Goal: Task Accomplishment & Management: Manage account settings

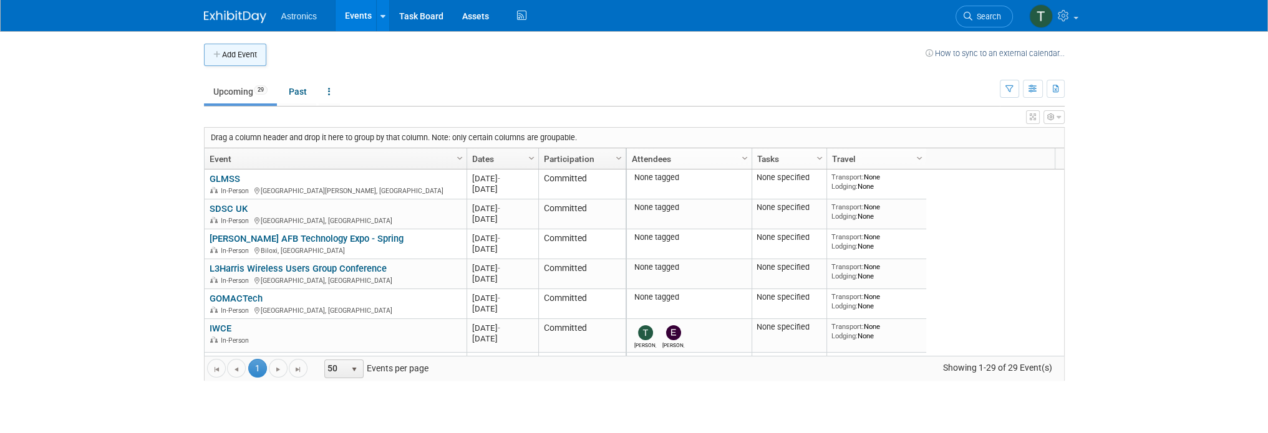
click at [240, 54] on button "Add Event" at bounding box center [235, 55] width 62 height 22
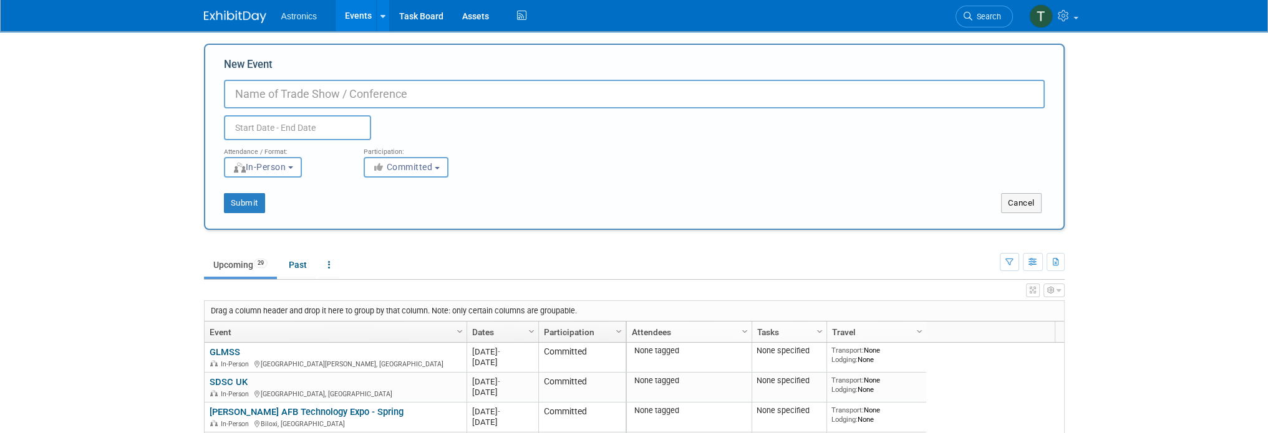
paste input "Wireless Leadership Summit 2025"
type input "Wireless Leadership Summit 2025"
click at [255, 130] on input "text" at bounding box center [297, 127] width 147 height 25
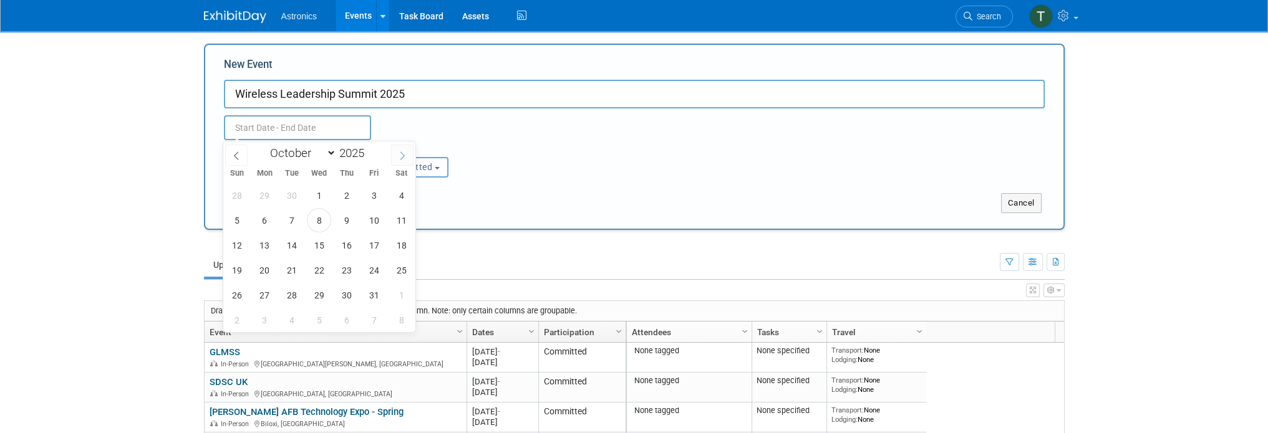
click at [395, 152] on span at bounding box center [402, 155] width 22 height 21
select select "10"
click at [354, 244] on span "13" at bounding box center [346, 245] width 24 height 24
click at [311, 246] on span "12" at bounding box center [319, 245] width 24 height 24
type input "Nov 12, 2025 to Nov 13, 2025"
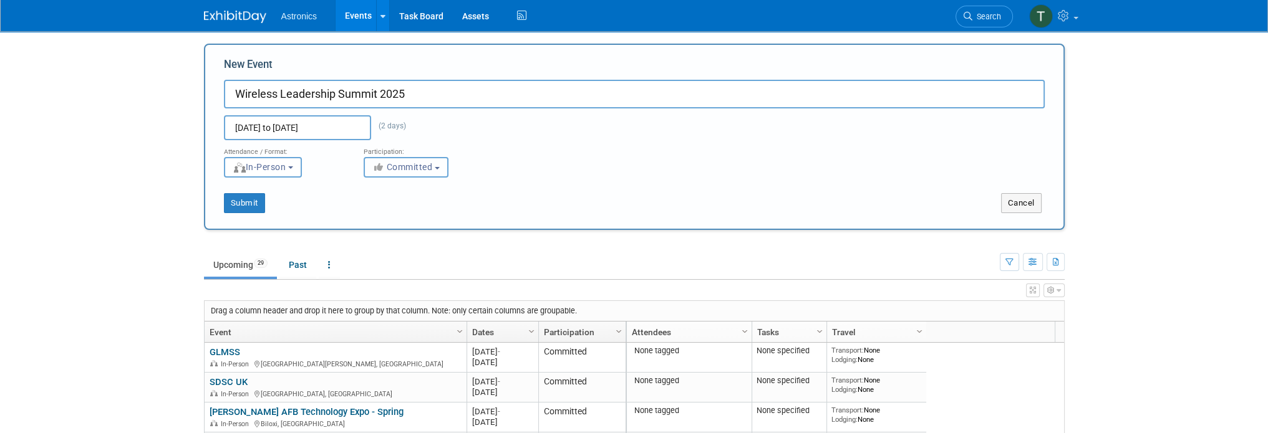
click at [402, 174] on button "Committed" at bounding box center [405, 167] width 85 height 21
click at [400, 191] on label "Committed" at bounding box center [411, 193] width 82 height 16
click at [375, 191] on input "Committed" at bounding box center [371, 194] width 8 height 8
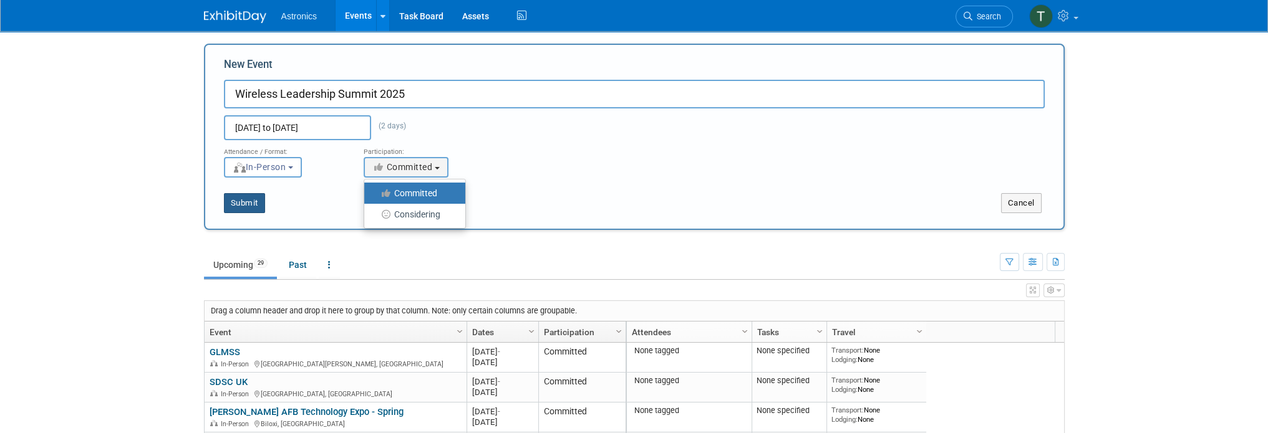
click at [246, 201] on button "Submit" at bounding box center [244, 203] width 41 height 20
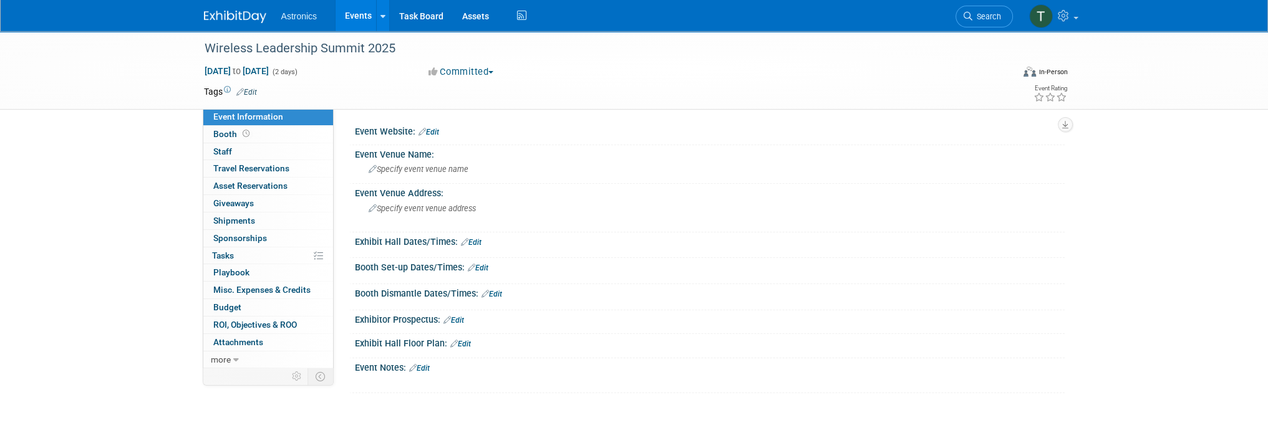
click at [430, 131] on link "Edit" at bounding box center [428, 132] width 21 height 9
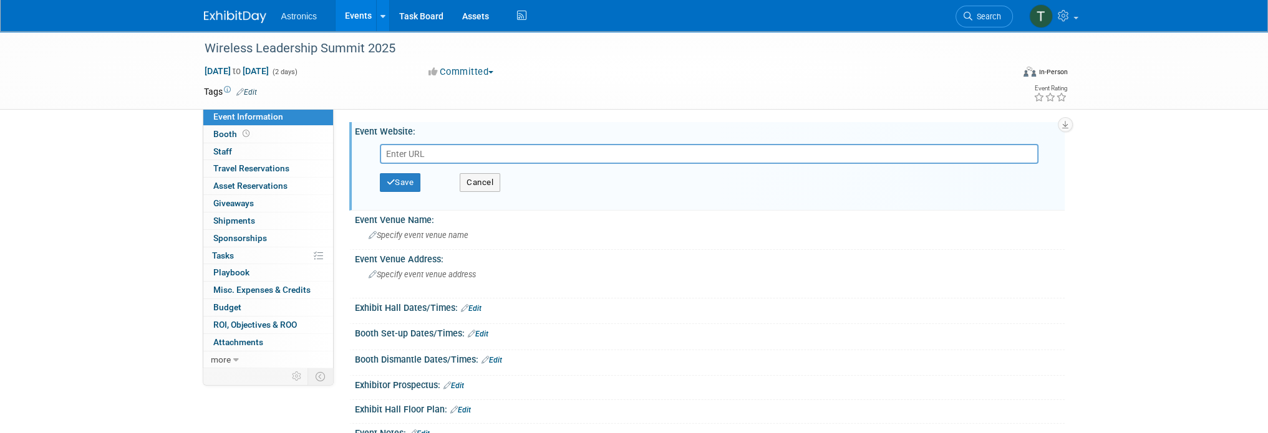
drag, startPoint x: 408, startPoint y: 159, endPoint x: 405, endPoint y: 152, distance: 7.9
click at [407, 152] on input "text" at bounding box center [709, 154] width 658 height 20
type input "https://myewa.enterprisewireless.org/wls"
click at [407, 181] on button "Save" at bounding box center [400, 182] width 41 height 19
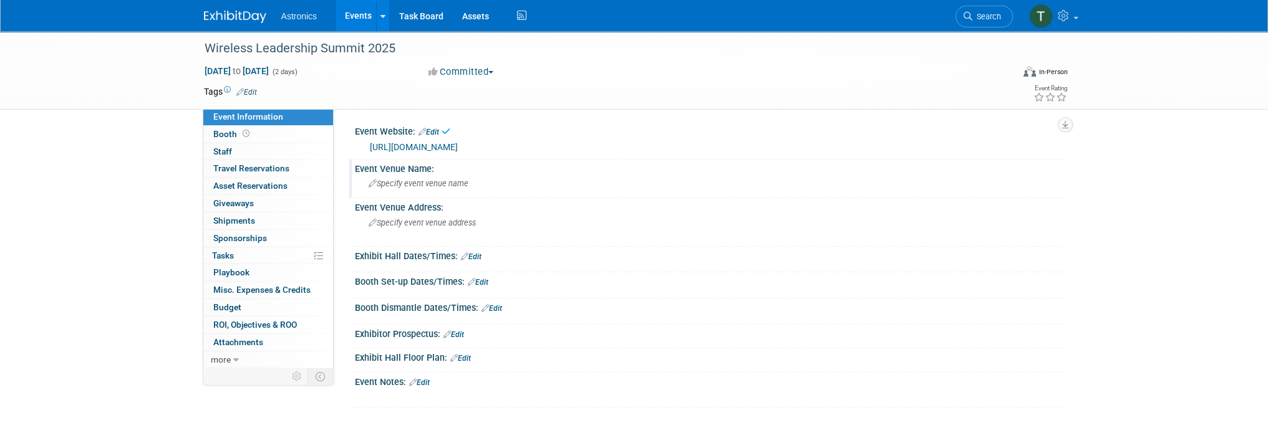
click at [416, 185] on span "Specify event venue name" at bounding box center [418, 183] width 100 height 9
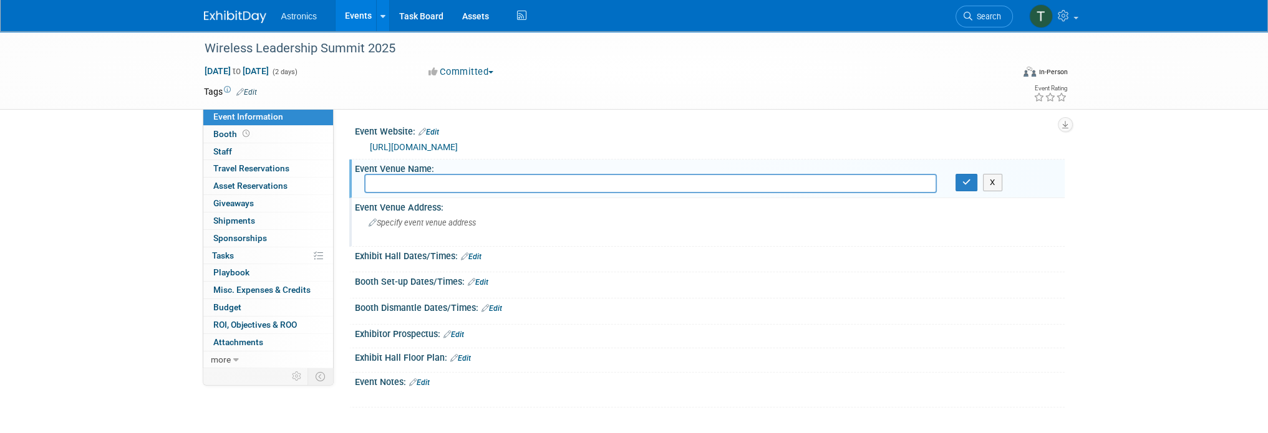
click at [380, 221] on span "Specify event venue address" at bounding box center [421, 222] width 107 height 9
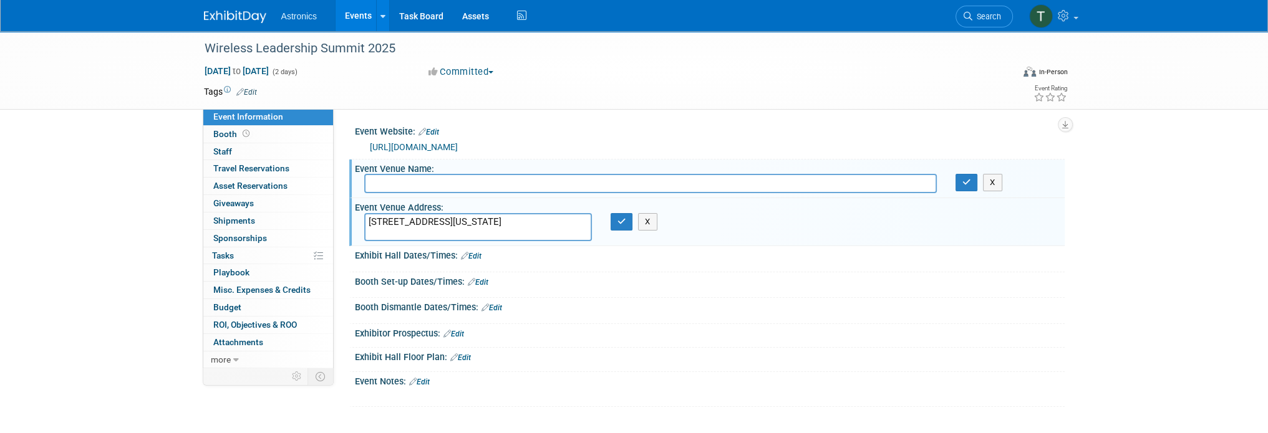
type textarea "[STREET_ADDRESS][US_STATE]"
click at [380, 188] on input "text" at bounding box center [650, 183] width 572 height 19
paste input "Renaissance Columbus Downtown Hotel,"
type input "Renaissance Columbus Downtown Hotel"
click at [556, 307] on div "Booth Dismantle Dates/Times: Edit" at bounding box center [710, 306] width 710 height 16
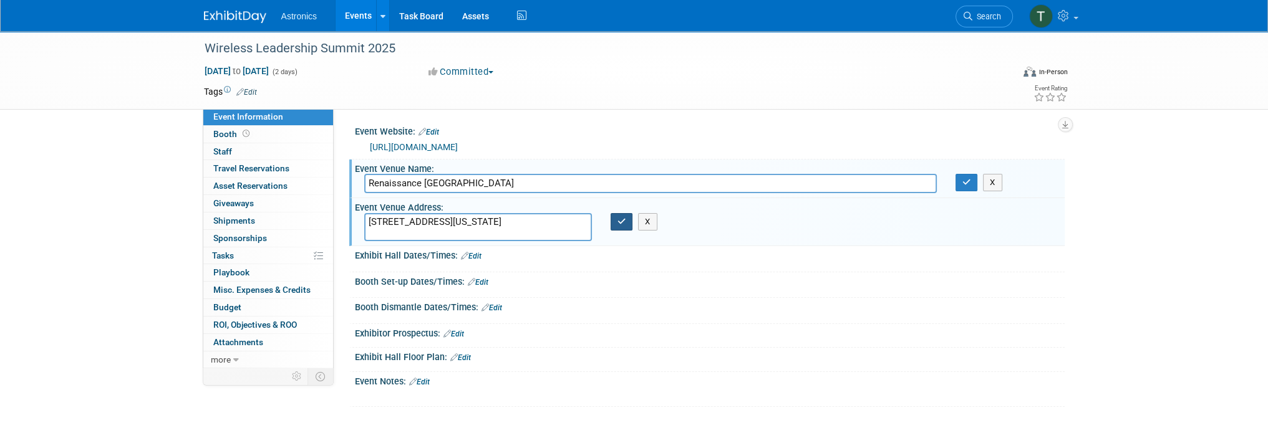
click at [620, 223] on icon "button" at bounding box center [621, 222] width 9 height 8
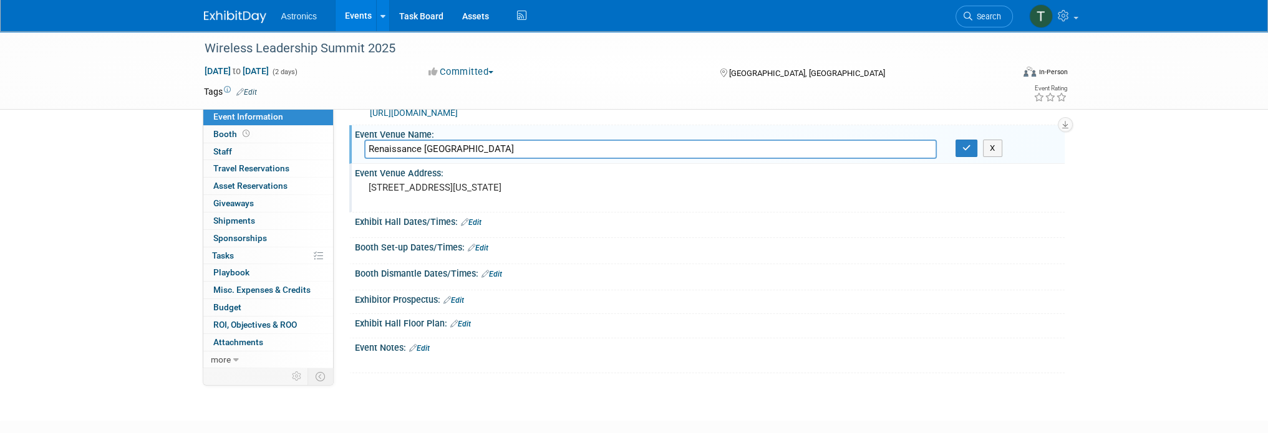
scroll to position [62, 0]
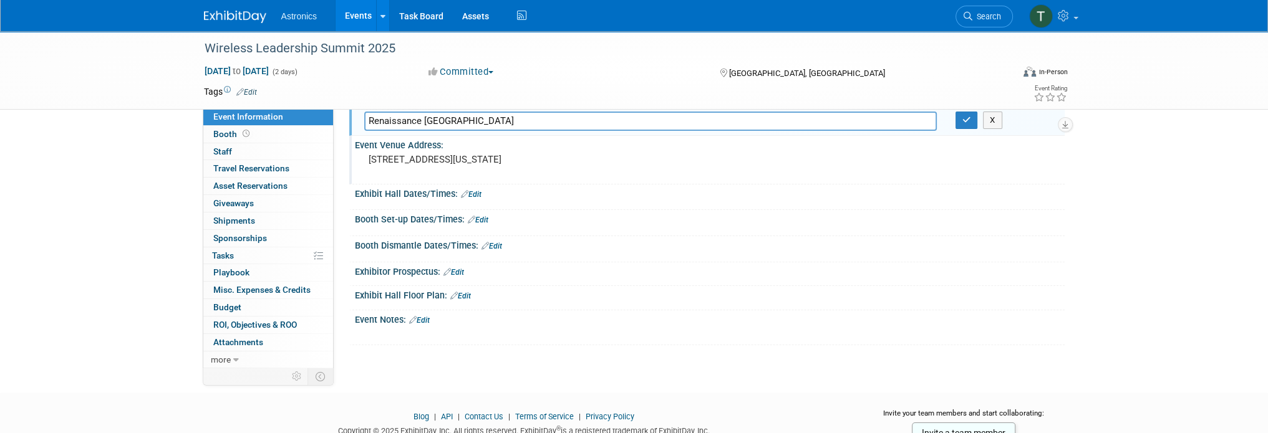
click at [472, 195] on link "Edit" at bounding box center [471, 194] width 21 height 9
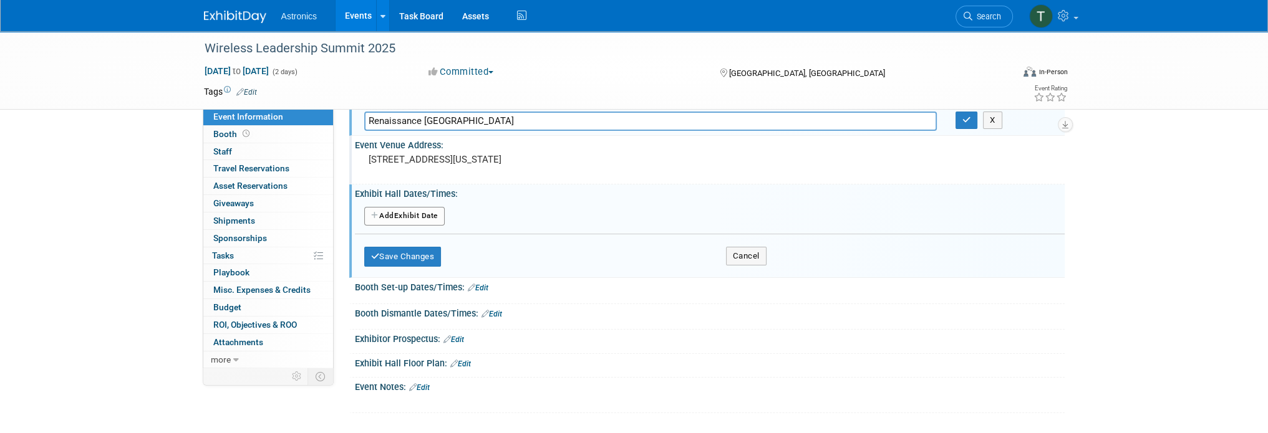
click at [413, 214] on button "Add Another Exhibit Date" at bounding box center [404, 216] width 80 height 19
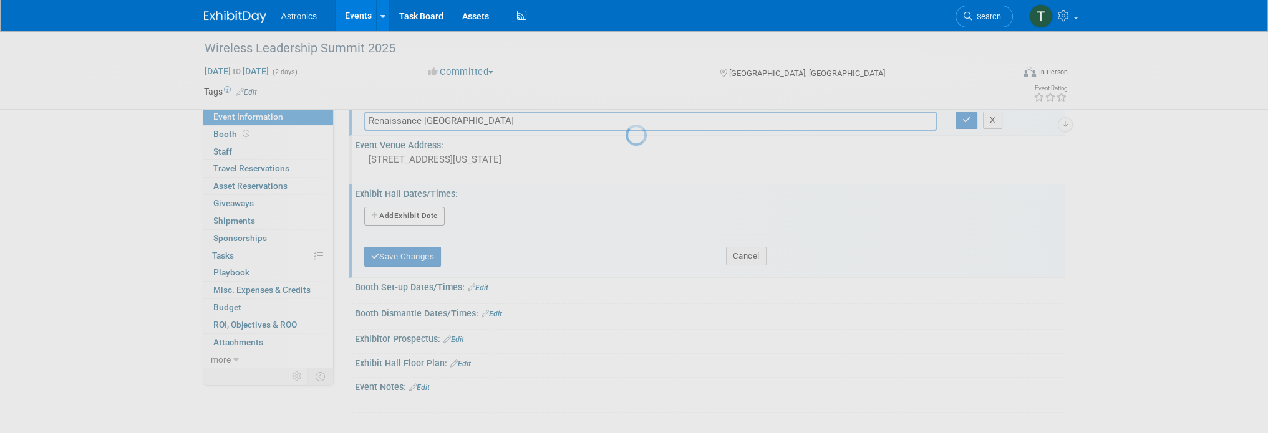
select select "10"
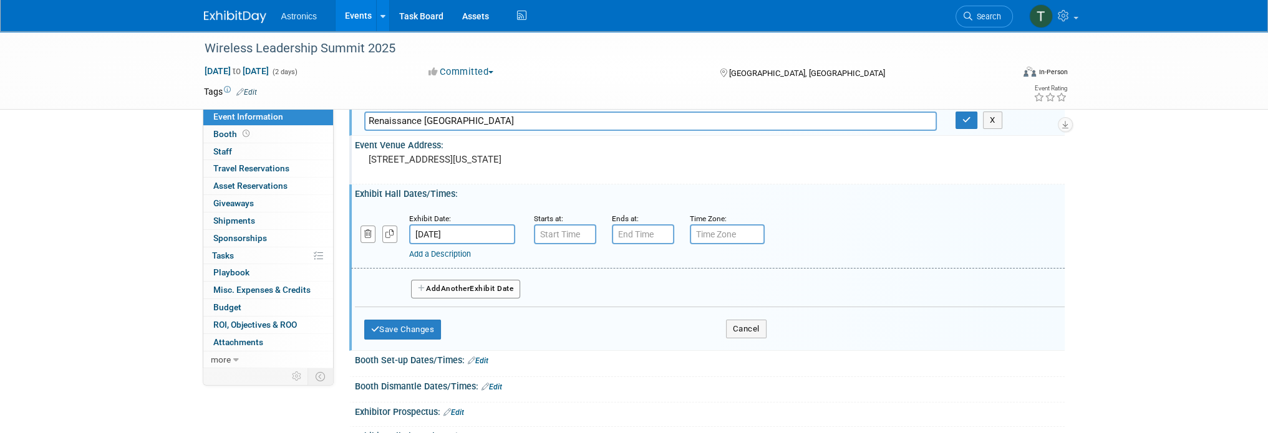
click at [496, 233] on input "[DATE]" at bounding box center [462, 234] width 106 height 20
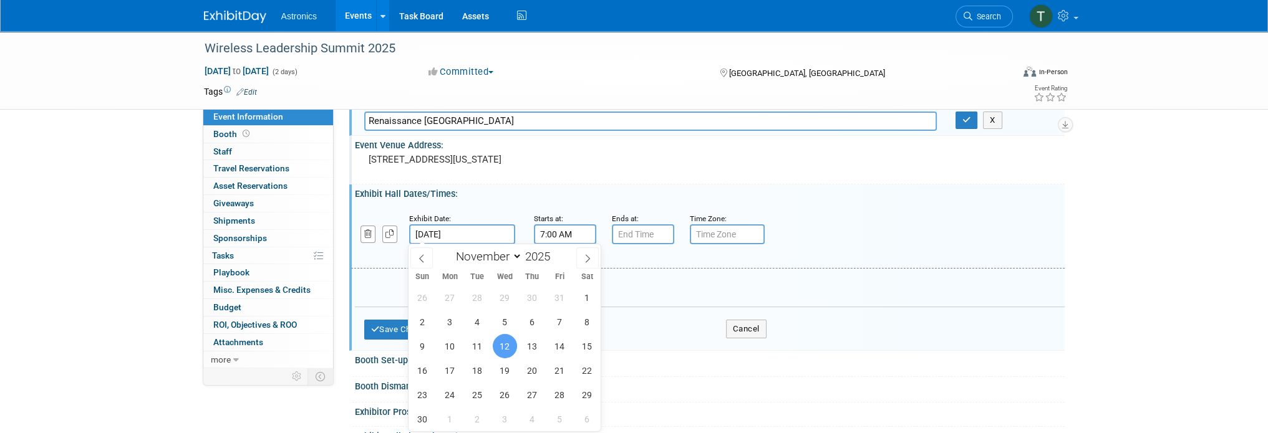
click at [559, 233] on input "7:00 AM" at bounding box center [565, 234] width 62 height 20
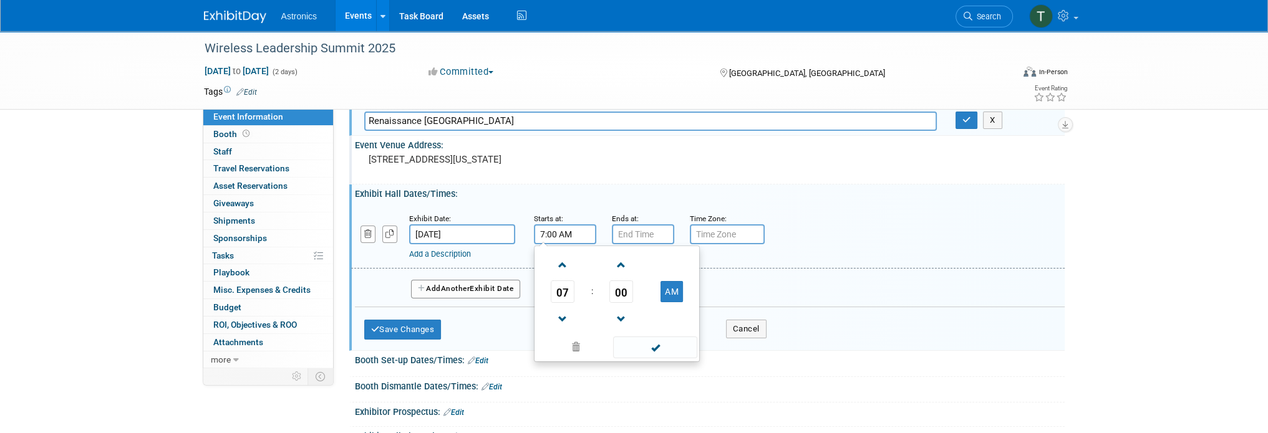
click at [566, 226] on input "7:00 AM" at bounding box center [565, 234] width 62 height 20
drag, startPoint x: 568, startPoint y: 229, endPoint x: 537, endPoint y: 229, distance: 30.6
click at [537, 229] on input "7:00 AM" at bounding box center [565, 234] width 62 height 20
click at [542, 231] on input "7:00 AM" at bounding box center [565, 234] width 62 height 20
click at [555, 232] on input "7:00 AM" at bounding box center [565, 234] width 62 height 20
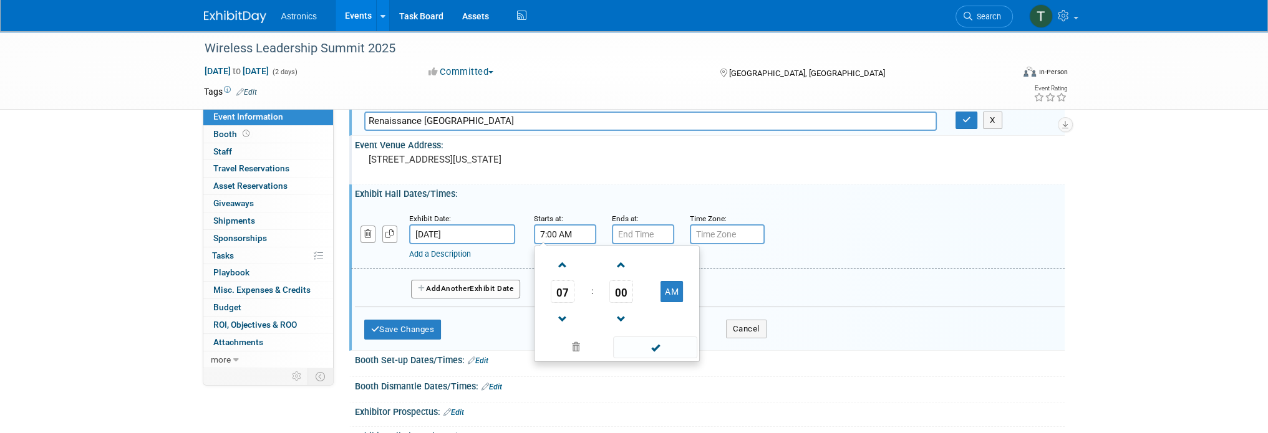
drag, startPoint x: 555, startPoint y: 232, endPoint x: 536, endPoint y: 231, distance: 19.4
click at [536, 231] on input "7:00 AM" at bounding box center [565, 234] width 62 height 20
type input "8:00 AM"
click at [625, 236] on input "7:00 PM" at bounding box center [643, 234] width 62 height 20
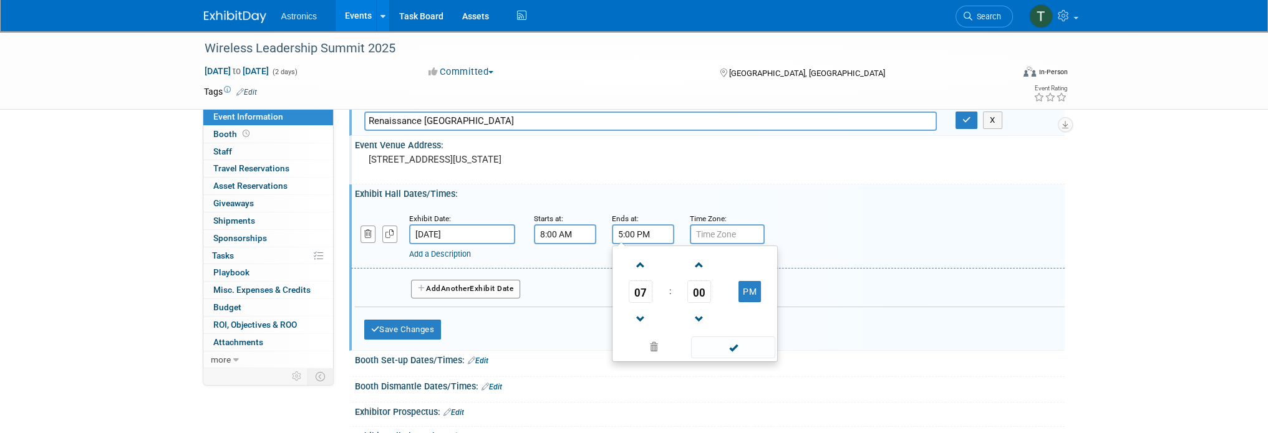
click at [634, 232] on input "5:00 PM" at bounding box center [643, 234] width 62 height 20
type input "5:30 PM"
click at [716, 239] on input "text" at bounding box center [727, 234] width 75 height 20
click at [716, 237] on input "text" at bounding box center [727, 234] width 75 height 20
click at [713, 234] on input "text" at bounding box center [727, 234] width 75 height 20
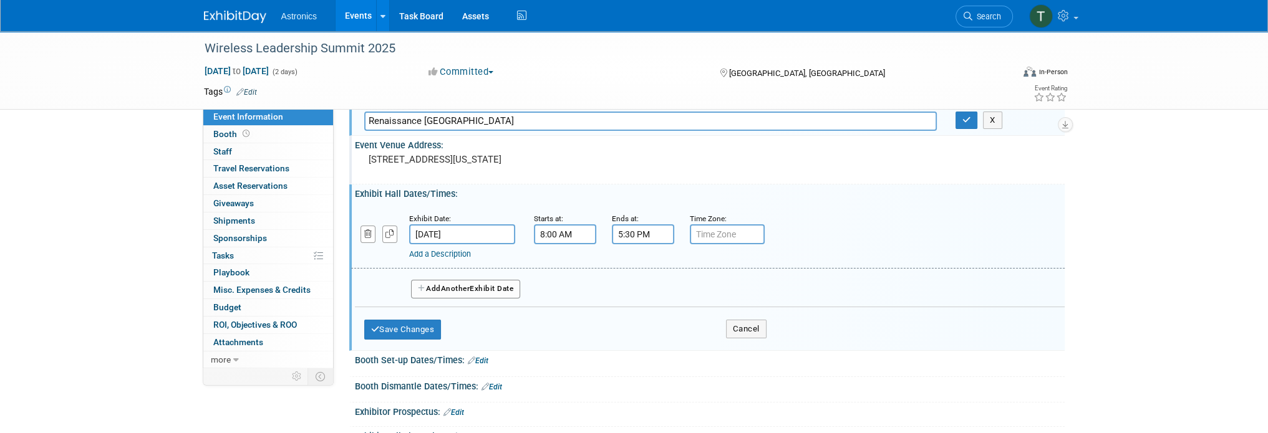
click at [687, 234] on div "Time Zone: Apply to all" at bounding box center [719, 228] width 78 height 32
click at [423, 286] on icon "button" at bounding box center [422, 288] width 9 height 7
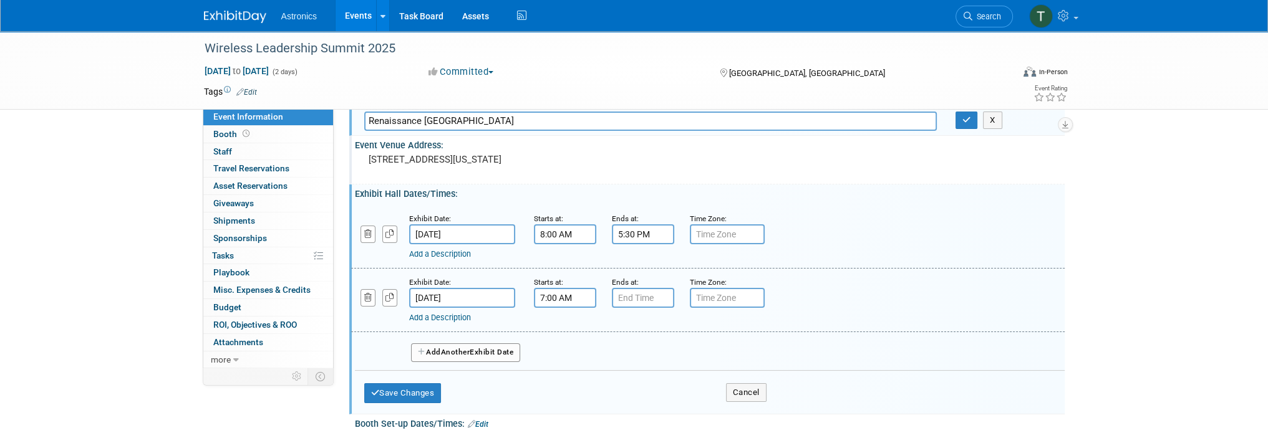
click at [564, 296] on input "7:00 AM" at bounding box center [565, 298] width 62 height 20
click at [532, 299] on div "Starts at: 7:00 AM" at bounding box center [563, 292] width 78 height 32
click at [541, 297] on input "7:00 AM" at bounding box center [565, 298] width 62 height 20
click at [545, 295] on input "7:00 AM" at bounding box center [565, 298] width 62 height 20
type input "12:00 AM"
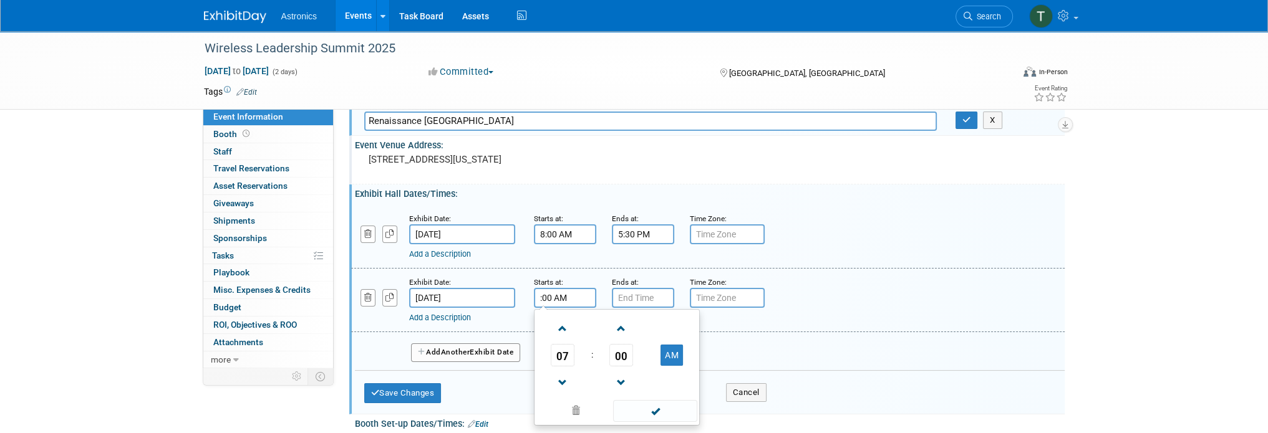
type input "7:00 PM"
click at [632, 292] on input "7:00 PM" at bounding box center [643, 298] width 62 height 20
click at [549, 297] on input "12:00 AM" at bounding box center [565, 298] width 62 height 20
drag, startPoint x: 579, startPoint y: 296, endPoint x: 501, endPoint y: 294, distance: 77.4
click at [501, 294] on div "Exhibit Date: Nov 13, 2025 Starts at: 12:00 AM 12 : 00 AM 12 01 02 03 04 05 06 …" at bounding box center [707, 301] width 713 height 64
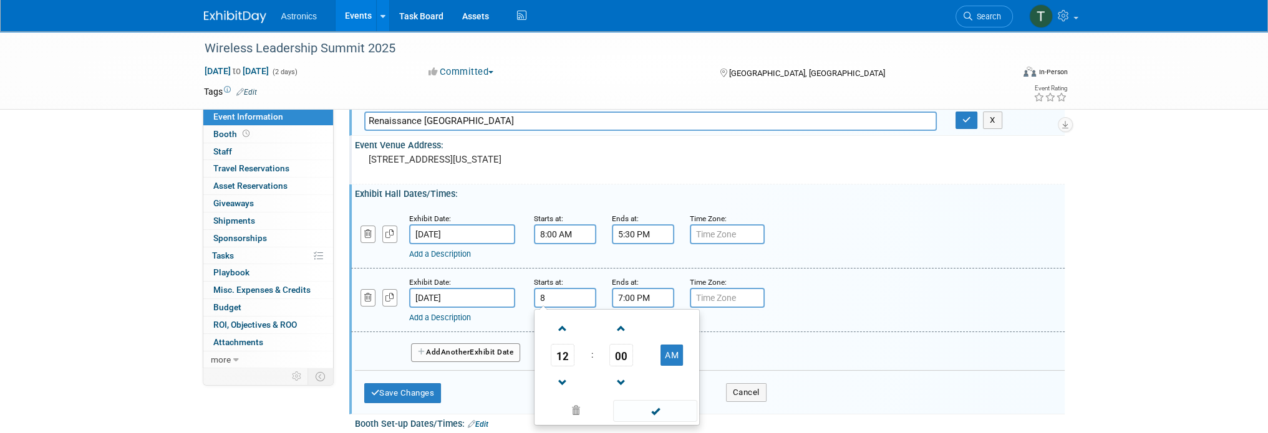
click at [579, 300] on input "8" at bounding box center [565, 298] width 62 height 20
type input "8:00 AM"
click at [630, 265] on div "Exhibit Date: Nov 12, 2025 Starts at: 8:00 AM Ends at: 5:30 PM Time Zone: Apply…" at bounding box center [707, 237] width 713 height 64
click at [643, 296] on input "7:00 PM" at bounding box center [643, 298] width 62 height 20
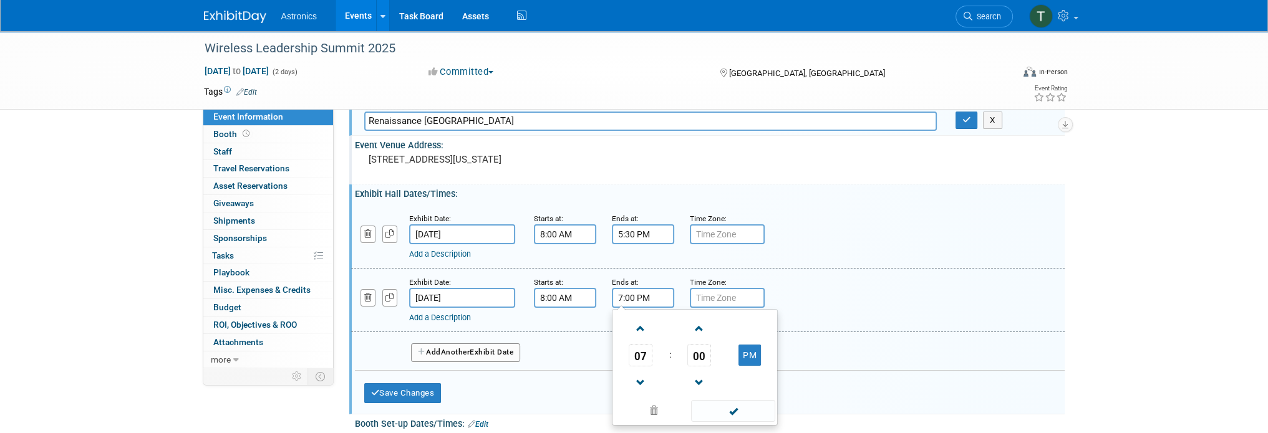
drag, startPoint x: 664, startPoint y: 297, endPoint x: 559, endPoint y: 296, distance: 104.8
click at [559, 296] on div "Exhibit Date: Nov 13, 2025 Starts at: 8:00 AM Ends at: 7:00 PM 07 : 00 PM 12 01…" at bounding box center [707, 301] width 713 height 64
type input "5:00 AM"
click at [874, 258] on div "Add a Description" at bounding box center [675, 254] width 533 height 11
click at [698, 243] on div "Exhibit Date: Nov 12, 2025 Starts at: 8:00 AM Ends at: 5:30 PM Time Zone: Apply…" at bounding box center [707, 237] width 713 height 64
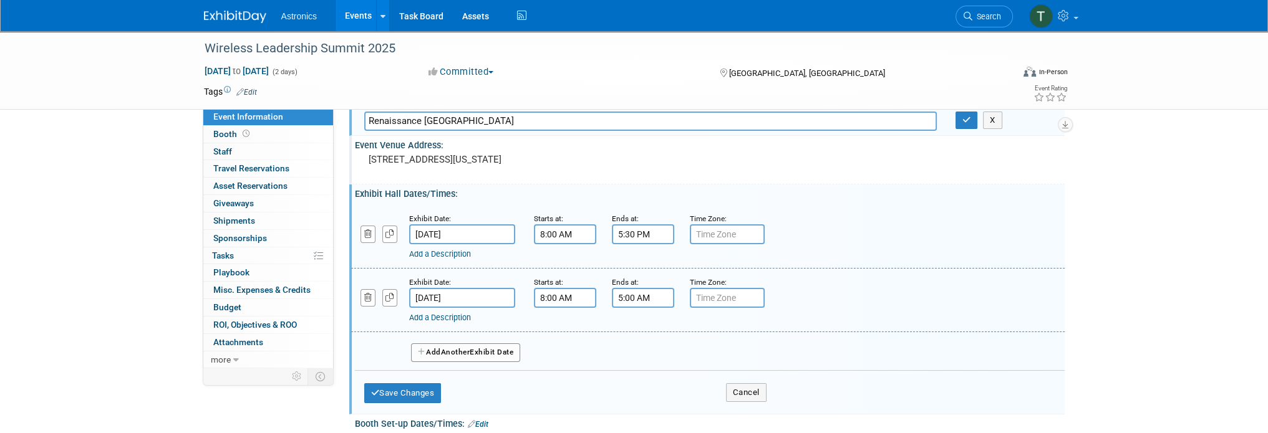
click at [699, 239] on input "text" at bounding box center [727, 234] width 75 height 20
click at [436, 389] on button "Save Changes" at bounding box center [402, 393] width 77 height 20
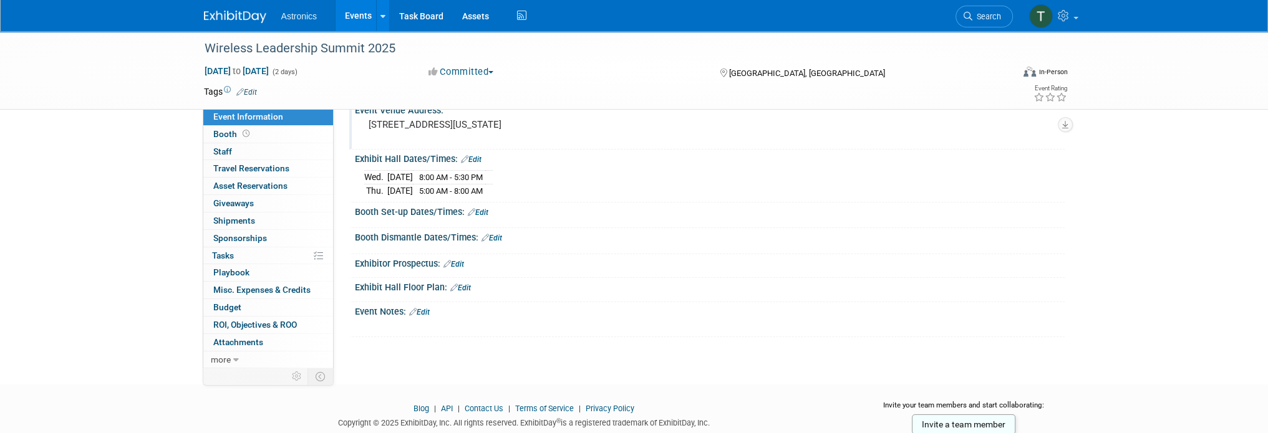
scroll to position [125, 0]
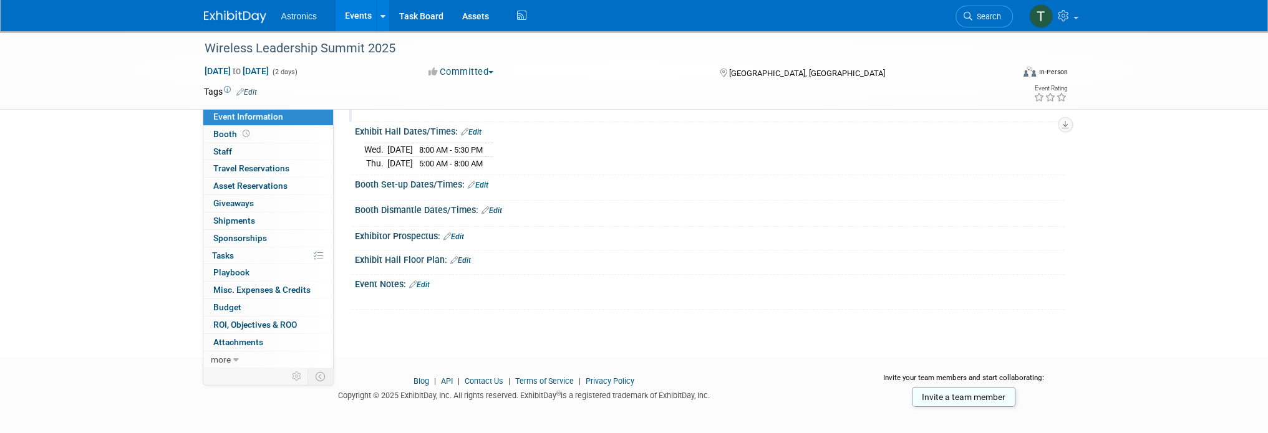
click at [484, 184] on link "Edit" at bounding box center [478, 185] width 21 height 9
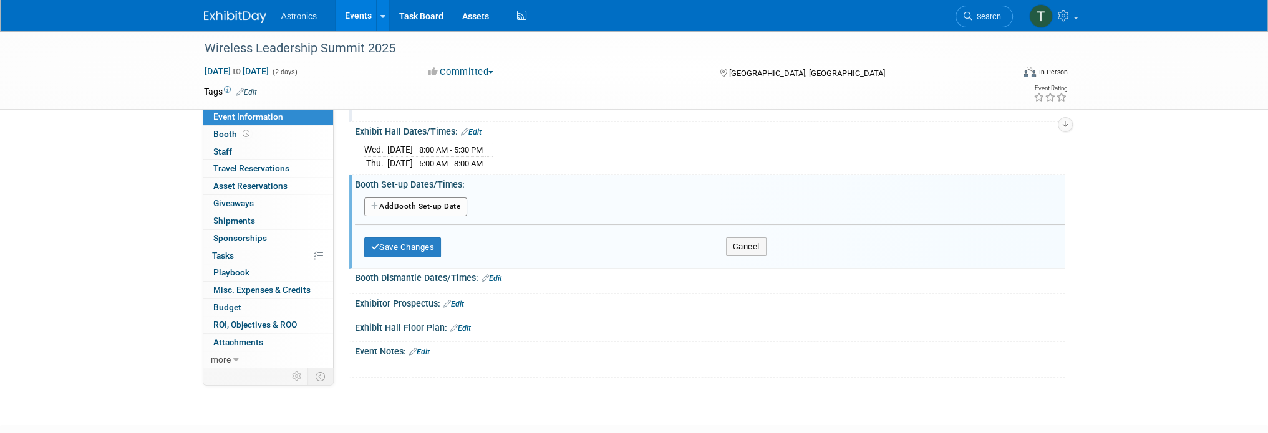
click at [426, 202] on button "Add Another Booth Set-up Date" at bounding box center [415, 207] width 103 height 19
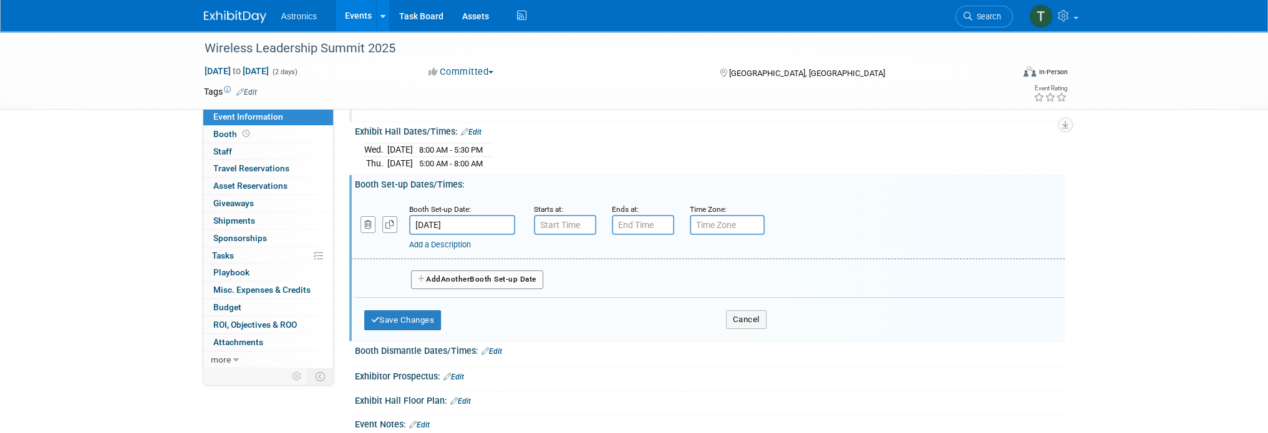
click at [440, 224] on input "[DATE]" at bounding box center [462, 225] width 106 height 20
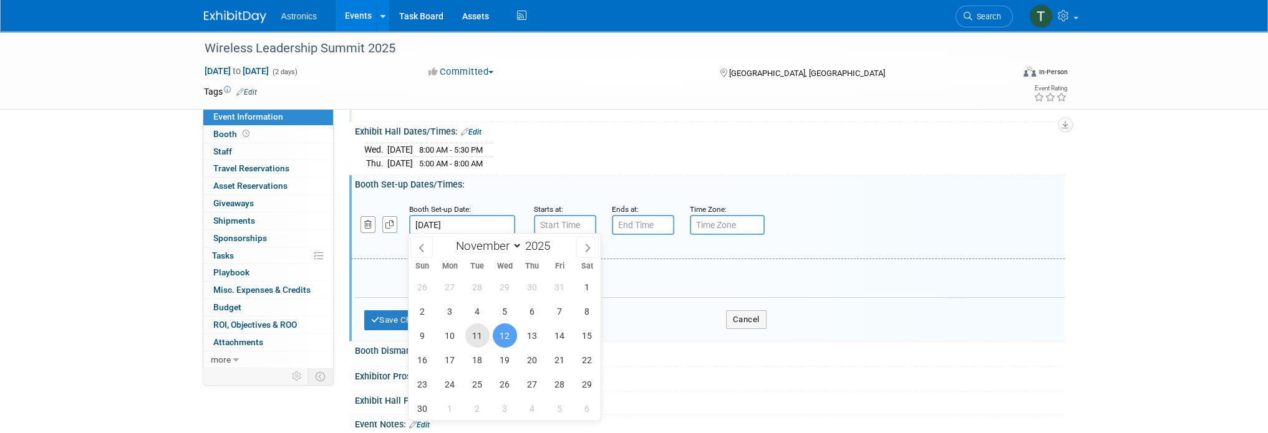
click at [476, 340] on span "11" at bounding box center [477, 336] width 24 height 24
type input "Nov 11, 2025"
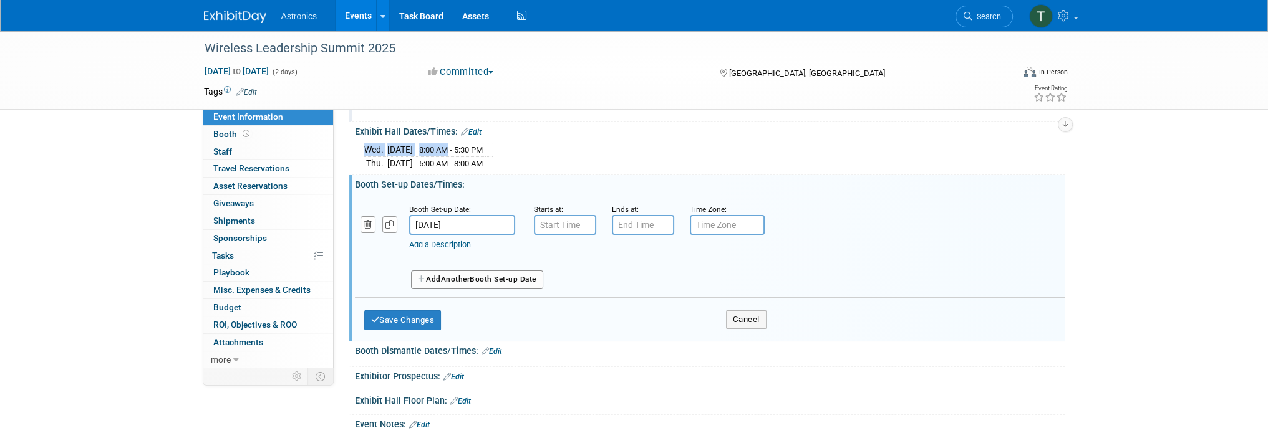
drag, startPoint x: 362, startPoint y: 148, endPoint x: 469, endPoint y: 151, distance: 106.6
click at [469, 151] on div "Wed. Nov 12, 2025 8:00 AM - 5:30 PM Thu. Nov 13, 2025 5:00 AM - 8:00 AM Save Ch…" at bounding box center [710, 154] width 710 height 34
drag, startPoint x: 418, startPoint y: 47, endPoint x: 239, endPoint y: 34, distance: 178.8
click at [239, 34] on div "Wireless Leadership Summit 2025" at bounding box center [599, 48] width 809 height 34
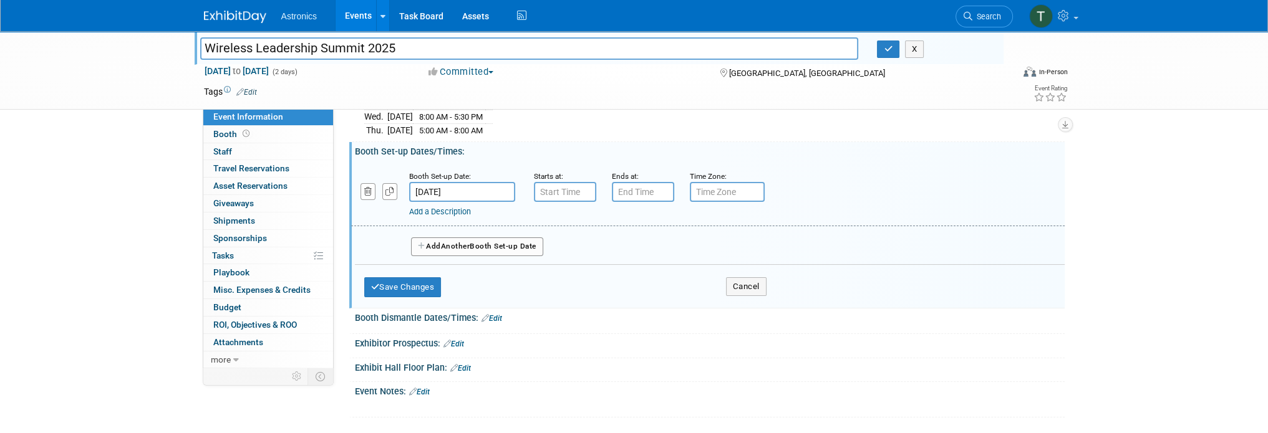
scroll to position [187, 0]
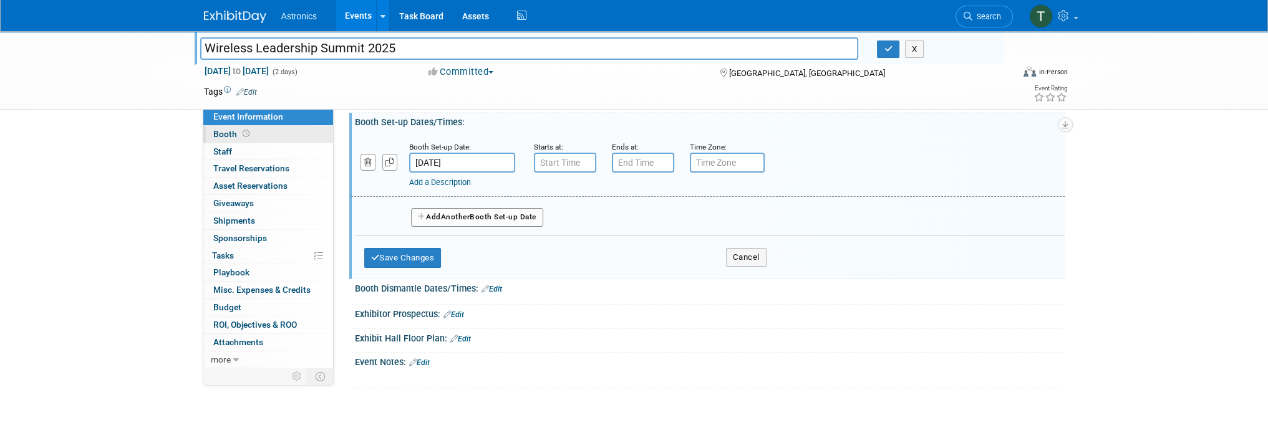
click at [237, 133] on span "Booth" at bounding box center [232, 134] width 39 height 10
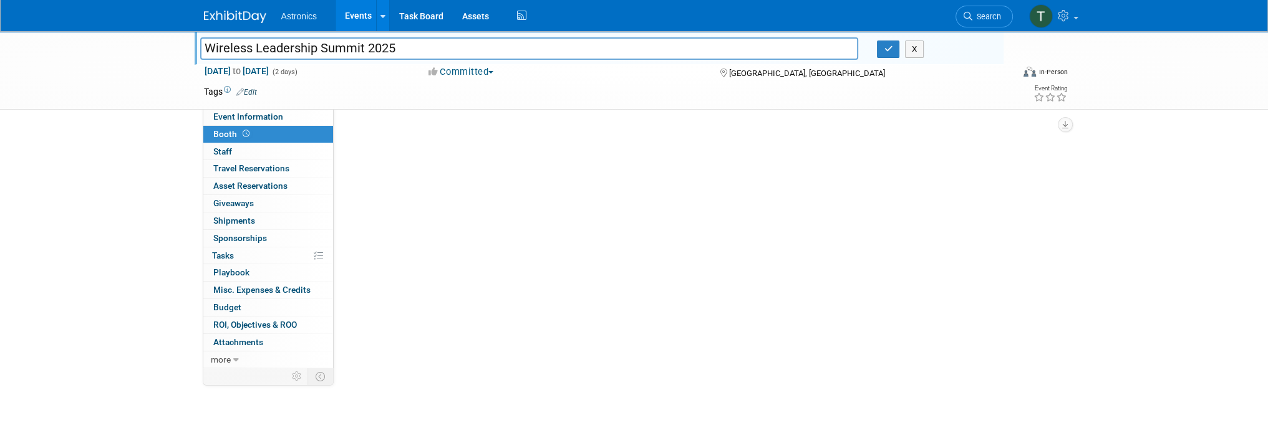
scroll to position [0, 0]
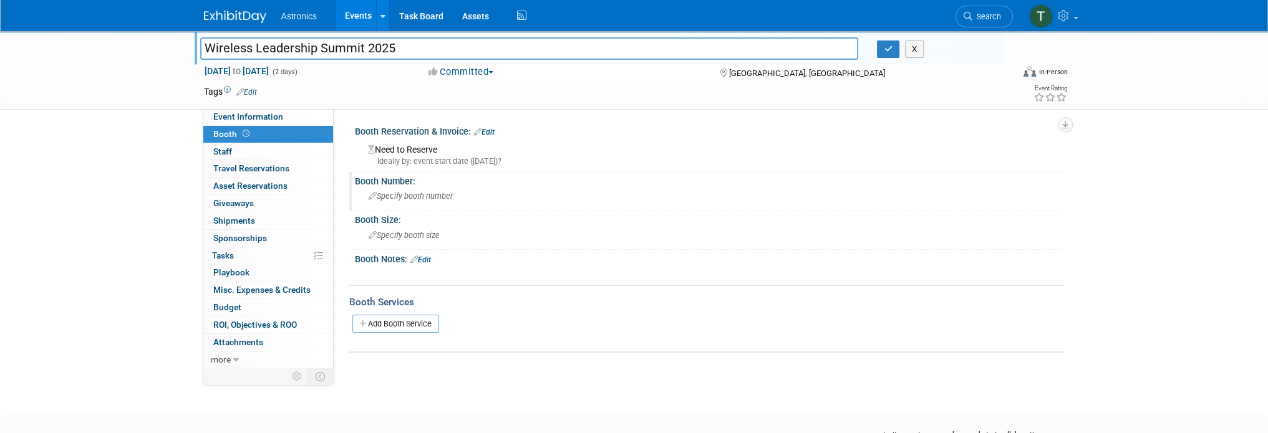
click at [400, 199] on span "Specify booth number" at bounding box center [410, 195] width 84 height 9
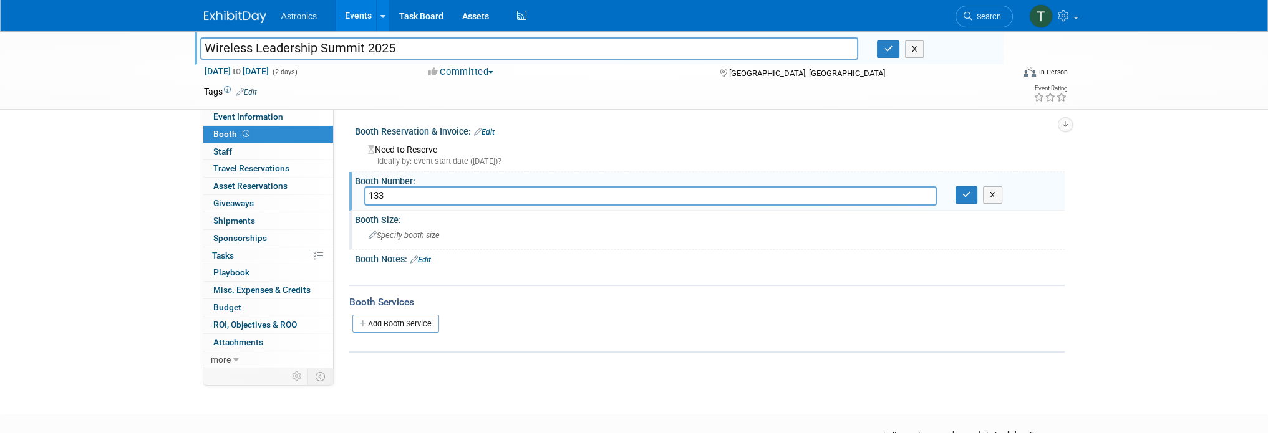
type input "133"
click at [497, 241] on div "Specify booth size" at bounding box center [709, 235] width 691 height 19
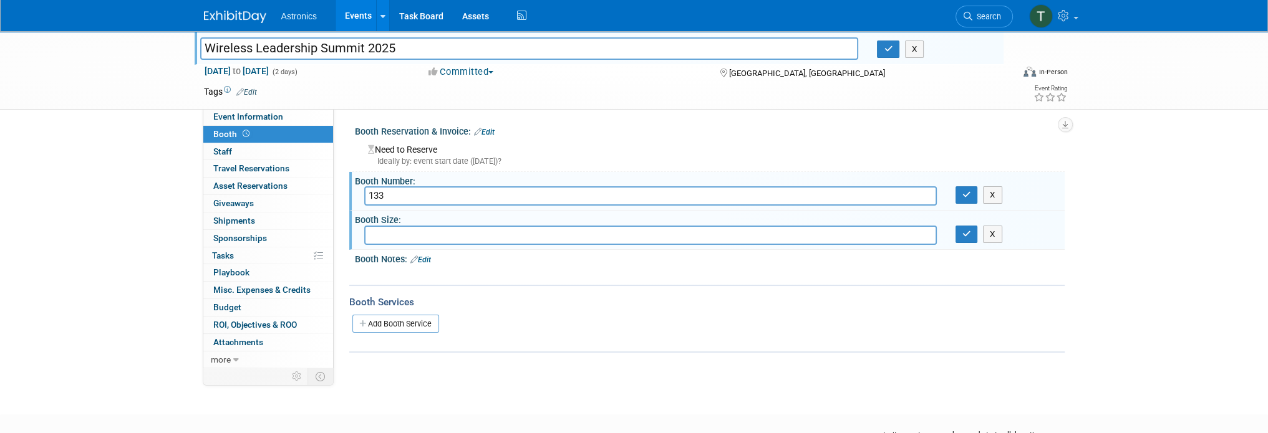
click at [431, 261] on link "Edit" at bounding box center [420, 260] width 21 height 9
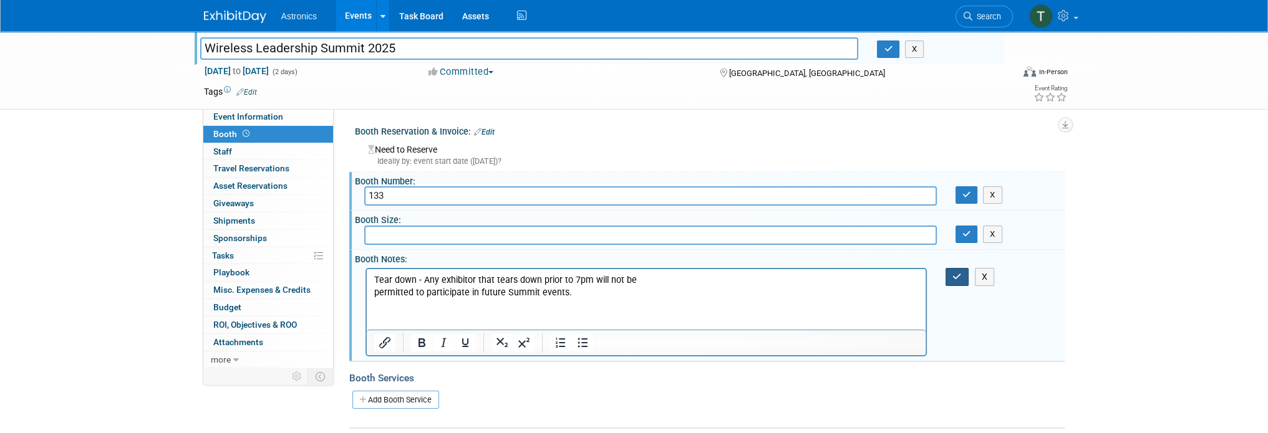
click at [958, 274] on icon "button" at bounding box center [956, 276] width 9 height 9
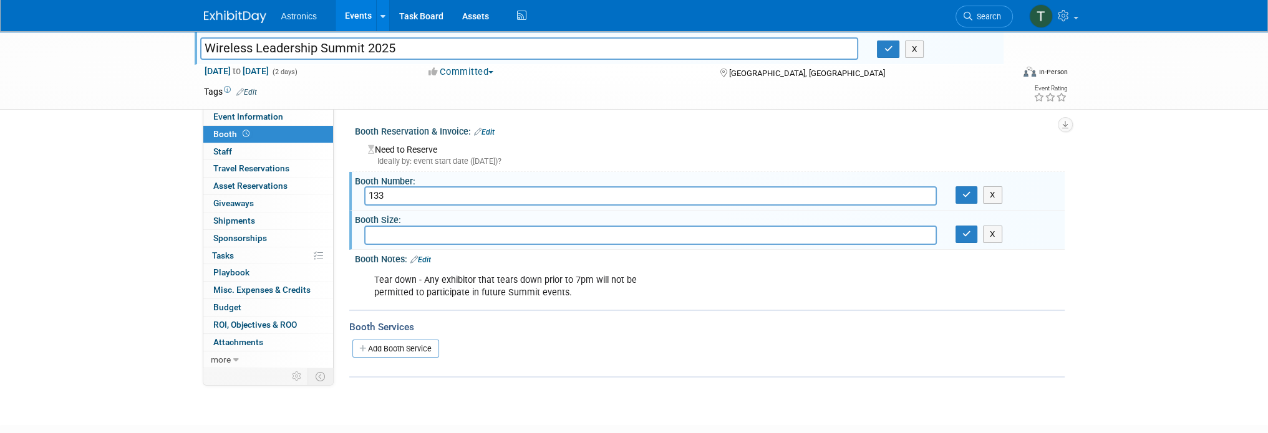
click at [425, 259] on link "Edit" at bounding box center [420, 260] width 21 height 9
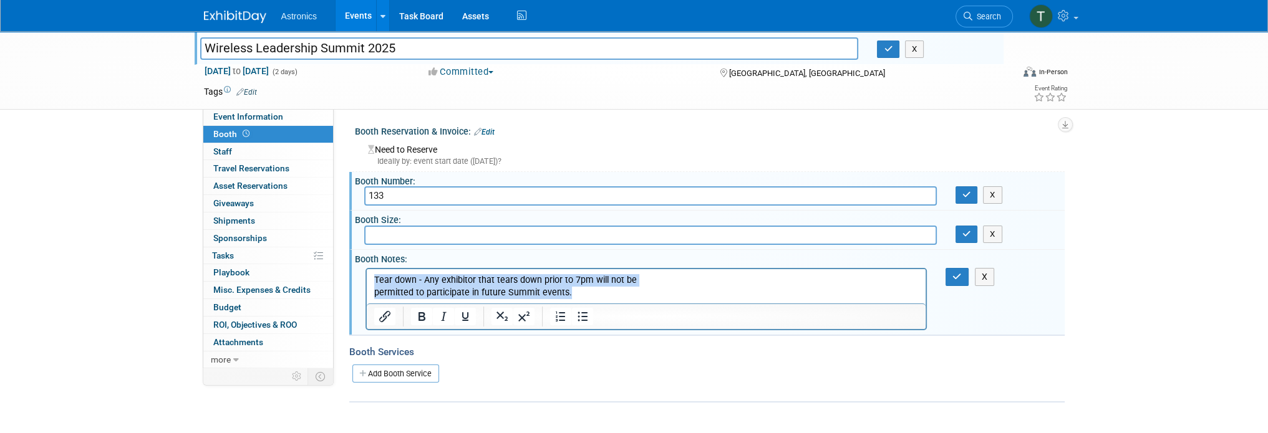
drag, startPoint x: 569, startPoint y: 296, endPoint x: 344, endPoint y: 277, distance: 225.8
click at [366, 277] on html "Tear down - Any exhibitor that tears down prior to 7pm will not be permitted to…" at bounding box center [645, 284] width 559 height 30
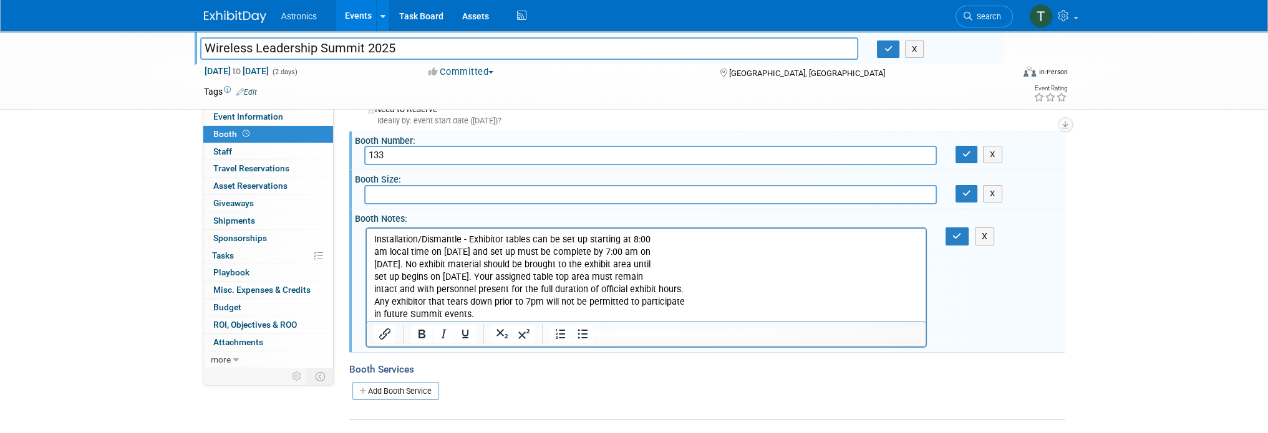
scroll to position [62, 0]
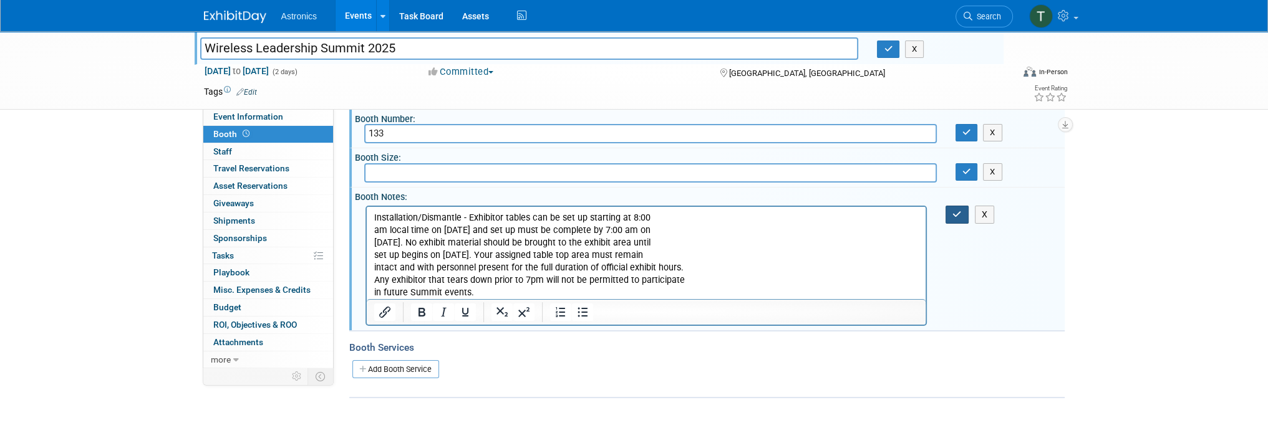
click at [950, 212] on button "button" at bounding box center [956, 215] width 23 height 18
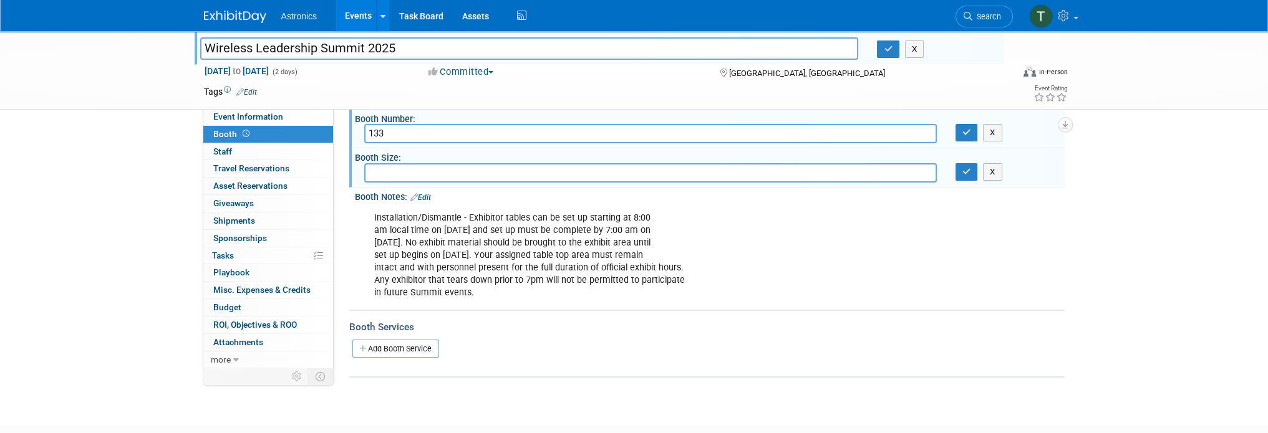
click at [436, 176] on input "text" at bounding box center [650, 172] width 572 height 19
type input "Table"
click at [966, 132] on icon "button" at bounding box center [966, 132] width 9 height 8
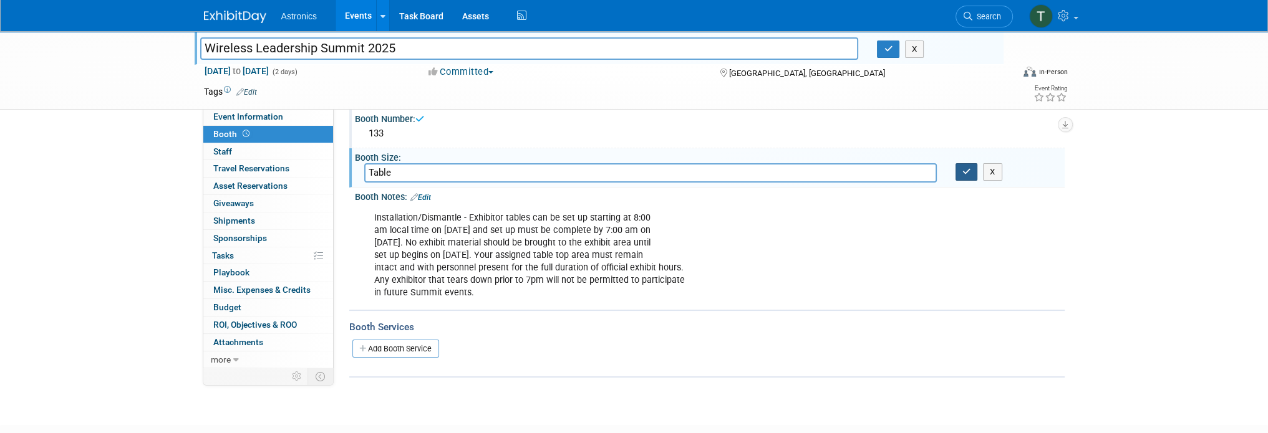
click at [962, 170] on icon "button" at bounding box center [966, 172] width 9 height 8
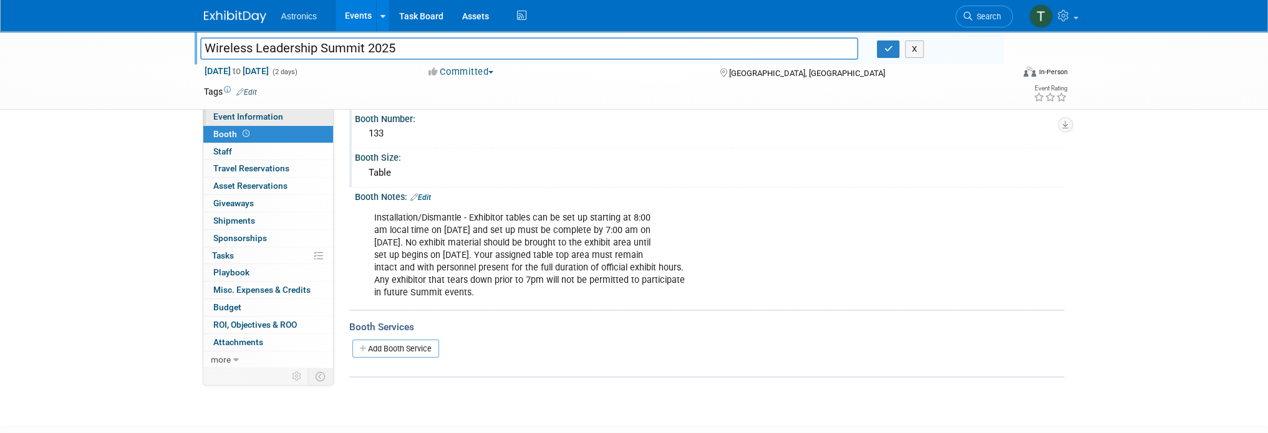
click at [247, 117] on span "Event Information" at bounding box center [248, 117] width 70 height 10
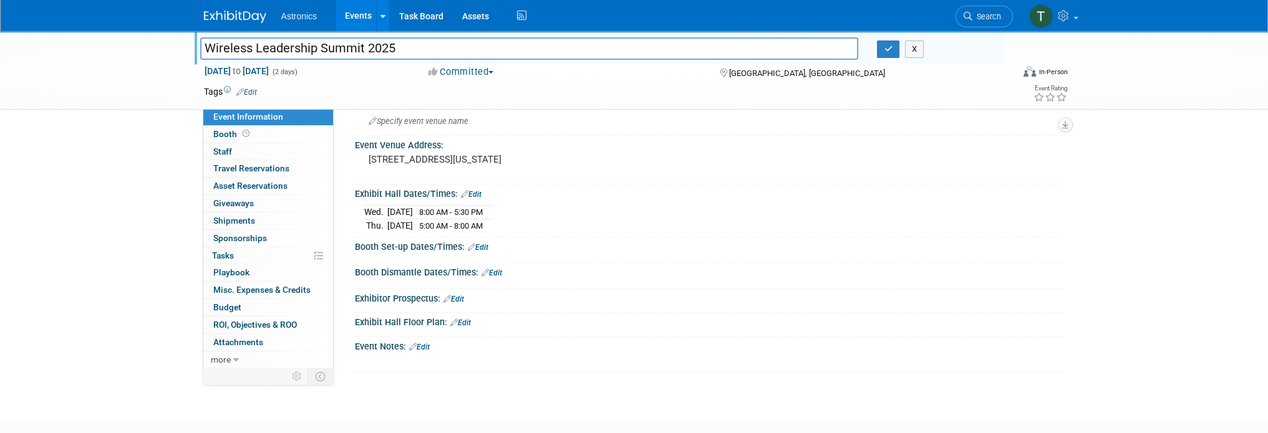
click at [479, 244] on link "Edit" at bounding box center [478, 247] width 21 height 9
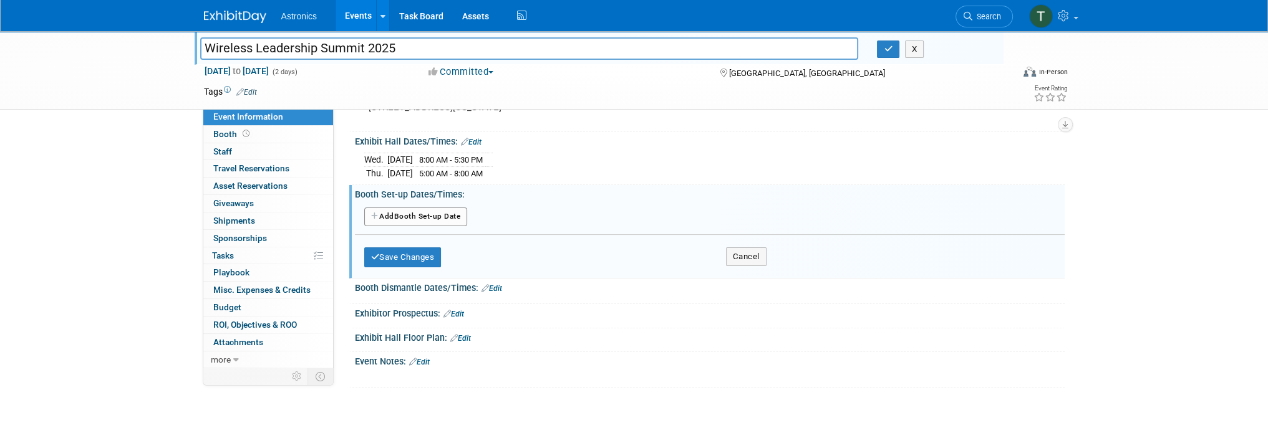
scroll to position [125, 0]
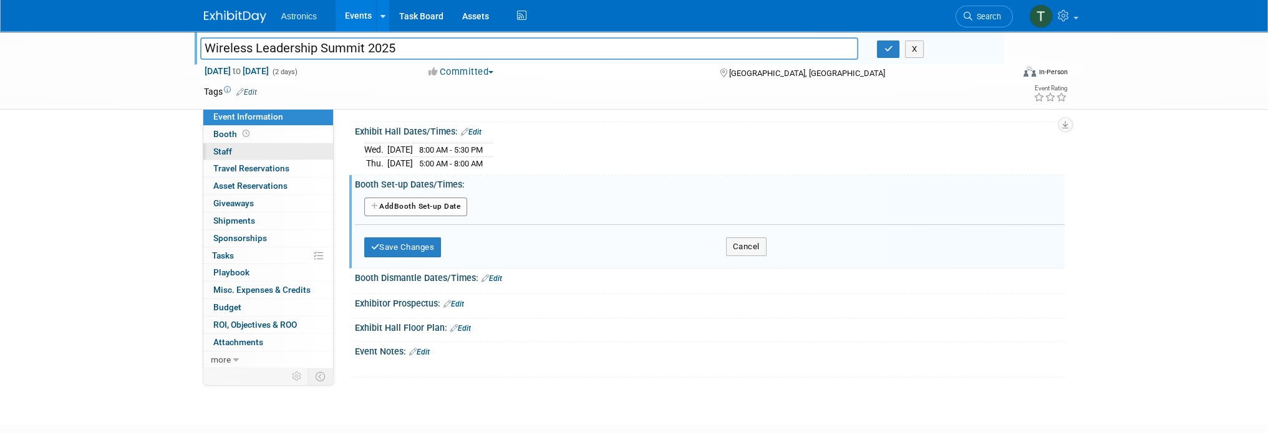
click at [234, 150] on link "0 Staff 0" at bounding box center [268, 151] width 130 height 17
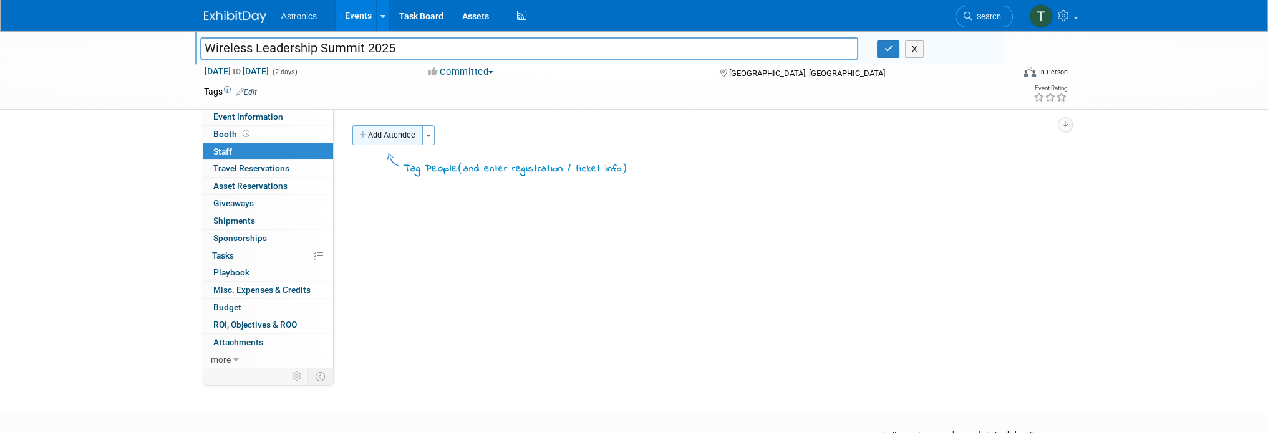
click at [402, 140] on button "Add Attendee" at bounding box center [387, 135] width 70 height 20
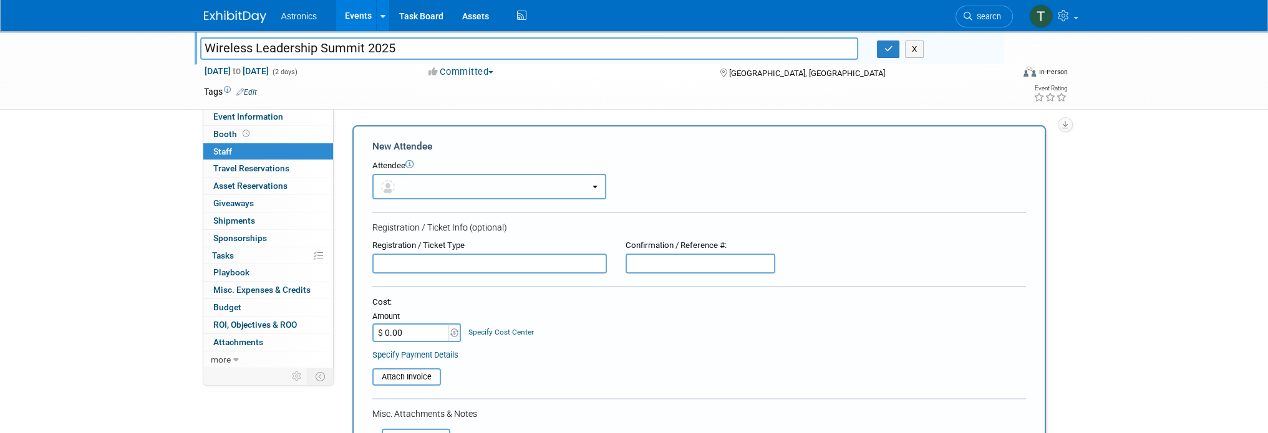
click at [411, 186] on button "button" at bounding box center [489, 187] width 234 height 26
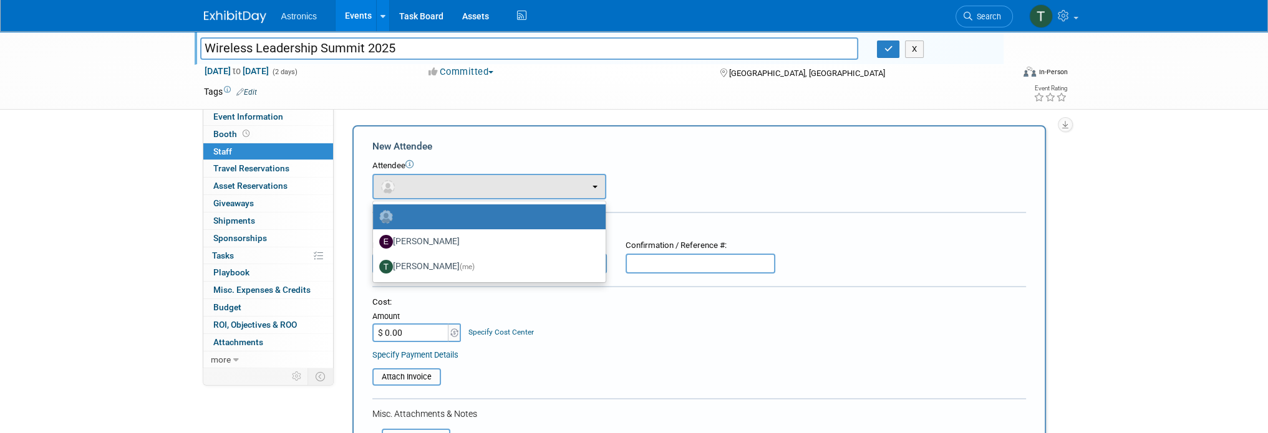
click at [671, 181] on div "Attendee <img src="https://www.exhibitday.com/Images/Unassigned-User-Icon.png" …" at bounding box center [698, 179] width 653 height 39
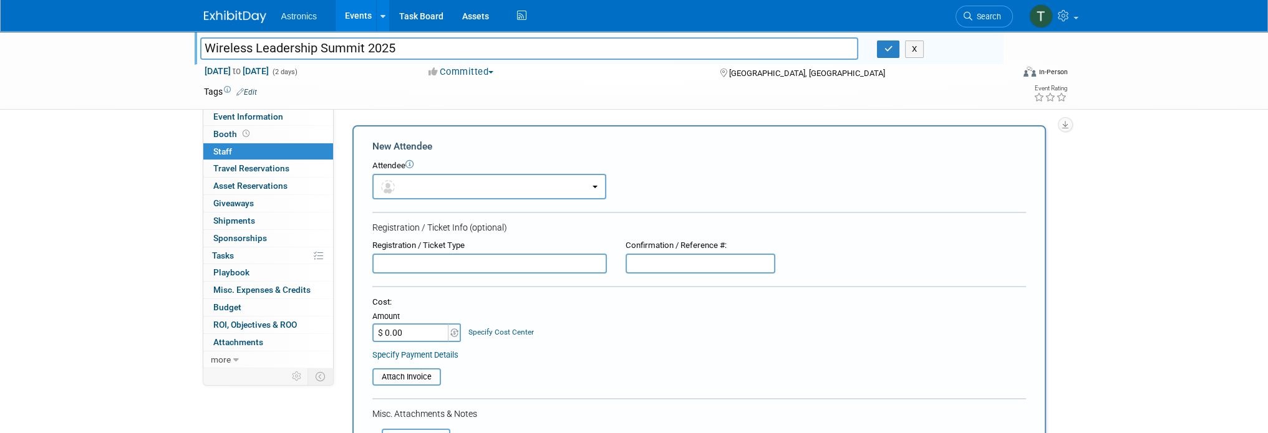
click at [399, 262] on input "text" at bounding box center [489, 264] width 234 height 20
click at [645, 183] on div "Attendee <img src="https://www.exhibitday.com/Images/Unassigned-User-Icon.png" …" at bounding box center [698, 179] width 653 height 39
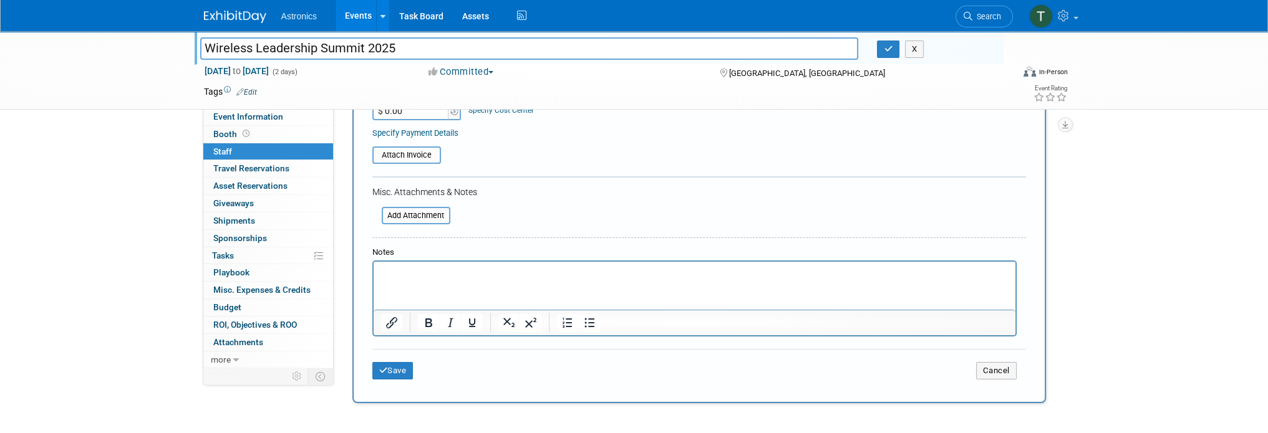
scroll to position [249, 0]
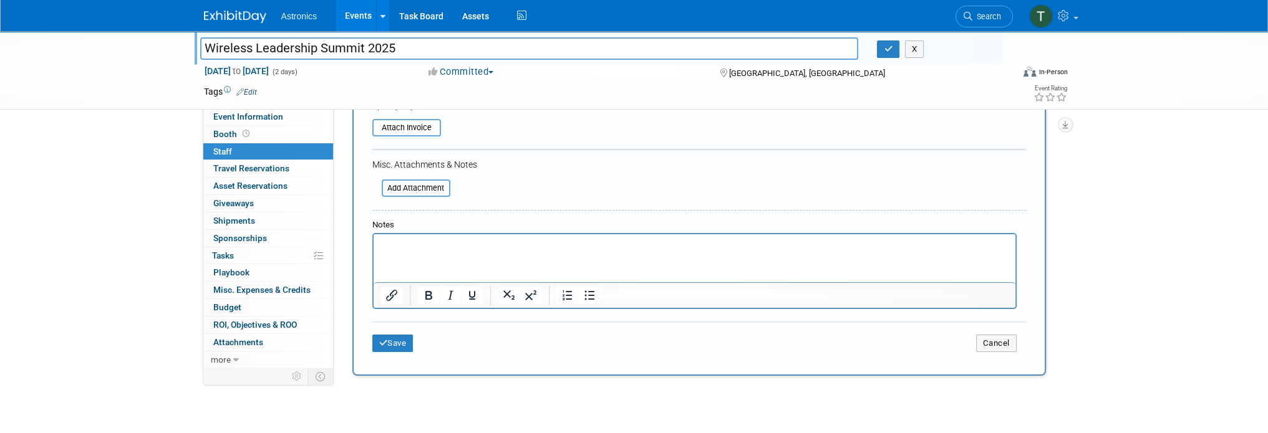
click at [450, 241] on p "Rich Text Area. Press ALT-0 for help." at bounding box center [693, 245] width 627 height 12
click at [408, 336] on button "Save" at bounding box center [392, 343] width 41 height 17
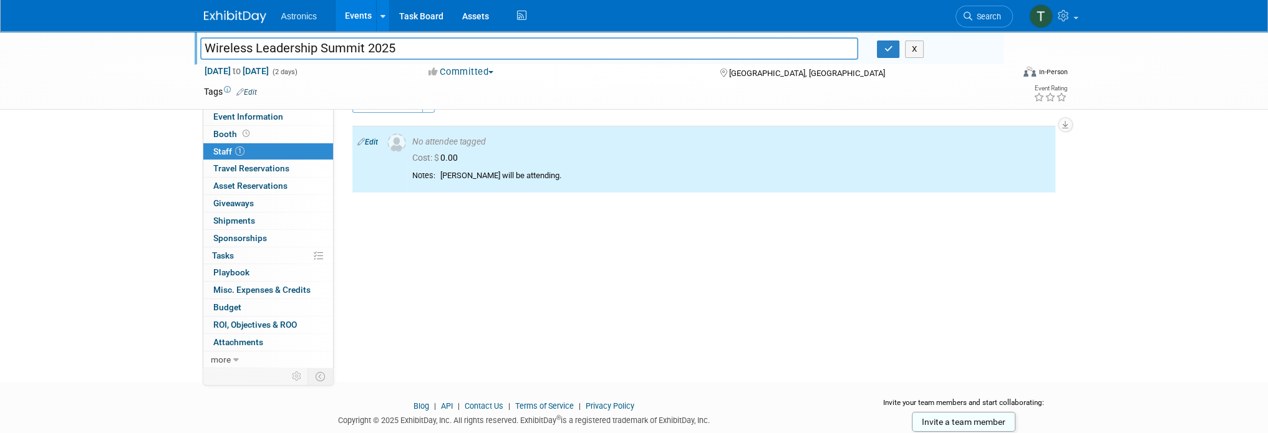
scroll to position [0, 0]
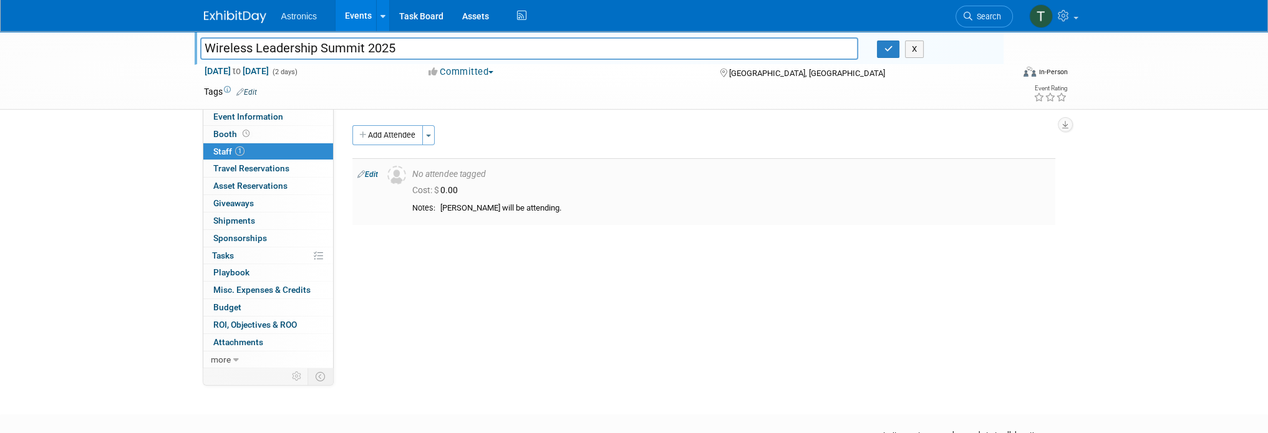
click at [431, 190] on span "Cost: $" at bounding box center [426, 190] width 28 height 10
click at [370, 174] on link "Edit" at bounding box center [367, 174] width 21 height 9
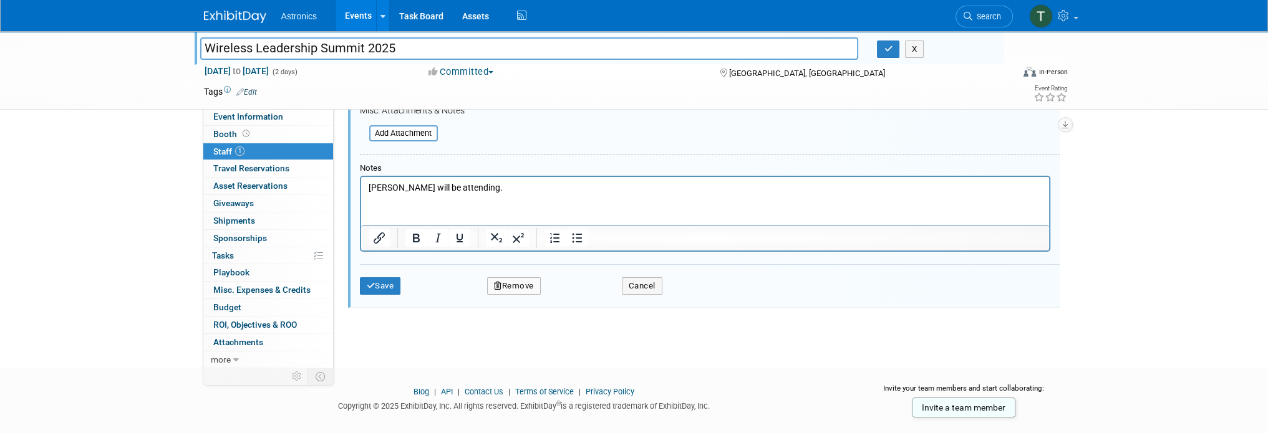
scroll to position [317, 0]
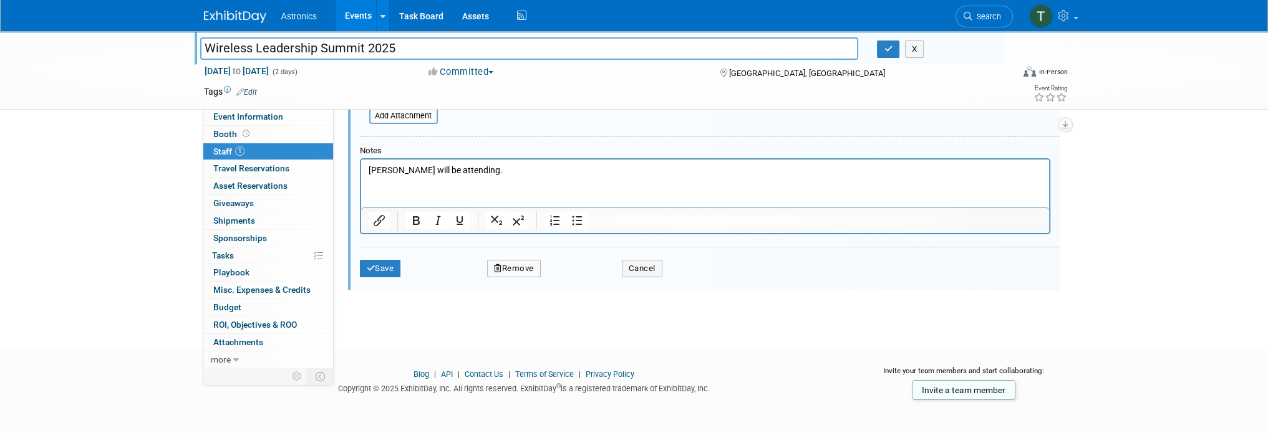
click at [518, 173] on p "Barry Webster will be attending." at bounding box center [704, 171] width 673 height 12
drag, startPoint x: 530, startPoint y: 201, endPoint x: 449, endPoint y: 305, distance: 132.0
drag, startPoint x: 89, startPoint y: 145, endPoint x: 380, endPoint y: 271, distance: 317.6
click at [380, 271] on button "Save" at bounding box center [380, 268] width 41 height 17
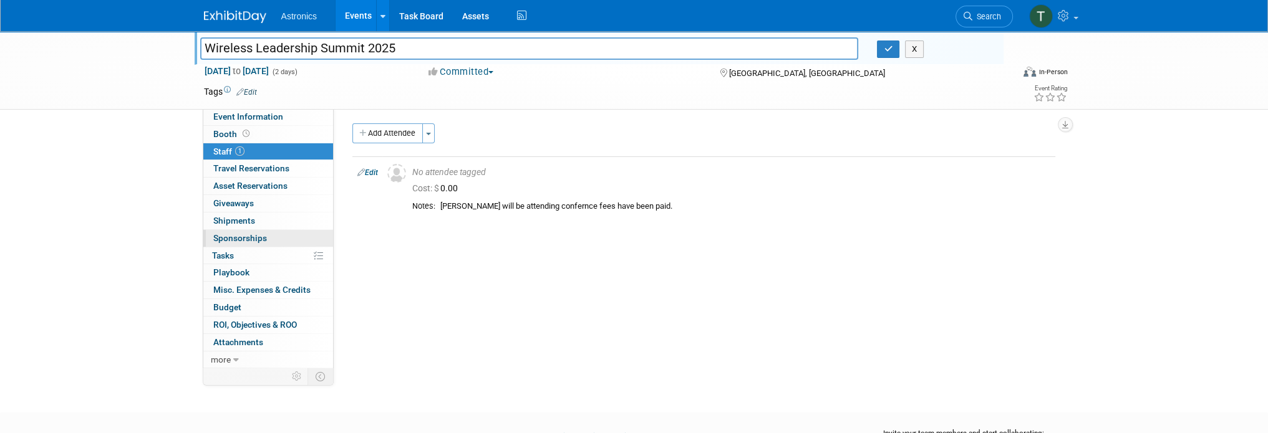
scroll to position [0, 0]
click at [257, 115] on span "Event Information" at bounding box center [248, 117] width 70 height 10
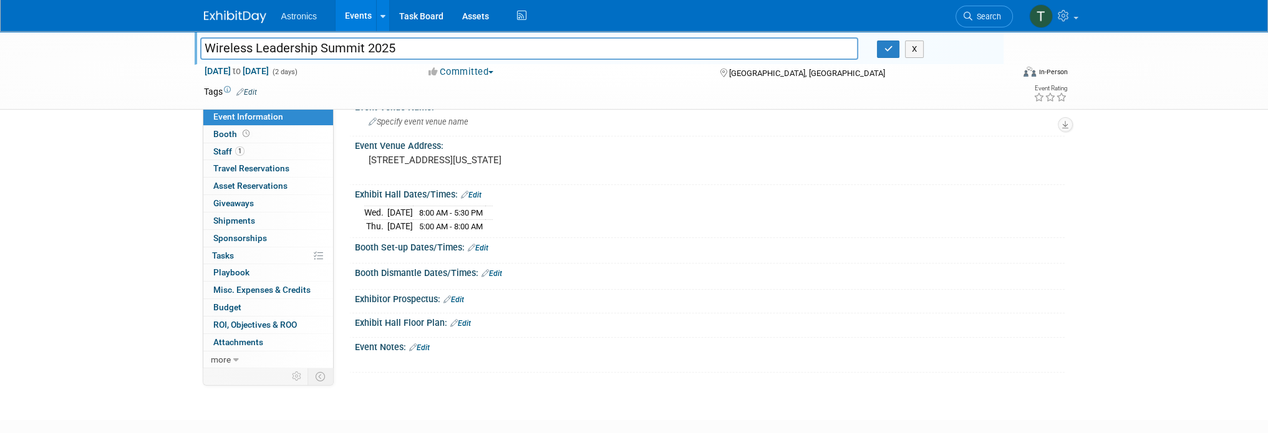
scroll to position [62, 0]
click at [484, 244] on link "Edit" at bounding box center [478, 247] width 21 height 9
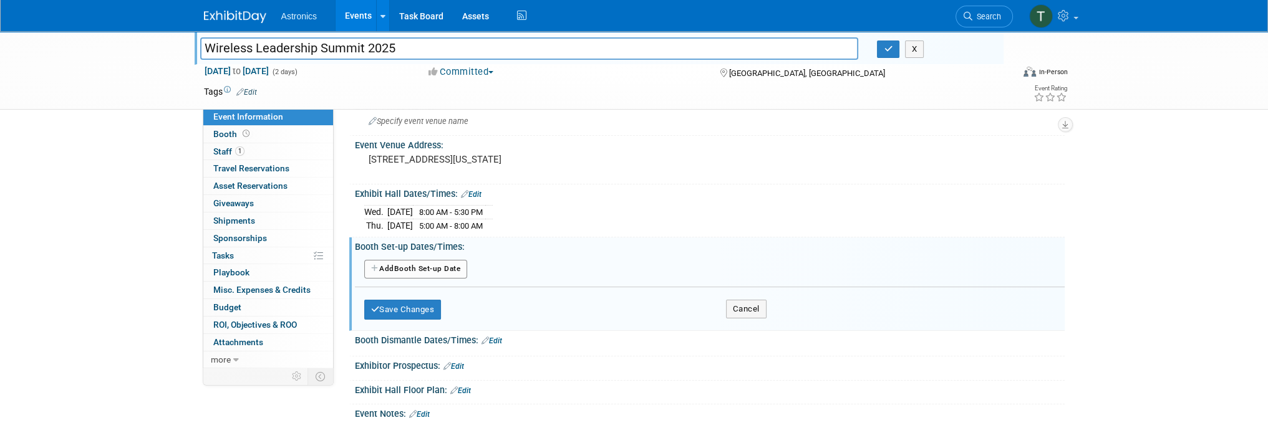
click at [408, 267] on button "Add Another Booth Set-up Date" at bounding box center [415, 269] width 103 height 19
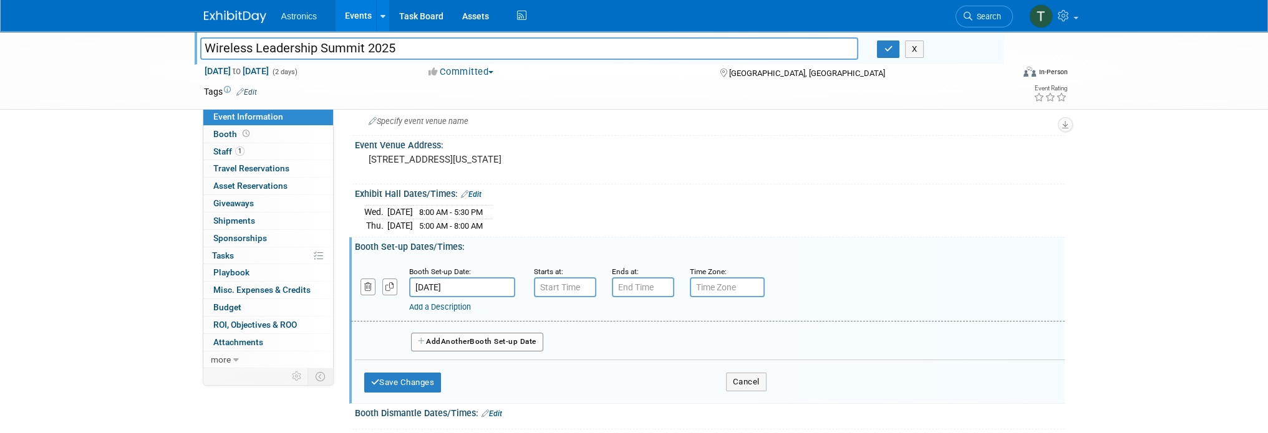
click at [421, 306] on link "Add a Description" at bounding box center [440, 306] width 62 height 9
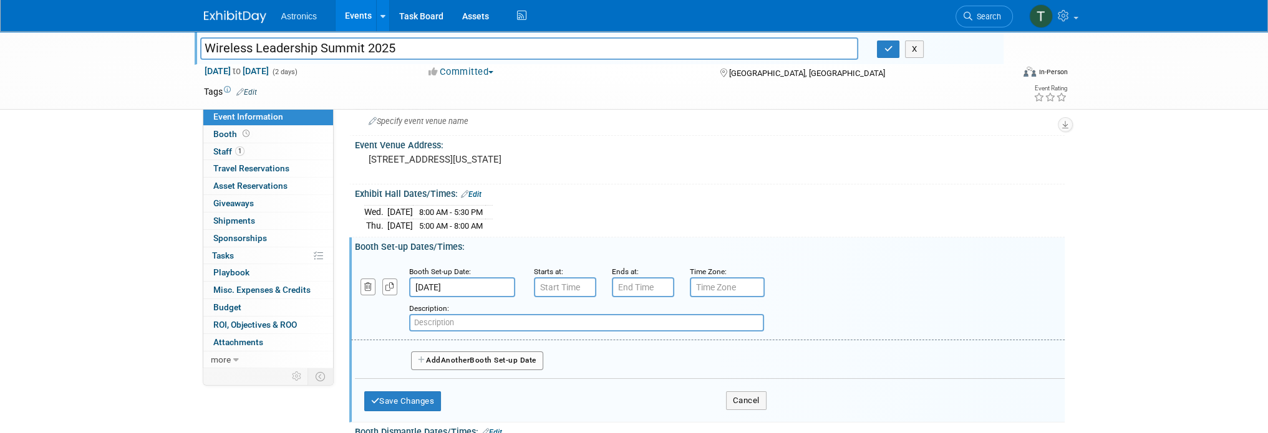
click at [440, 321] on input "text" at bounding box center [586, 322] width 355 height 17
paste input "Networking events/exclusive exhibit hours: 7-8am and 5-7pm November 12; 8-9"
type input "Networking events/exclusive exhibit hours: 7-8am and 5-7pm November 12; 8-9"
type input "7:00 AM"
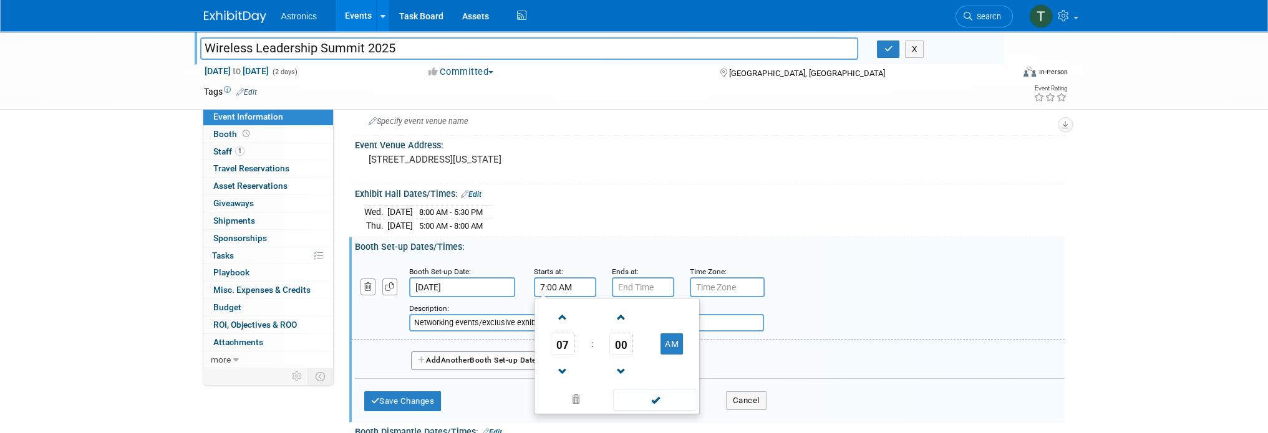
click at [544, 285] on input "7:00 AM" at bounding box center [565, 287] width 62 height 20
type input "7:00 PM"
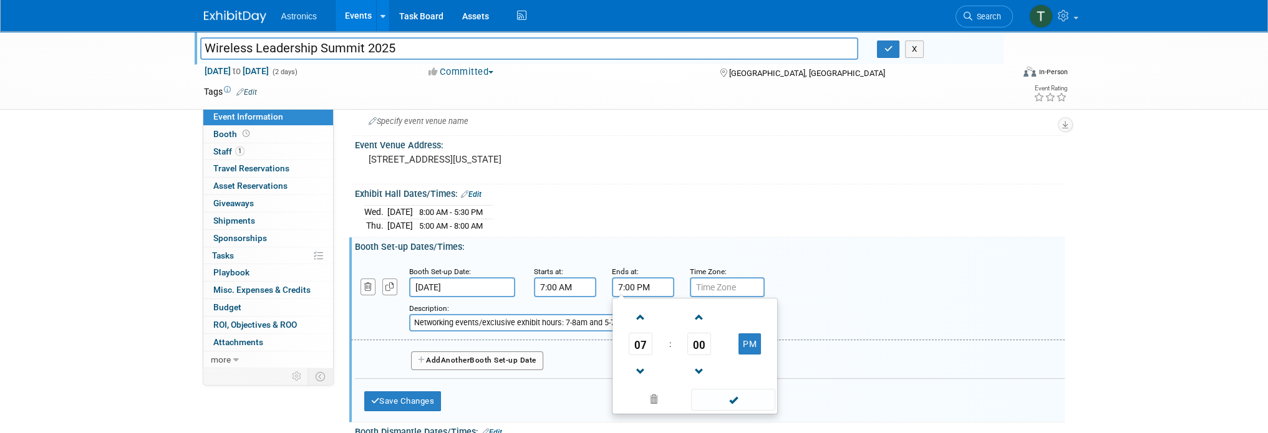
click at [636, 283] on input "7:00 PM" at bounding box center [643, 287] width 62 height 20
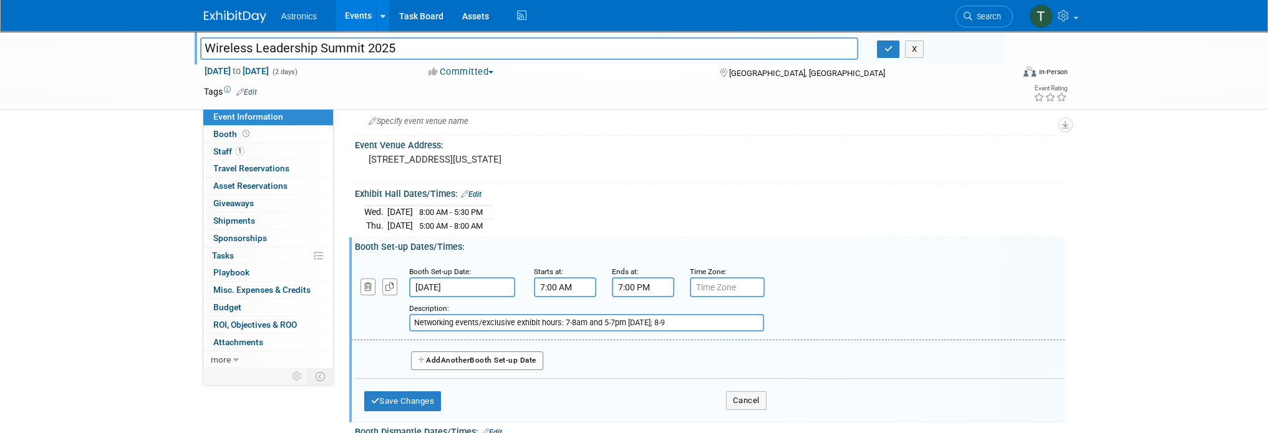
click at [598, 238] on div "Booth Set-up Dates/Times: Edit" at bounding box center [710, 246] width 710 height 16
click at [424, 395] on button "Save Changes" at bounding box center [402, 402] width 77 height 20
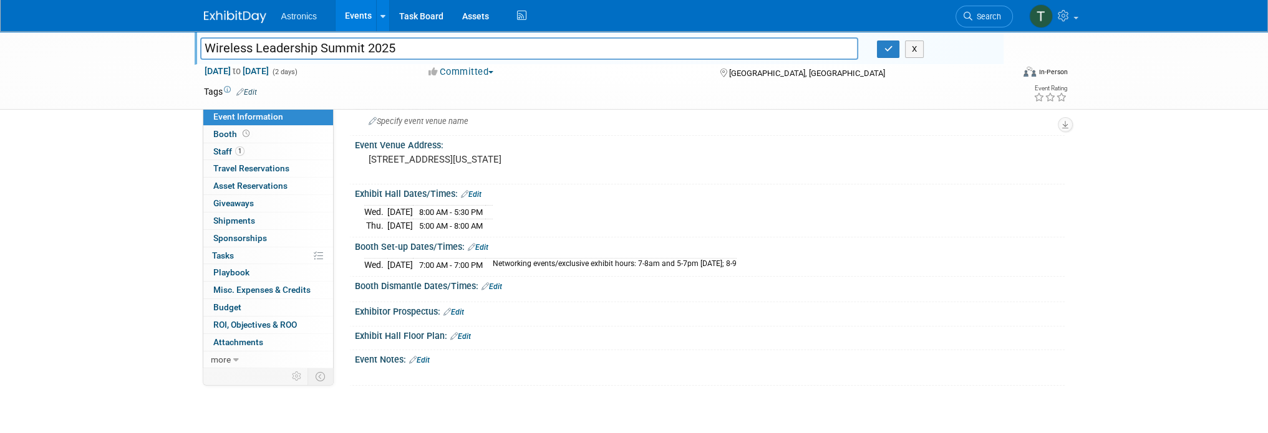
click at [476, 193] on link "Edit" at bounding box center [471, 194] width 21 height 9
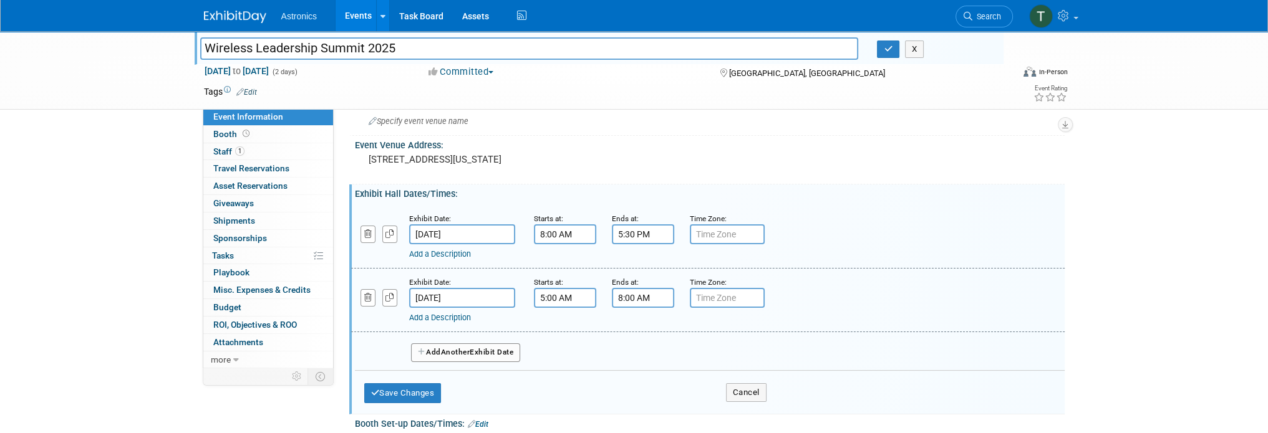
click at [464, 255] on link "Add a Description" at bounding box center [440, 253] width 62 height 9
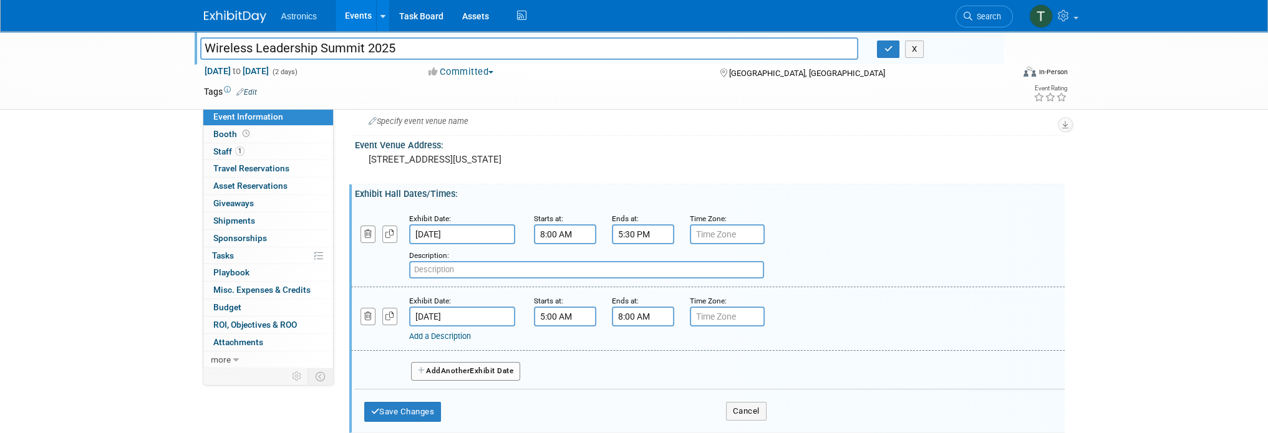
paste input "Networking events/exclusive exhibit hours: 7-8am and 5-7pm November 12; 8-9"
drag, startPoint x: 698, startPoint y: 267, endPoint x: 628, endPoint y: 270, distance: 69.9
click at [628, 270] on input "Networking events/exclusive exhibit hours: 7-8am and 5-7pm November 12; 8-9" at bounding box center [586, 269] width 355 height 17
click at [635, 265] on input "Networking events/exclusive exhibit hours: 7-8am and 5-7pm" at bounding box center [586, 269] width 355 height 17
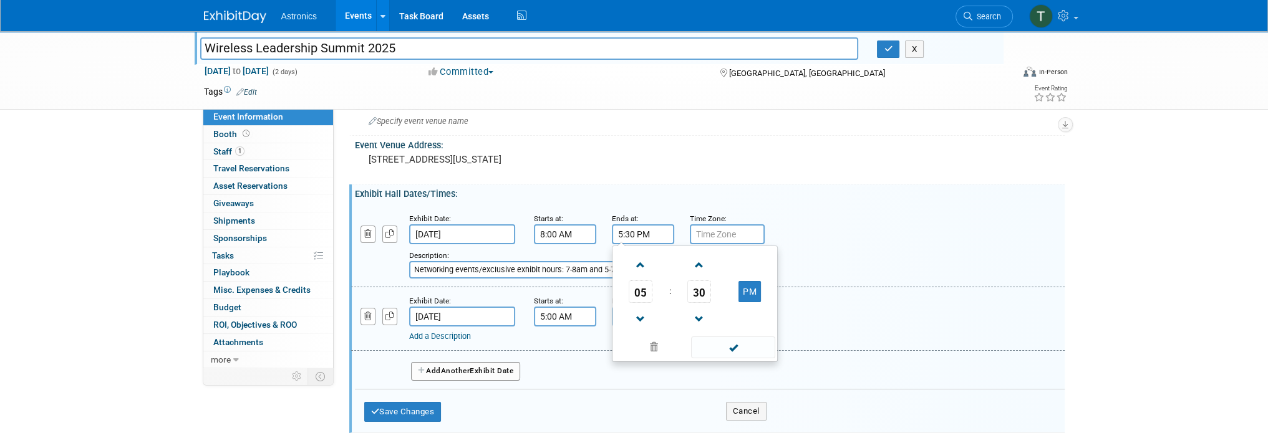
click at [621, 229] on input "5:30 PM" at bounding box center [643, 234] width 62 height 20
click at [585, 229] on input "8:00 AM" at bounding box center [565, 234] width 62 height 20
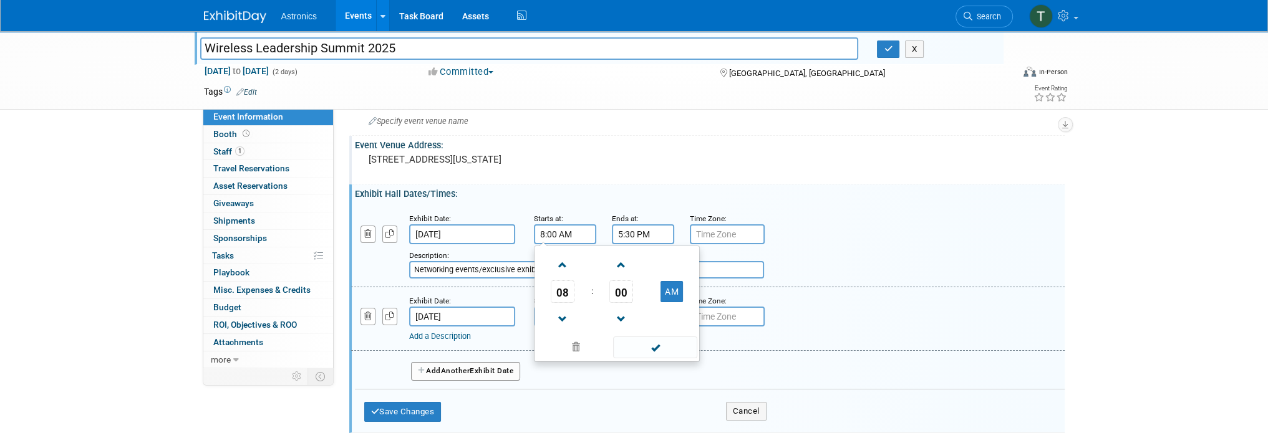
click at [498, 176] on div "[STREET_ADDRESS][US_STATE]" at bounding box center [502, 165] width 277 height 29
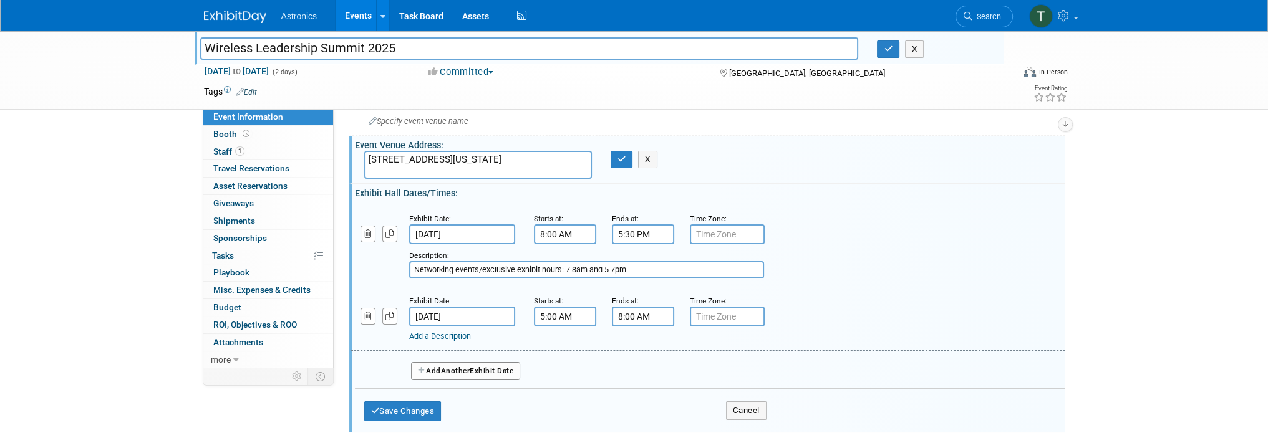
drag, startPoint x: 654, startPoint y: 268, endPoint x: 393, endPoint y: 254, distance: 261.6
click at [393, 254] on div "Add a Description Description: Networking events/exclusive exhibit hours: 7-8am…" at bounding box center [647, 261] width 610 height 34
paste input "7-8am and 5-7pm"
type input "7-8am and 5-7pm"
click at [567, 234] on input "8:00 AM" at bounding box center [565, 234] width 62 height 20
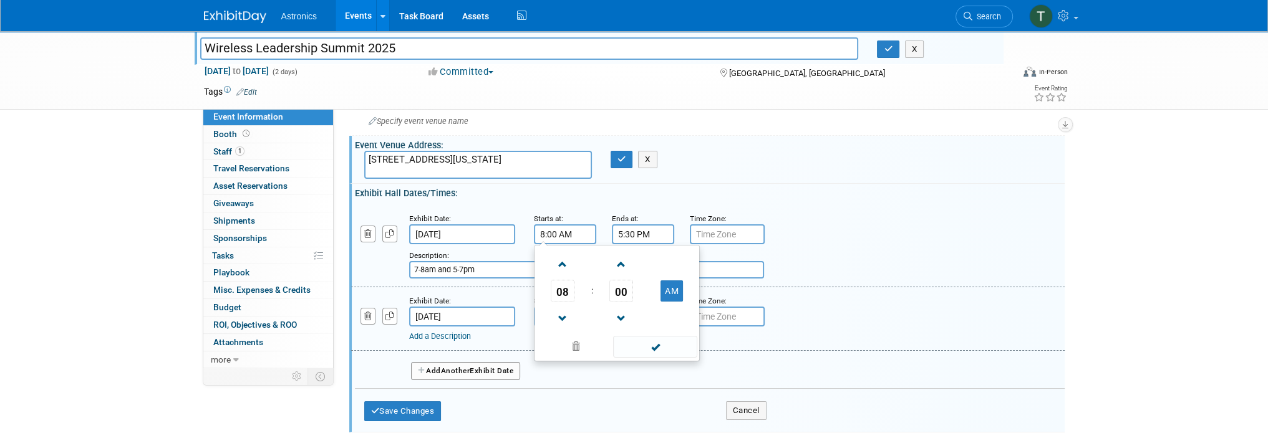
drag, startPoint x: 574, startPoint y: 235, endPoint x: 524, endPoint y: 234, distance: 49.9
click at [524, 234] on div "Starts at: 8:00 AM 08 : 00 AM 12 01 02 03 04 05 06 07 08 09 10 11 00 05 10 15 2…" at bounding box center [563, 228] width 78 height 32
type input "7:00 AM"
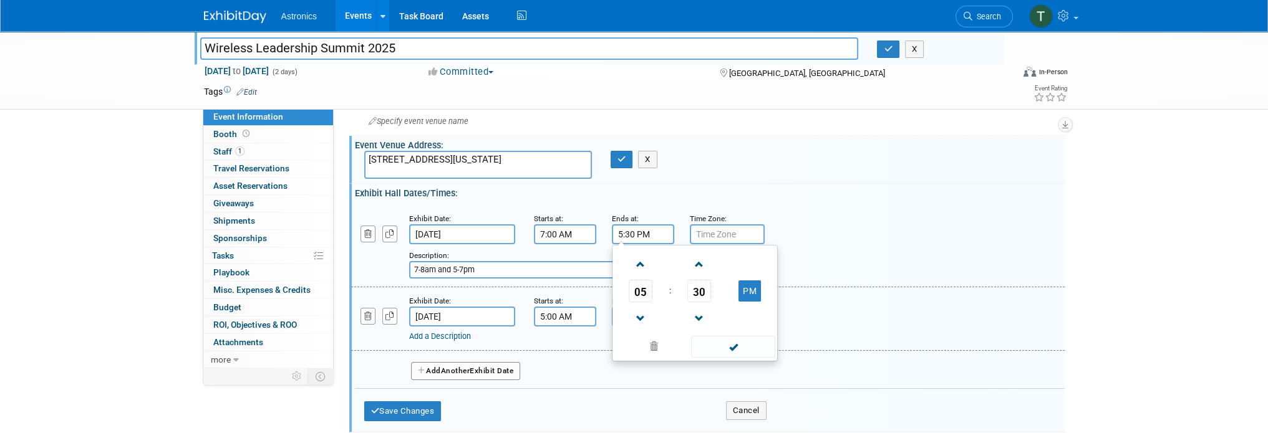
click at [650, 231] on input "5:30 PM" at bounding box center [643, 234] width 62 height 20
drag, startPoint x: 652, startPoint y: 231, endPoint x: 572, endPoint y: 236, distance: 80.0
click at [572, 236] on div "Exhibit Date: Nov 12, 2025 Starts at: 7:00 AM Ends at: 5:30 PM 05 : 30 PM 12 01…" at bounding box center [707, 246] width 713 height 82
type input "7:00 AM"
click at [547, 202] on div "Exhibit Date: Nov 12, 2025 Starts at: 7:00 AM Ends at: 7:00 AM 05 : 30 PM 12 01…" at bounding box center [709, 296] width 691 height 188
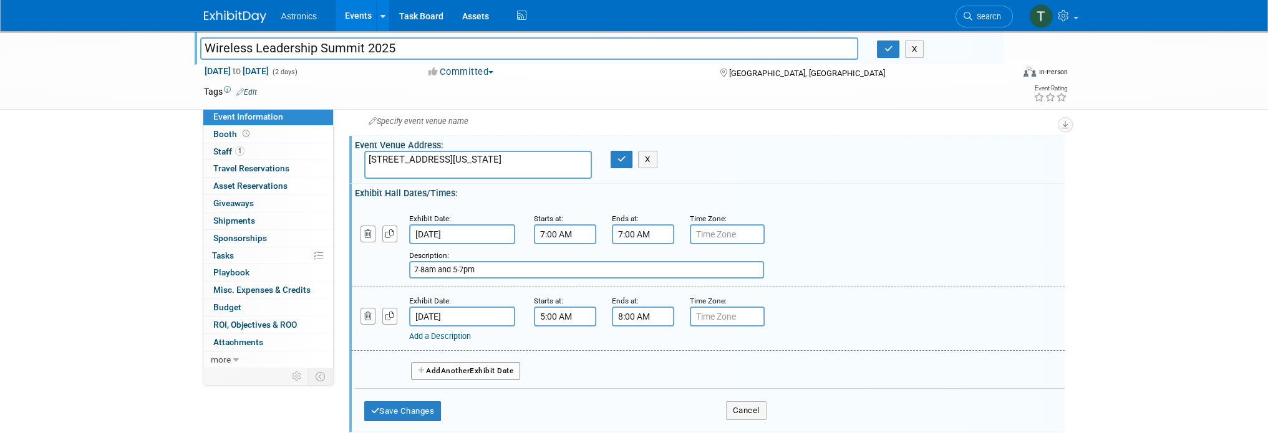
click at [425, 269] on input "7-8am and 5-7pm" at bounding box center [586, 269] width 355 height 17
type input "7-8 am and 5-7pm"
click at [402, 413] on button "Save Changes" at bounding box center [402, 412] width 77 height 20
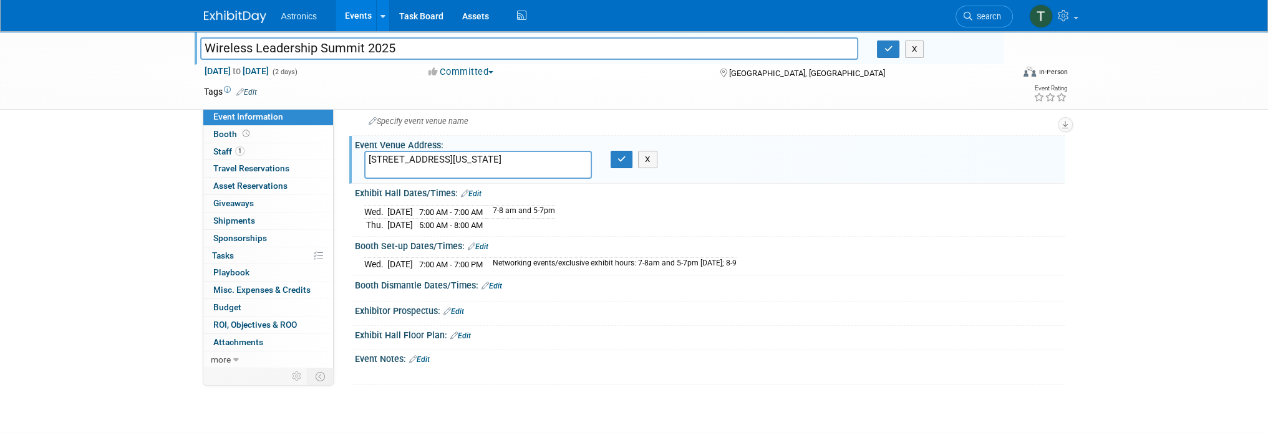
click at [478, 187] on div "Exhibit Hall Dates/Times: Edit" at bounding box center [710, 192] width 710 height 16
click at [474, 191] on link "Edit" at bounding box center [471, 194] width 21 height 9
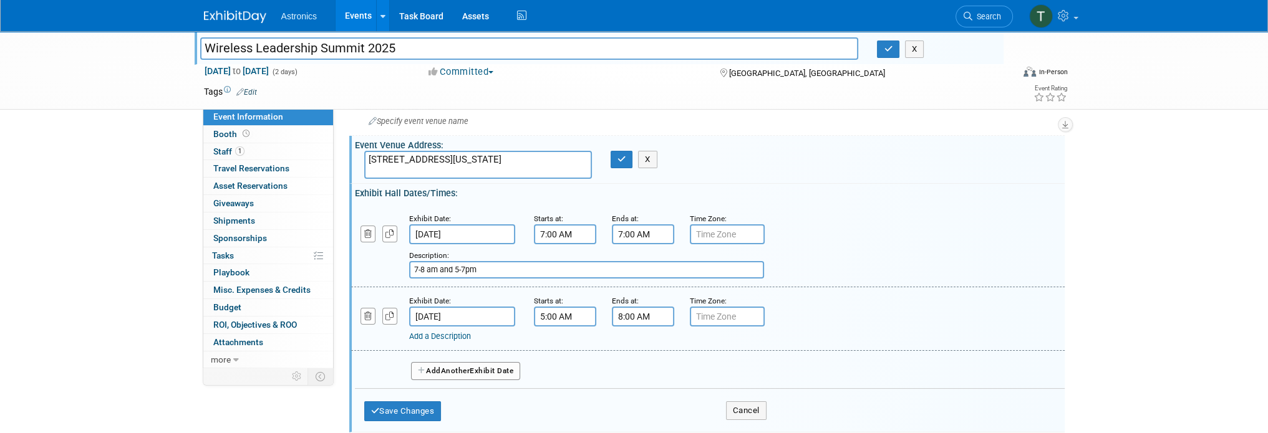
click at [457, 336] on link "Add a Description" at bounding box center [440, 336] width 62 height 9
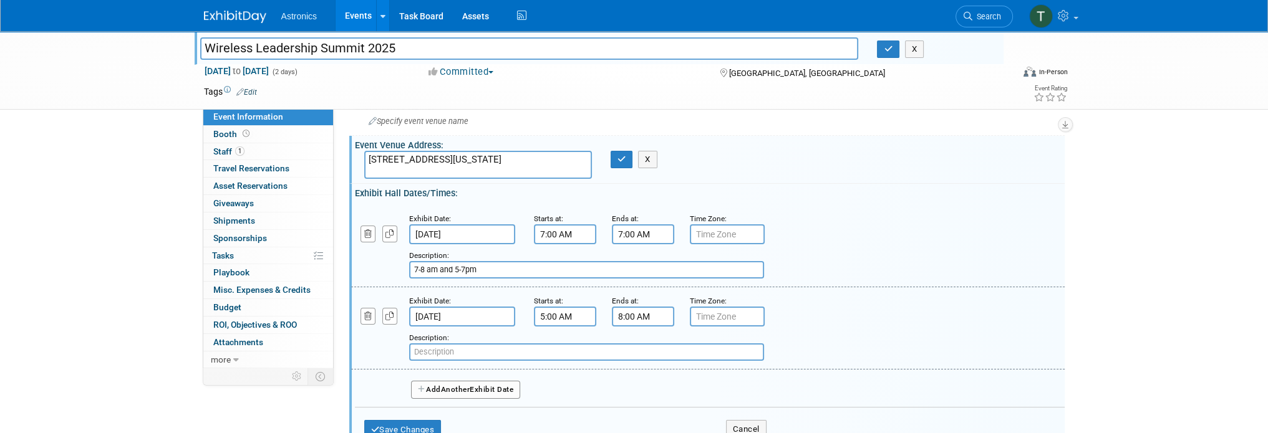
drag, startPoint x: 460, startPoint y: 347, endPoint x: 370, endPoint y: 362, distance: 90.9
click at [354, 360] on div "Exhibit Date: Nov 13, 2025 Starts at: 5:00 AM Ends at: 8:00 AM Time Zone: Apply…" at bounding box center [707, 328] width 713 height 82
click at [451, 352] on input "text" at bounding box center [586, 352] width 355 height 17
click at [446, 349] on input "text" at bounding box center [586, 352] width 355 height 17
paste input "8-9am, noon to 3pm and 5-7pm"
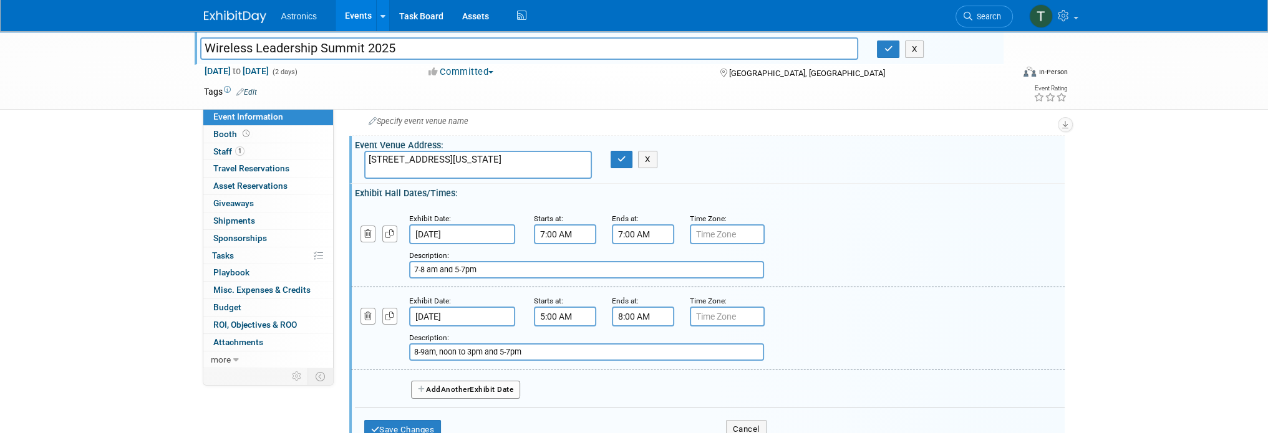
type input "8-9am, noon to 3pm and 5-7pm"
click at [552, 313] on input "5:00 AM" at bounding box center [565, 317] width 62 height 20
click at [544, 314] on input "5:00 AM" at bounding box center [565, 317] width 62 height 20
type input "8:00 AM"
click at [574, 287] on div "Exhibit Date: Nov 13, 2025 Starts at: 8:00 AM Ends at: 8:00 AM Time Zone: Apply…" at bounding box center [707, 328] width 713 height 82
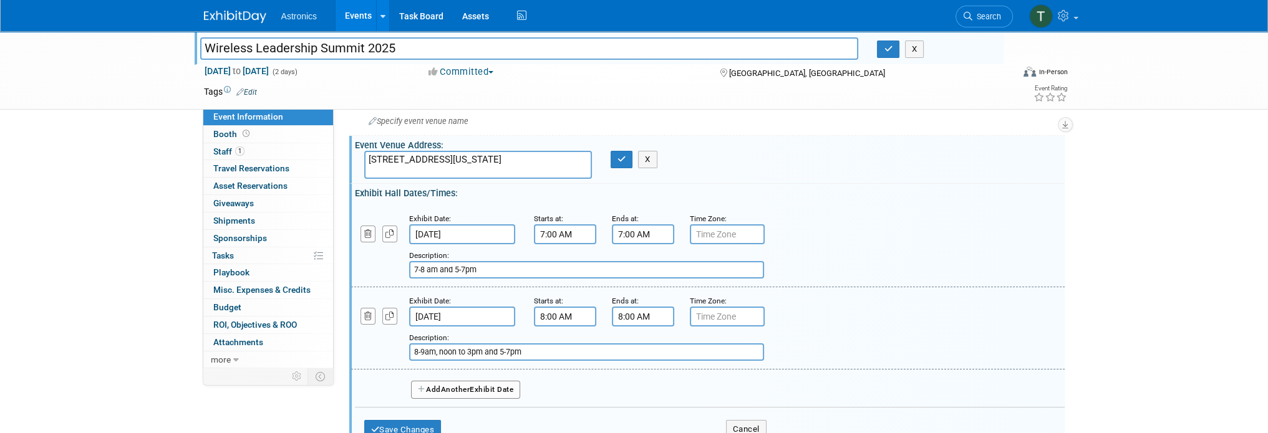
click at [633, 311] on input "8:00 AM" at bounding box center [643, 317] width 62 height 20
drag, startPoint x: 660, startPoint y: 314, endPoint x: 608, endPoint y: 313, distance: 51.8
click at [608, 313] on div "Ends at: 8:00 AM 08 : 00 AM 12 01 02 03 04 05 06 07 08 09 10 11 00 05 10 15 20 …" at bounding box center [641, 310] width 78 height 32
click at [660, 314] on input "7" at bounding box center [643, 317] width 62 height 20
click at [751, 374] on button "AM" at bounding box center [749, 373] width 22 height 21
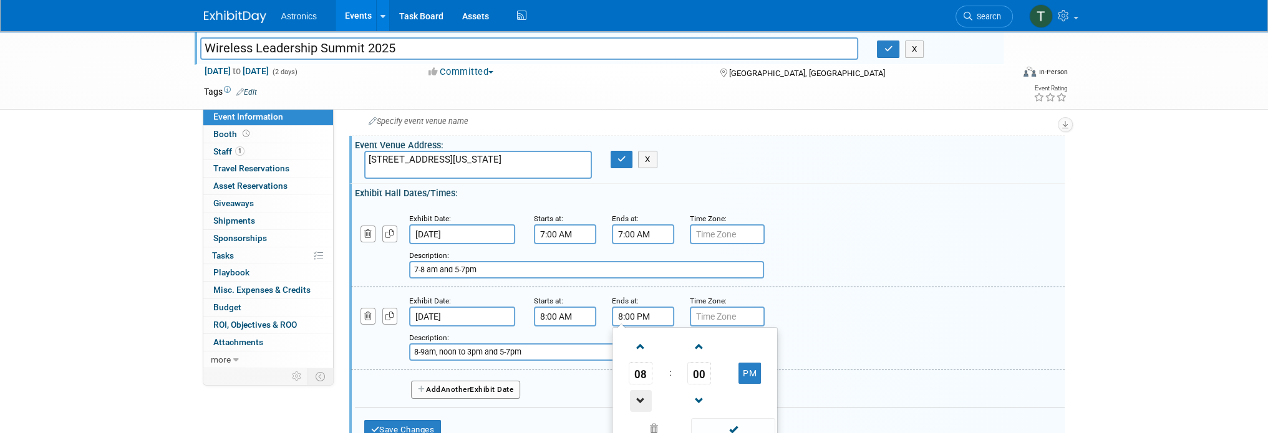
click at [640, 398] on span at bounding box center [641, 401] width 22 height 22
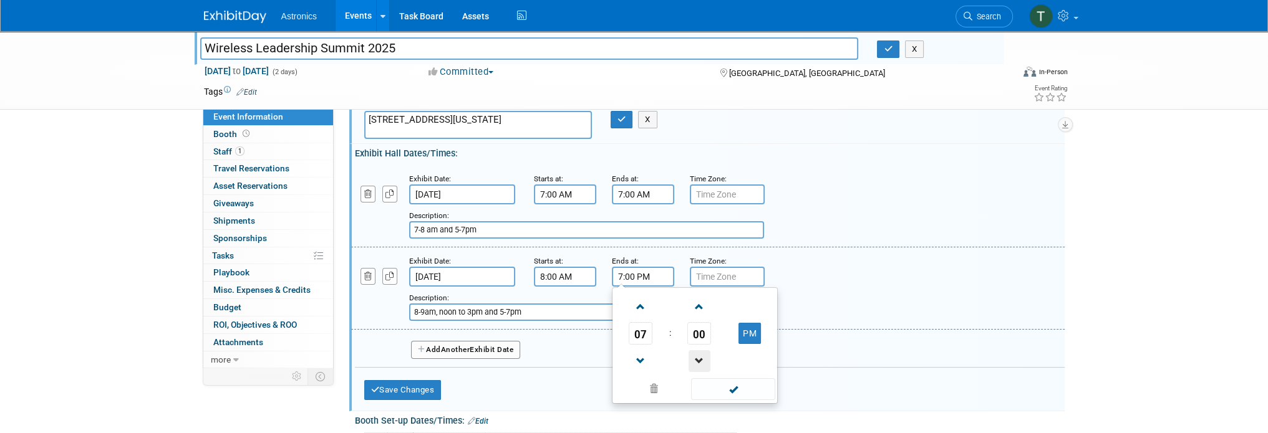
scroll to position [125, 0]
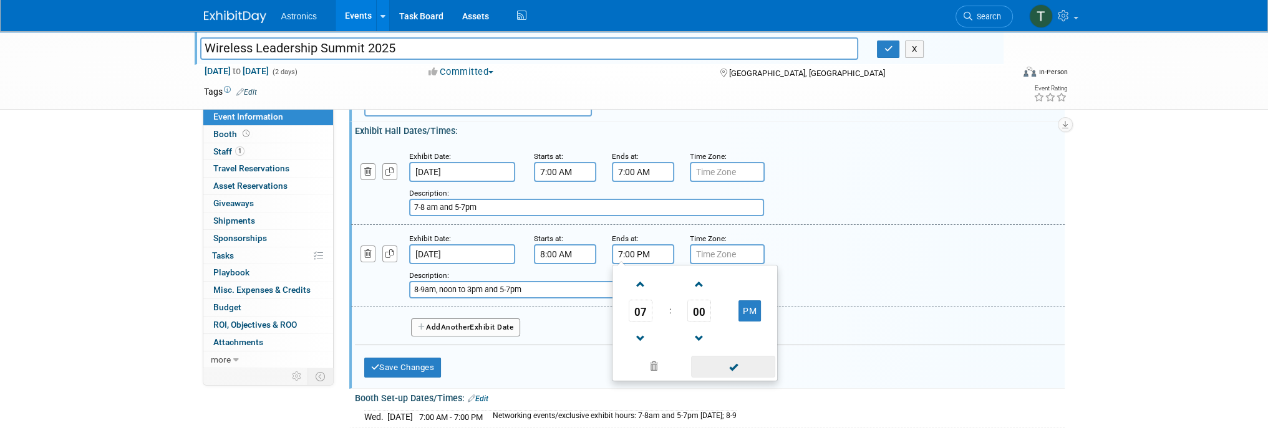
click at [724, 365] on span at bounding box center [733, 367] width 84 height 22
type input "7:00 PM"
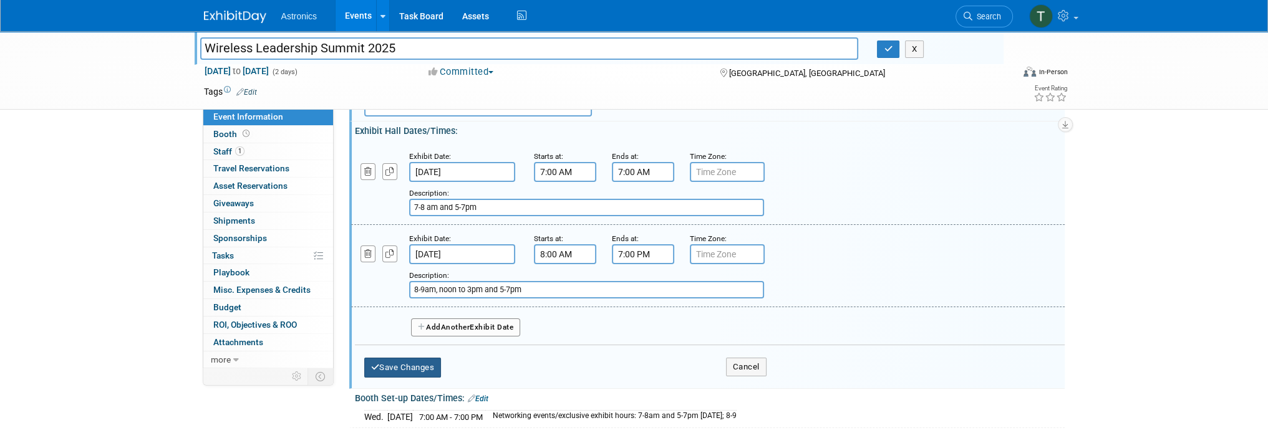
click at [389, 363] on button "Save Changes" at bounding box center [402, 368] width 77 height 20
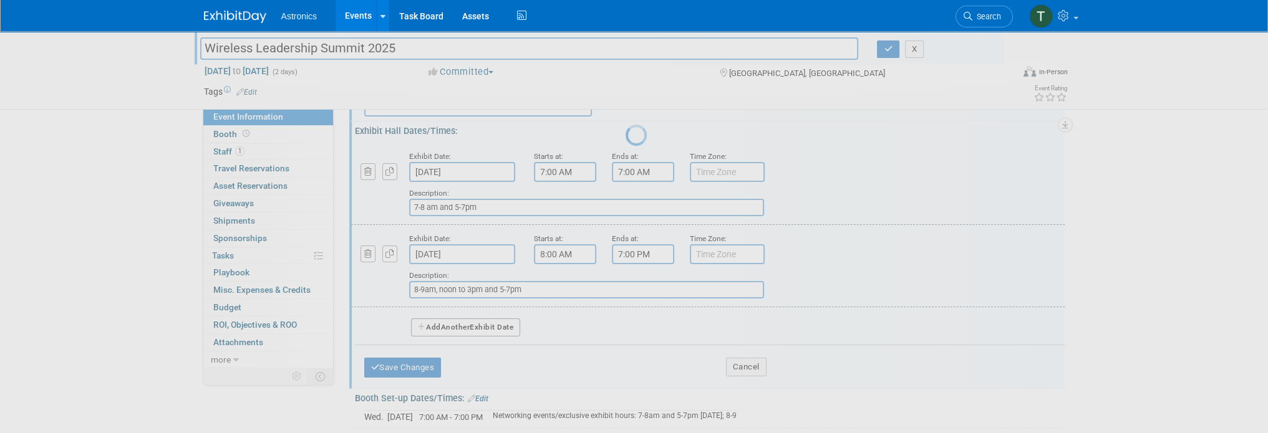
scroll to position [117, 0]
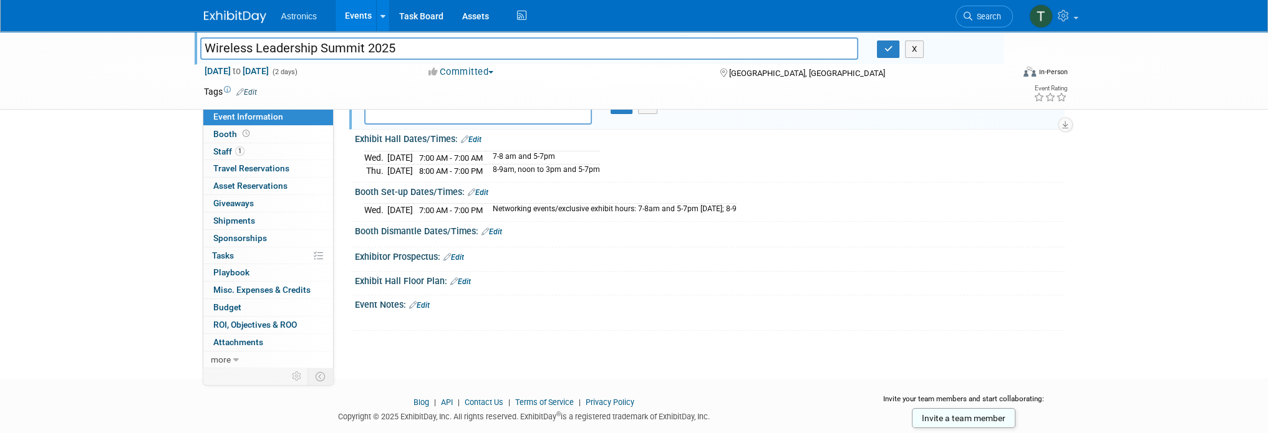
click at [492, 229] on link "Edit" at bounding box center [491, 232] width 21 height 9
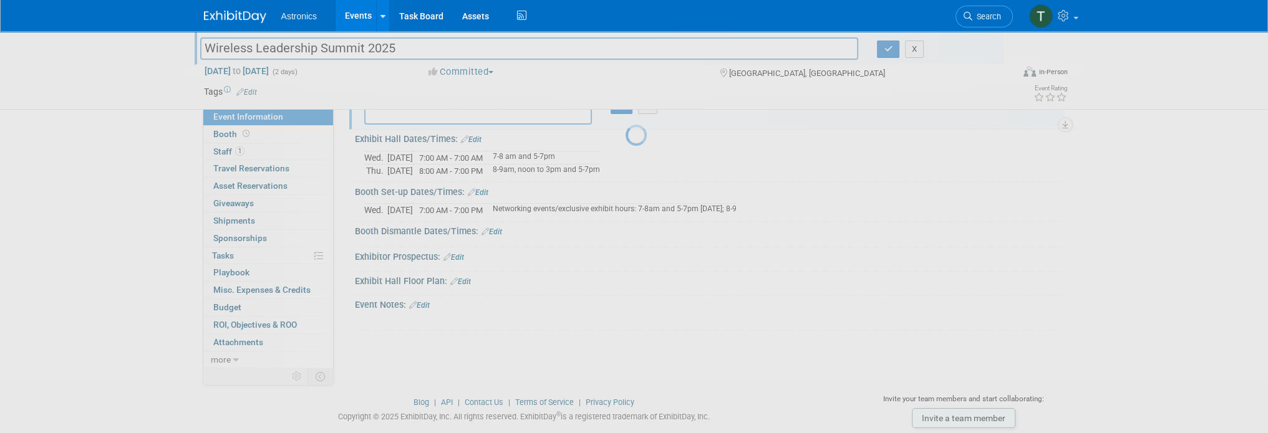
click at [625, 229] on div at bounding box center [633, 216] width 17 height 433
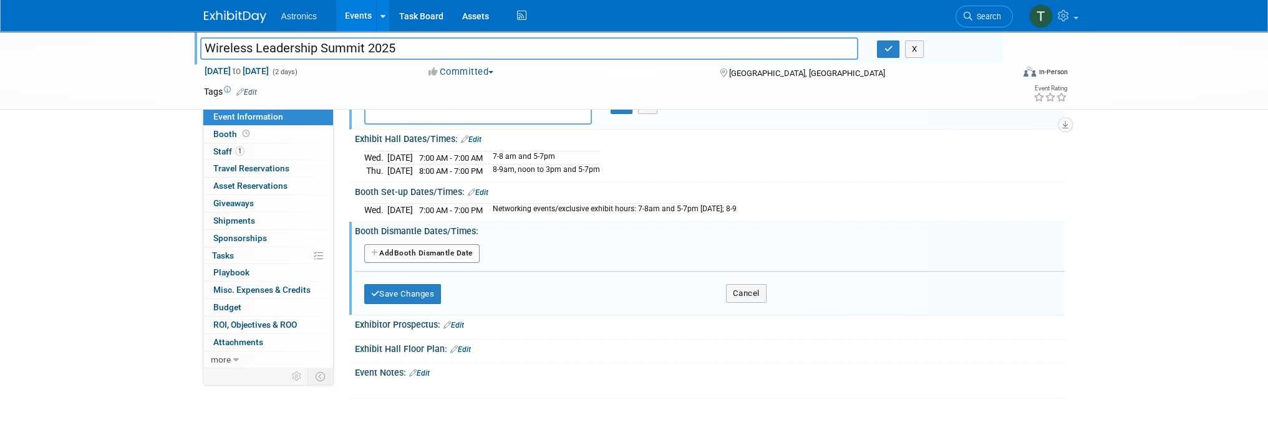
click at [449, 251] on button "Add Another Booth Dismantle Date" at bounding box center [421, 253] width 115 height 19
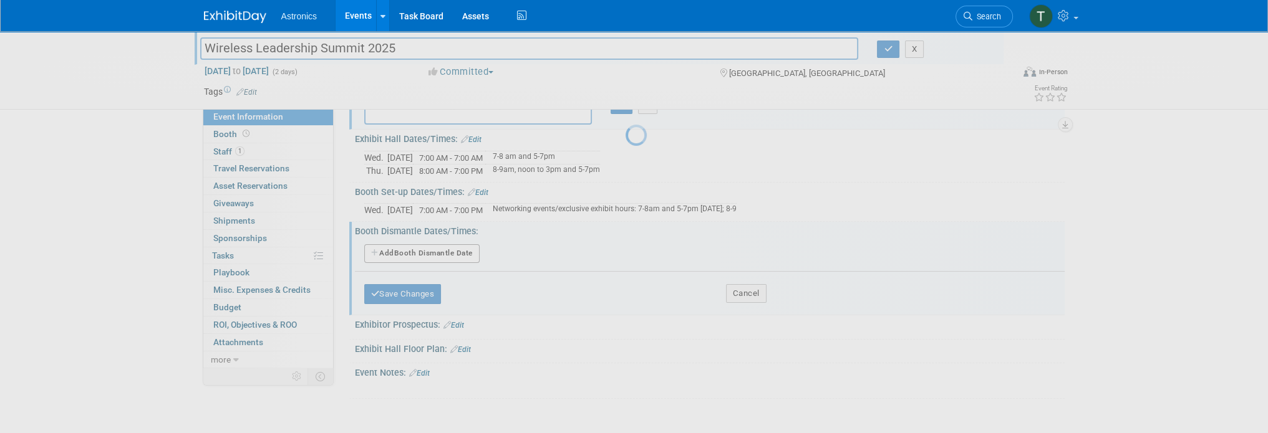
select select "10"
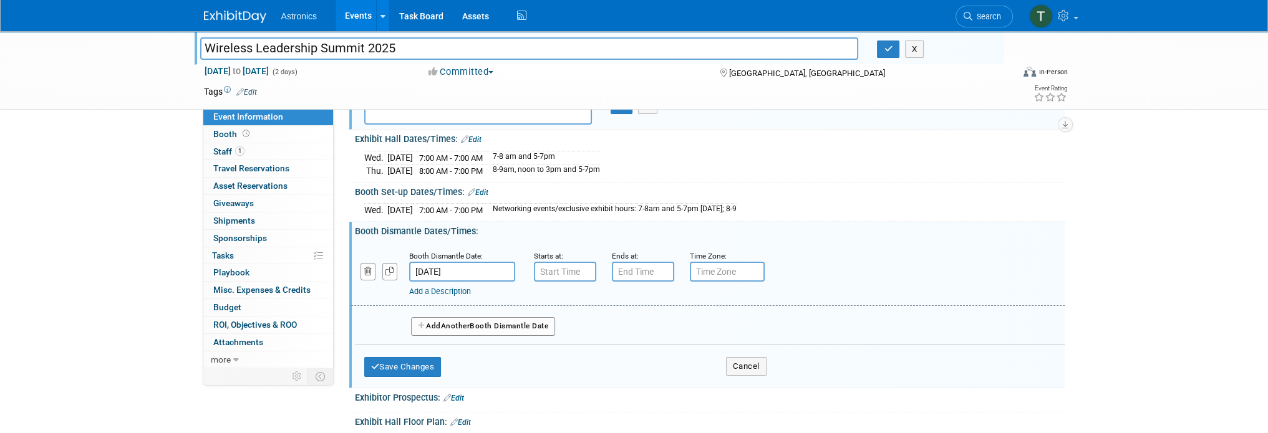
click at [468, 268] on input "[DATE]" at bounding box center [462, 272] width 106 height 20
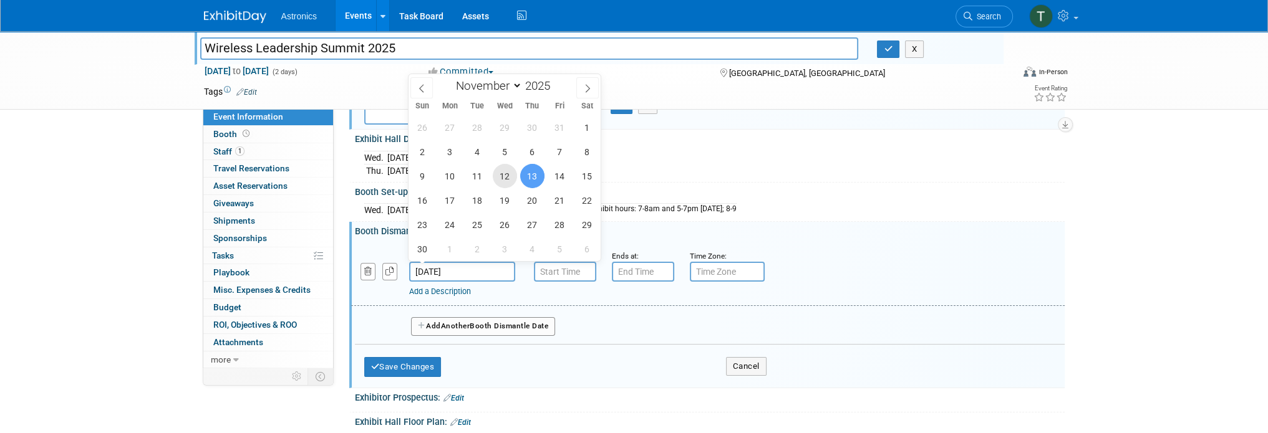
click at [510, 172] on span "12" at bounding box center [505, 176] width 24 height 24
type input "[DATE]"
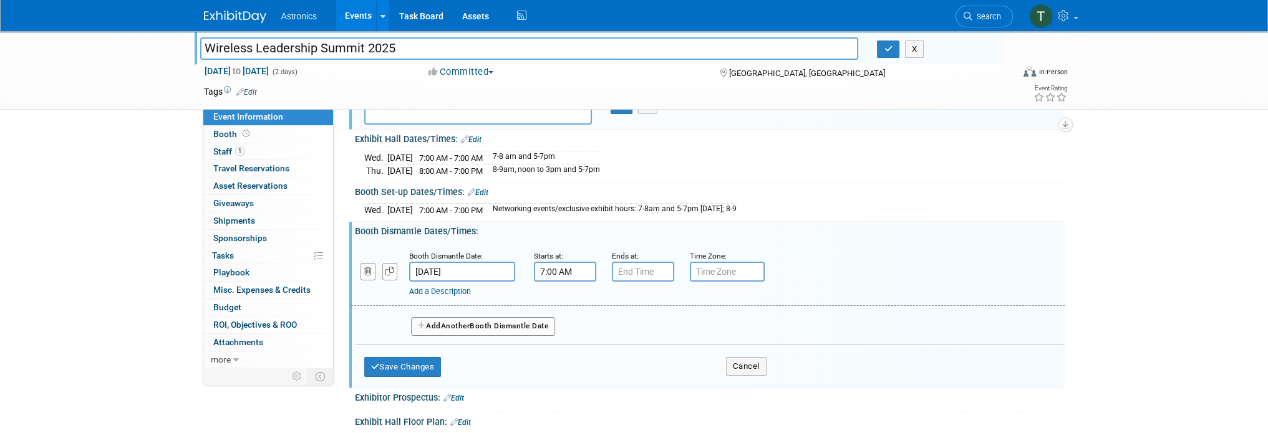
click at [557, 270] on input "7:00 AM" at bounding box center [565, 272] width 62 height 20
click at [673, 324] on button "AM" at bounding box center [671, 329] width 22 height 21
type input "7:00 PM"
click at [629, 209] on td "Networking events/exclusive exhibit hours: 7-8am and 5-7pm November 12; 8-9" at bounding box center [610, 210] width 251 height 13
click at [451, 287] on link "Add a Description" at bounding box center [440, 291] width 62 height 9
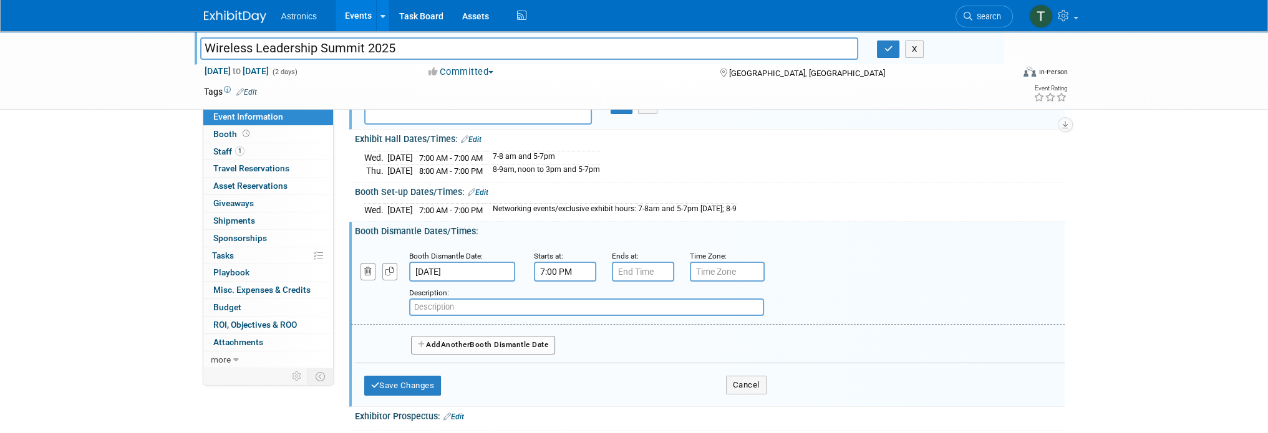
paste input "Tear down - Any exhibitor that tears down prior to 7pm will not be permitte"
click at [680, 299] on input "Tear down - Any exhibitor that tears down prior to 7pm will not be permitte" at bounding box center [586, 307] width 355 height 17
drag, startPoint x: 455, startPoint y: 304, endPoint x: 407, endPoint y: 301, distance: 47.5
click at [407, 301] on div "Add a Description Description: Tear down - Any exhibitor that tears down prior …" at bounding box center [647, 299] width 610 height 34
click at [643, 307] on input "Any exhibitor that tears down prior to 7pm will not be permitte" at bounding box center [586, 307] width 355 height 17
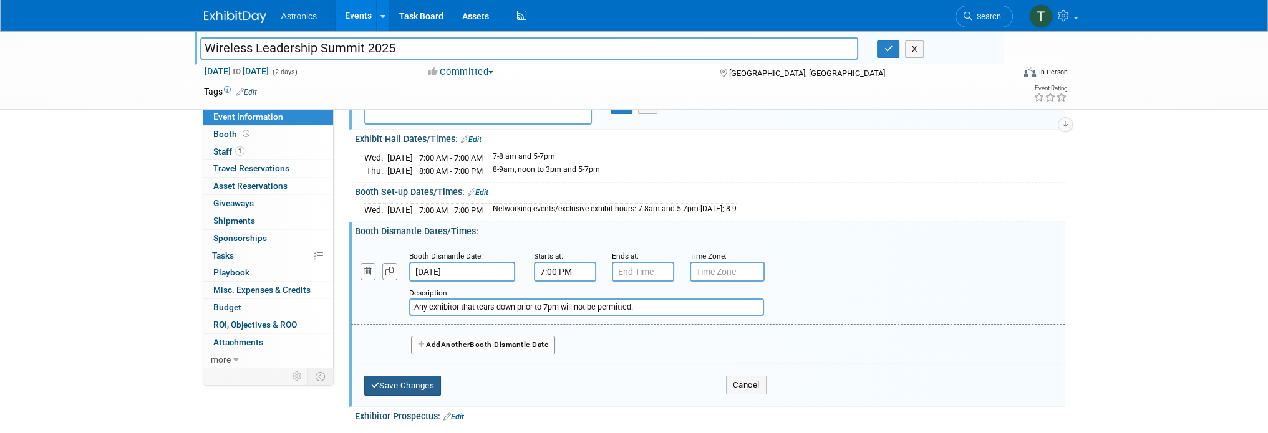
type input "Any exhibitor that tears down prior to 7pm will not be permitted."
click at [399, 378] on button "Save Changes" at bounding box center [402, 386] width 77 height 20
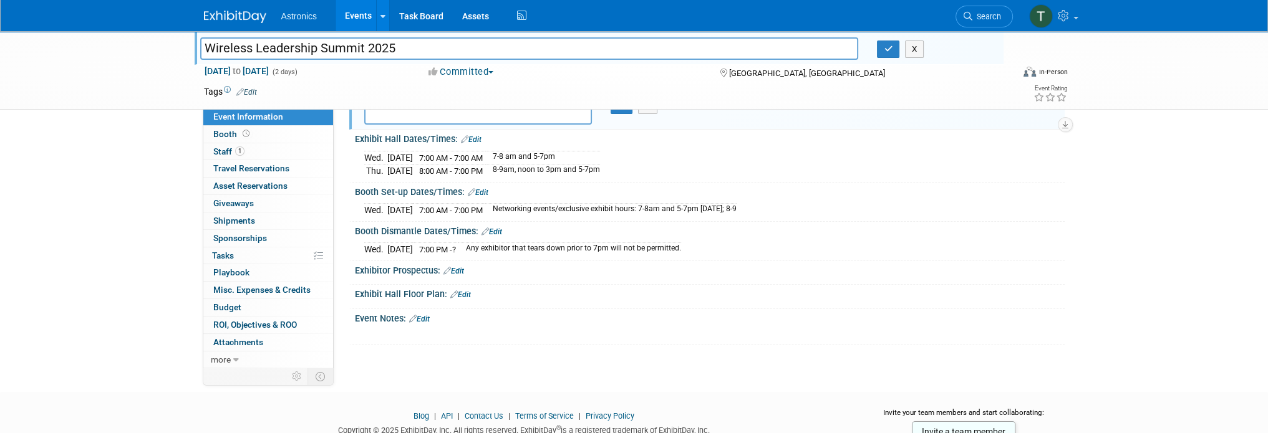
click at [459, 269] on link "Edit" at bounding box center [453, 271] width 21 height 9
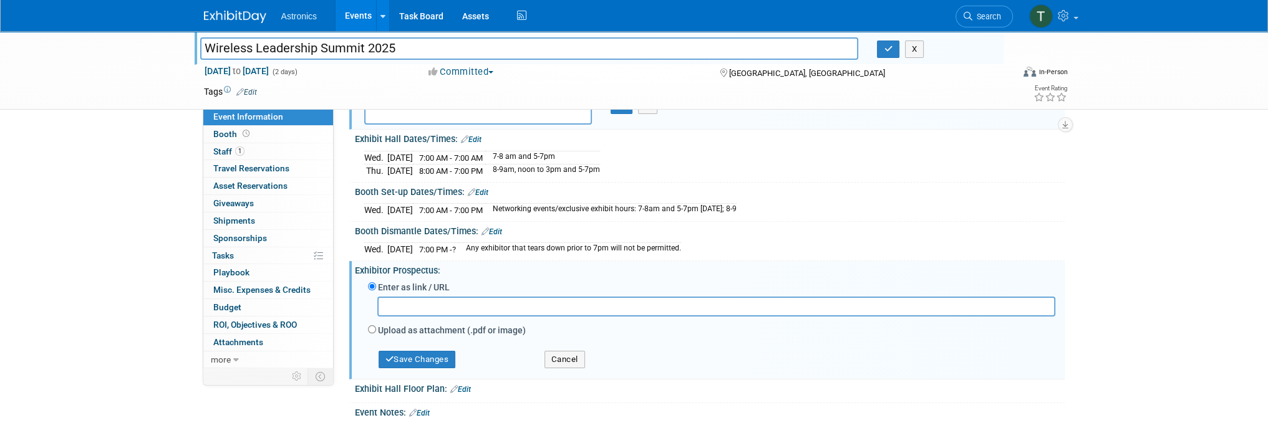
click at [410, 304] on input "text" at bounding box center [716, 306] width 678 height 19
click at [372, 325] on input "Upload as attachment (.pdf or image)" at bounding box center [372, 329] width 8 height 8
radio input "true"
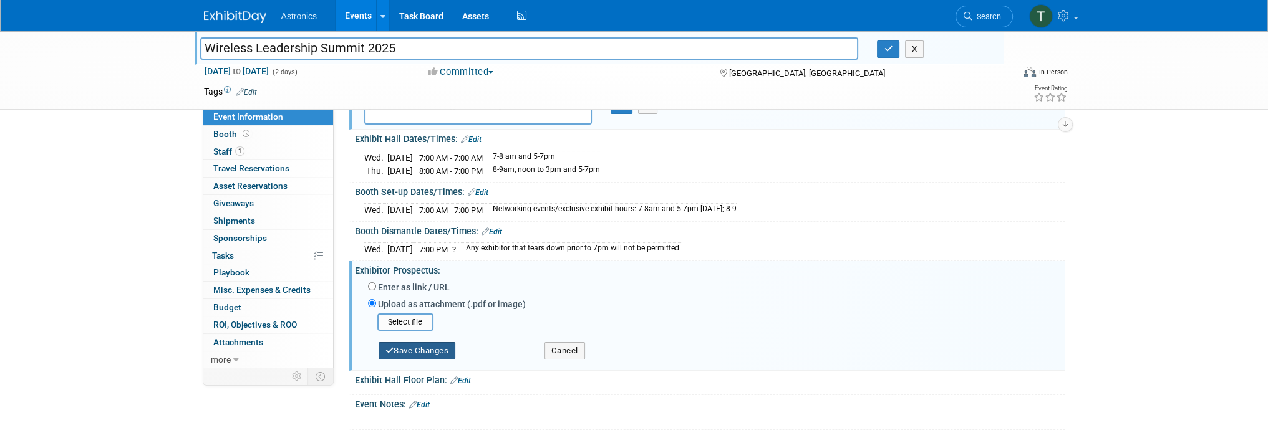
click at [397, 349] on button "Save Changes" at bounding box center [416, 350] width 77 height 17
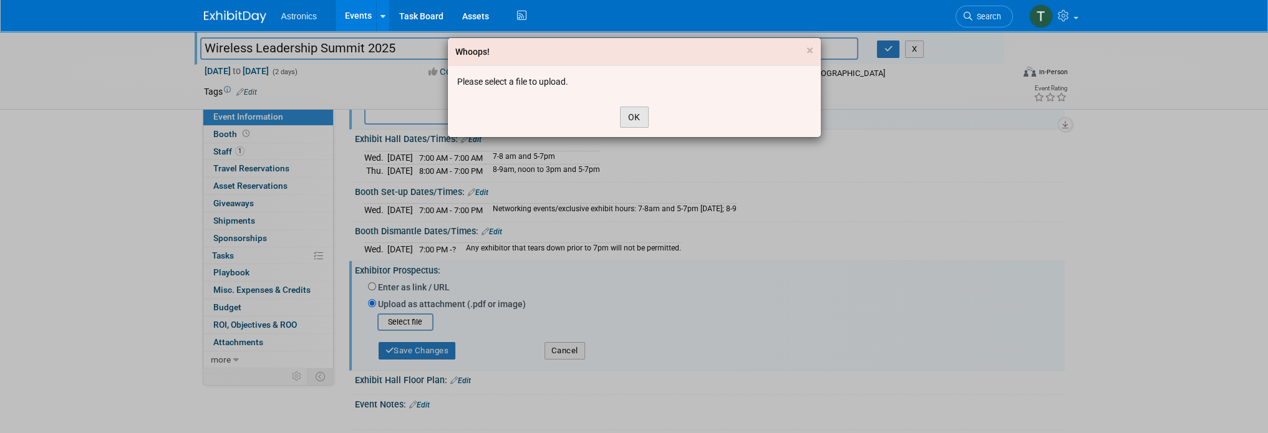
click at [635, 119] on button "OK" at bounding box center [634, 117] width 29 height 21
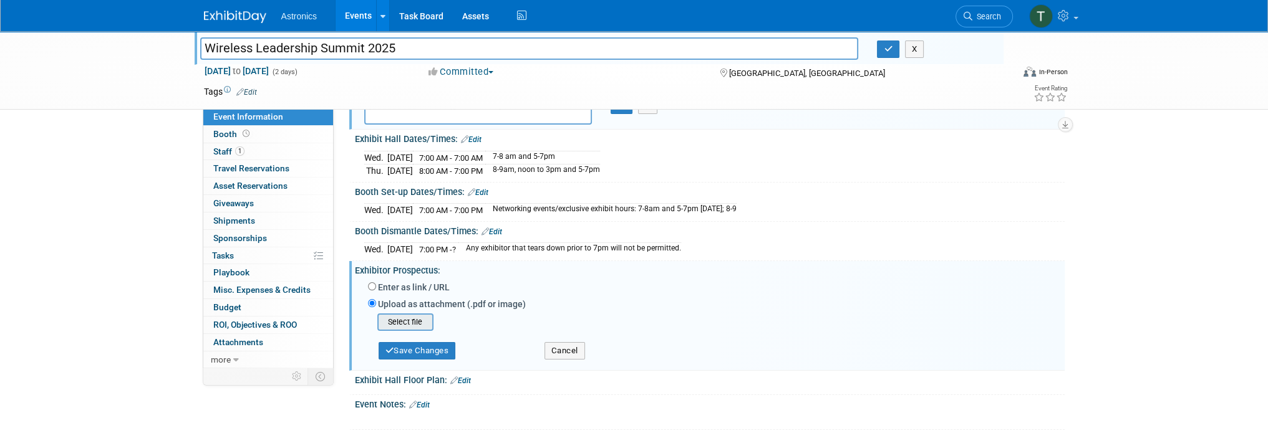
click at [410, 320] on input "file" at bounding box center [358, 322] width 148 height 15
click at [407, 345] on button "Save Changes" at bounding box center [416, 347] width 77 height 17
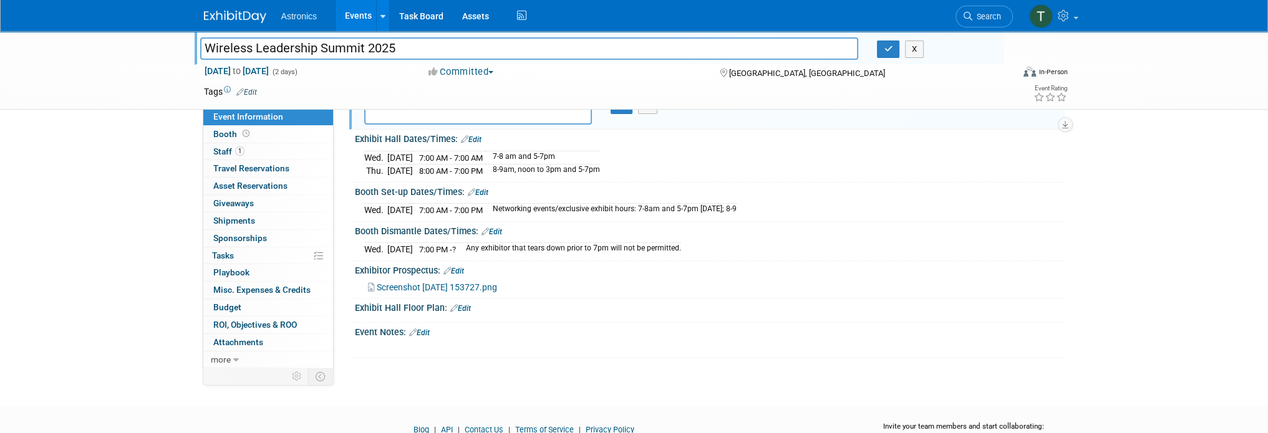
click at [445, 284] on span "Screenshot 2025-10-08 153727.png" at bounding box center [437, 287] width 120 height 10
click at [421, 329] on link "Edit" at bounding box center [419, 333] width 21 height 9
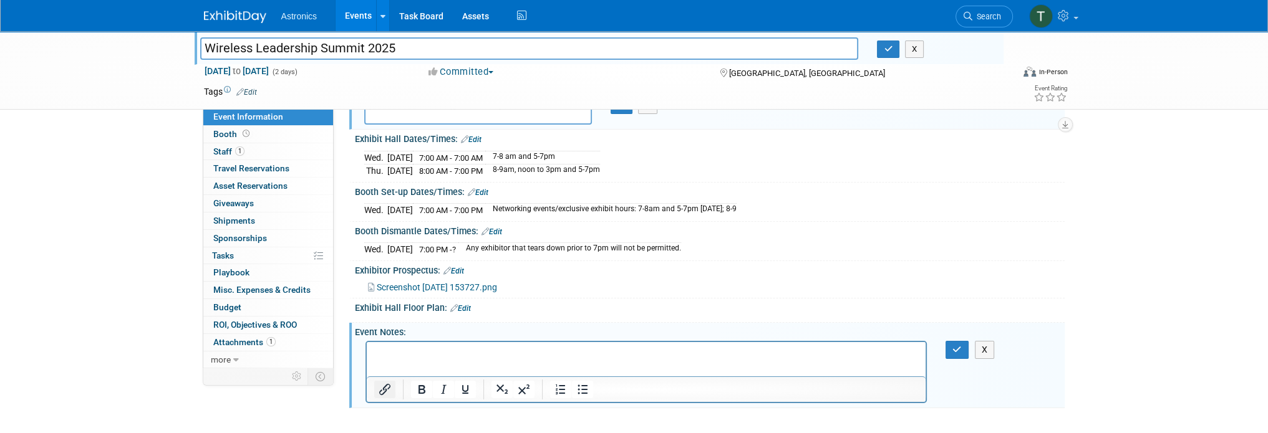
click at [384, 388] on icon "Insert/edit link" at bounding box center [384, 389] width 11 height 11
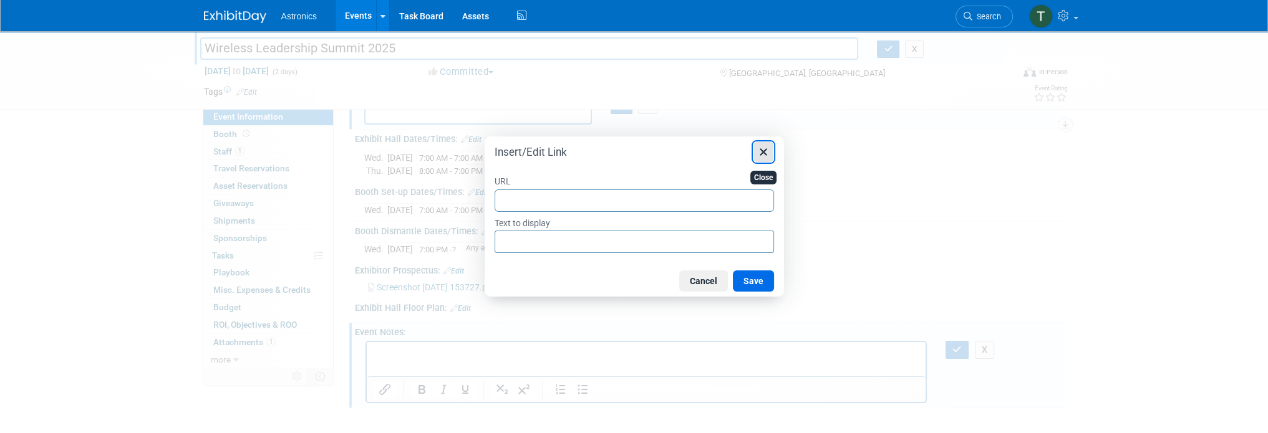
click at [763, 152] on icon "Close" at bounding box center [762, 152] width 7 height 7
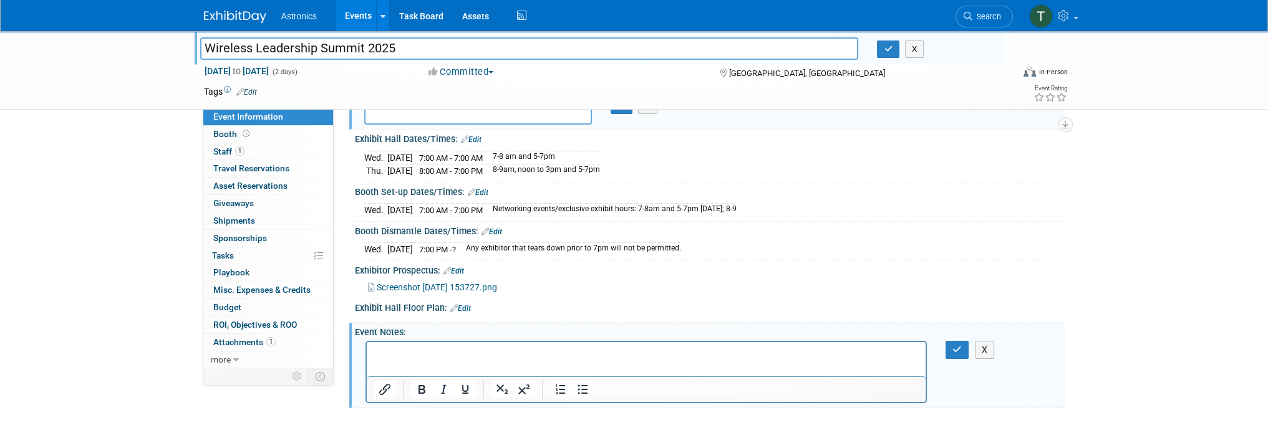
click at [463, 359] on html at bounding box center [645, 350] width 559 height 17
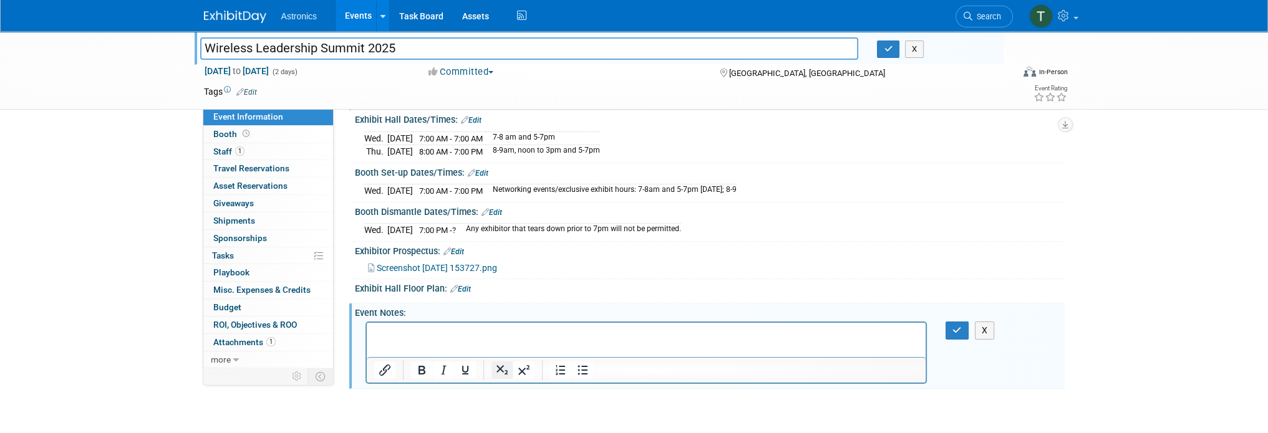
scroll to position [187, 0]
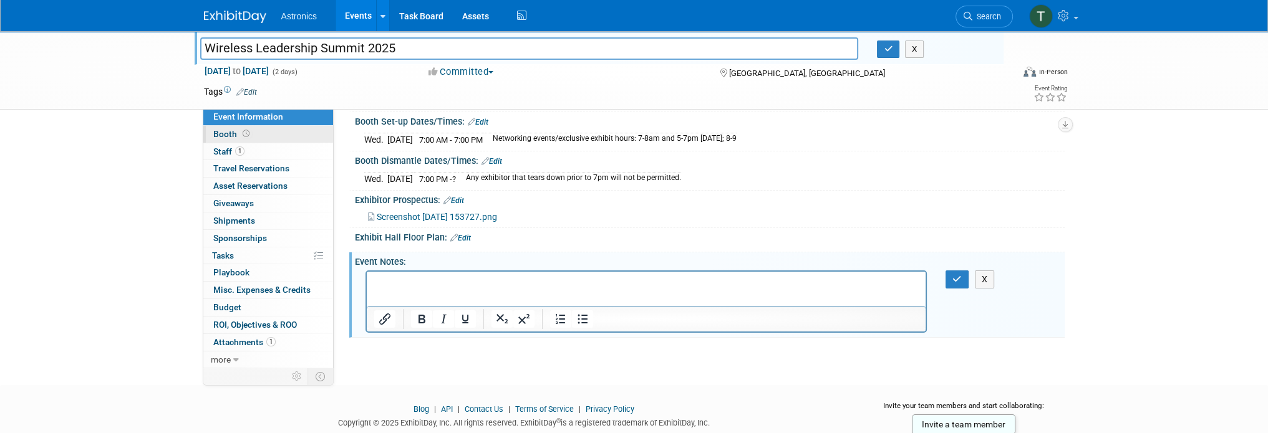
click at [227, 135] on span "Booth" at bounding box center [232, 134] width 39 height 10
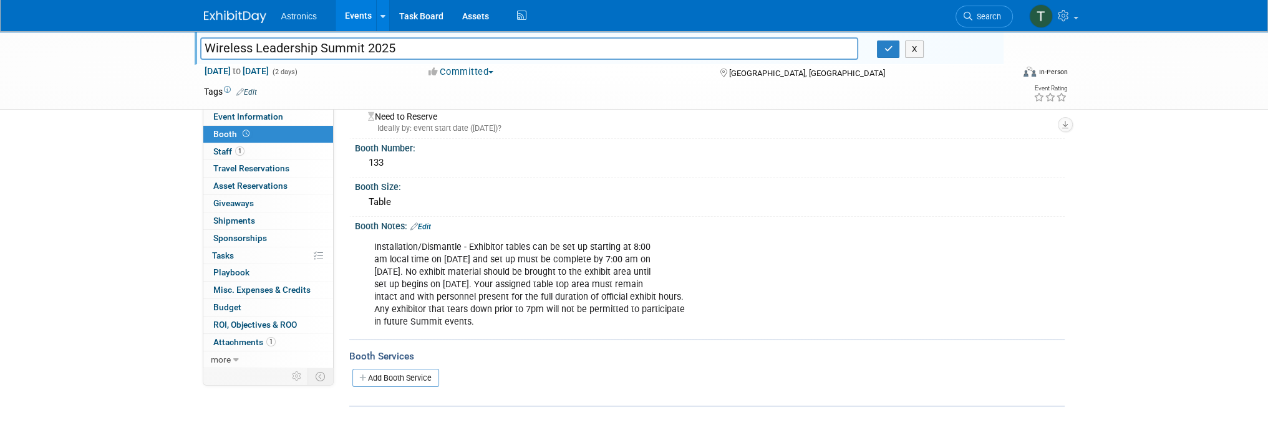
scroll to position [62, 0]
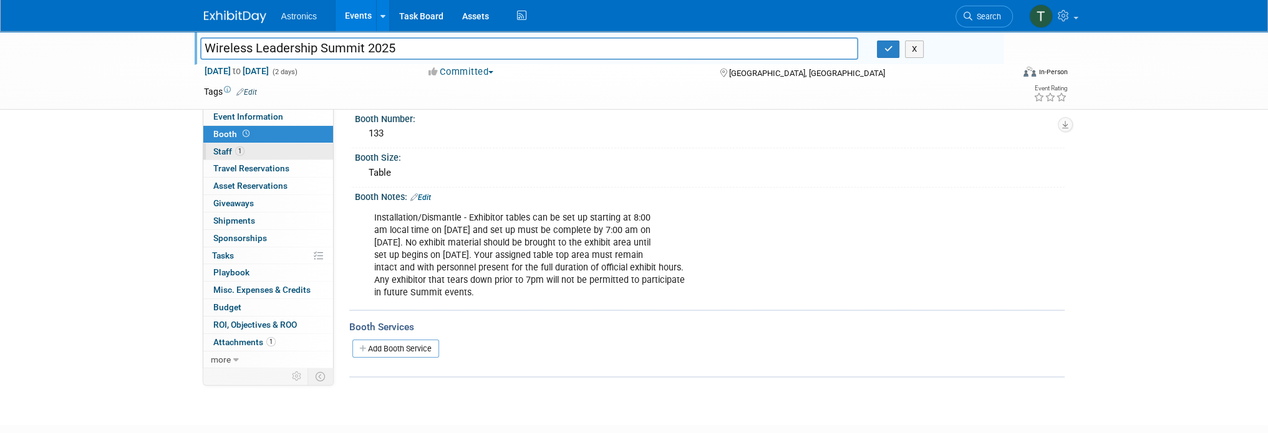
click at [208, 156] on link "1 Staff 1" at bounding box center [268, 151] width 130 height 17
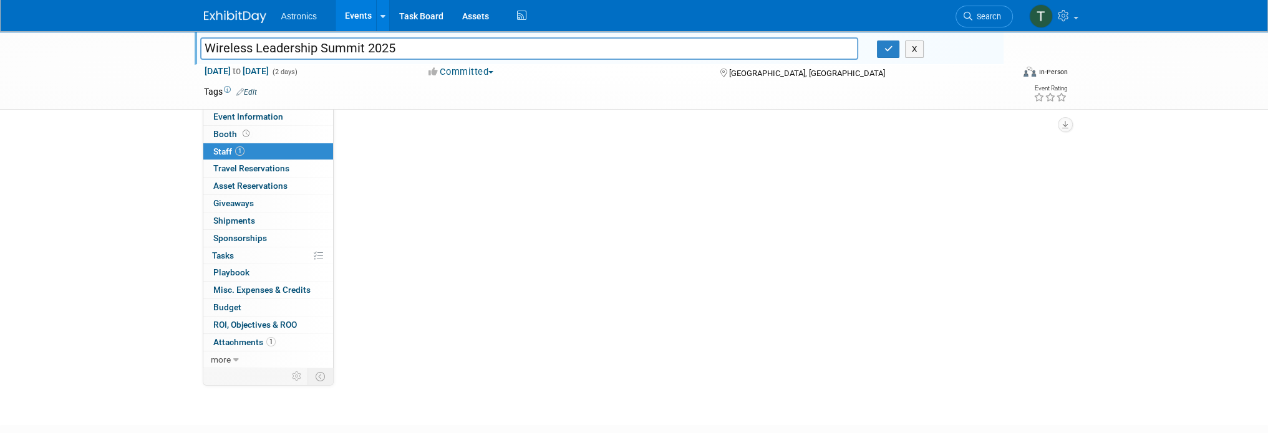
scroll to position [0, 0]
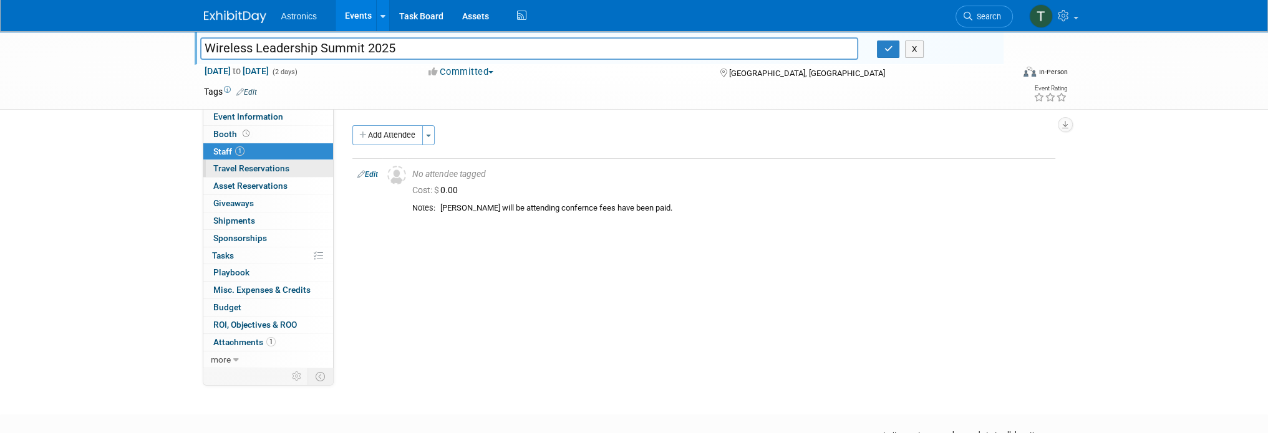
click at [224, 170] on span "Travel Reservations 0" at bounding box center [251, 168] width 76 height 10
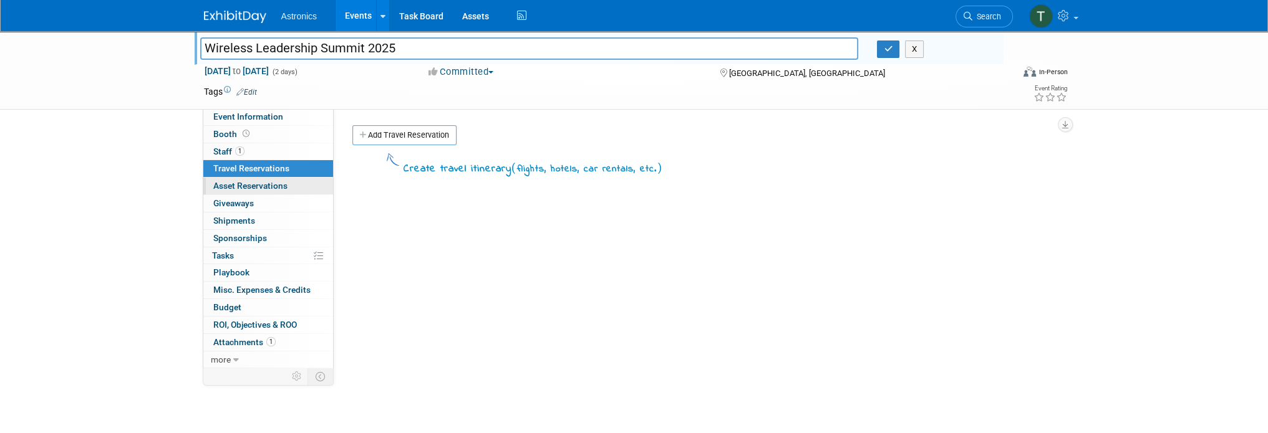
click at [223, 186] on span "Asset Reservations 0" at bounding box center [250, 186] width 74 height 10
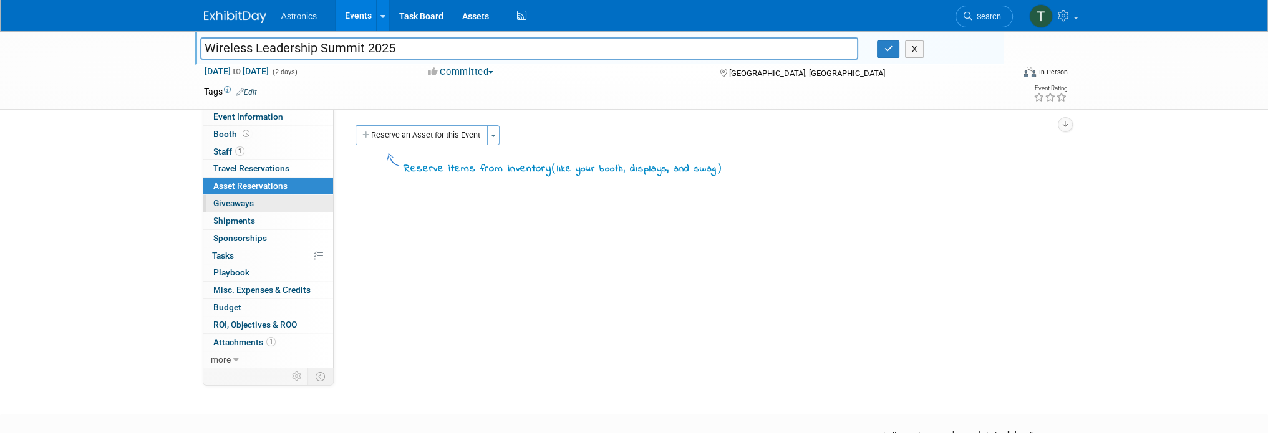
click at [223, 203] on span "Giveaways 0" at bounding box center [233, 203] width 41 height 10
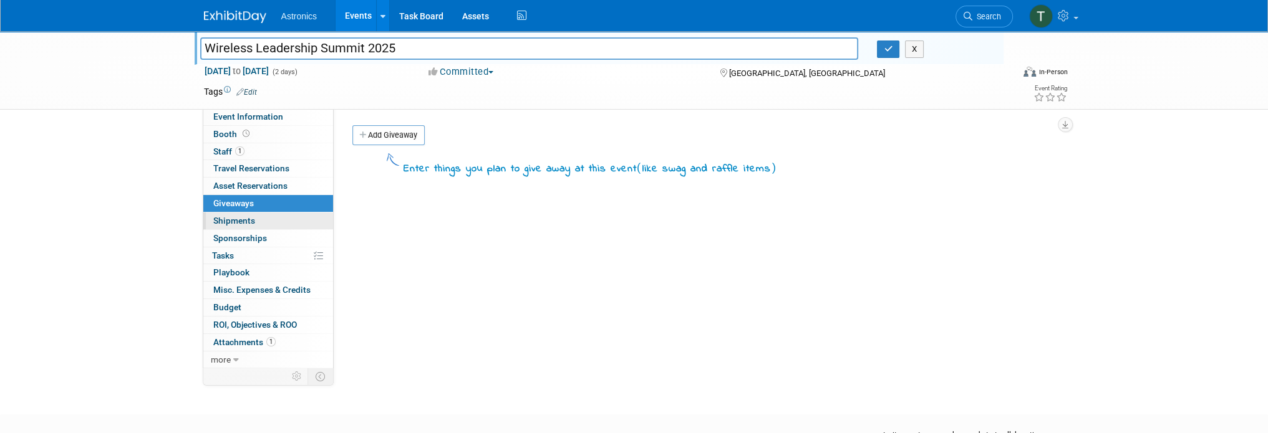
click at [227, 221] on span "Shipments 0" at bounding box center [234, 221] width 42 height 10
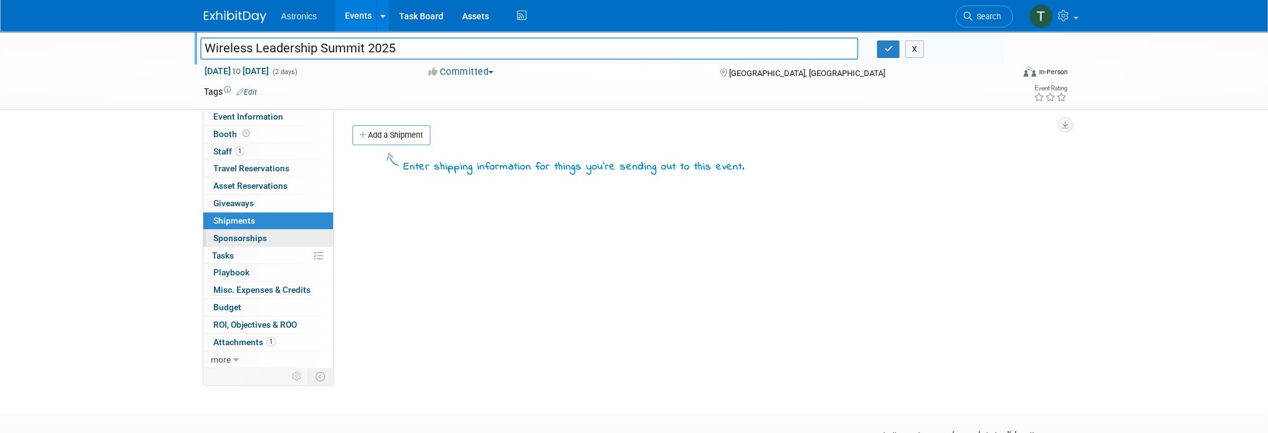
click at [233, 234] on span "Sponsorships 0" at bounding box center [240, 238] width 54 height 10
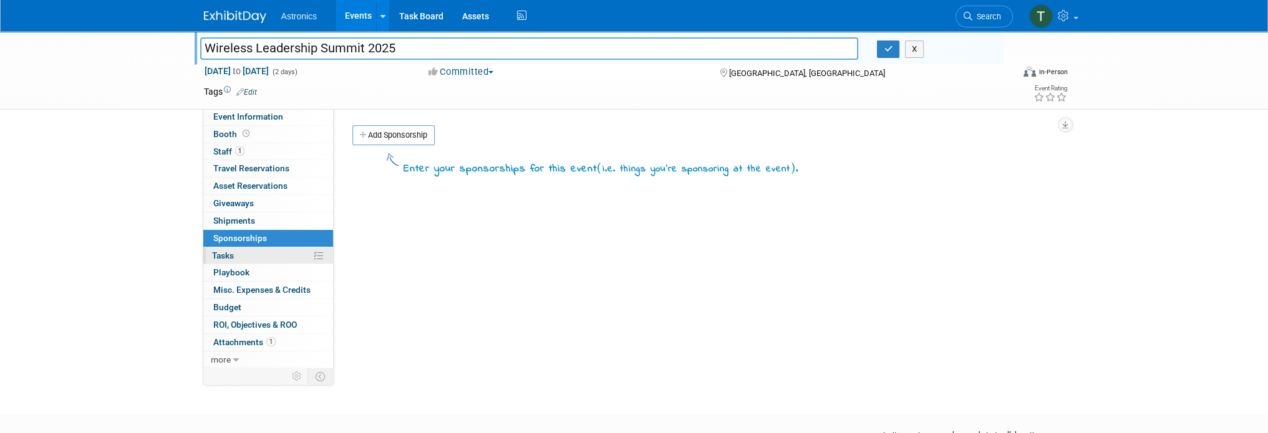
click at [231, 255] on span "Tasks 0%" at bounding box center [223, 256] width 22 height 10
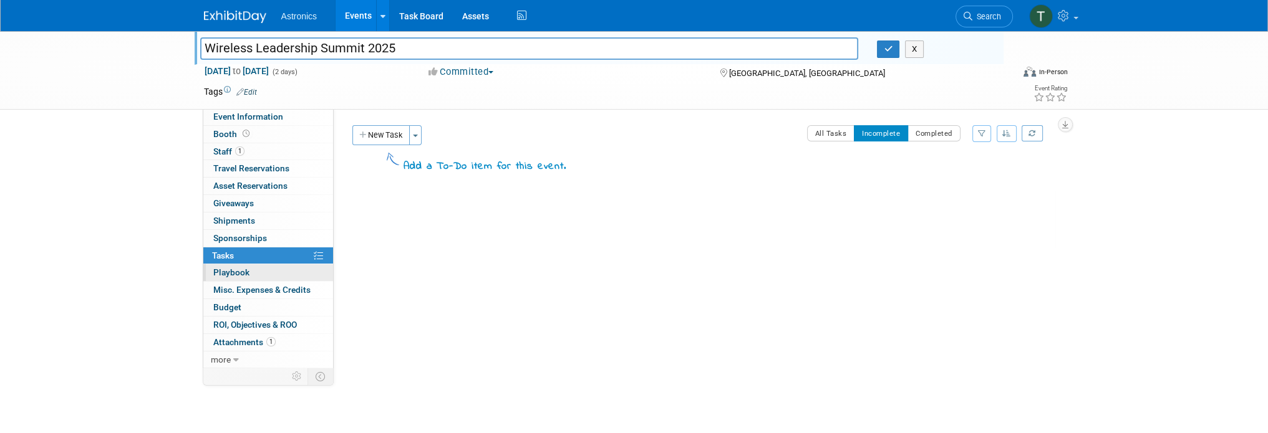
click at [229, 273] on span "Playbook 0" at bounding box center [231, 272] width 36 height 10
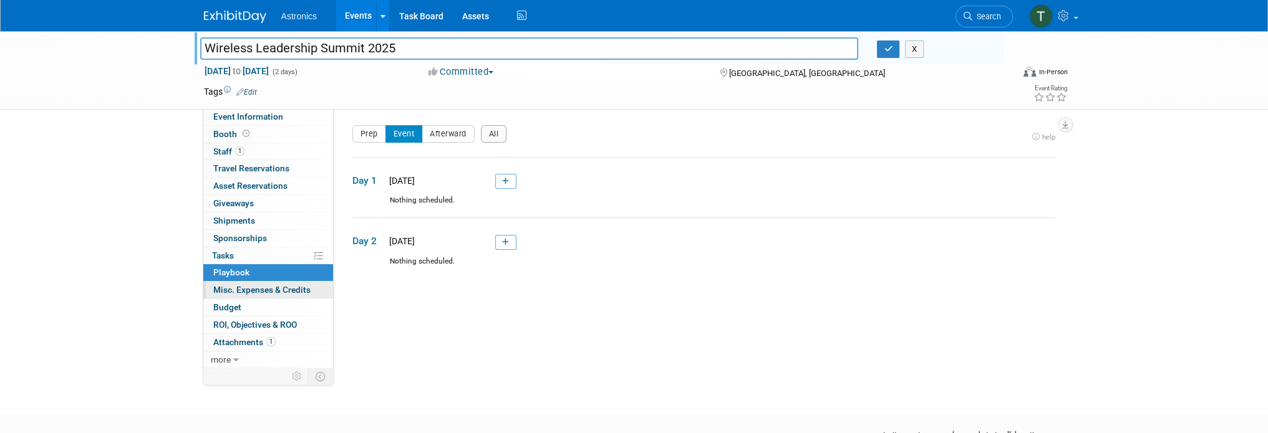
click at [230, 287] on span "Misc. Expenses & Credits 0" at bounding box center [261, 290] width 97 height 10
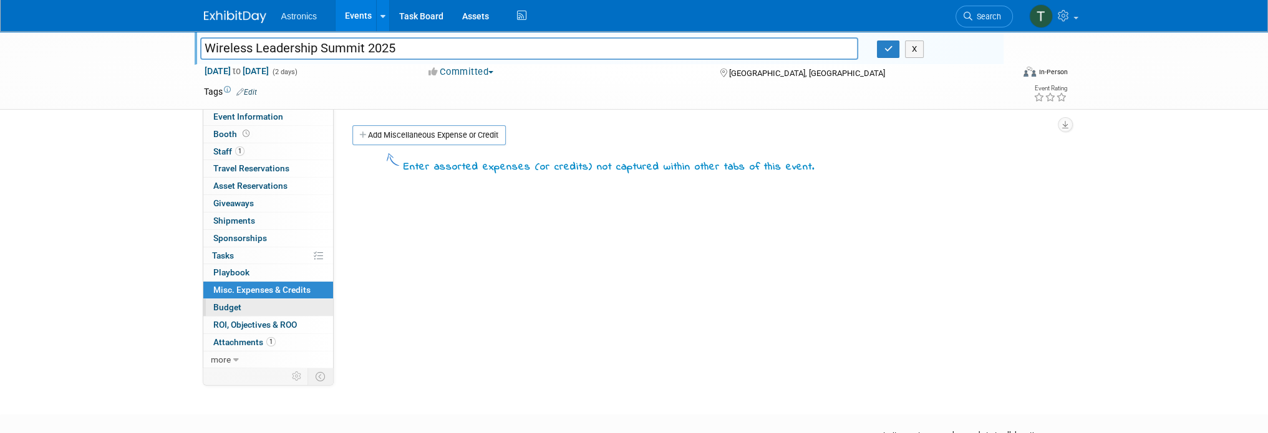
click at [229, 307] on span "Budget" at bounding box center [227, 307] width 28 height 10
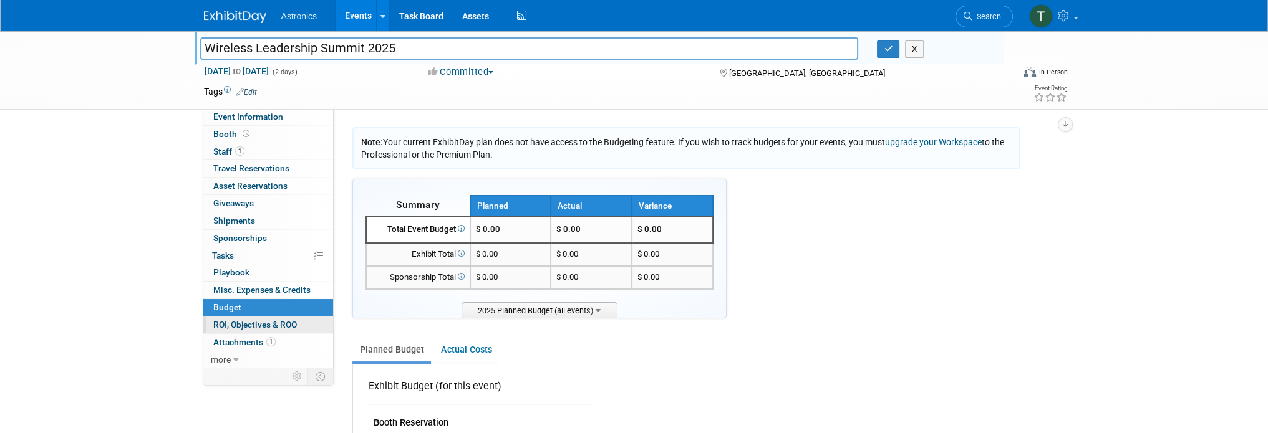
click at [230, 324] on span "ROI, Objectives & ROO 0" at bounding box center [255, 325] width 84 height 10
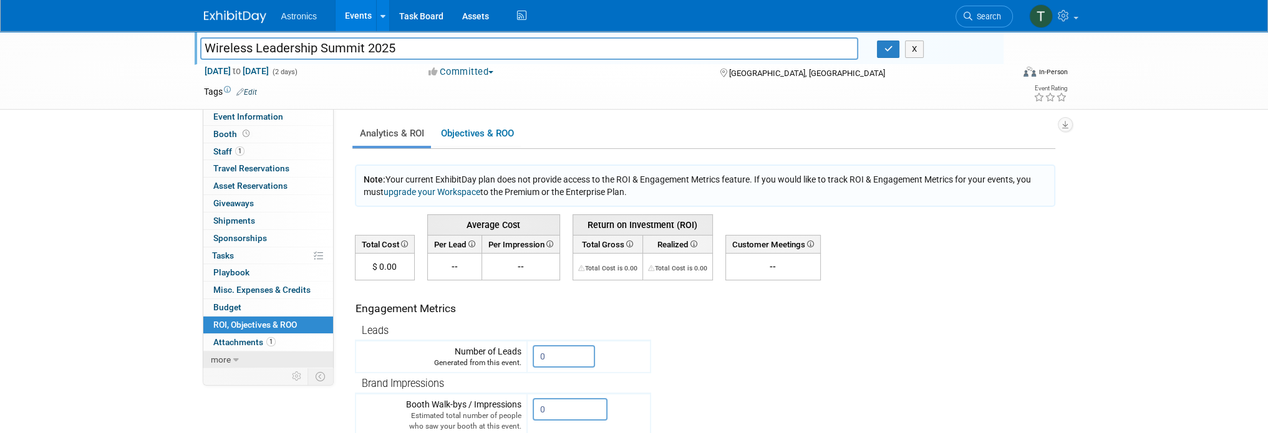
click at [226, 360] on span "more" at bounding box center [221, 360] width 20 height 10
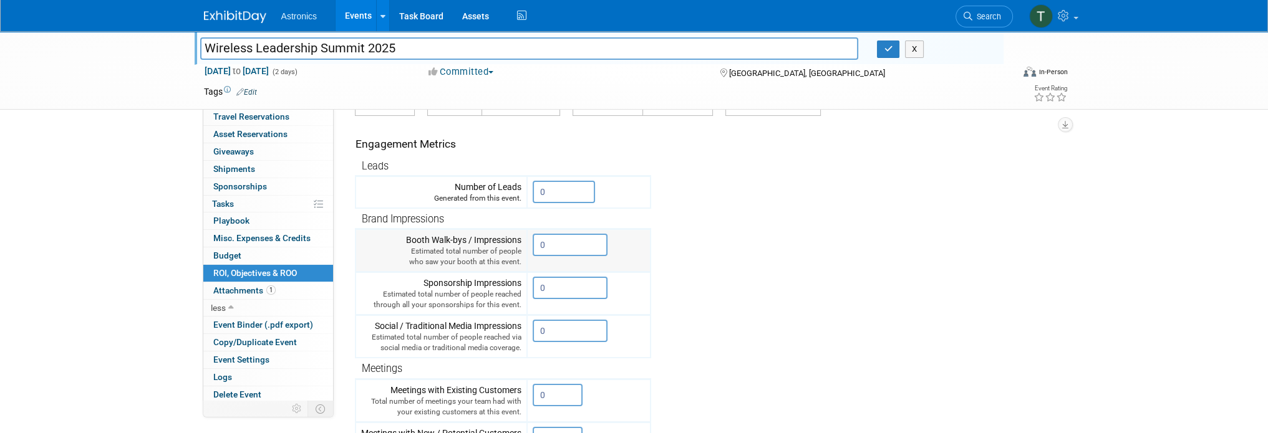
scroll to position [187, 0]
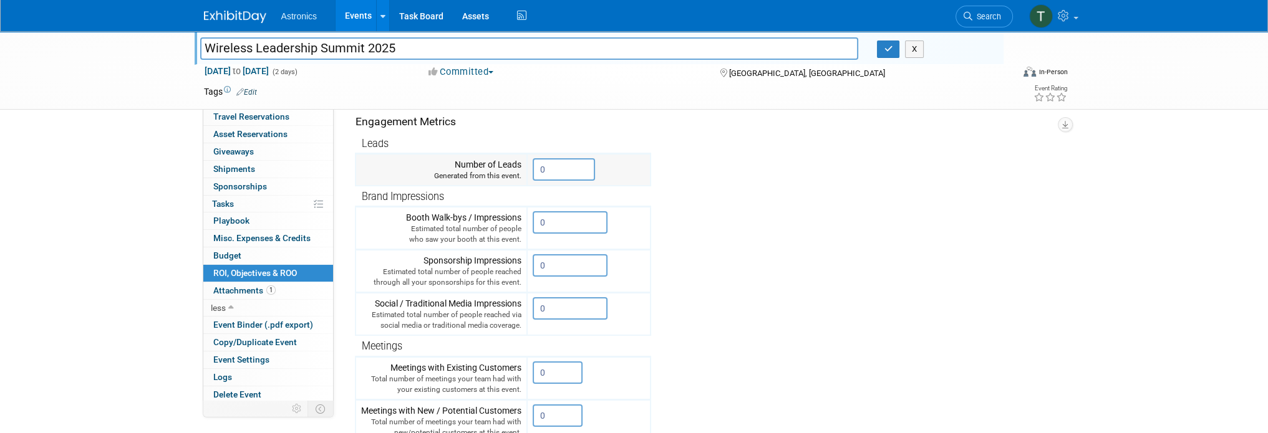
click at [586, 158] on td "0" at bounding box center [563, 169] width 62 height 22
drag, startPoint x: 571, startPoint y: 161, endPoint x: 522, endPoint y: 161, distance: 49.3
click at [522, 161] on tr "Number of Leads Generated from this event. 0" at bounding box center [502, 170] width 295 height 32
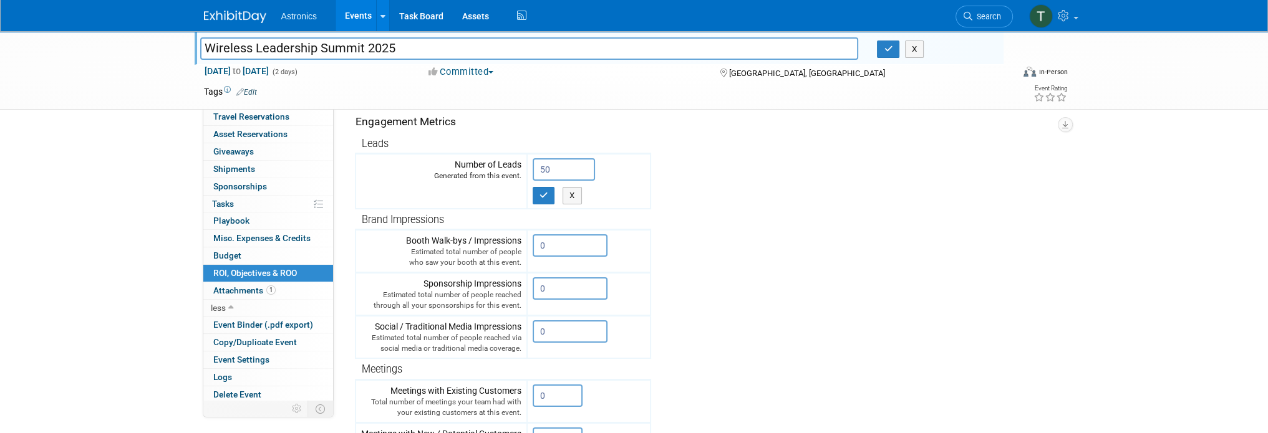
click at [727, 215] on tr "Engagement Metrics Leads Generated from this event. 50 X Brand Impressions 0" at bounding box center [705, 331] width 700 height 474
click at [546, 193] on icon "button" at bounding box center [543, 195] width 9 height 8
type input "0"
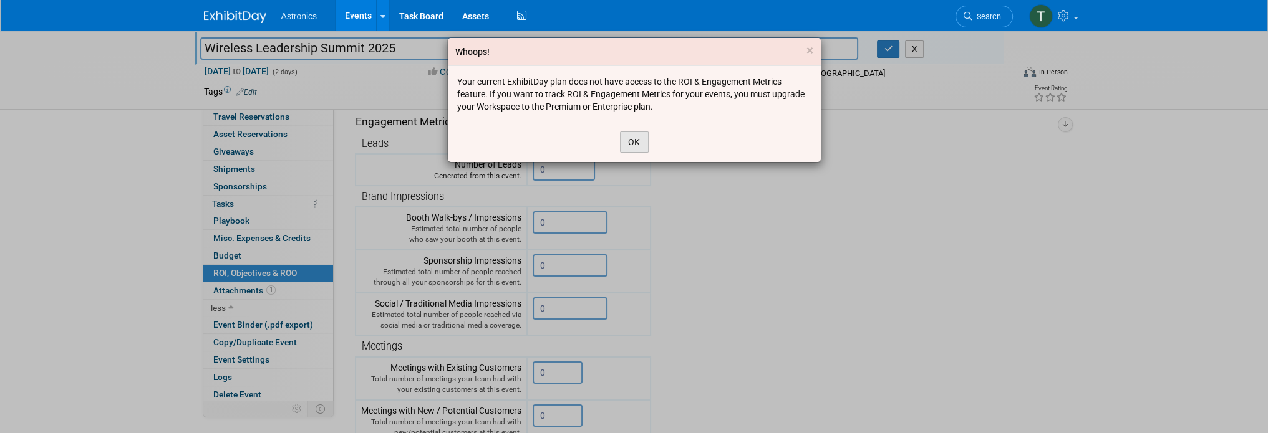
click at [629, 144] on button "OK" at bounding box center [634, 142] width 29 height 21
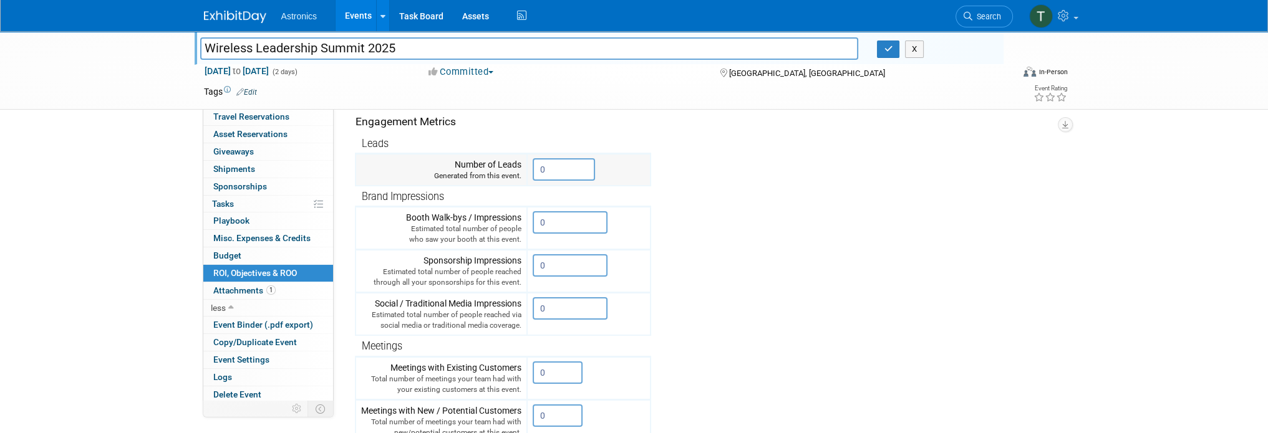
click at [557, 171] on input "0" at bounding box center [563, 169] width 62 height 22
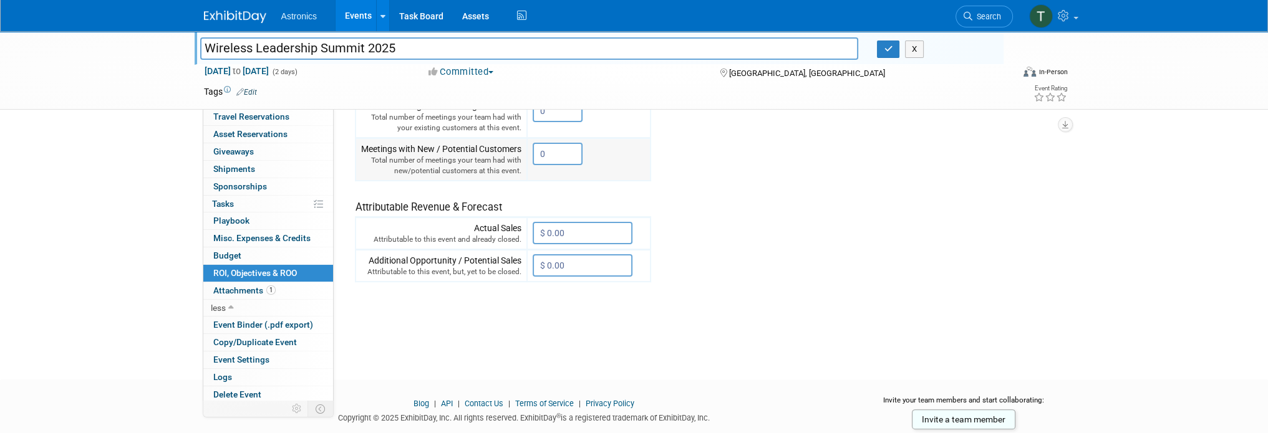
scroll to position [477, 0]
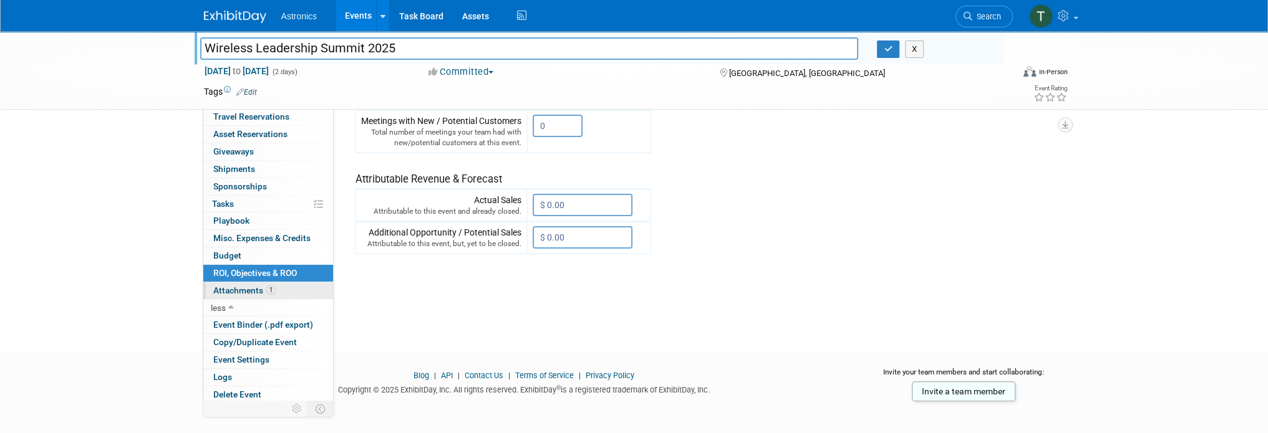
click at [230, 289] on span "Attachments 1" at bounding box center [244, 291] width 62 height 10
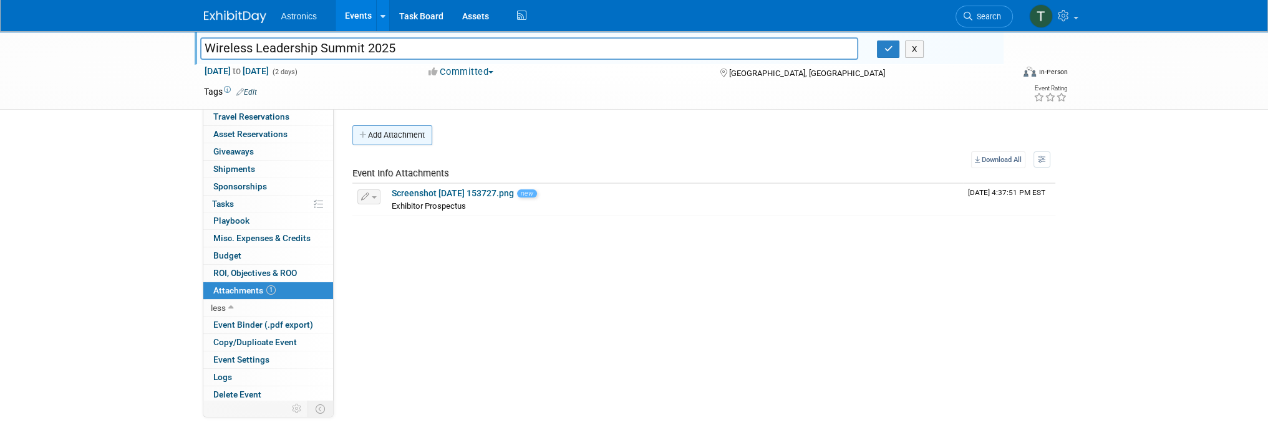
click at [387, 133] on button "Add Attachment" at bounding box center [392, 135] width 80 height 20
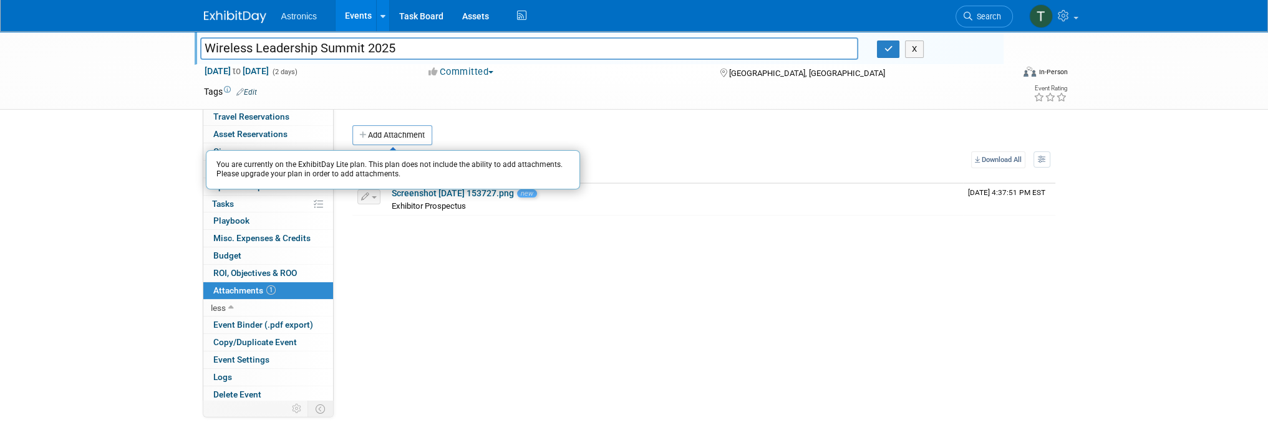
click at [430, 274] on div "Event Website: Edit https://myewa.enterprisewireless.org/wls Event Venue Name: …" at bounding box center [699, 280] width 731 height 345
click at [392, 132] on button "Add Attachment" at bounding box center [392, 135] width 80 height 20
click at [467, 246] on div "Event Website: Edit https://myewa.enterprisewireless.org/wls Event Venue Name: …" at bounding box center [699, 280] width 731 height 345
click at [392, 134] on button "Add Attachment" at bounding box center [392, 135] width 80 height 20
click at [451, 249] on div "Event Website: Edit https://myewa.enterprisewireless.org/wls Event Venue Name: …" at bounding box center [699, 280] width 731 height 345
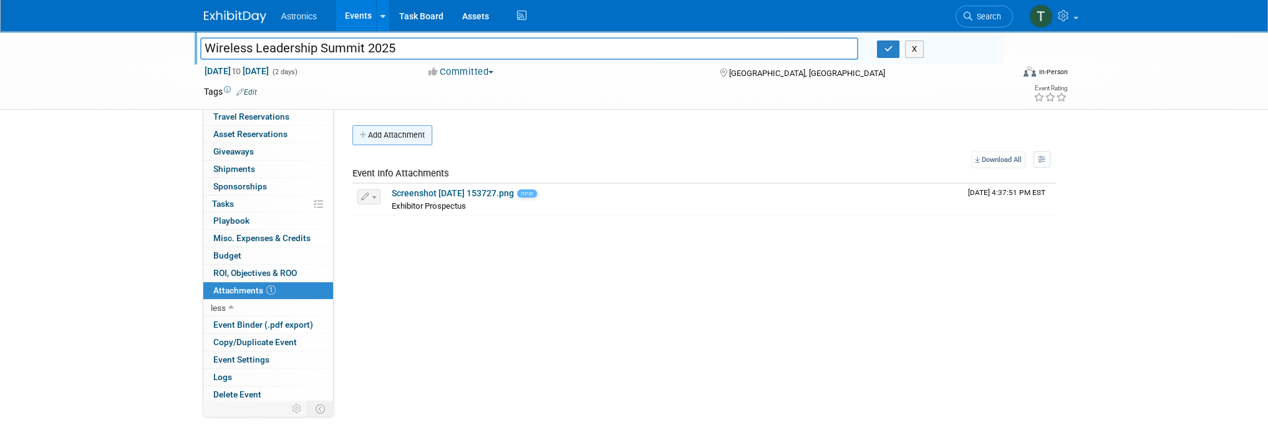
click at [372, 138] on button "Add Attachment" at bounding box center [392, 135] width 80 height 20
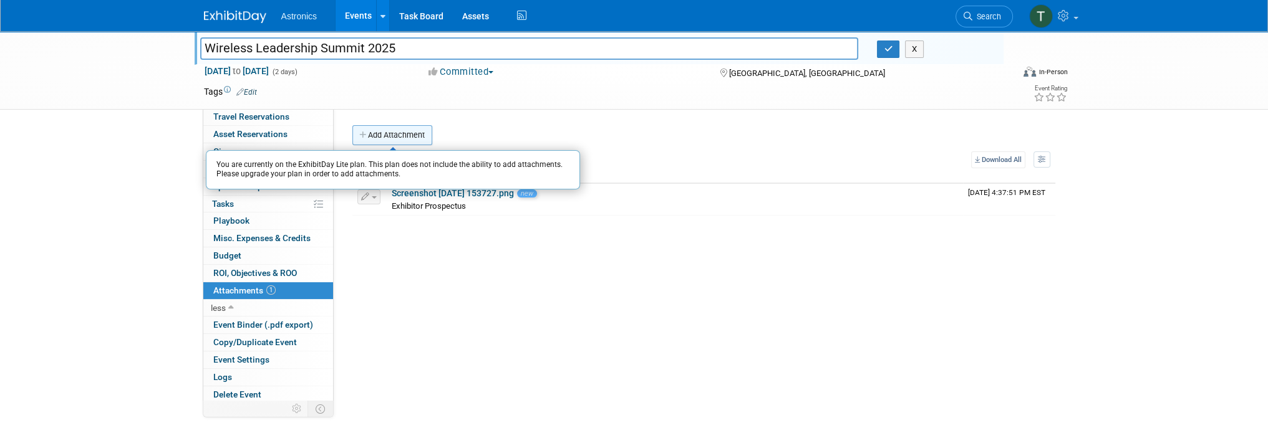
click at [372, 138] on button "Add Attachment" at bounding box center [392, 135] width 80 height 20
click at [359, 253] on div "Event Website: Edit https://myewa.enterprisewireless.org/wls Event Venue Name: …" at bounding box center [699, 280] width 731 height 345
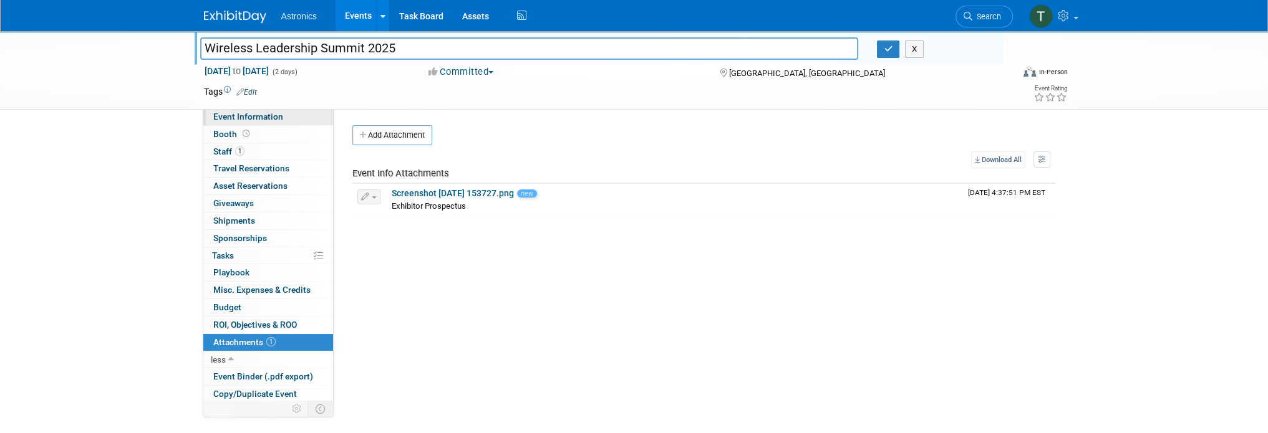
click at [244, 122] on span "Event Information" at bounding box center [248, 117] width 70 height 10
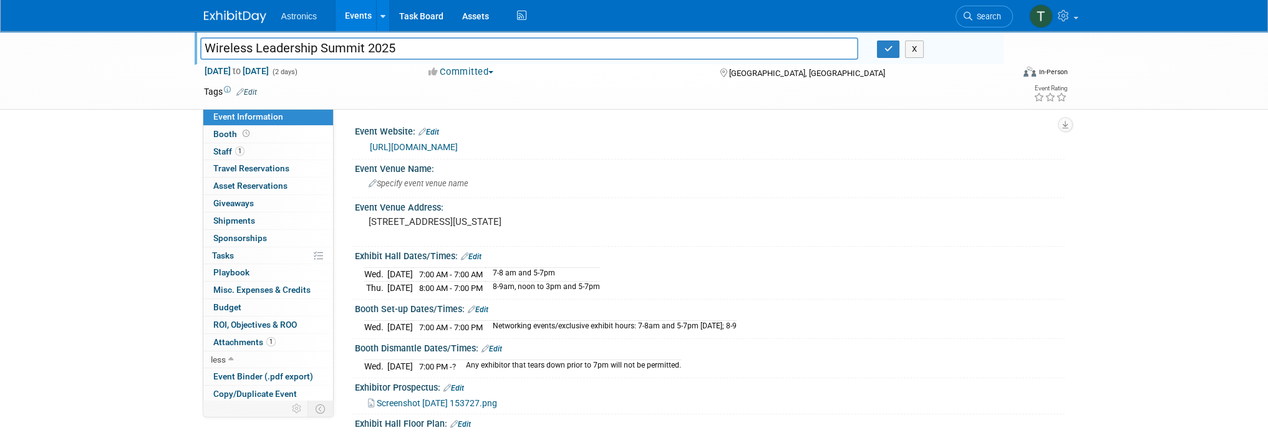
click at [436, 129] on link "Edit" at bounding box center [428, 132] width 21 height 9
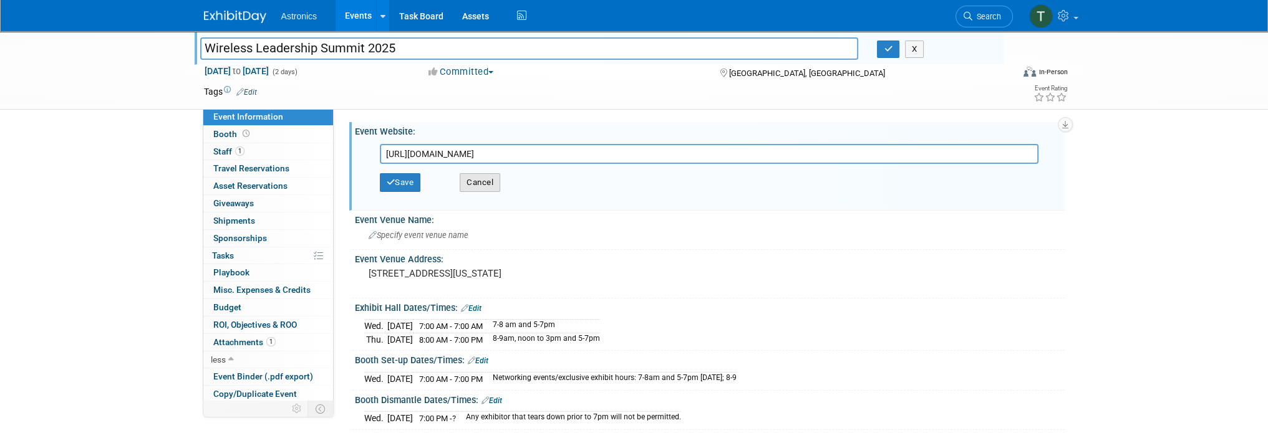
click at [479, 186] on button "Cancel" at bounding box center [480, 182] width 41 height 19
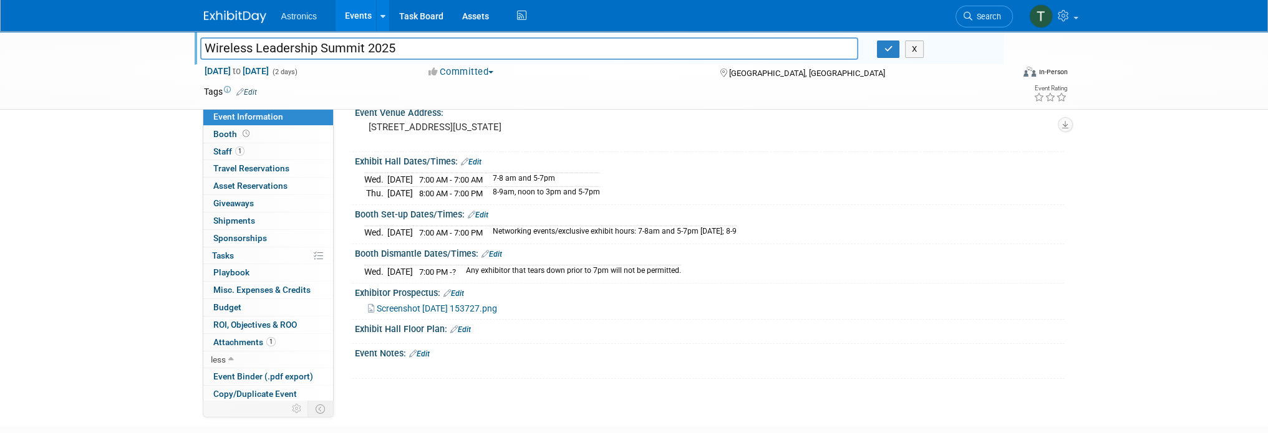
scroll to position [125, 0]
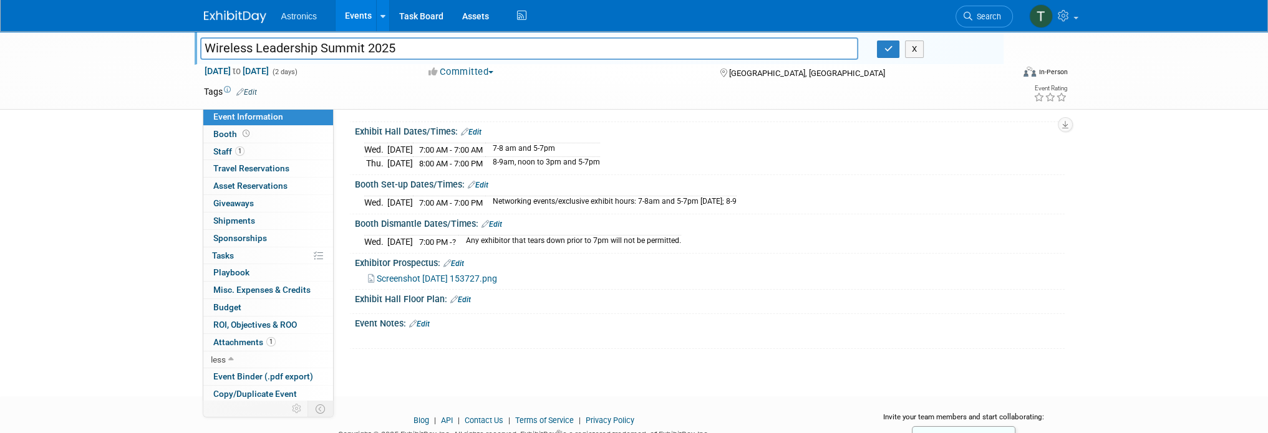
click at [425, 324] on link "Edit" at bounding box center [419, 324] width 21 height 9
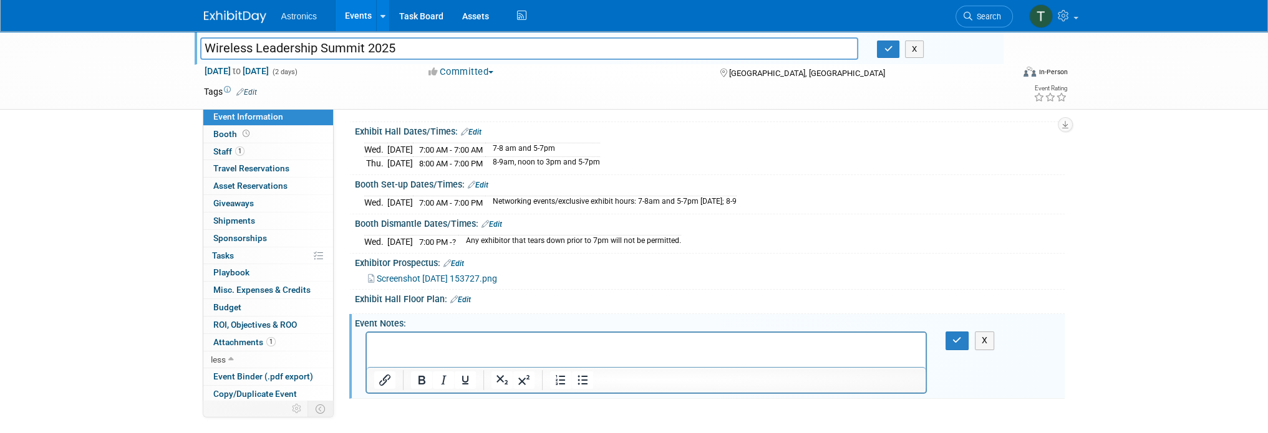
scroll to position [0, 0]
drag, startPoint x: 12, startPoint y: 13, endPoint x: 380, endPoint y: 373, distance: 515.0
click at [379, 370] on div at bounding box center [385, 380] width 37 height 20
click at [382, 377] on icon "Insert/edit link" at bounding box center [384, 380] width 11 height 11
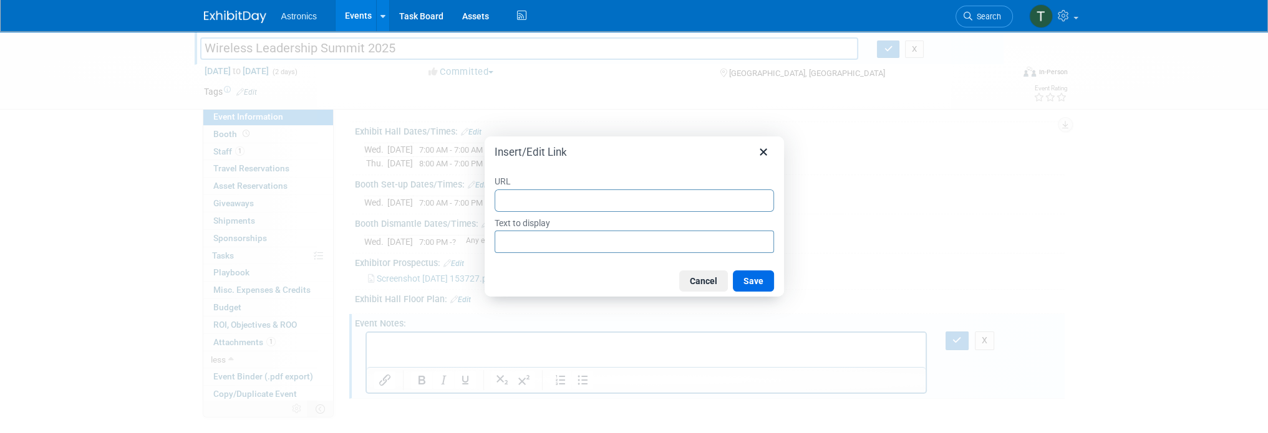
type input "https://myewa.enterprisewireless.org/sites/default/files/EWA%20WLS%20-%202025%2…"
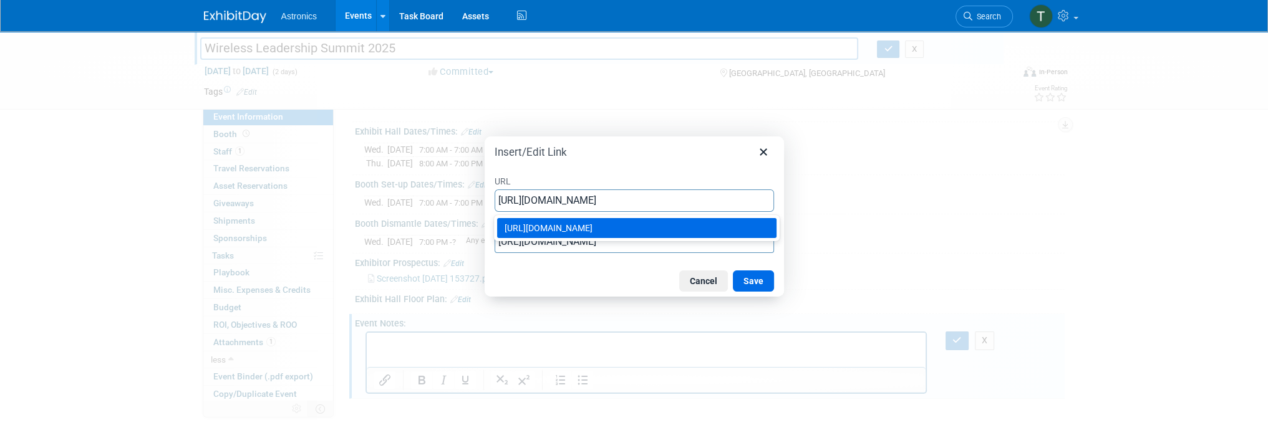
click at [711, 234] on div "https://myewa.enterprisewireless.org/sites/default/files/EWA%20WLS%20-%202025%2…" at bounding box center [637, 228] width 267 height 15
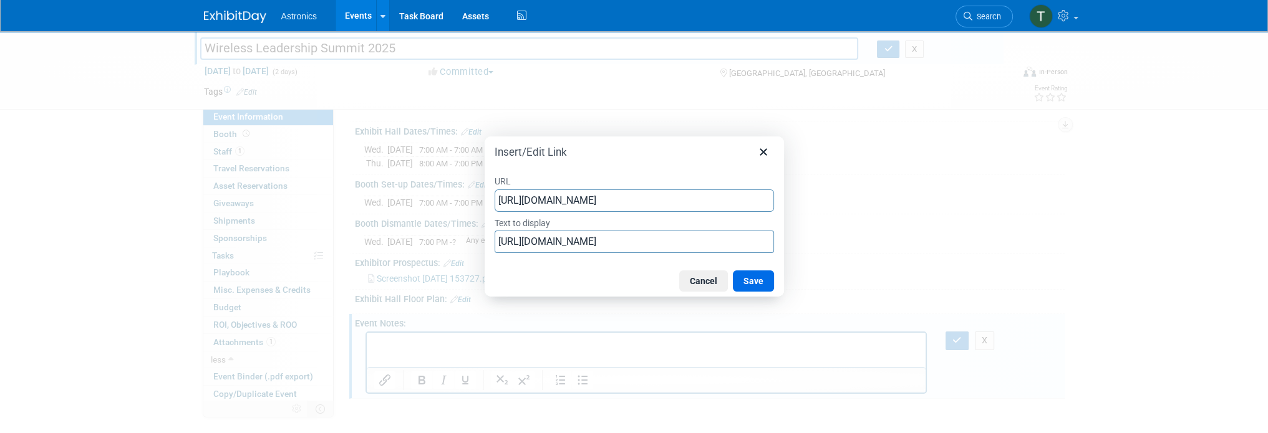
type input "https://myewa.enterprisewireless.org/sites/default/files/EWA%20WLS%20-%202025%2…"
drag, startPoint x: 499, startPoint y: 241, endPoint x: 903, endPoint y: 205, distance: 405.7
click at [904, 209] on div "Insert/Edit Link URL https://myewa.enterprisewireless.org/sites/default/files/E…" at bounding box center [634, 216] width 1268 height 433
paste input "Exhibitor Kit"
type input "Exhibitor Kit"
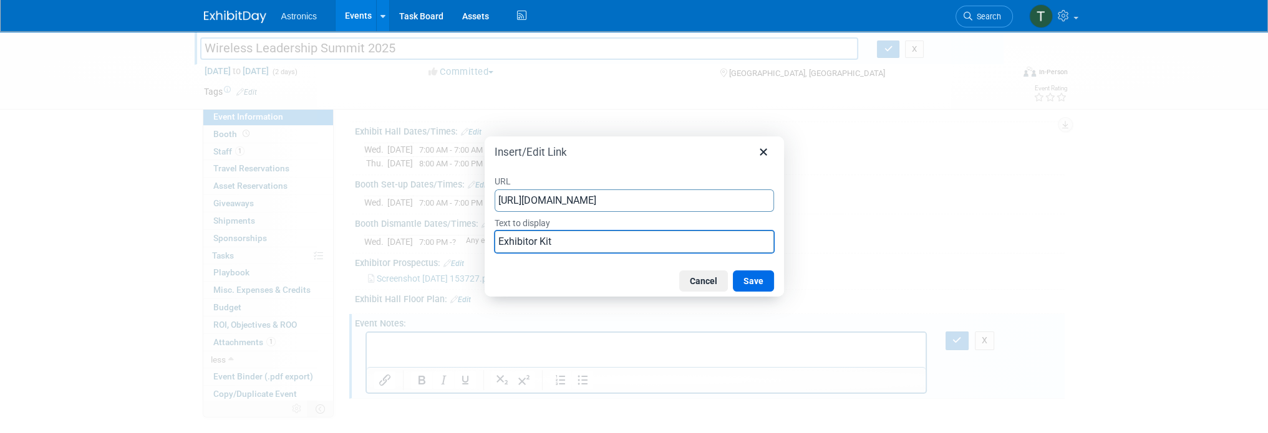
scroll to position [0, 0]
click at [761, 281] on button "Save" at bounding box center [753, 281] width 41 height 21
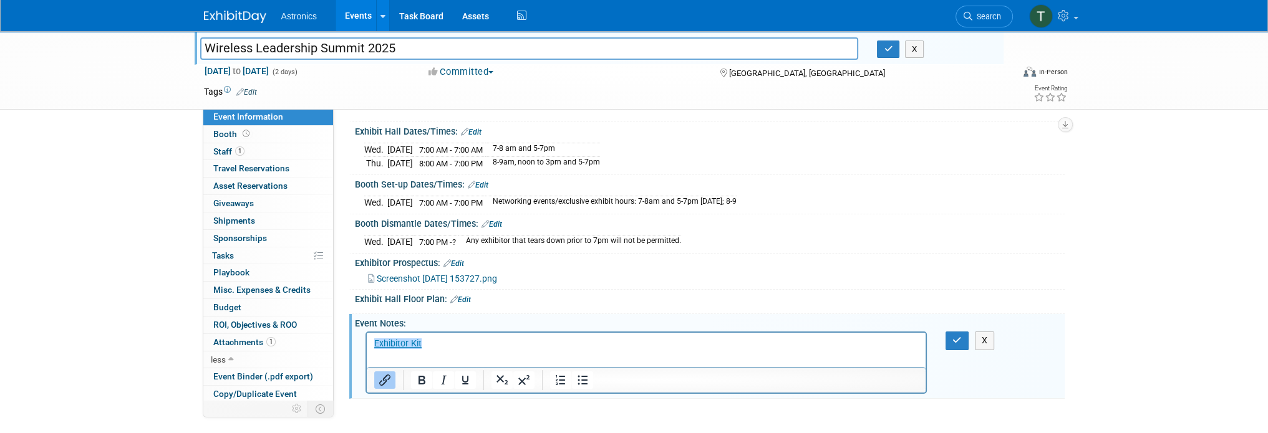
click at [455, 347] on p "﻿ Exhibitor Kit" at bounding box center [645, 344] width 545 height 12
drag, startPoint x: 698, startPoint y: 246, endPoint x: 705, endPoint y: 244, distance: 6.5
click at [699, 246] on div "Wed. Nov 12, 2025 7:00 PM - ? Any exhibitor that tears down prior to 7pm will n…" at bounding box center [710, 239] width 710 height 21
click at [953, 336] on icon "button" at bounding box center [956, 340] width 9 height 9
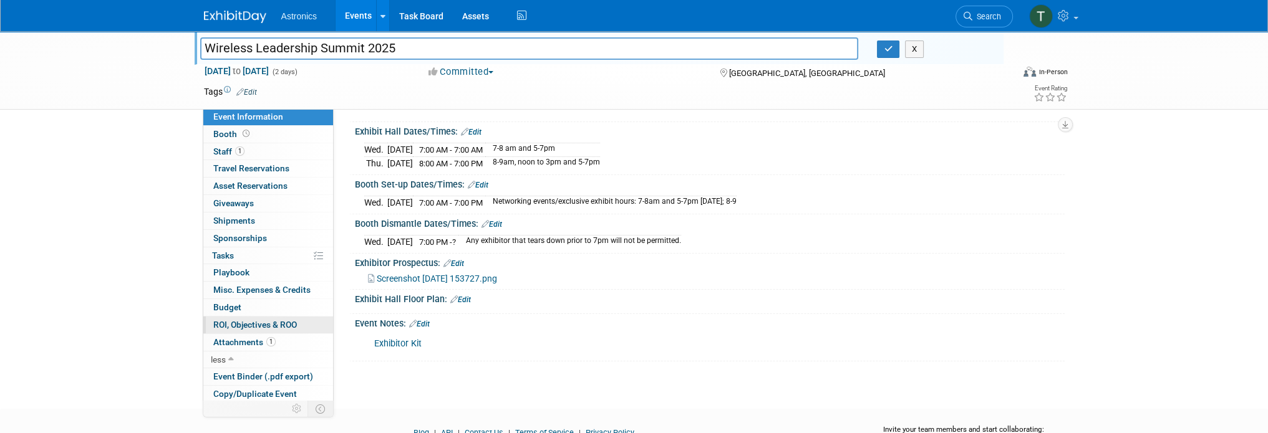
click at [238, 324] on span "ROI, Objectives & ROO 0" at bounding box center [255, 325] width 84 height 10
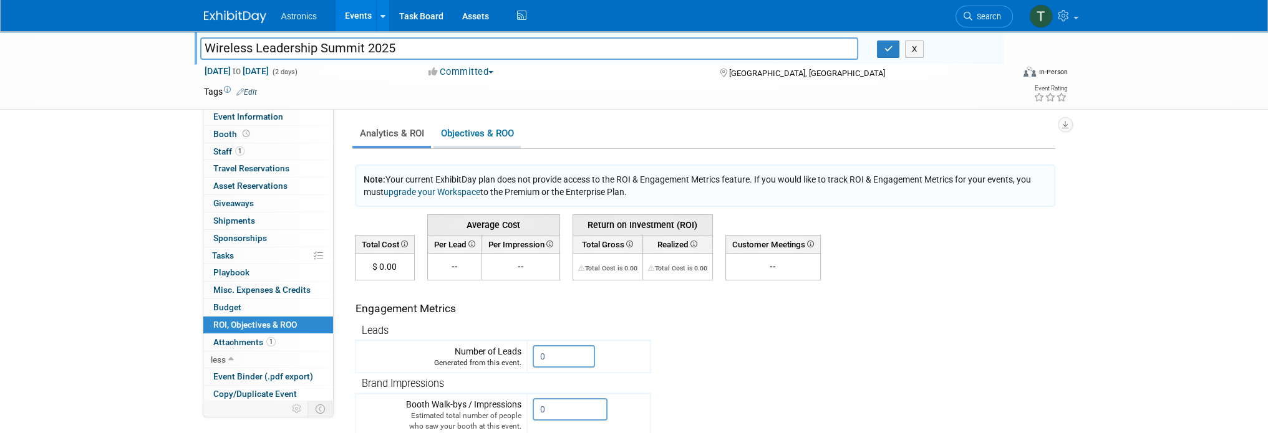
click at [473, 135] on link "Objectives & ROO 0" at bounding box center [476, 134] width 87 height 24
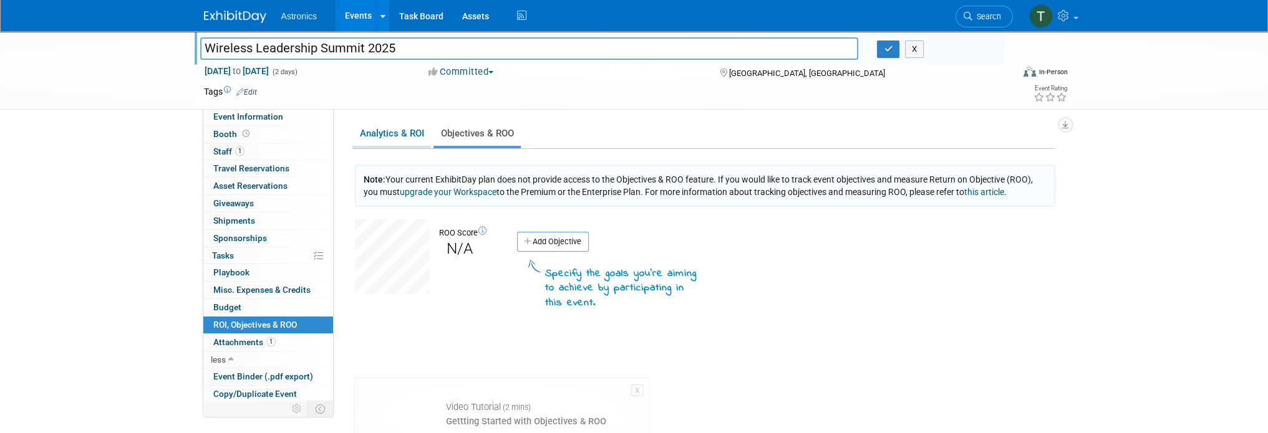
click at [390, 142] on link "Analytics & ROI" at bounding box center [391, 134] width 79 height 24
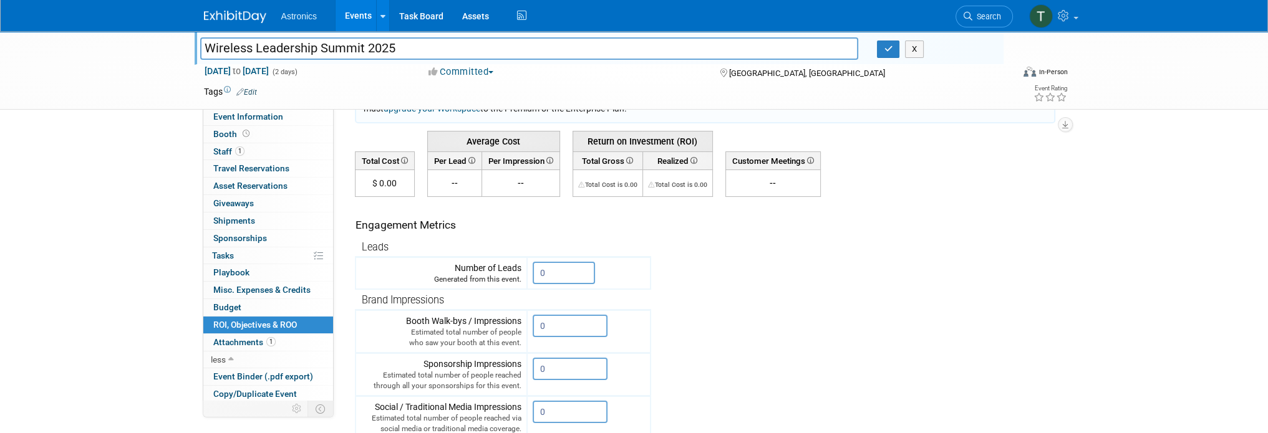
scroll to position [62, 0]
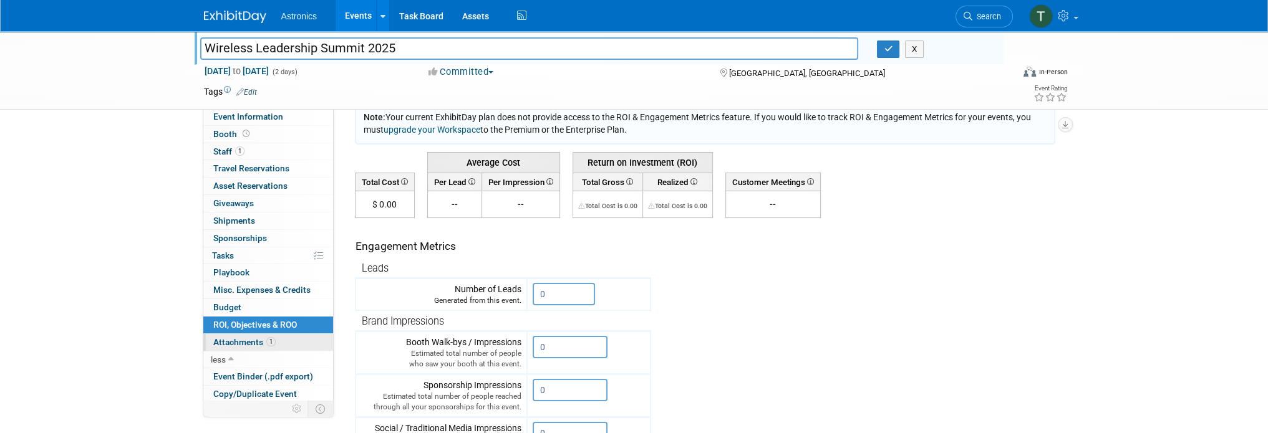
click at [242, 344] on span "Attachments 1" at bounding box center [244, 342] width 62 height 10
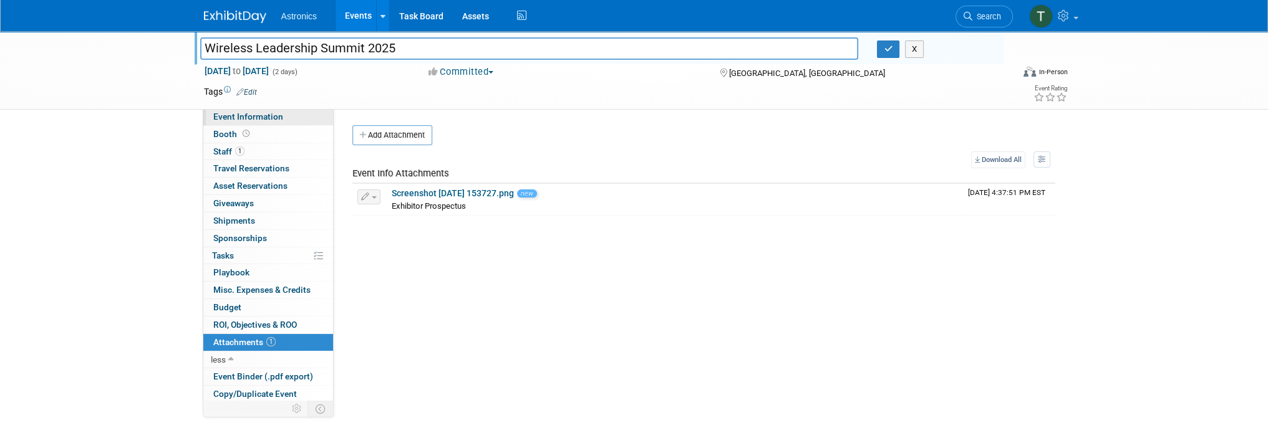
click at [257, 112] on span "Event Information" at bounding box center [248, 117] width 70 height 10
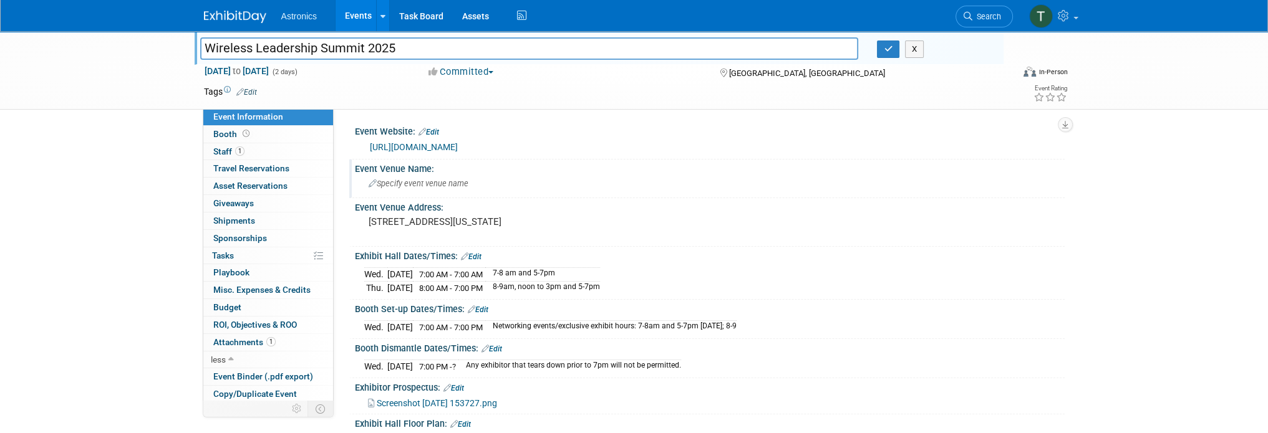
click at [368, 185] on icon at bounding box center [372, 184] width 8 height 8
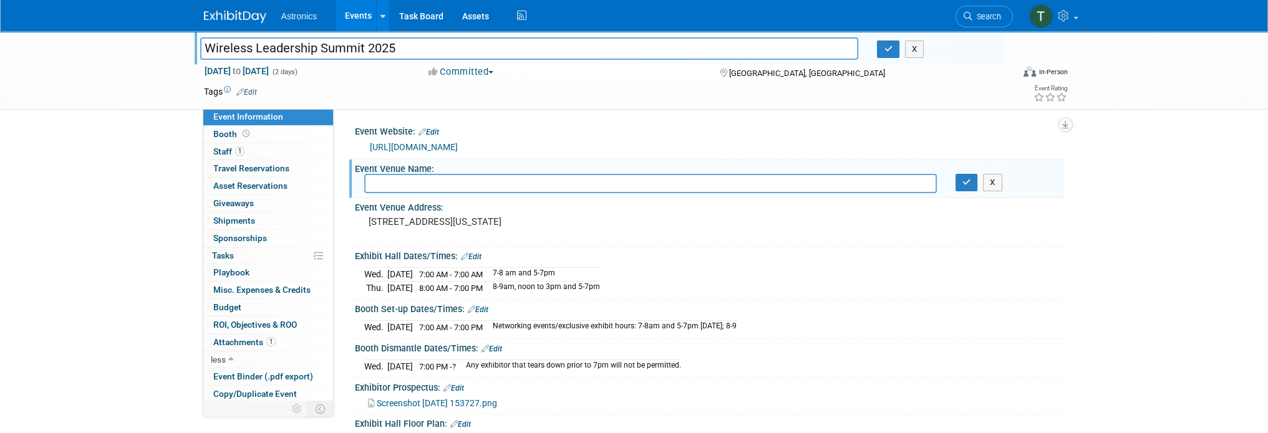
click at [382, 185] on input "text" at bounding box center [650, 183] width 572 height 19
type input "Renaissance Columbus Downtown Hotel"
click at [963, 180] on icon "button" at bounding box center [966, 182] width 9 height 8
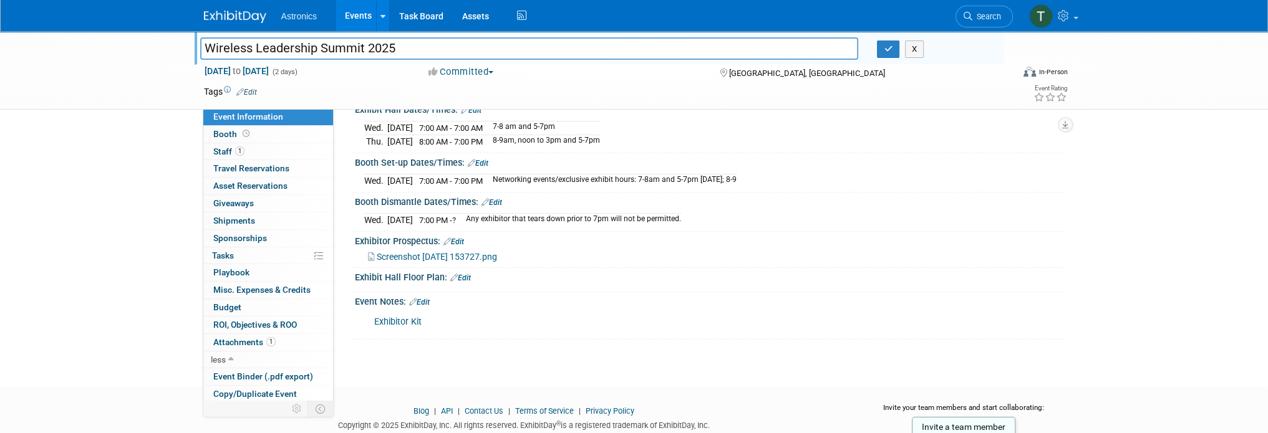
scroll to position [184, 0]
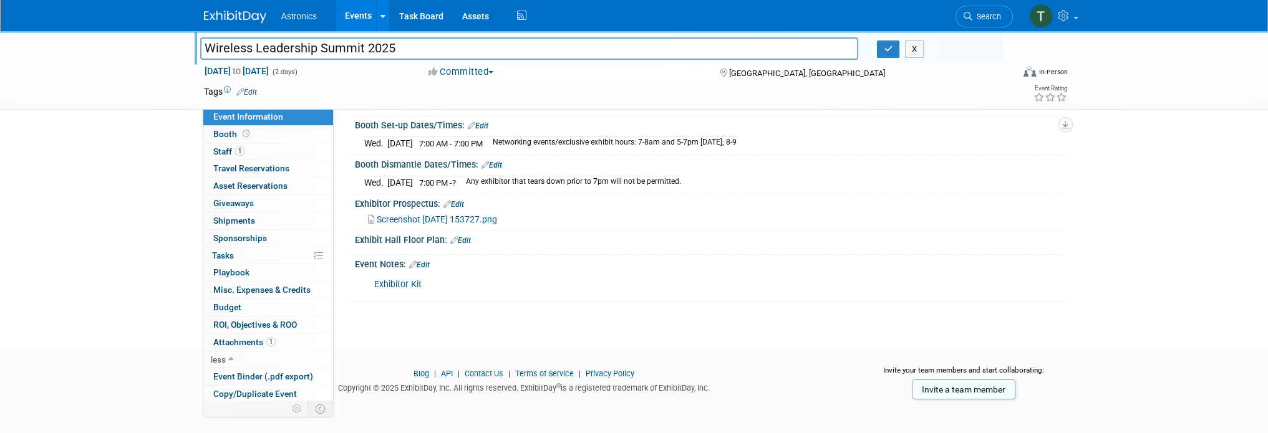
click at [424, 215] on span "Screenshot 2025-10-08 153727.png" at bounding box center [437, 219] width 120 height 10
click at [463, 238] on link "Edit" at bounding box center [460, 240] width 21 height 9
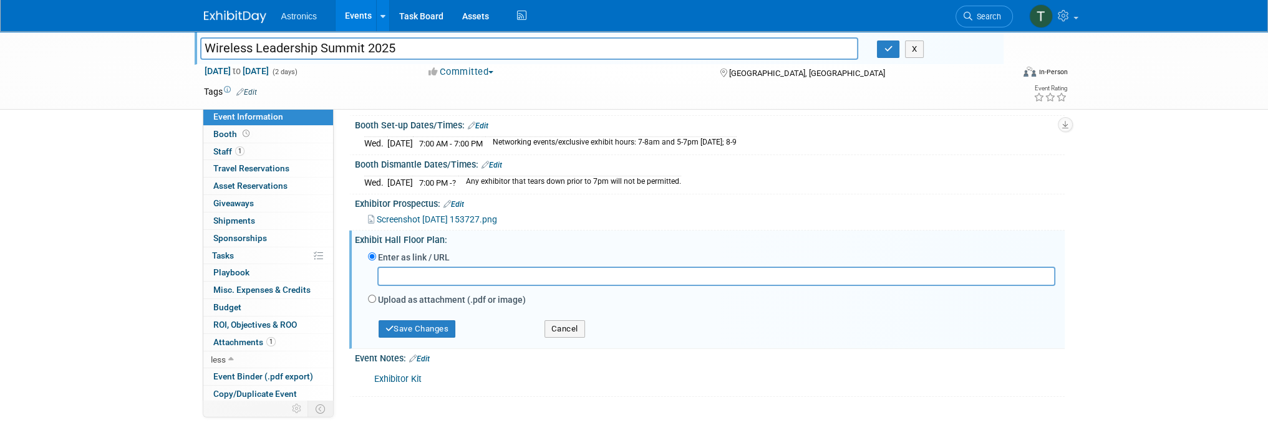
click at [508, 234] on div "Exhibit Hall Floor Plan: Edit" at bounding box center [710, 239] width 710 height 16
click at [554, 329] on button "Cancel" at bounding box center [564, 328] width 41 height 17
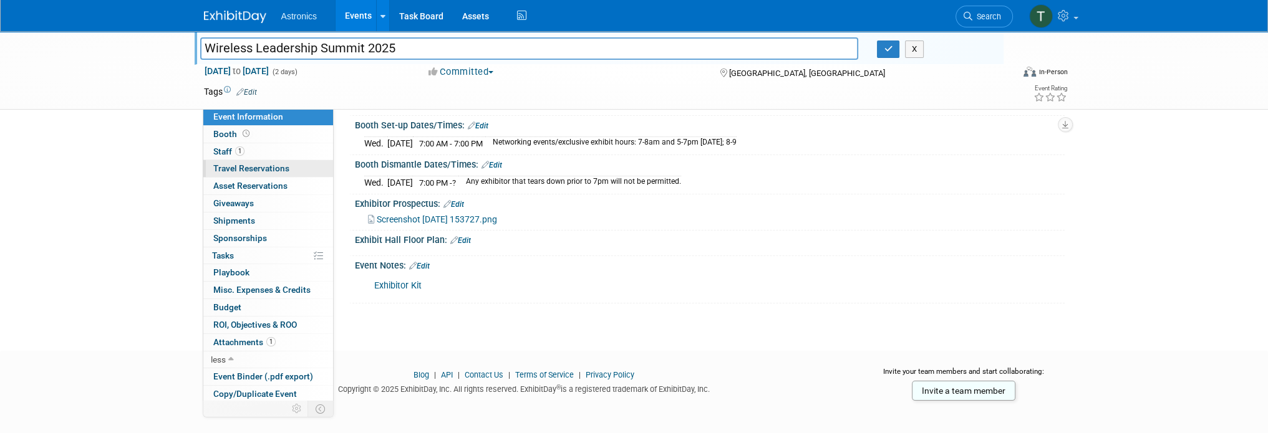
click at [264, 169] on span "Travel Reservations 0" at bounding box center [251, 168] width 76 height 10
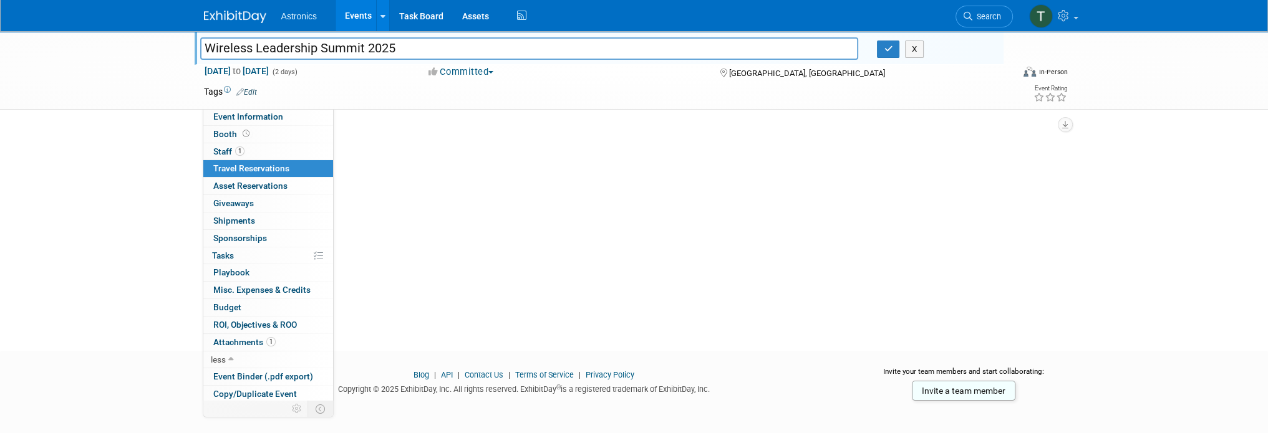
scroll to position [0, 0]
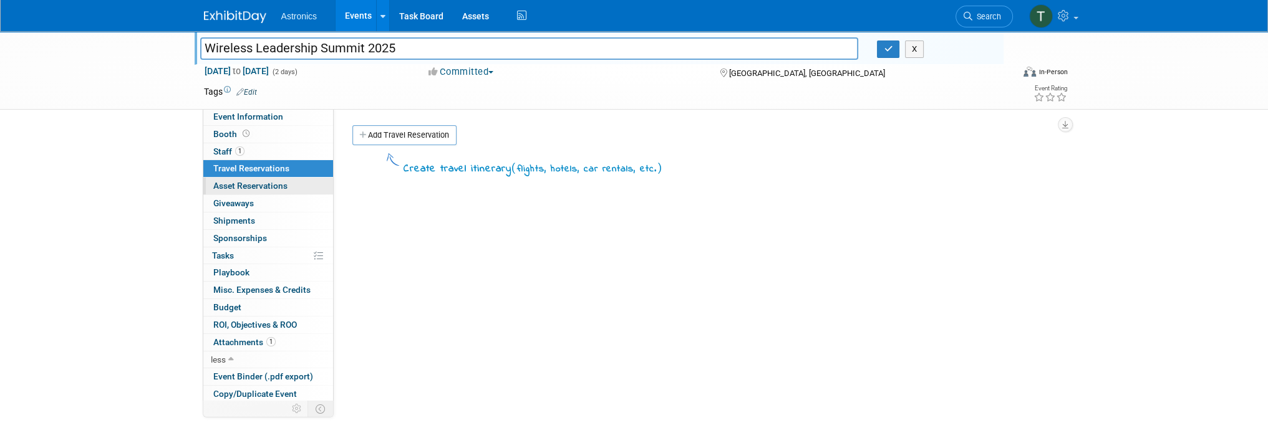
click at [255, 191] on link "0 Asset Reservations 0" at bounding box center [268, 186] width 130 height 17
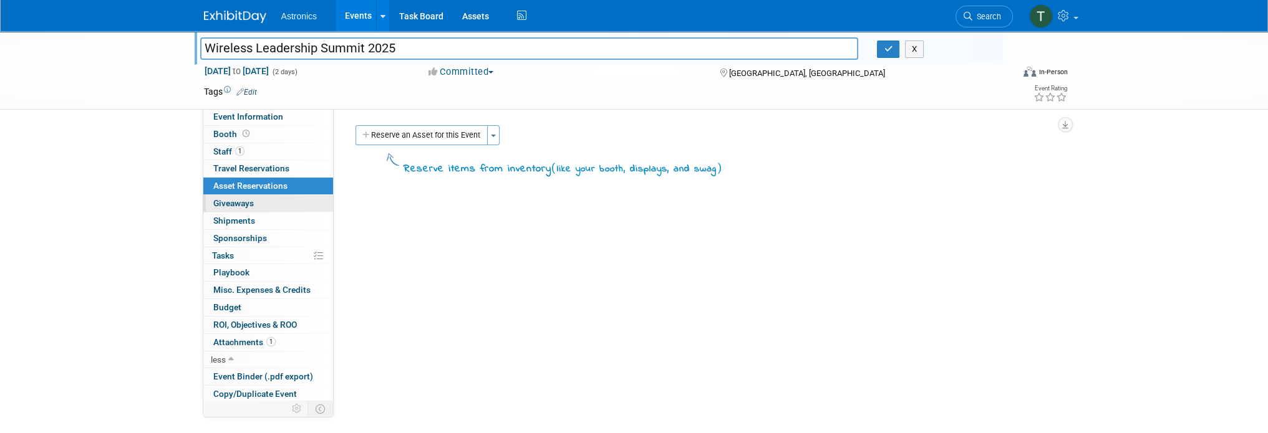
click at [238, 208] on link "0 Giveaways 0" at bounding box center [268, 203] width 130 height 17
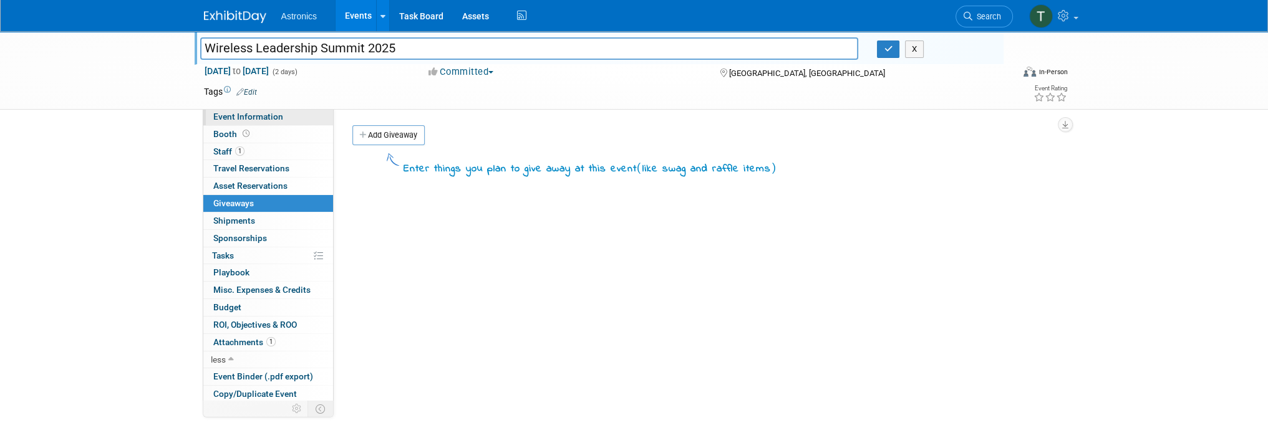
click at [232, 117] on span "Event Information" at bounding box center [248, 117] width 70 height 10
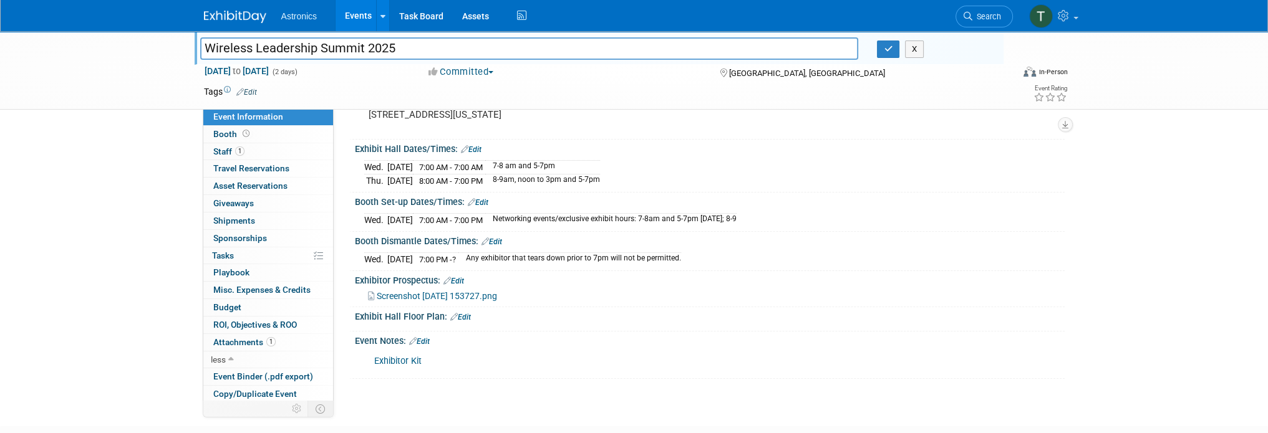
scroll to position [125, 0]
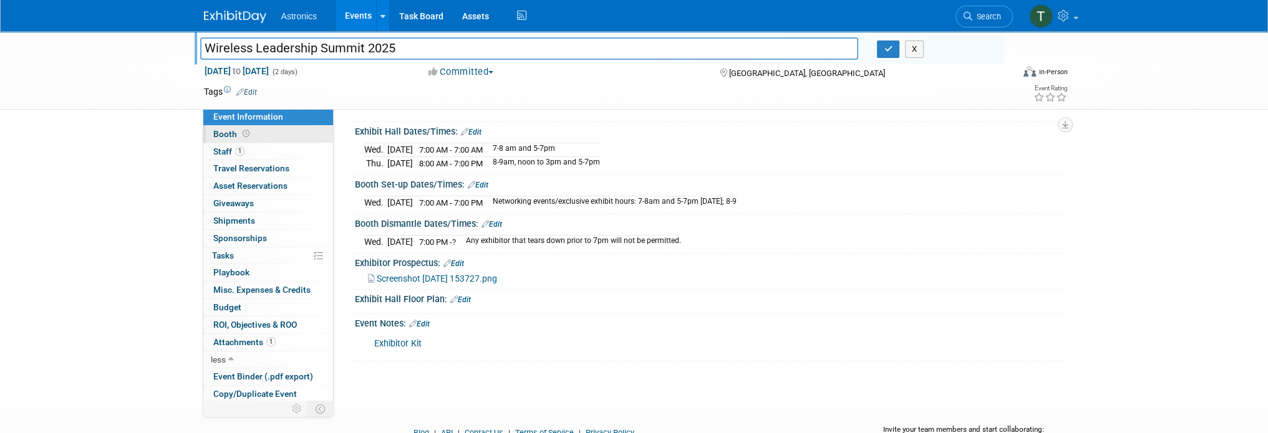
click at [224, 135] on span "Booth" at bounding box center [232, 134] width 39 height 10
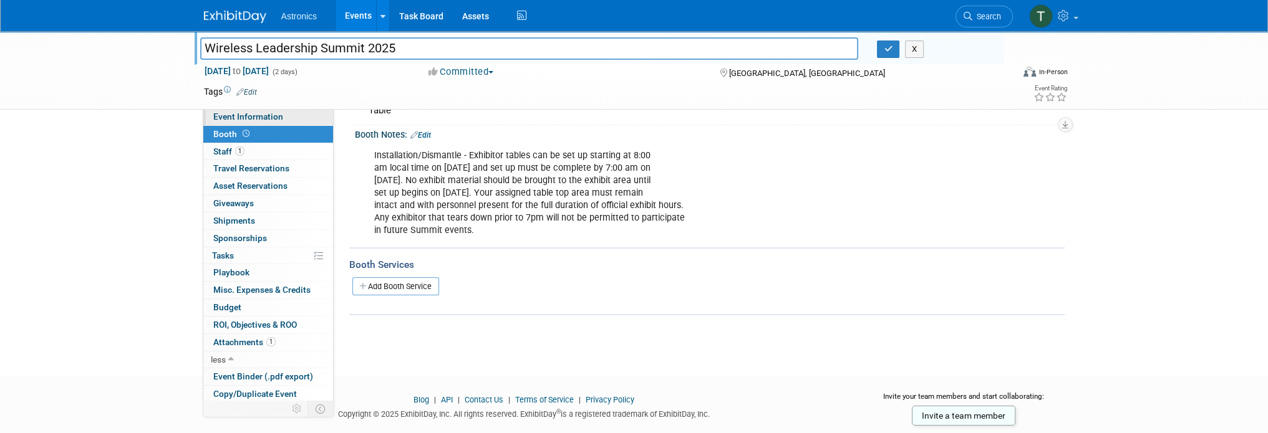
click at [222, 119] on span "Event Information" at bounding box center [248, 117] width 70 height 10
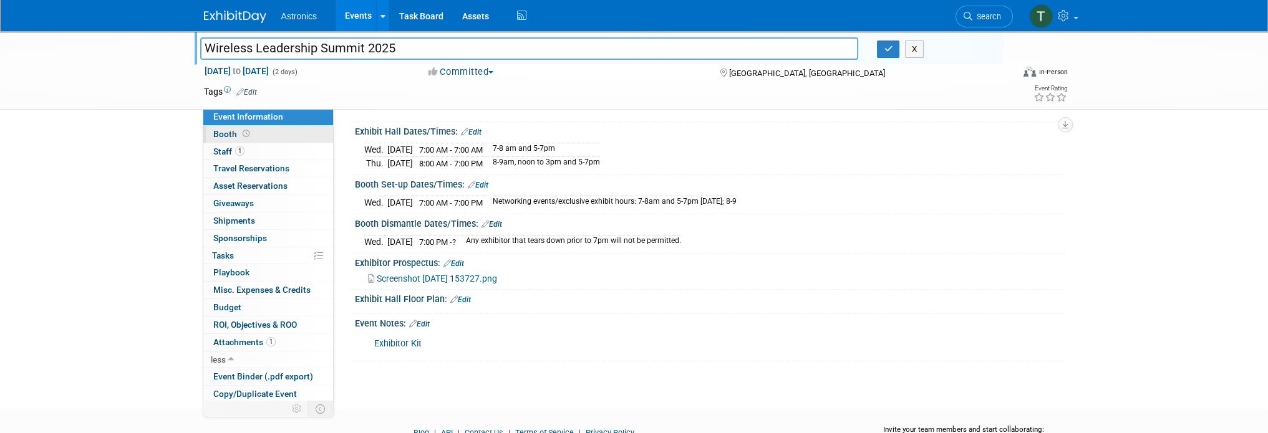
click at [232, 137] on span "Booth" at bounding box center [232, 134] width 39 height 10
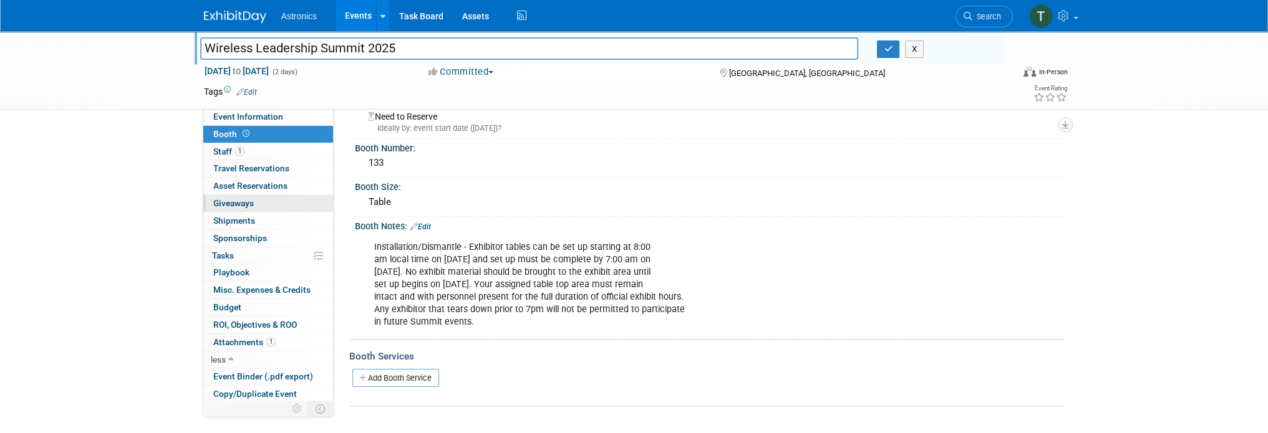
scroll to position [62, 0]
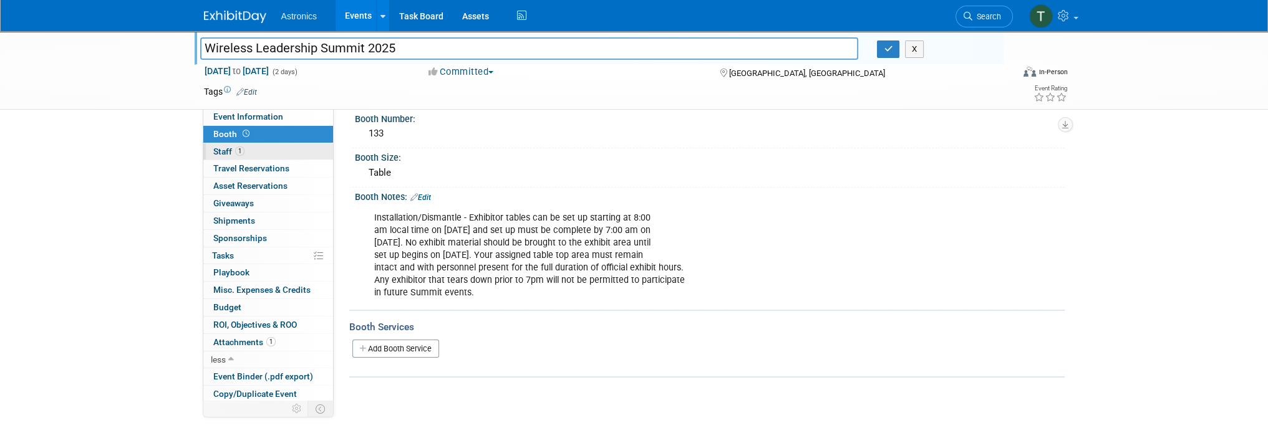
click at [223, 156] on link "1 Staff 1" at bounding box center [268, 151] width 130 height 17
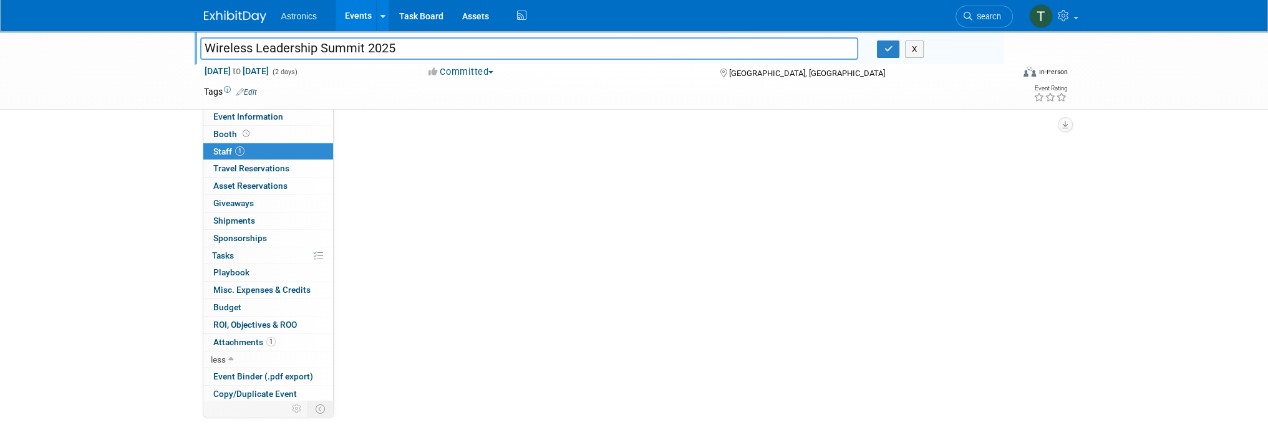
scroll to position [0, 0]
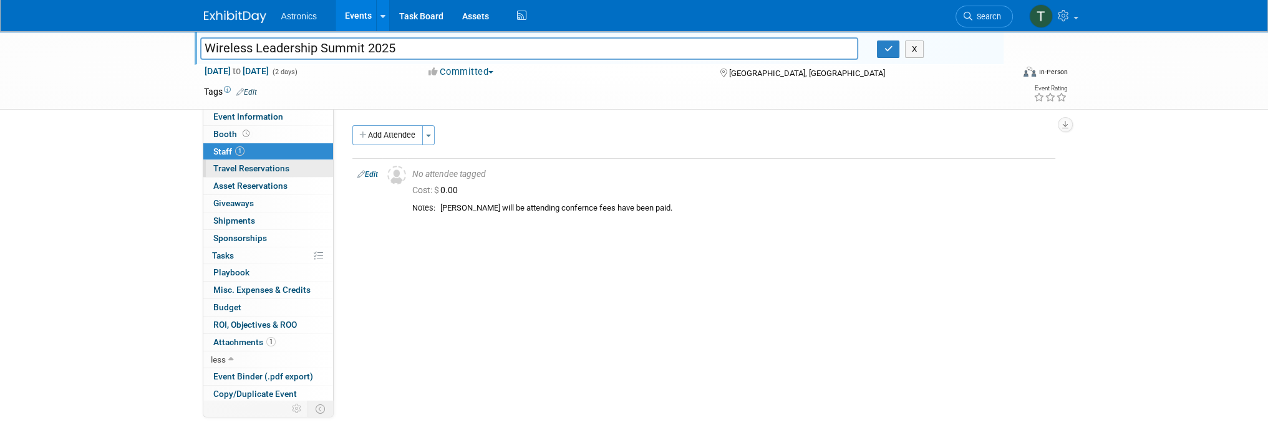
click at [226, 169] on span "Travel Reservations 0" at bounding box center [251, 168] width 76 height 10
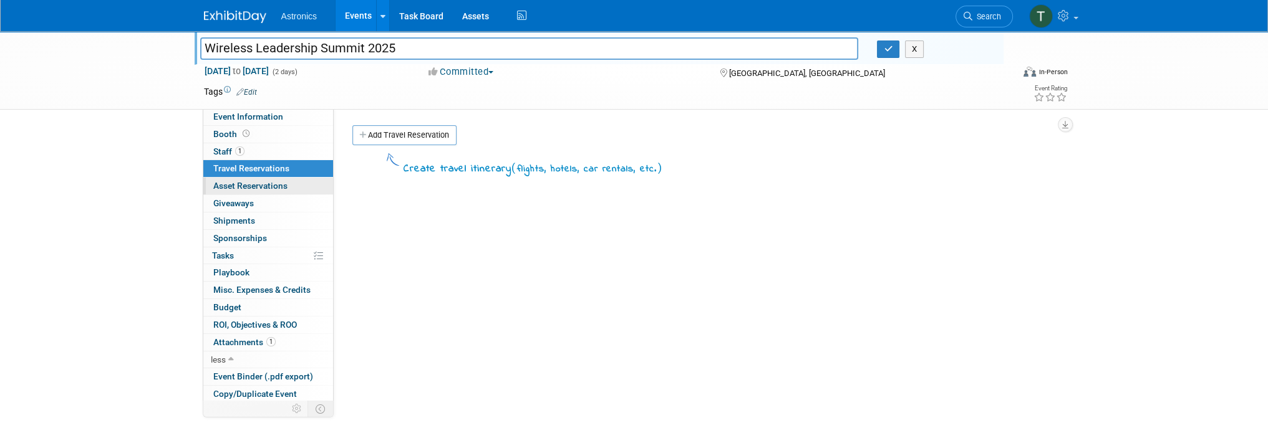
click at [223, 185] on span "Asset Reservations 0" at bounding box center [250, 186] width 74 height 10
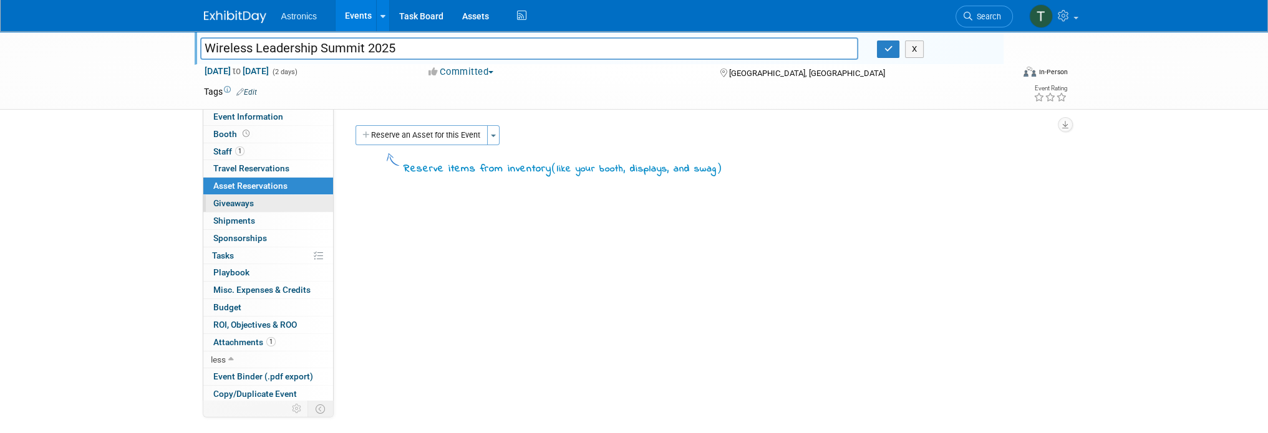
click at [223, 204] on span "Giveaways 0" at bounding box center [233, 203] width 41 height 10
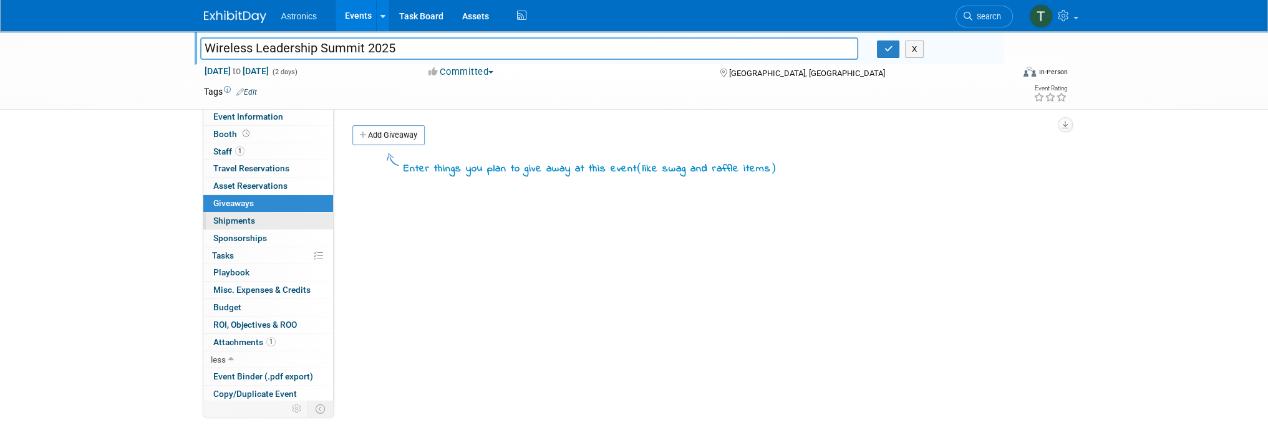
click at [219, 221] on span "Shipments 0" at bounding box center [234, 221] width 42 height 10
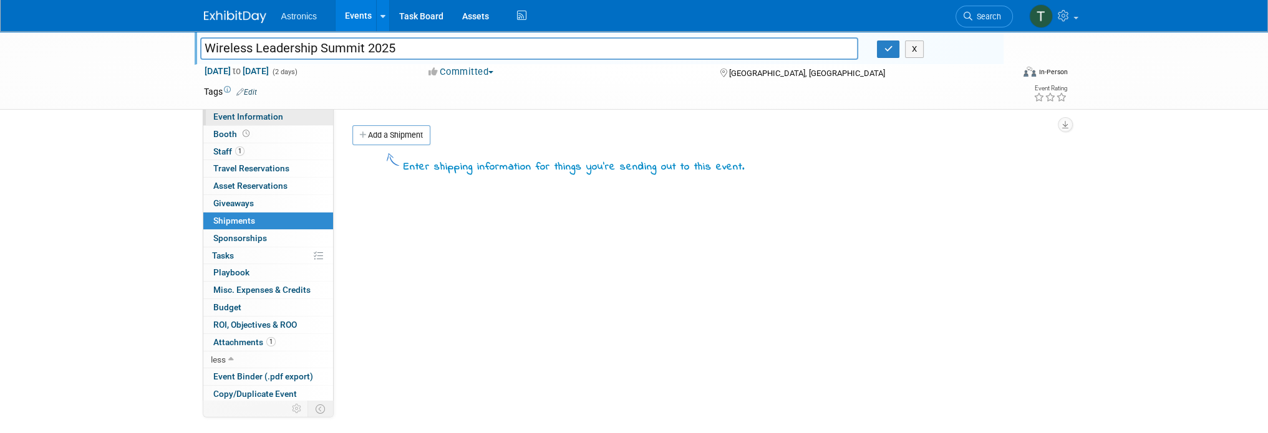
click at [233, 123] on link "Event Information" at bounding box center [268, 116] width 130 height 17
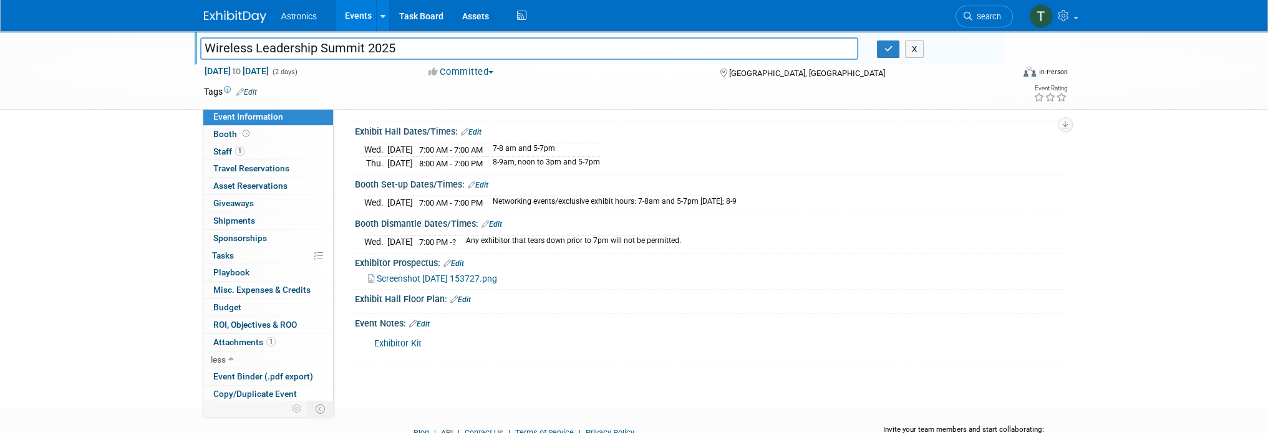
scroll to position [184, 0]
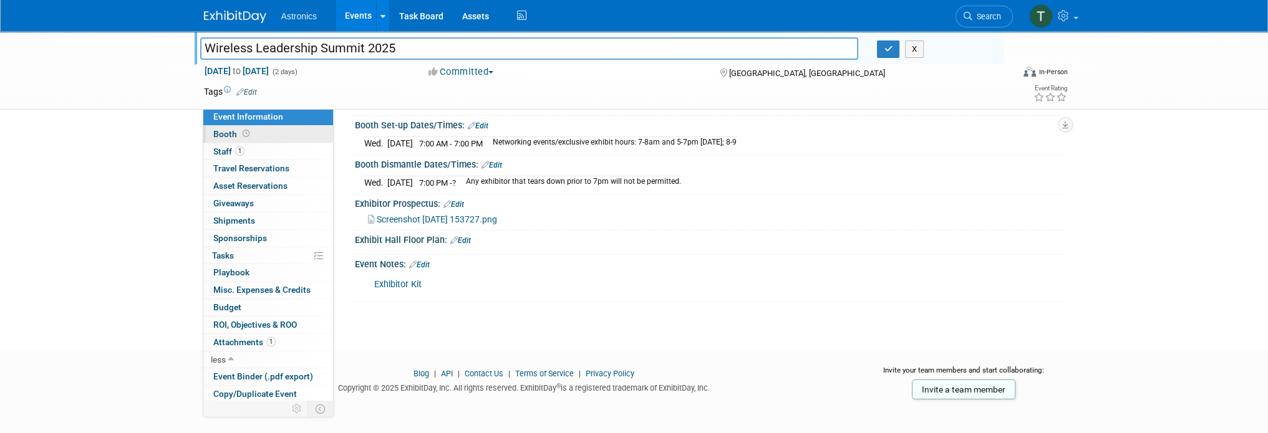
click at [230, 131] on span "Booth" at bounding box center [232, 134] width 39 height 10
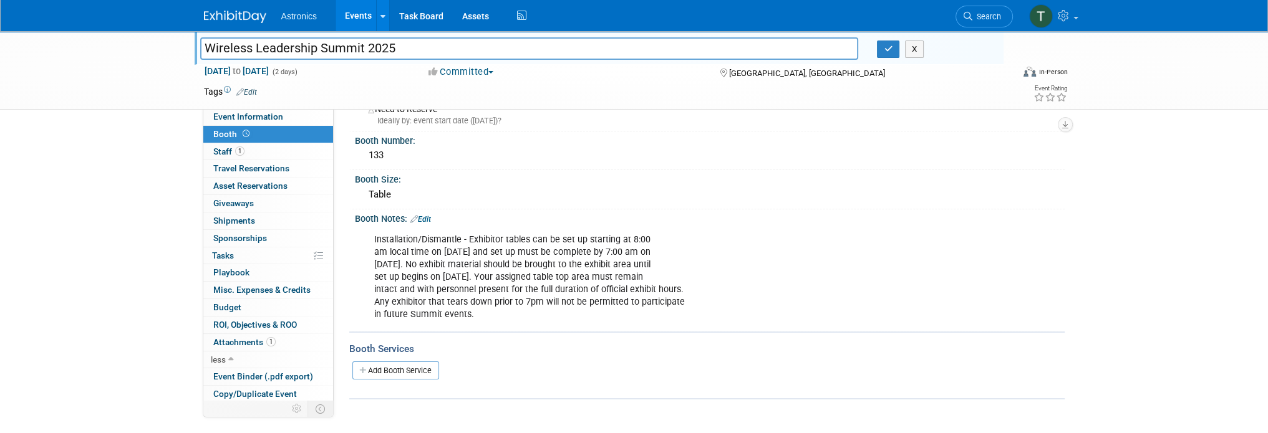
scroll to position [62, 0]
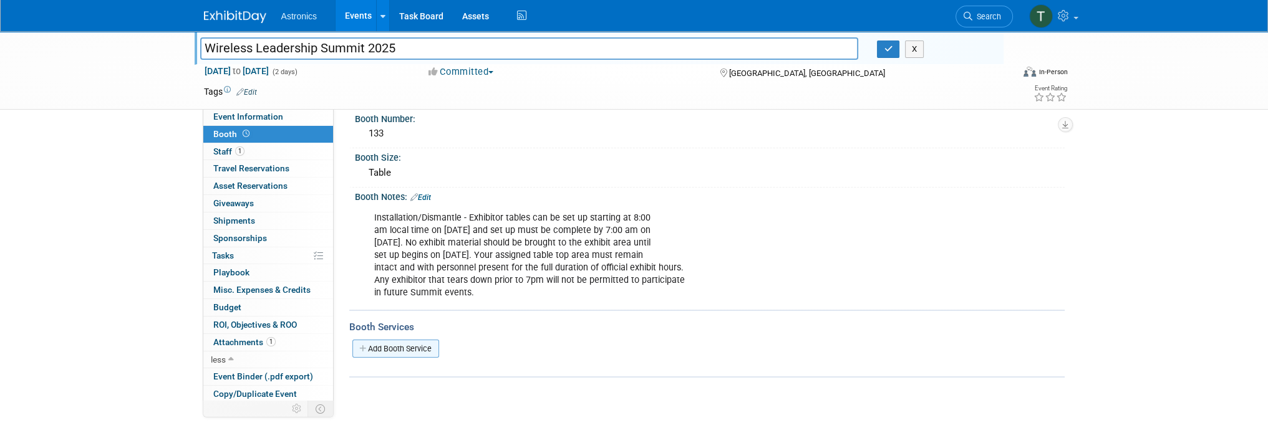
click at [383, 344] on link "Add Booth Service" at bounding box center [395, 349] width 87 height 18
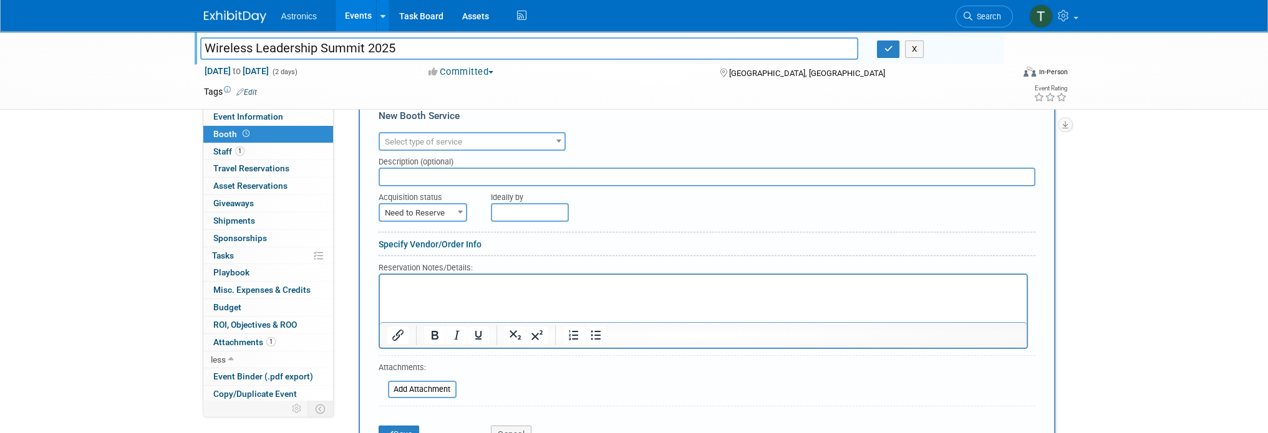
scroll to position [374, 0]
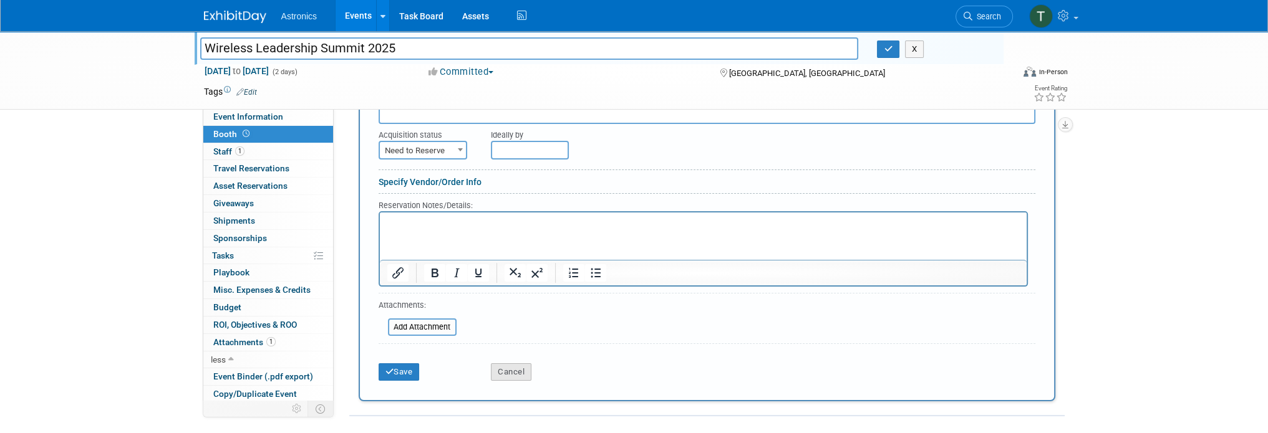
click at [513, 371] on button "Cancel" at bounding box center [511, 371] width 41 height 17
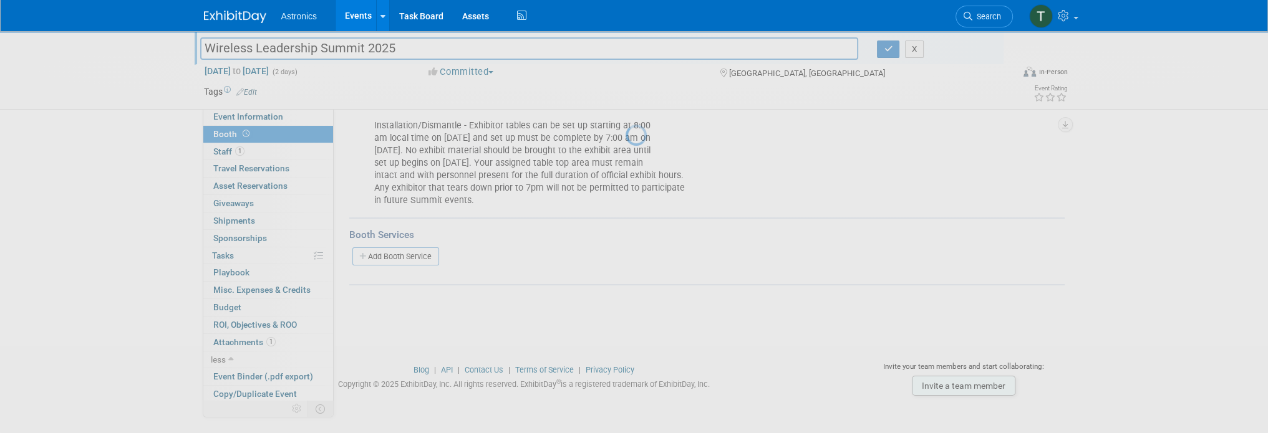
scroll to position [155, 0]
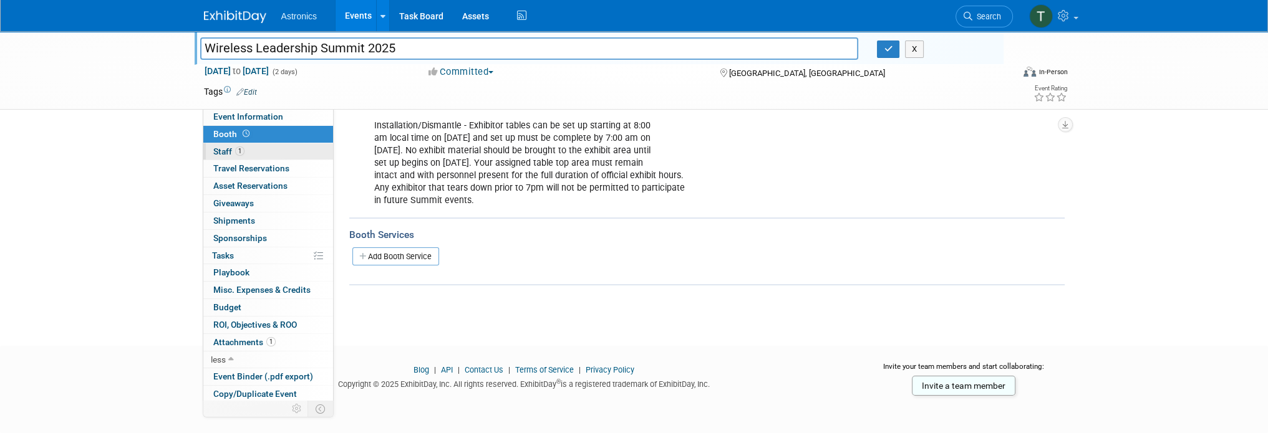
click at [216, 153] on span "Staff 1" at bounding box center [228, 152] width 31 height 10
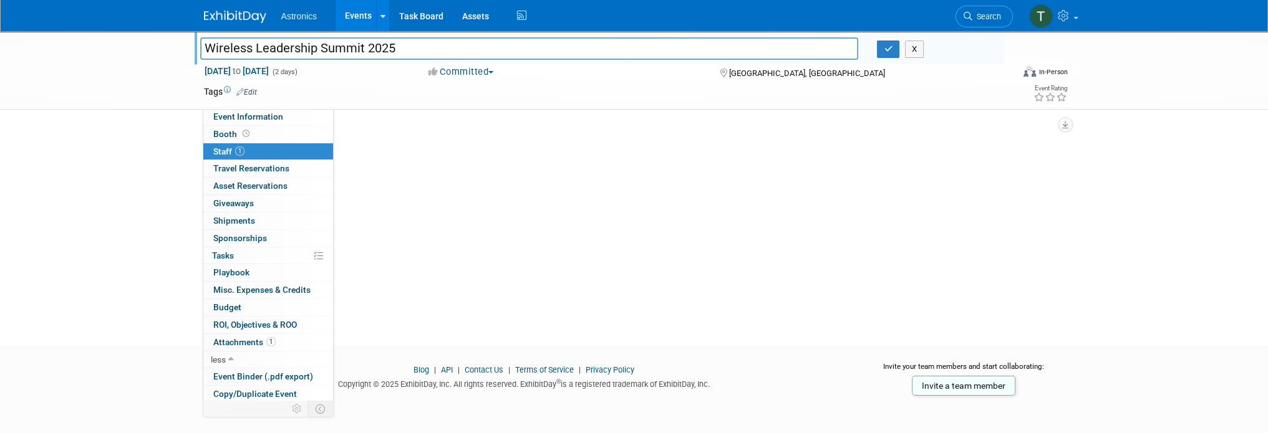
scroll to position [0, 0]
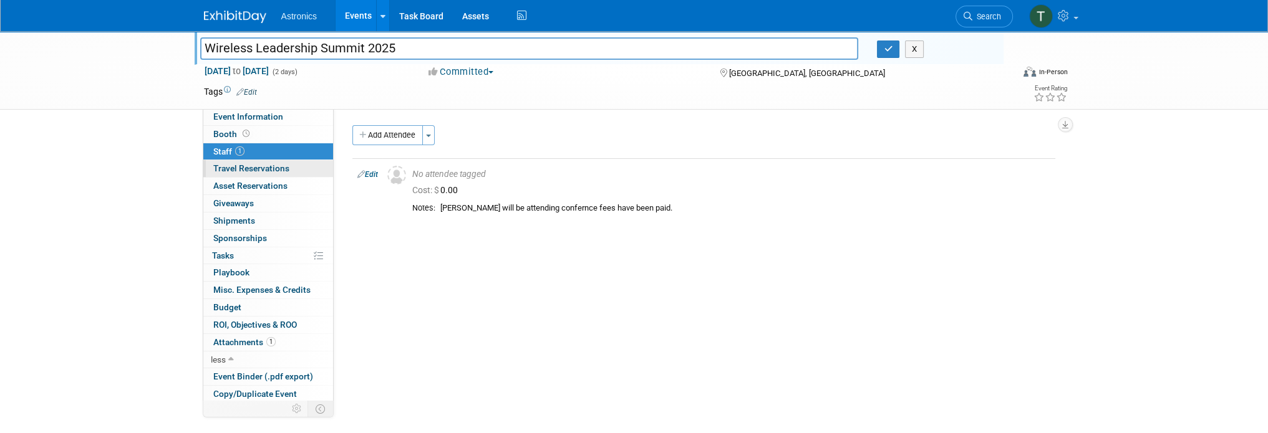
click at [219, 166] on span "Travel Reservations 0" at bounding box center [251, 168] width 76 height 10
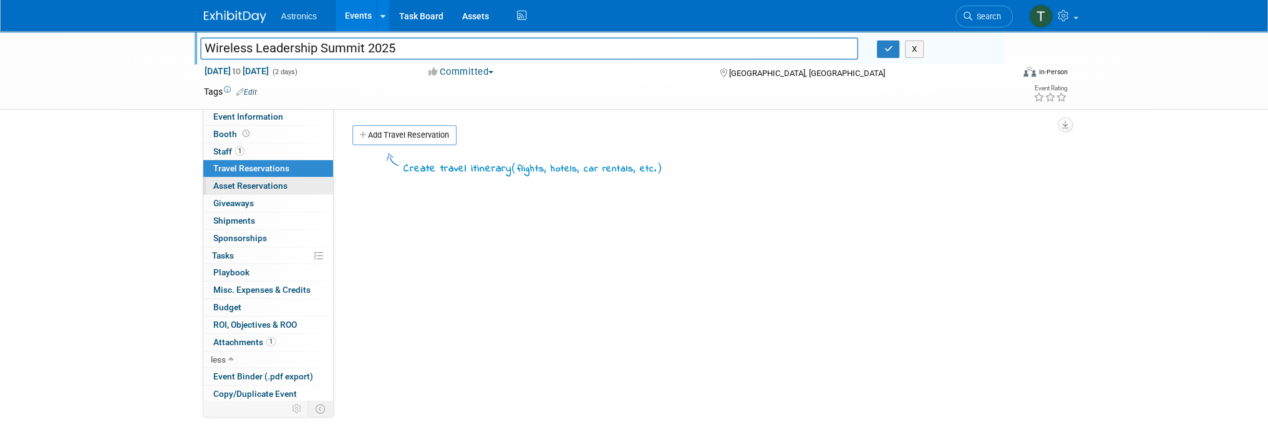
click at [219, 184] on span "Asset Reservations 0" at bounding box center [250, 186] width 74 height 10
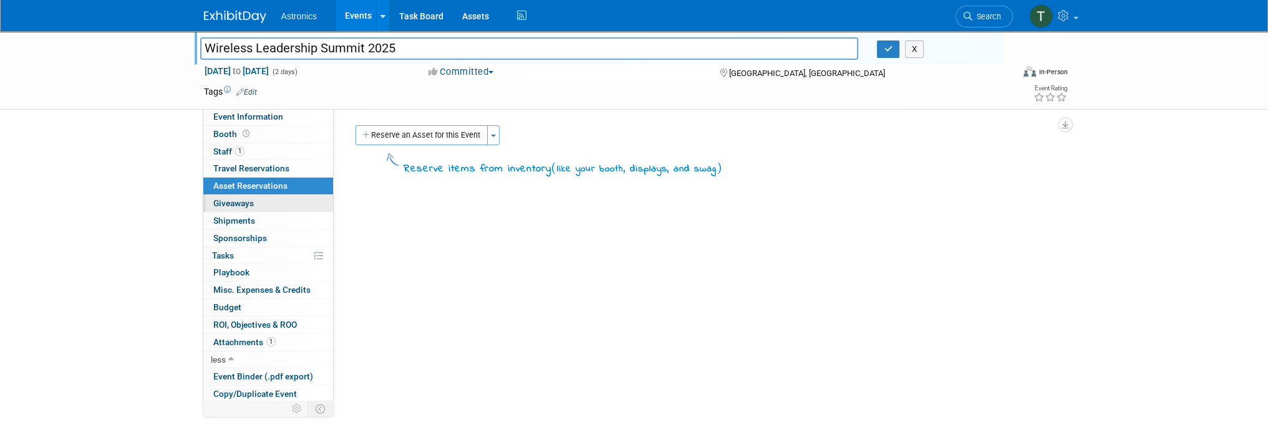
click at [218, 200] on span "Giveaways 0" at bounding box center [233, 203] width 41 height 10
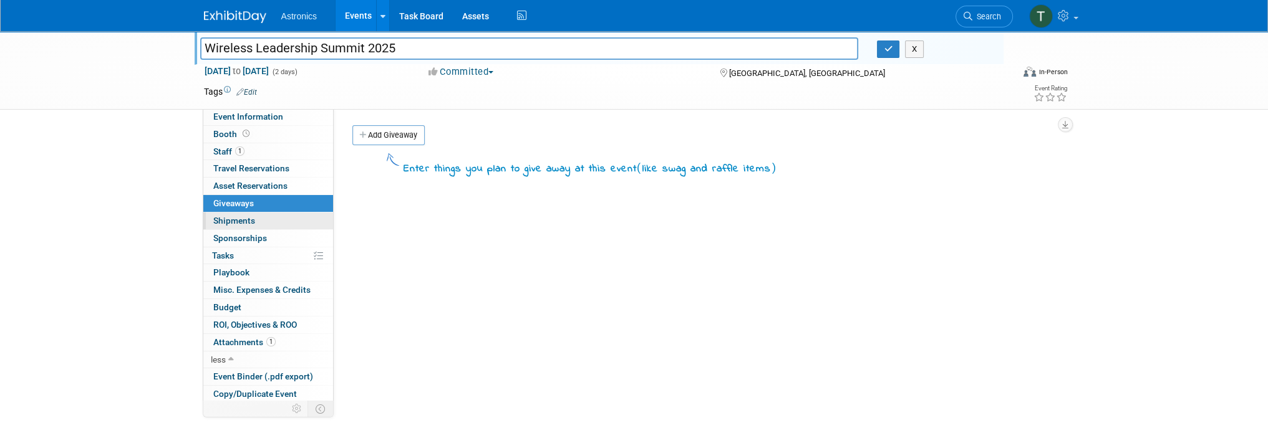
click at [223, 219] on span "Shipments 0" at bounding box center [234, 221] width 42 height 10
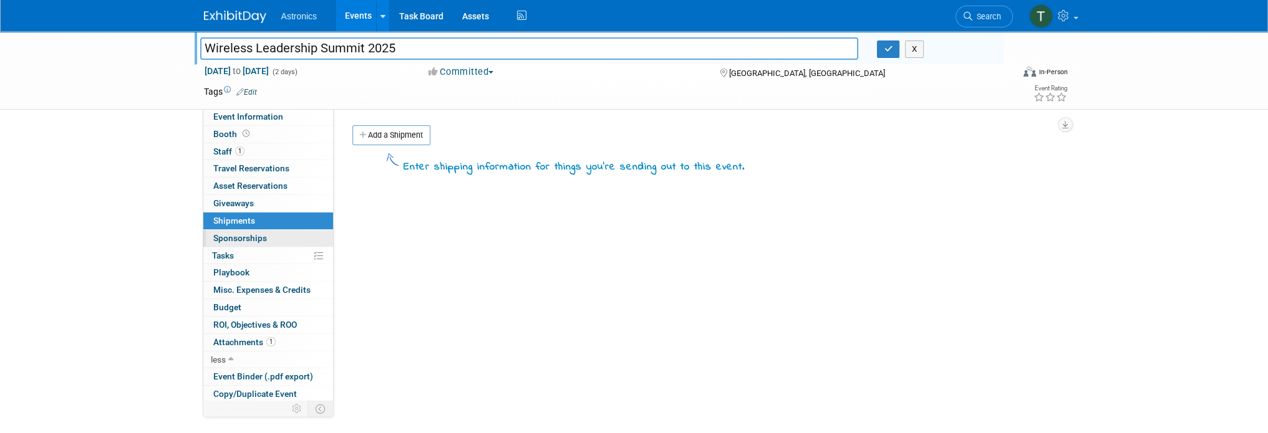
click at [226, 239] on span "Sponsorships 0" at bounding box center [240, 238] width 54 height 10
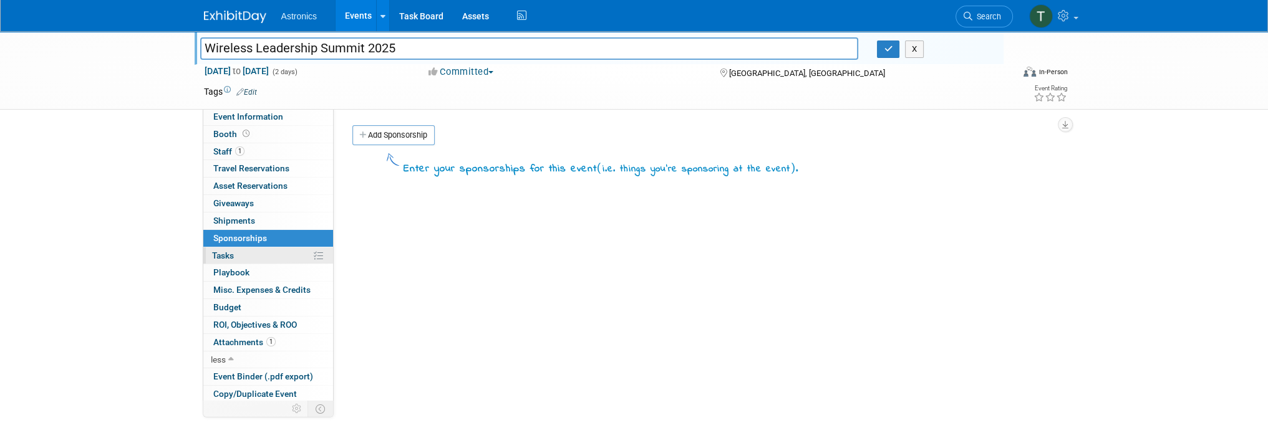
click at [224, 254] on span "Tasks 0%" at bounding box center [223, 256] width 22 height 10
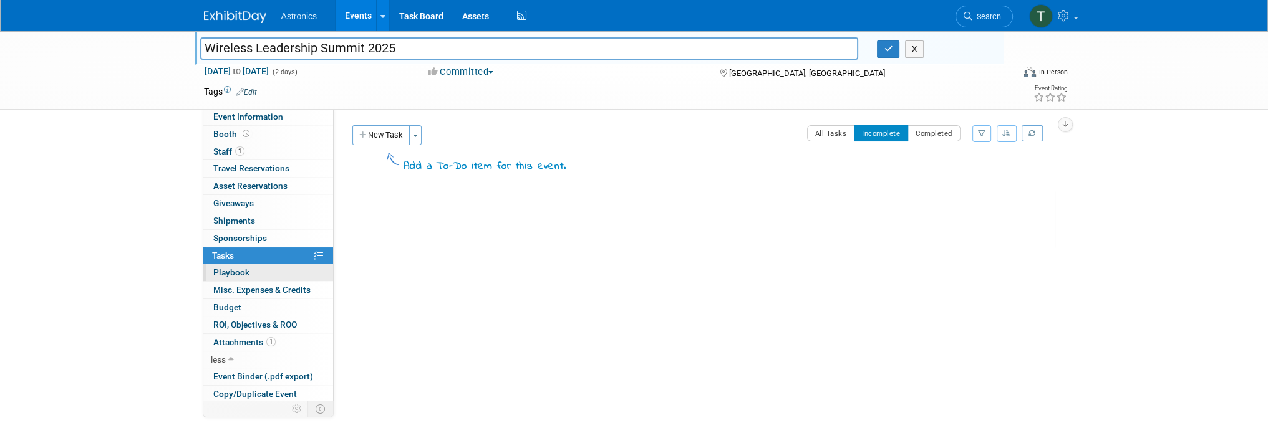
click at [223, 265] on link "0 Playbook 0" at bounding box center [268, 272] width 130 height 17
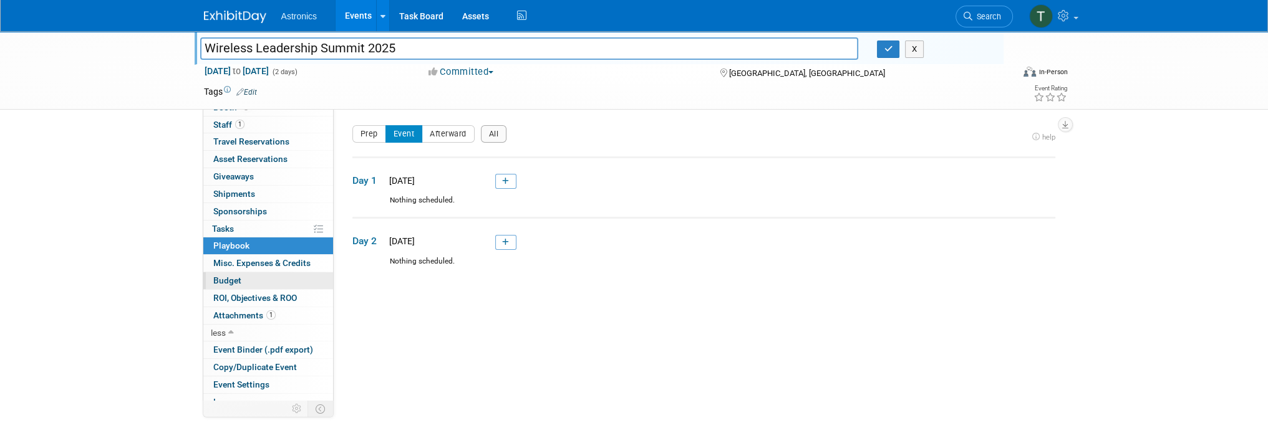
scroll to position [52, 0]
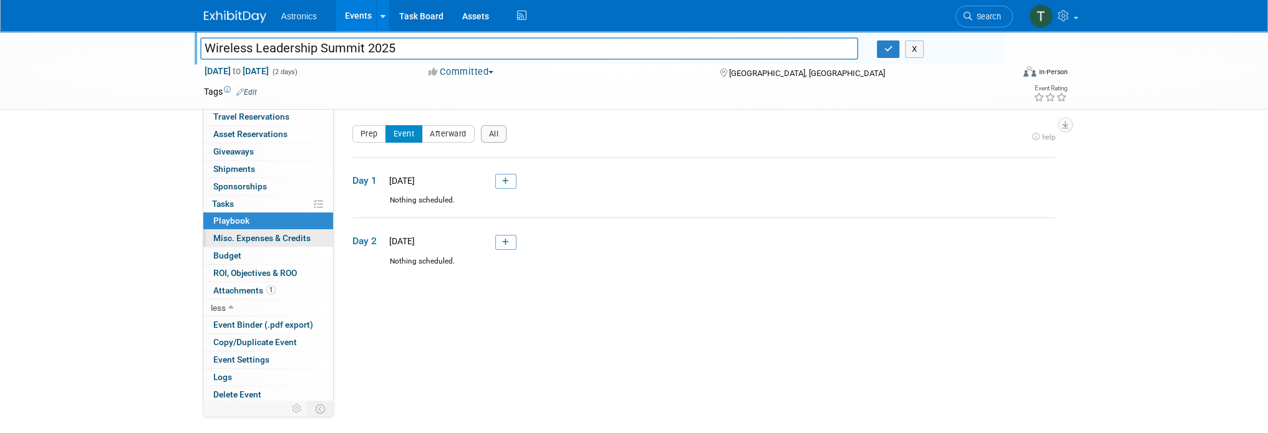
click at [240, 238] on span "Misc. Expenses & Credits 0" at bounding box center [261, 238] width 97 height 10
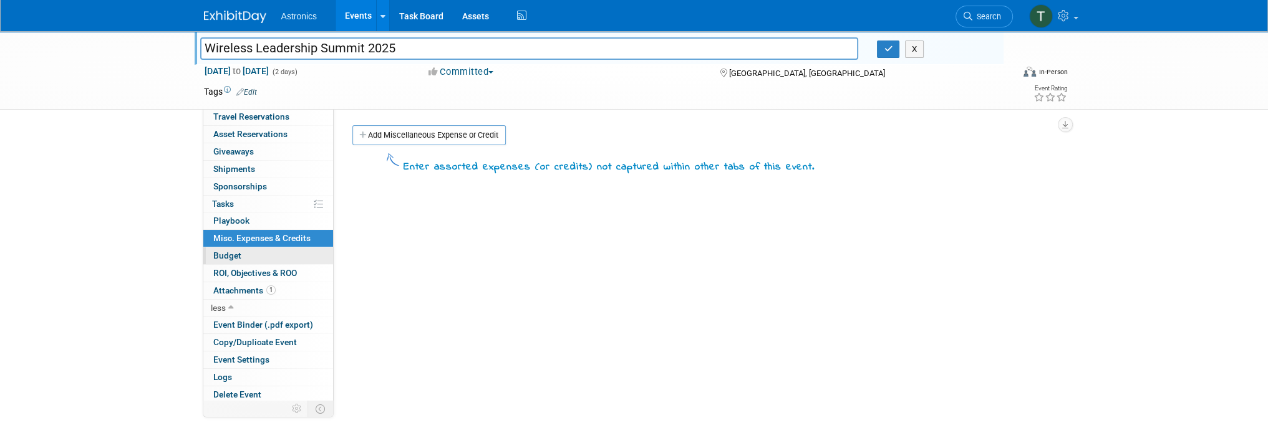
click at [235, 256] on span "Budget" at bounding box center [227, 256] width 28 height 10
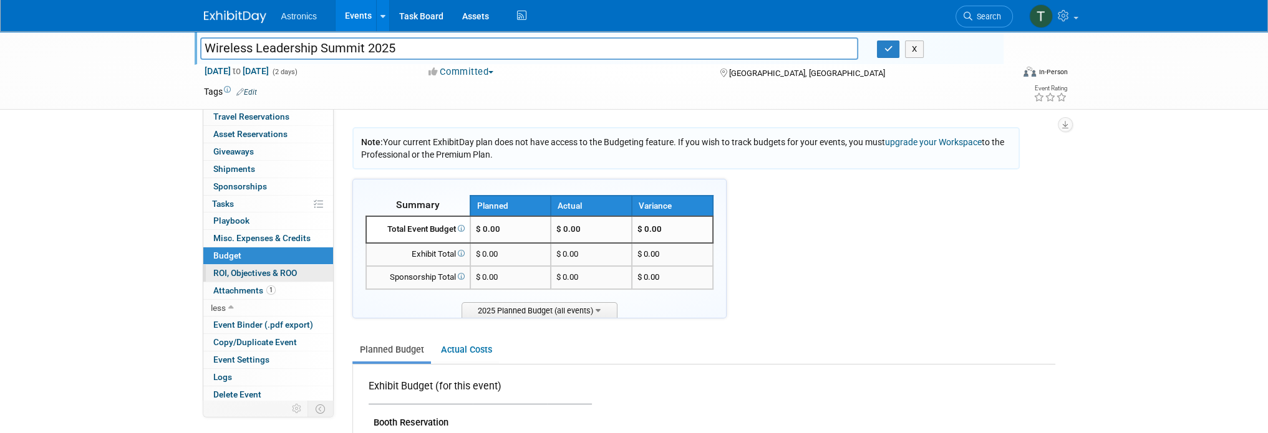
click at [228, 275] on span "ROI, Objectives & ROO 0" at bounding box center [255, 273] width 84 height 10
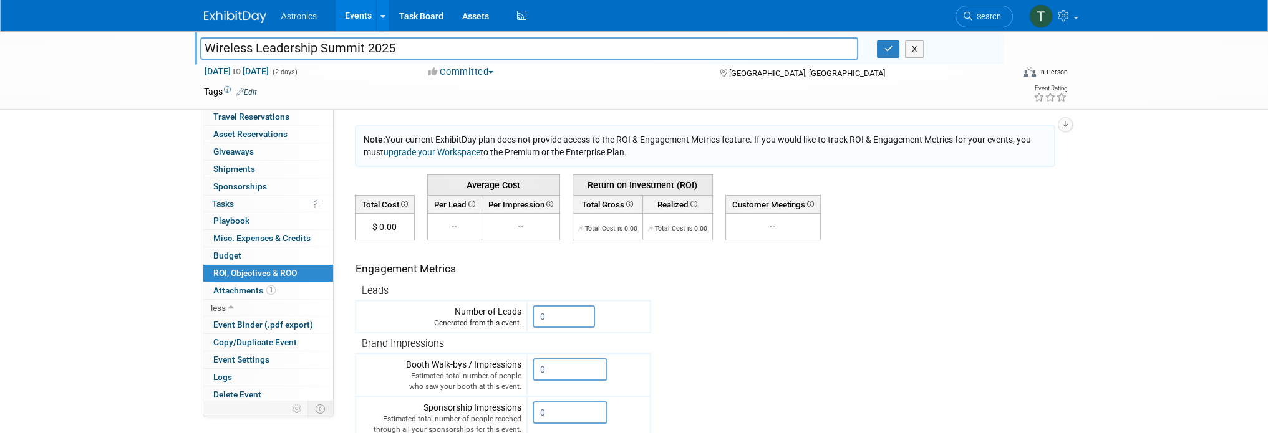
scroll to position [62, 0]
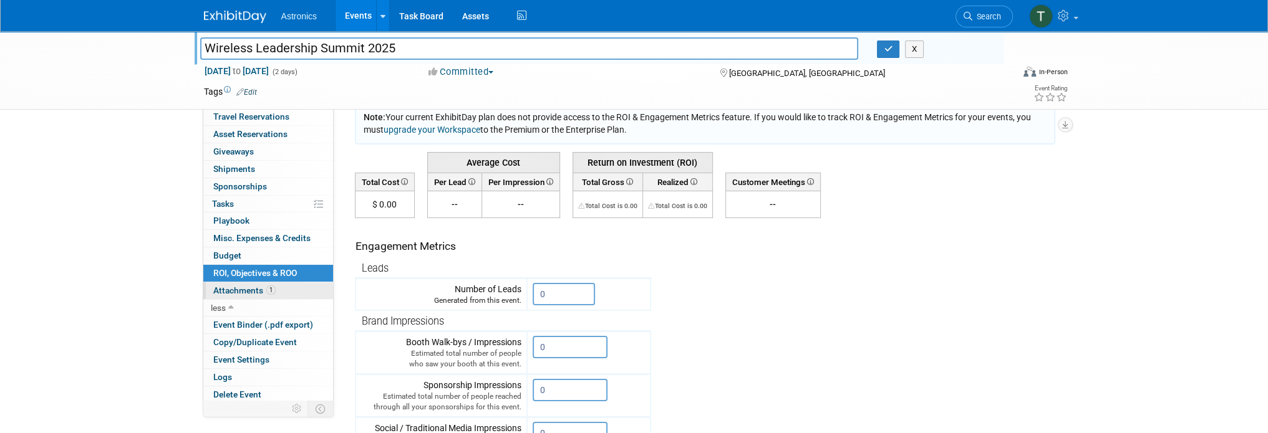
click at [231, 291] on span "Attachments 1" at bounding box center [244, 291] width 62 height 10
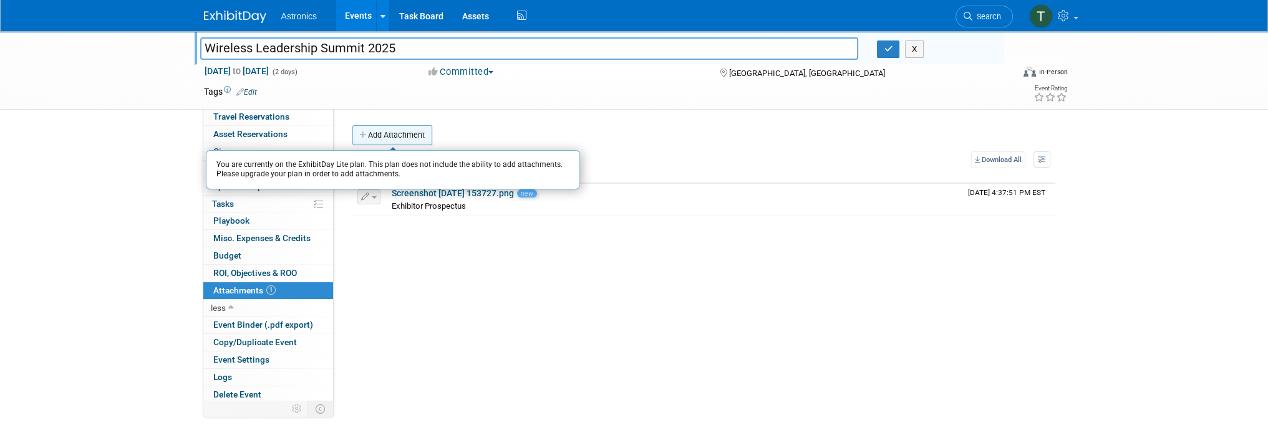
click at [388, 130] on button "Add Attachment" at bounding box center [392, 135] width 80 height 20
click at [386, 140] on button "Add Attachment" at bounding box center [392, 135] width 80 height 20
click at [373, 139] on button "Add Attachment" at bounding box center [392, 135] width 80 height 20
click at [376, 137] on button "Add Attachment" at bounding box center [392, 135] width 80 height 20
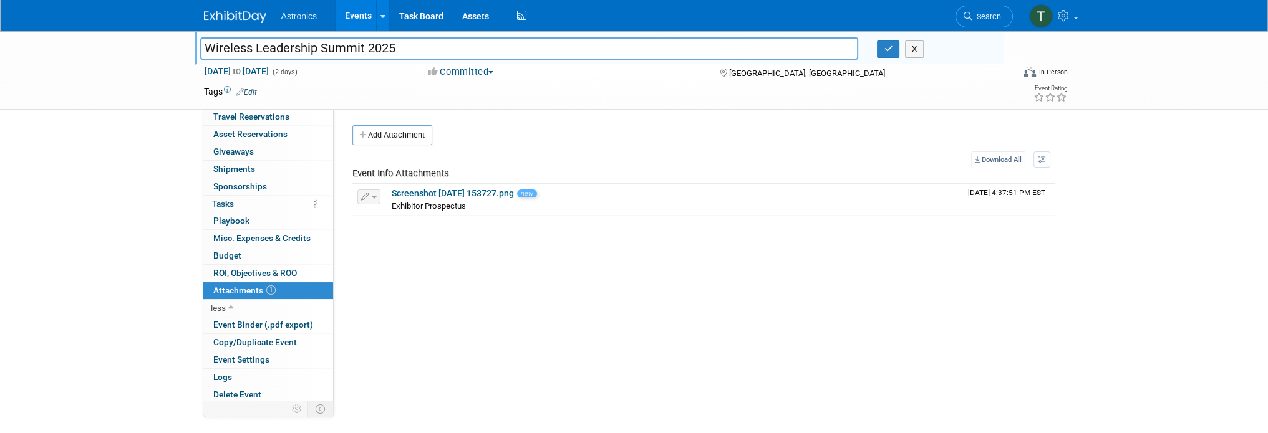
click at [842, 247] on div "Event Website: Edit https://myewa.enterprisewireless.org/wls Event Venue Name: …" at bounding box center [699, 280] width 731 height 345
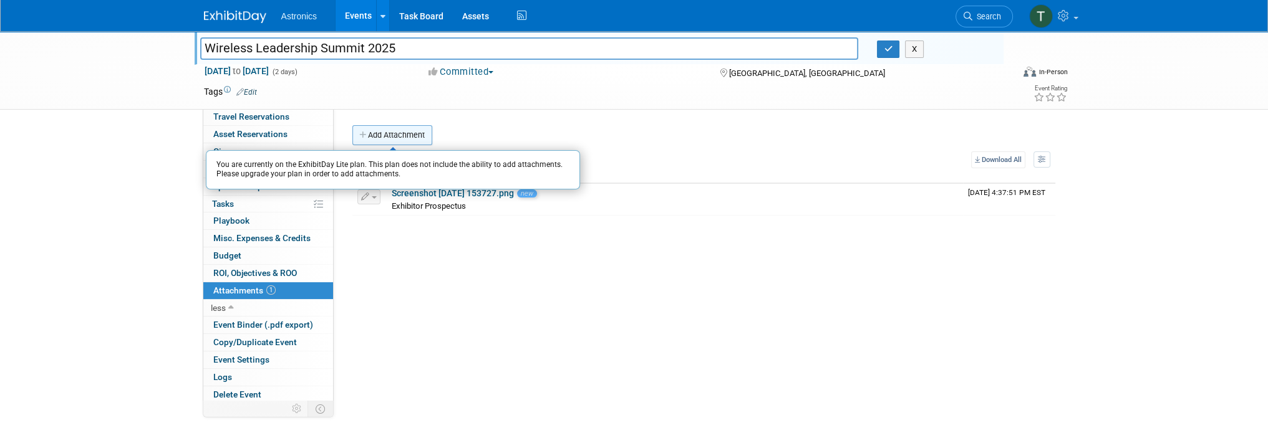
click at [382, 134] on button "Add Attachment" at bounding box center [392, 135] width 80 height 20
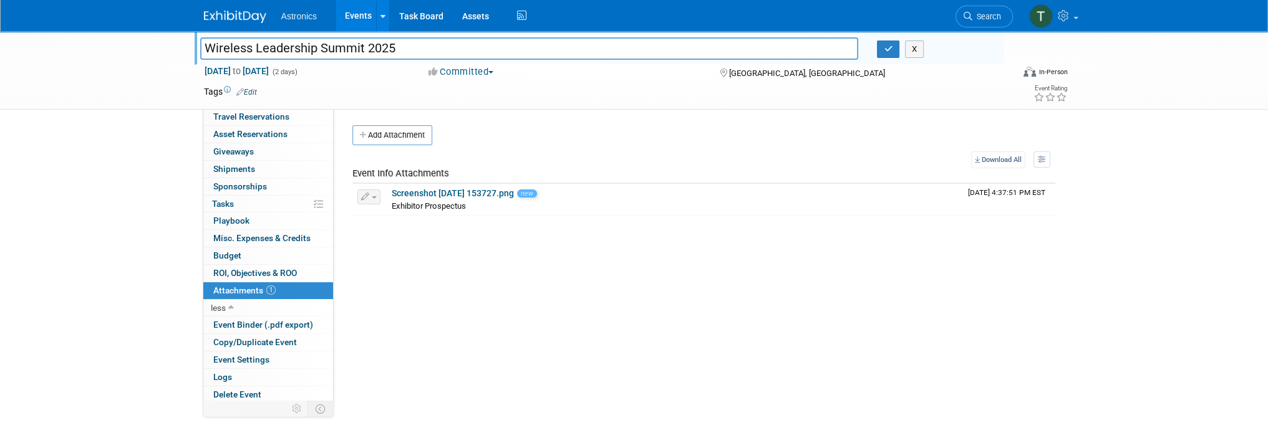
click at [534, 354] on div "Event Website: Edit https://myewa.enterprisewireless.org/wls Event Venue Name: …" at bounding box center [699, 280] width 731 height 345
click at [284, 325] on span "Event Binder (.pdf export)" at bounding box center [263, 325] width 100 height 10
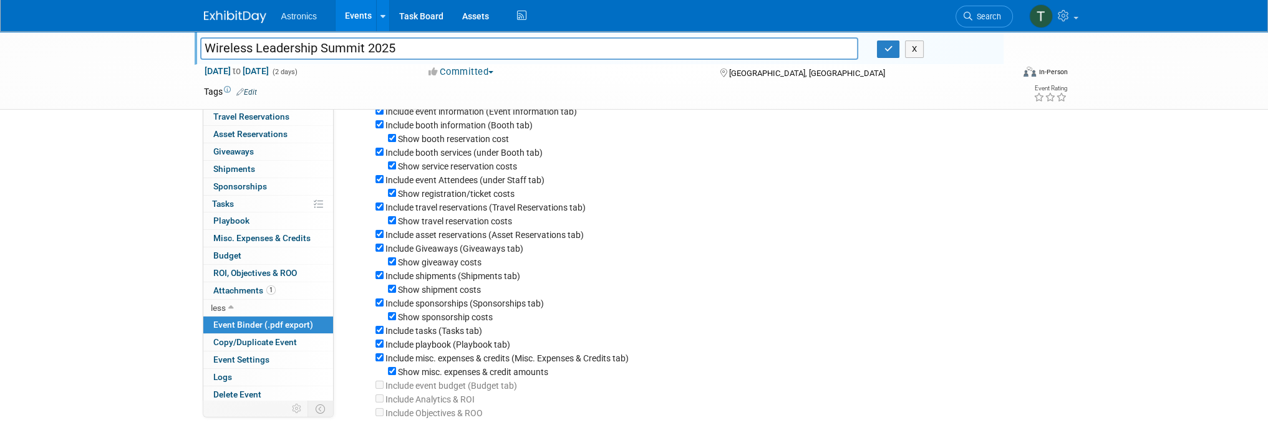
scroll to position [241, 0]
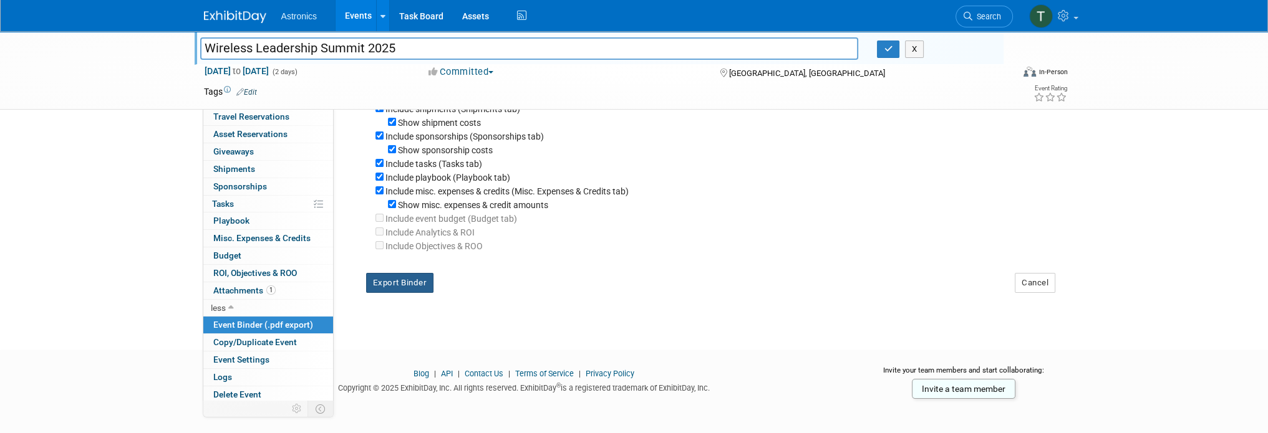
click at [397, 285] on button "Export Binder" at bounding box center [400, 283] width 68 height 20
click at [529, 297] on div "Export Binder Cancel" at bounding box center [711, 278] width 708 height 50
click at [254, 360] on span "Event Settings" at bounding box center [241, 360] width 56 height 10
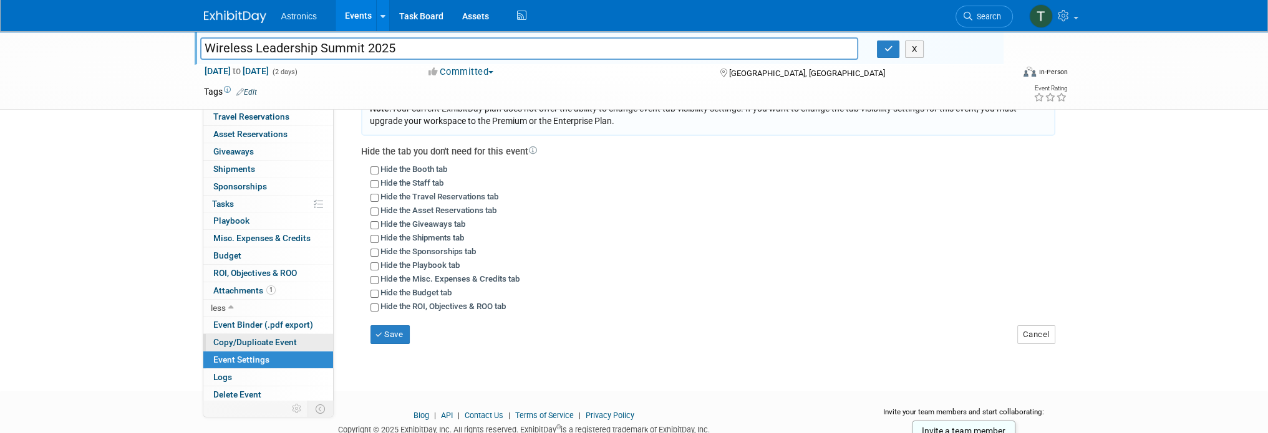
scroll to position [125, 0]
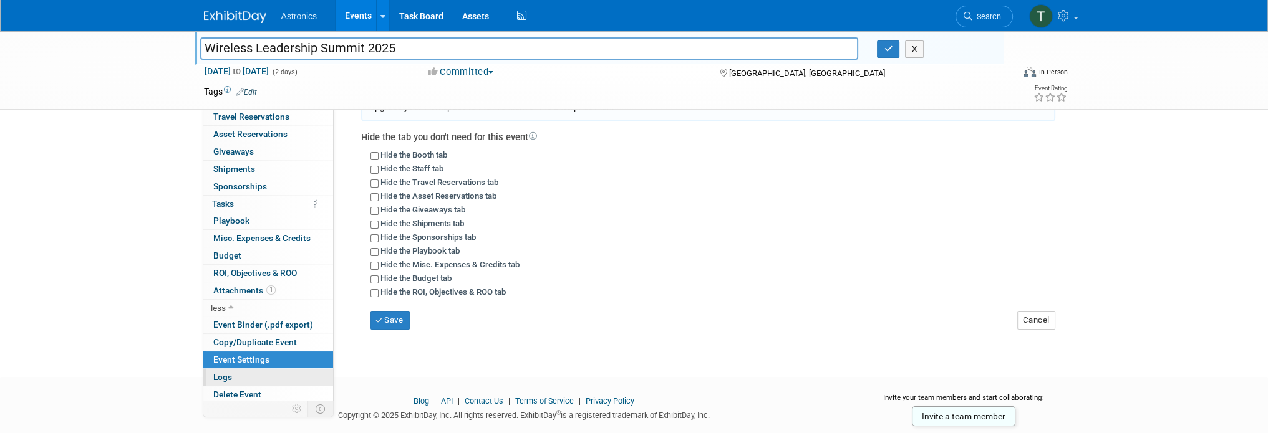
click at [251, 378] on link "Logs" at bounding box center [268, 377] width 130 height 17
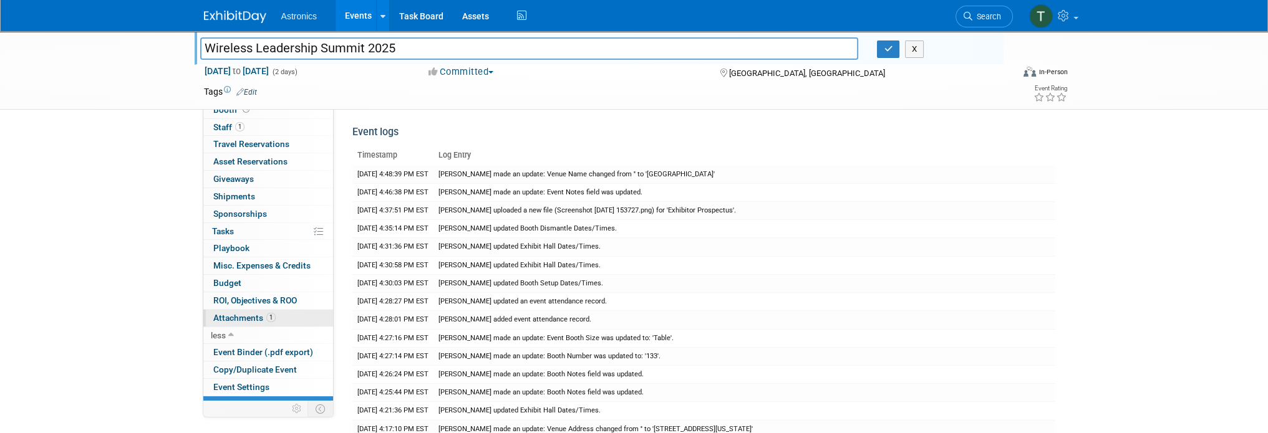
scroll to position [0, 0]
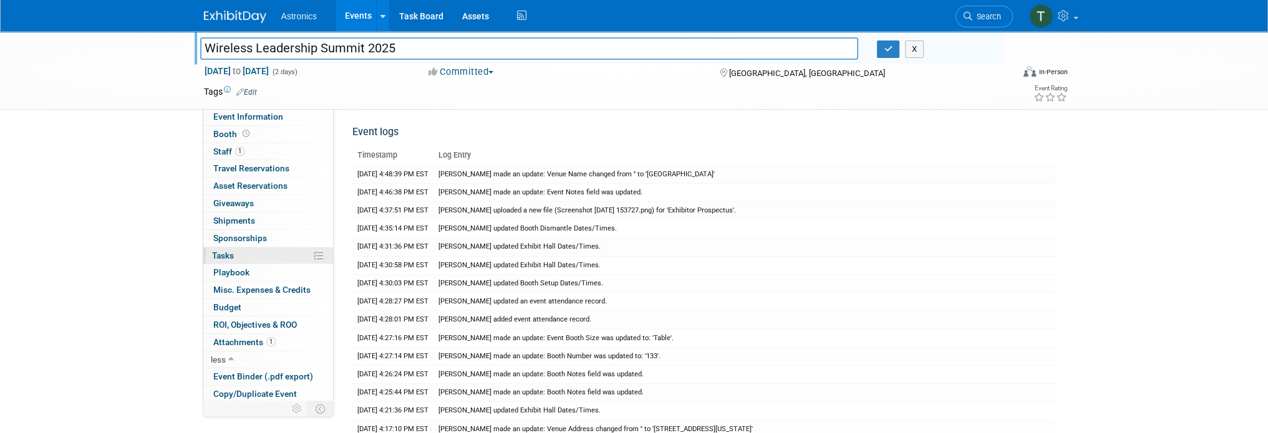
click at [235, 254] on link "0% Tasks 0%" at bounding box center [268, 256] width 130 height 17
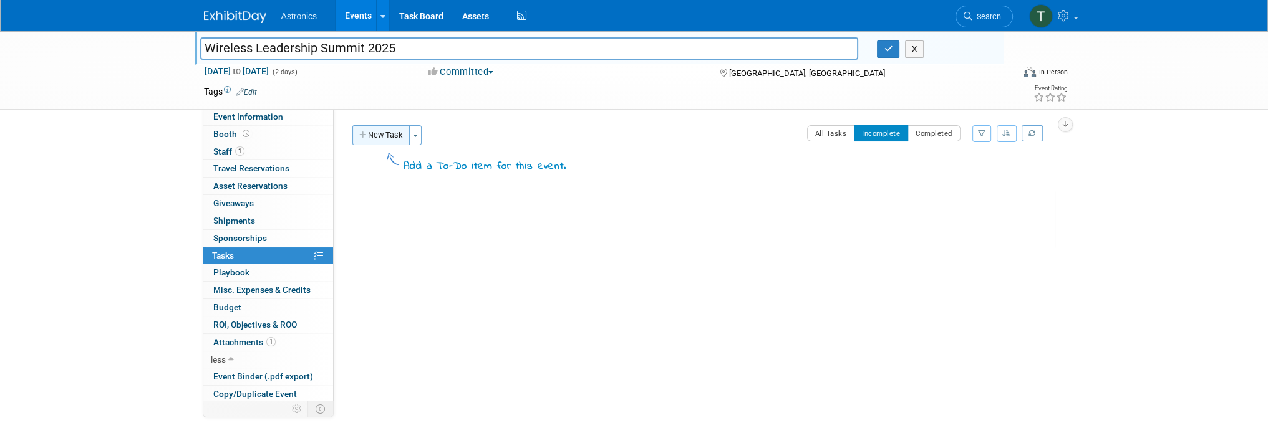
click at [392, 132] on button "New Task" at bounding box center [380, 135] width 57 height 20
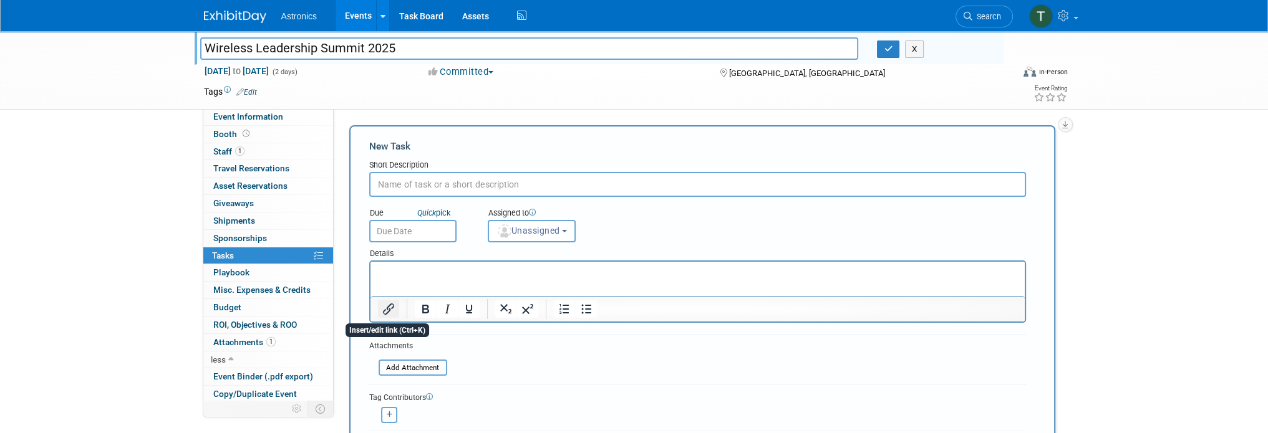
click at [385, 307] on icon "Insert/edit link" at bounding box center [388, 309] width 15 height 15
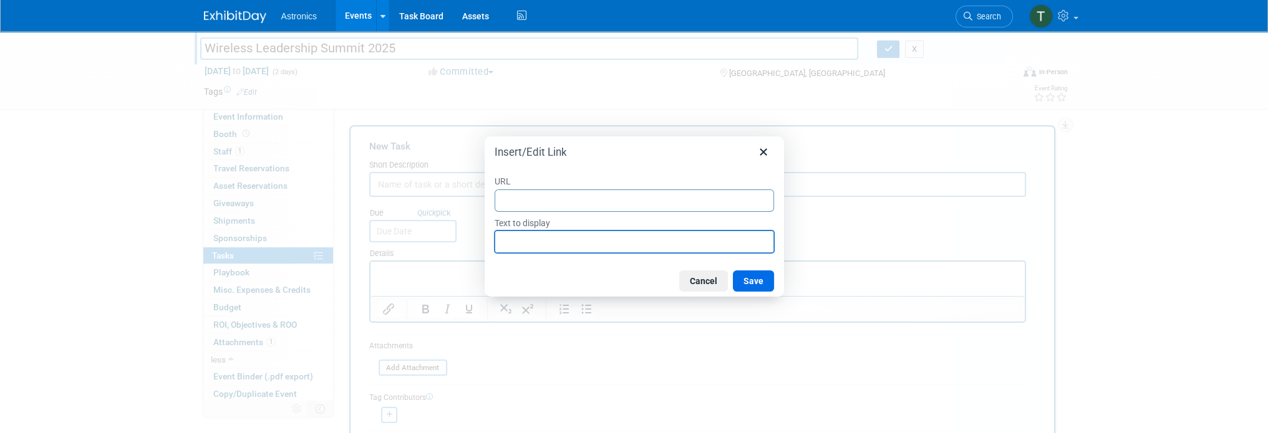
click at [501, 239] on input "Text to display" at bounding box center [633, 242] width 279 height 22
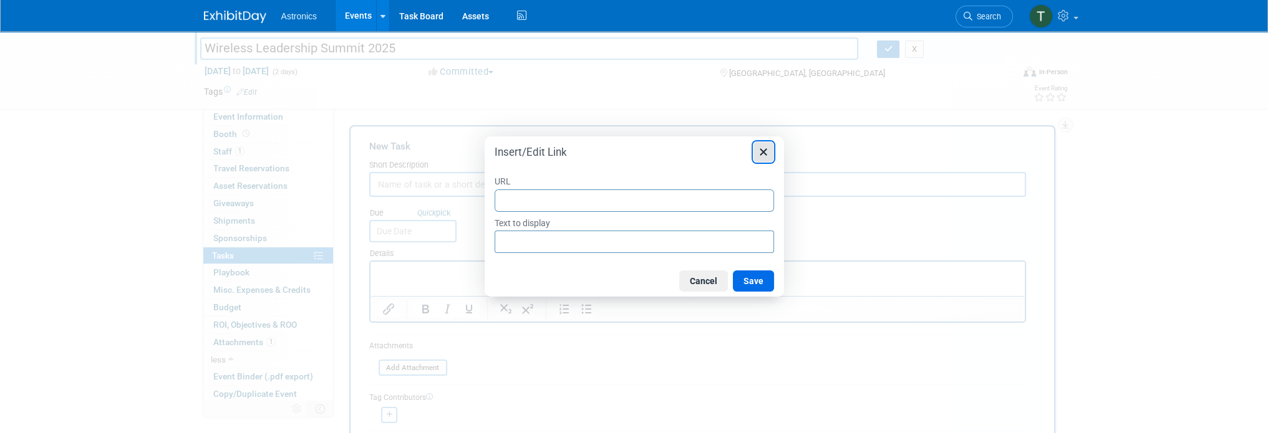
click at [761, 152] on icon "Close" at bounding box center [762, 152] width 7 height 7
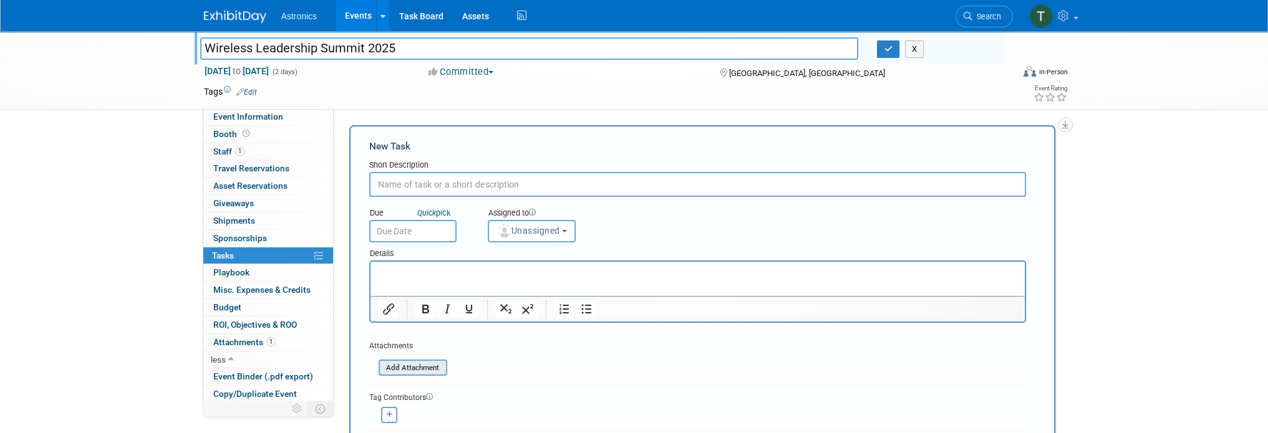
click at [387, 363] on input "file" at bounding box center [371, 368] width 148 height 14
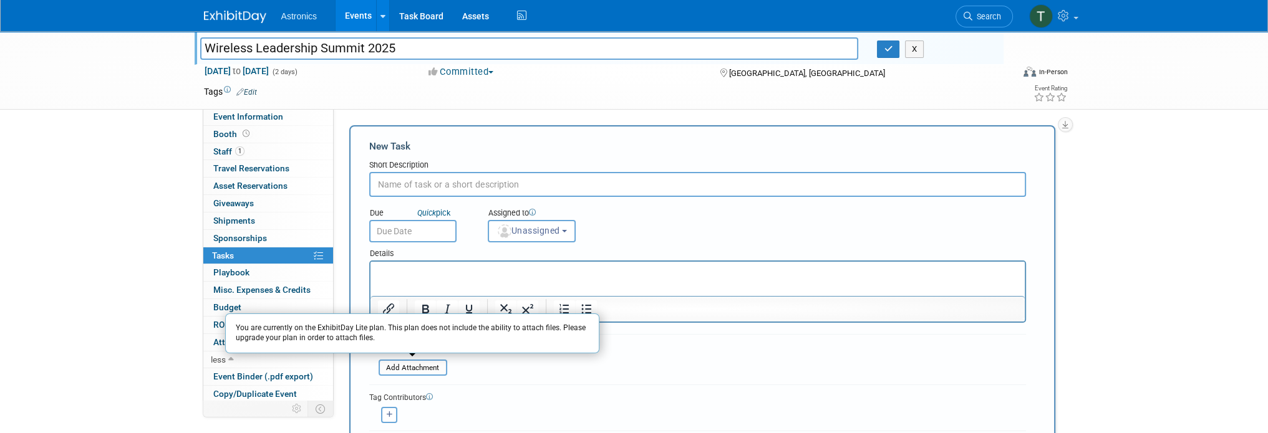
click at [683, 355] on form "New Task Short Description Due Quick pick Unassigned" at bounding box center [702, 305] width 666 height 331
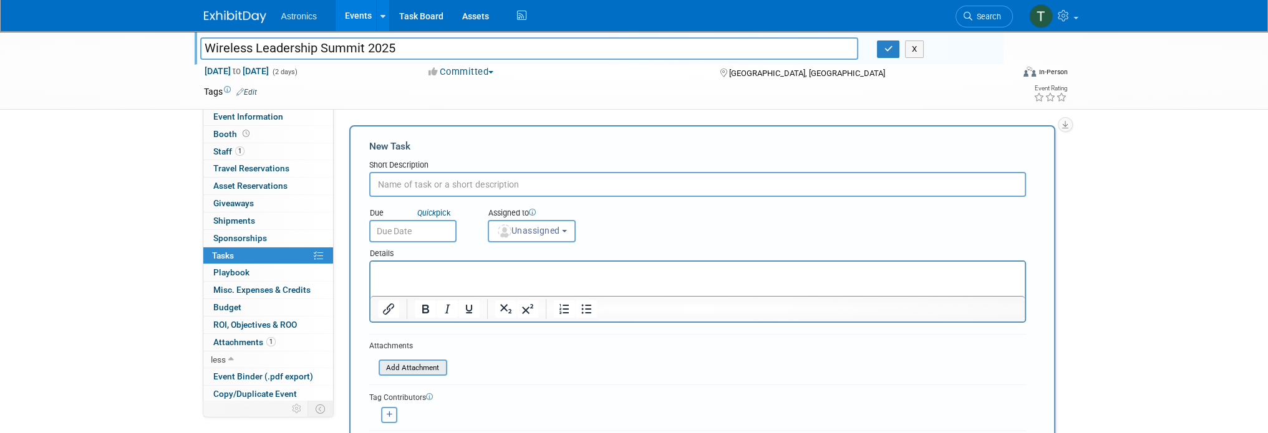
click at [421, 365] on input "file" at bounding box center [371, 368] width 148 height 14
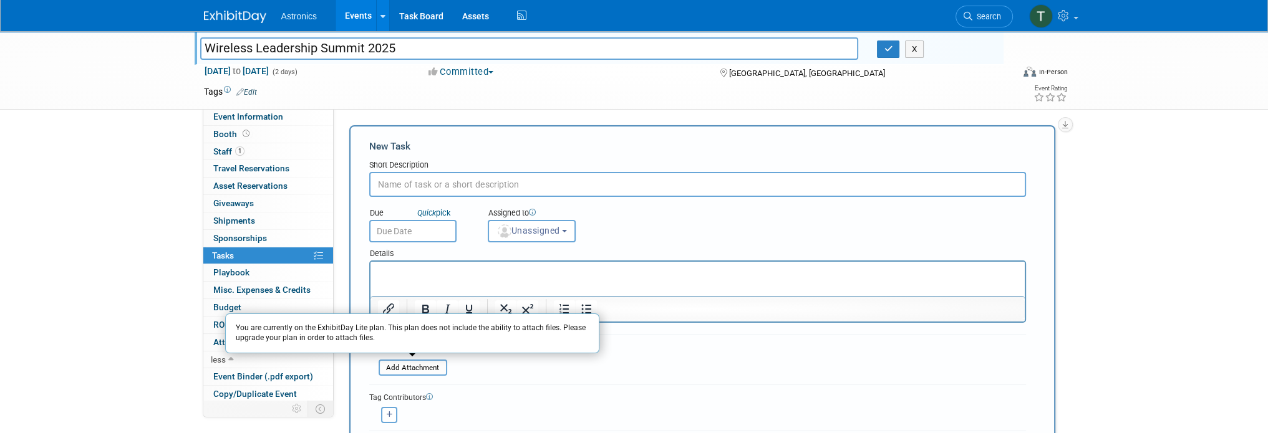
click at [538, 370] on form "New Task Short Description Due Quick pick Unassigned" at bounding box center [702, 305] width 666 height 331
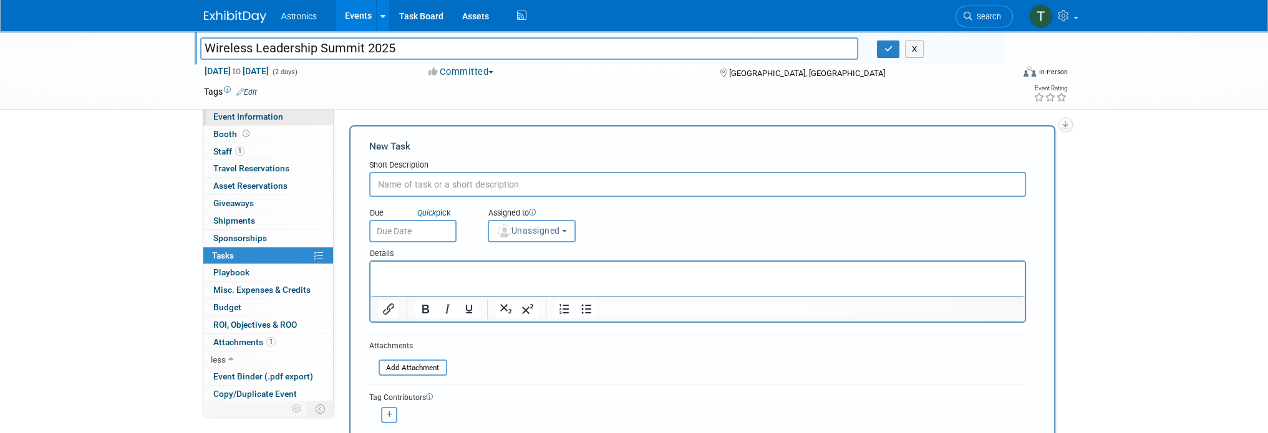
click at [246, 116] on span "Event Information" at bounding box center [248, 117] width 70 height 10
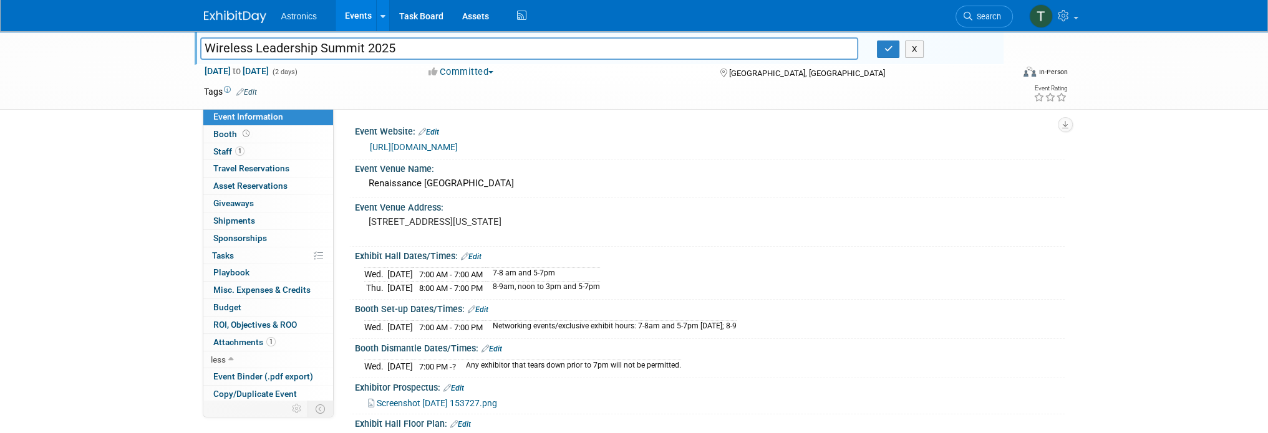
scroll to position [74, 0]
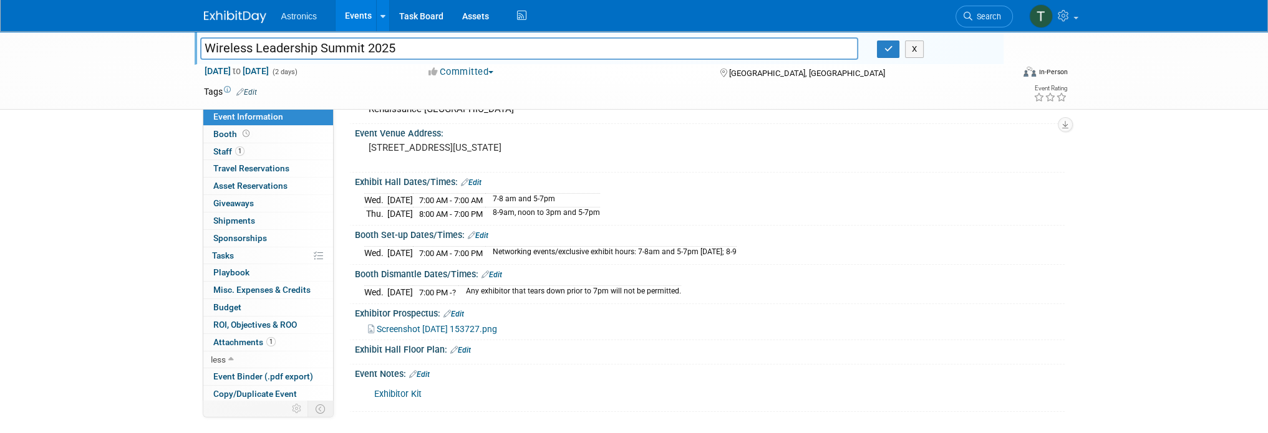
click at [423, 371] on link "Edit" at bounding box center [419, 374] width 21 height 9
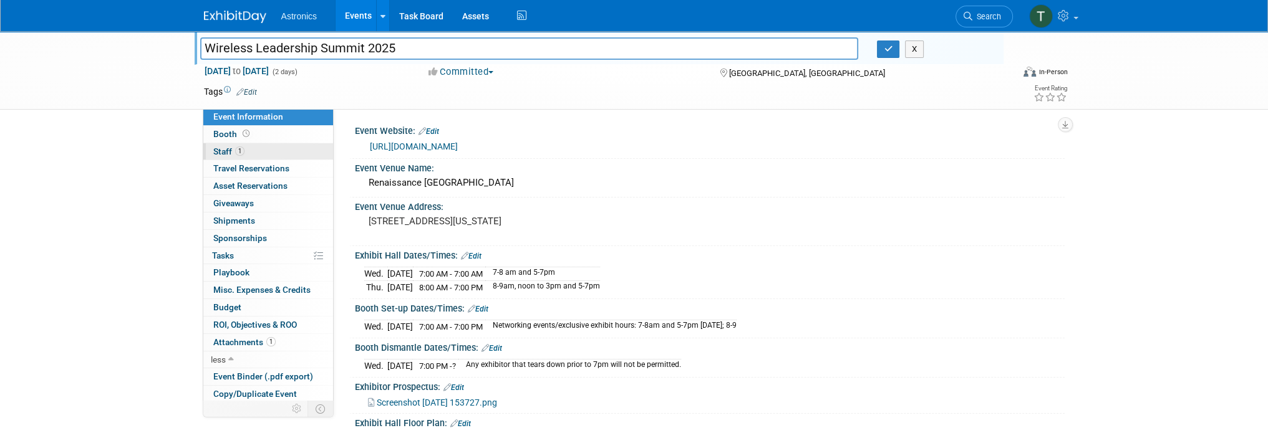
scroll to position [0, 0]
click at [248, 91] on link "Edit" at bounding box center [246, 92] width 21 height 9
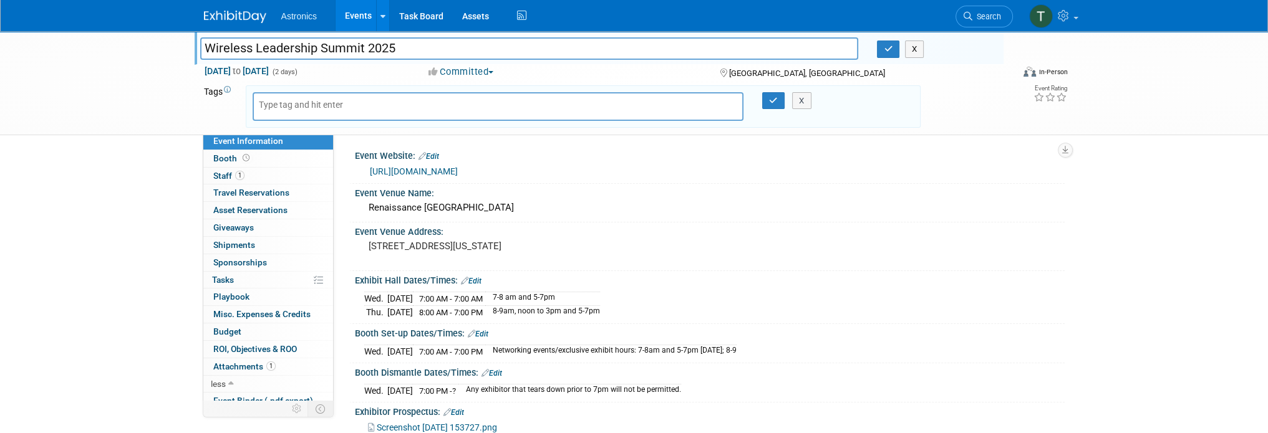
click at [317, 105] on input "text" at bounding box center [309, 105] width 100 height 12
click at [287, 104] on input "text" at bounding box center [309, 105] width 100 height 12
type input "[PERSON_NAME]"
type input "WLA 2025"
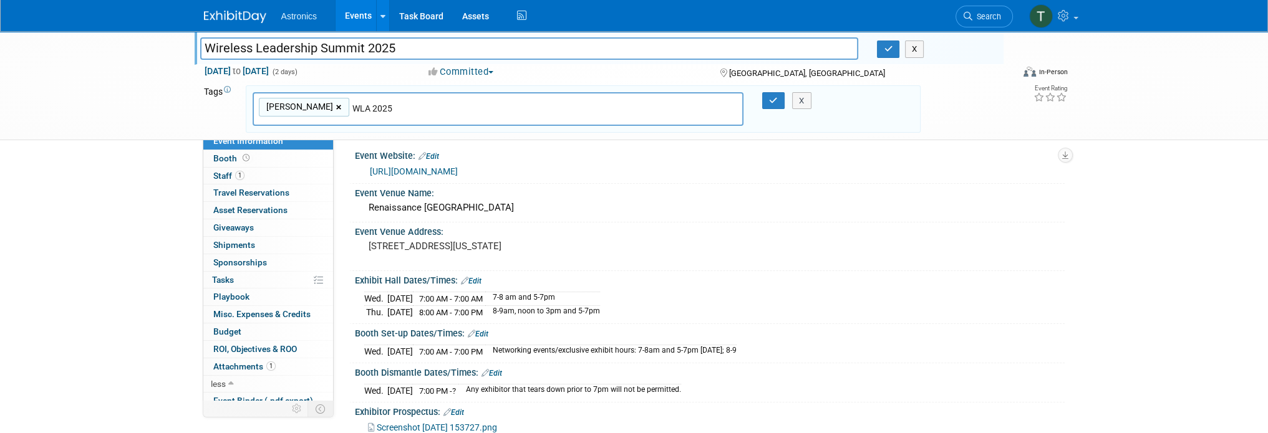
type input "Barry, WLA 2025"
click at [773, 97] on icon "button" at bounding box center [773, 101] width 9 height 8
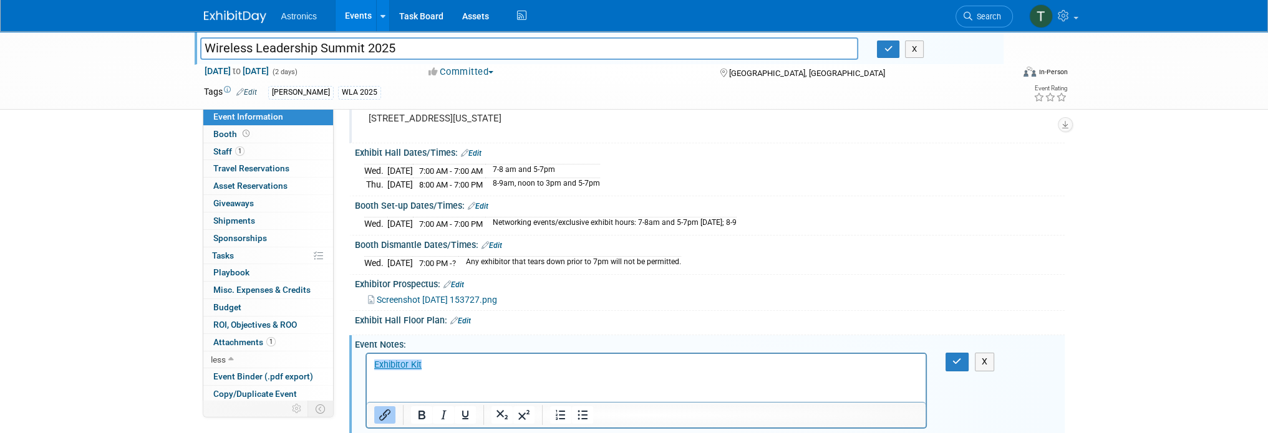
scroll to position [125, 0]
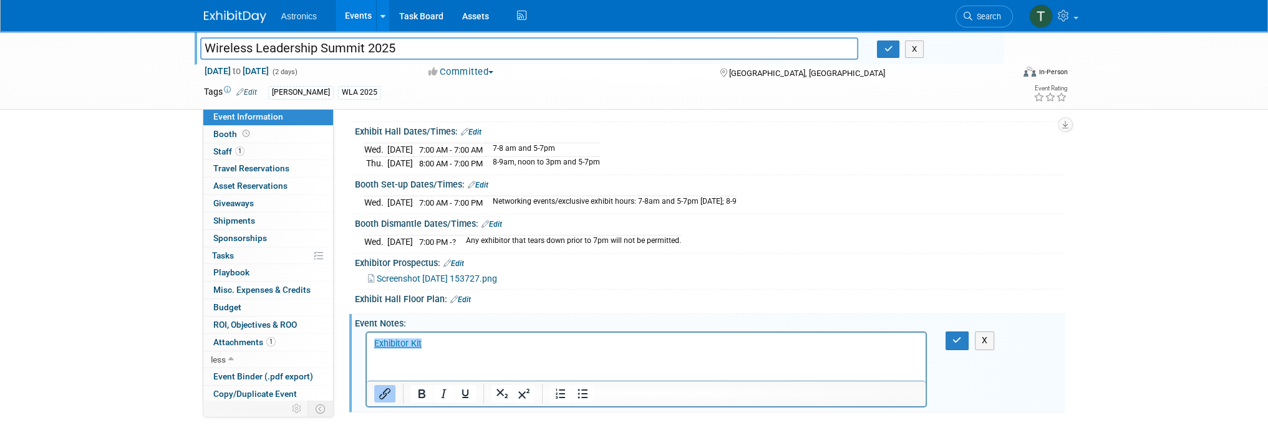
click at [463, 259] on link "Edit" at bounding box center [453, 263] width 21 height 9
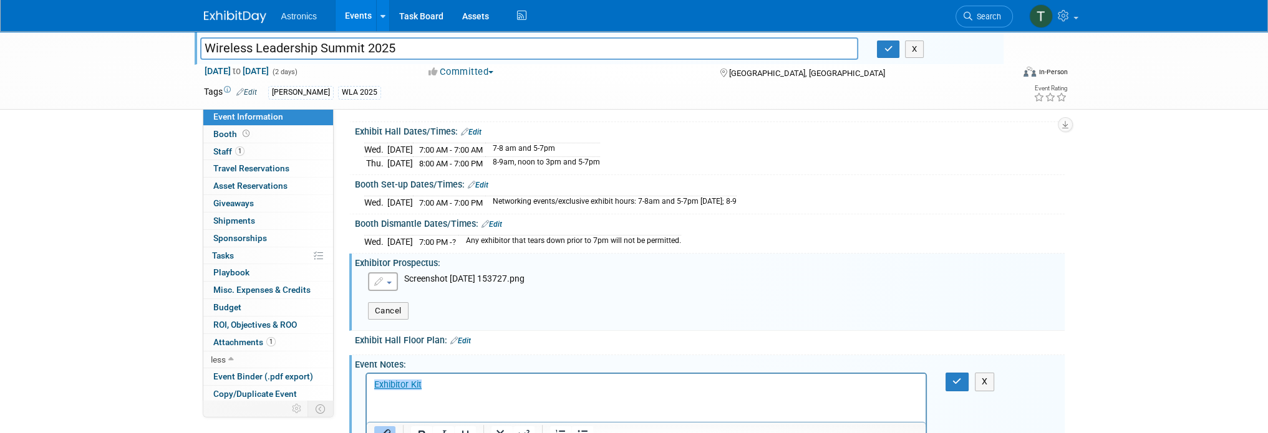
click at [436, 390] on p "﻿ Exhibitor Kit" at bounding box center [645, 385] width 545 height 12
click at [373, 385] on body "Exhibitor Kit﻿" at bounding box center [646, 385] width 546 height 12
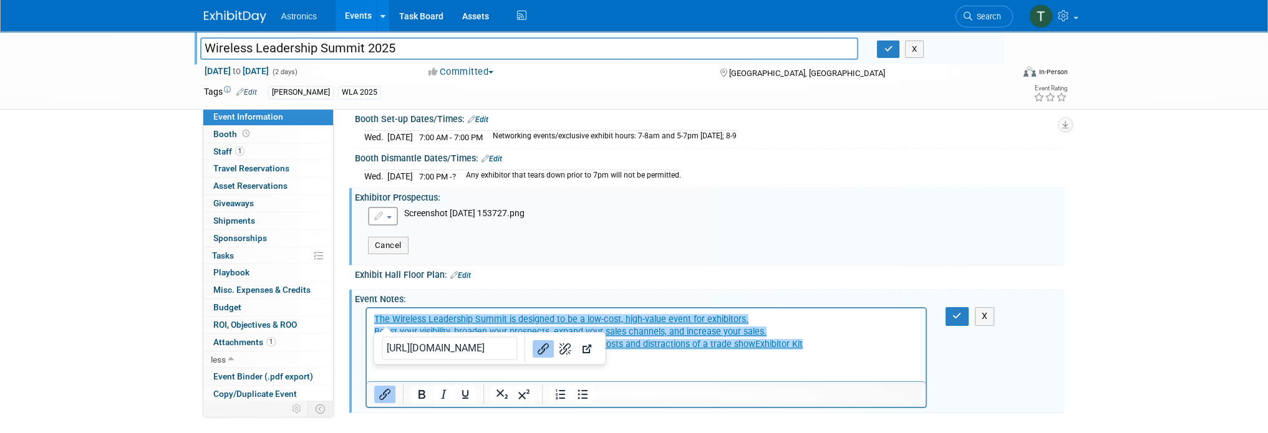
scroll to position [191, 0]
click at [956, 311] on icon "button" at bounding box center [956, 315] width 9 height 9
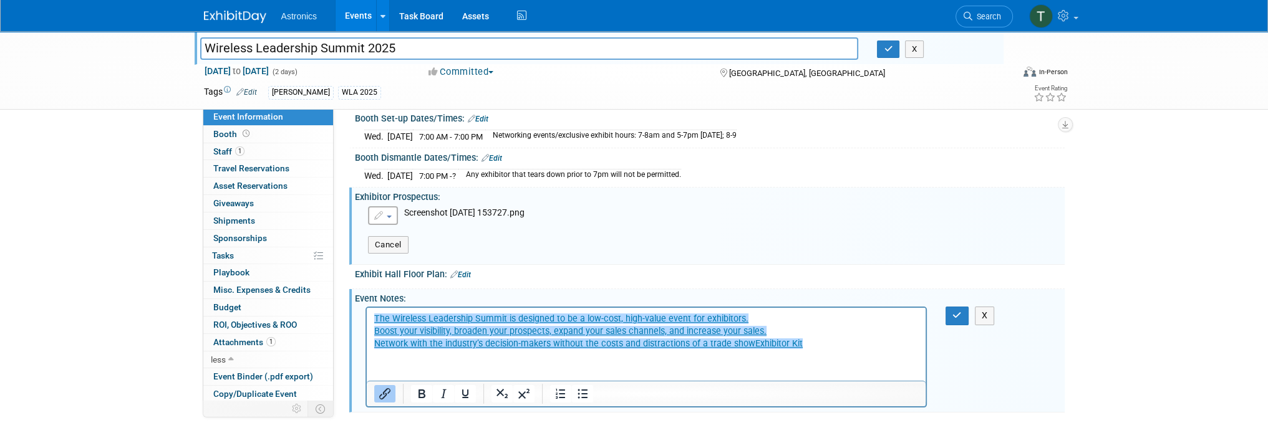
scroll to position [140, 0]
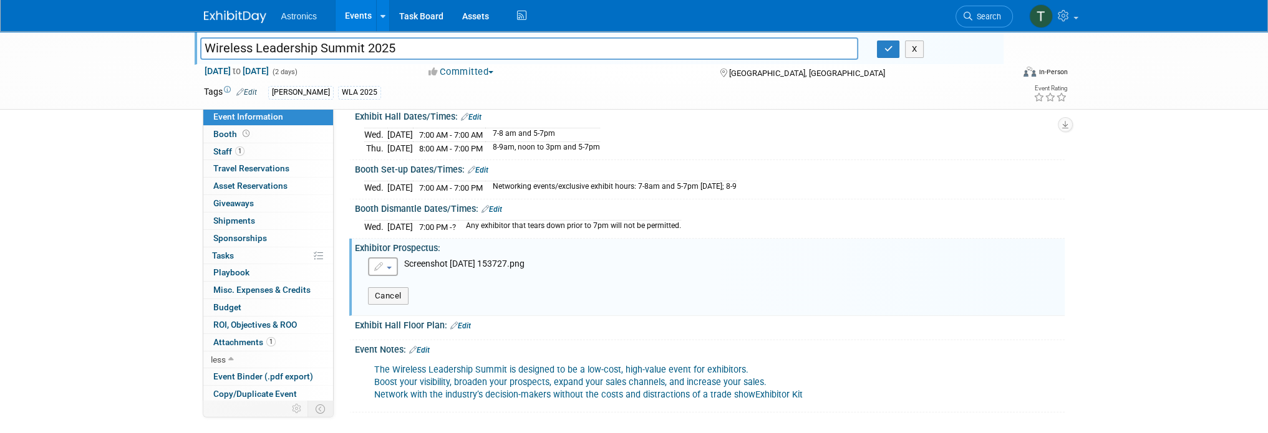
click at [382, 264] on icon "button" at bounding box center [379, 266] width 11 height 9
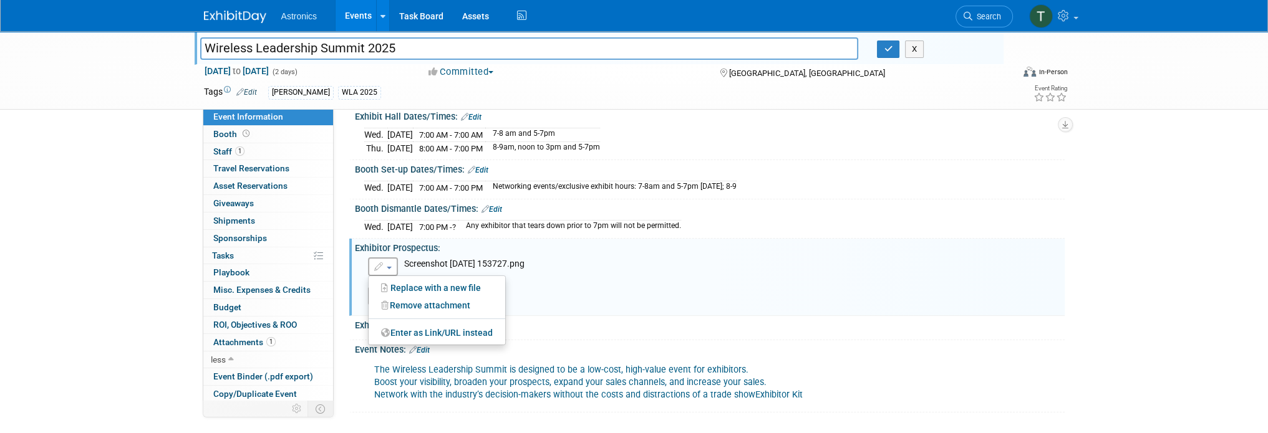
drag, startPoint x: 626, startPoint y: 284, endPoint x: 486, endPoint y: 254, distance: 142.8
click at [624, 284] on div "Save Changes Cancel" at bounding box center [712, 290] width 706 height 29
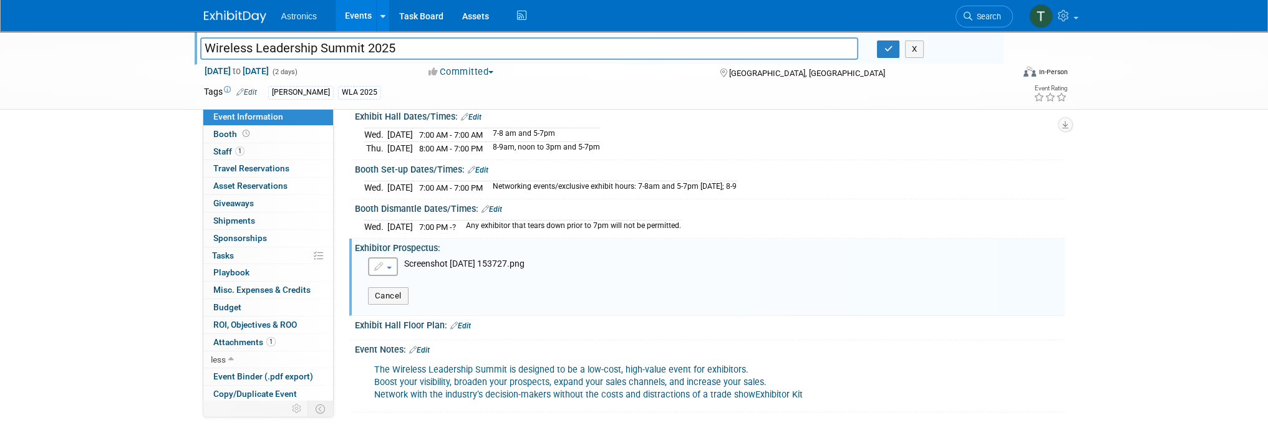
click at [393, 258] on button "button" at bounding box center [383, 267] width 30 height 19
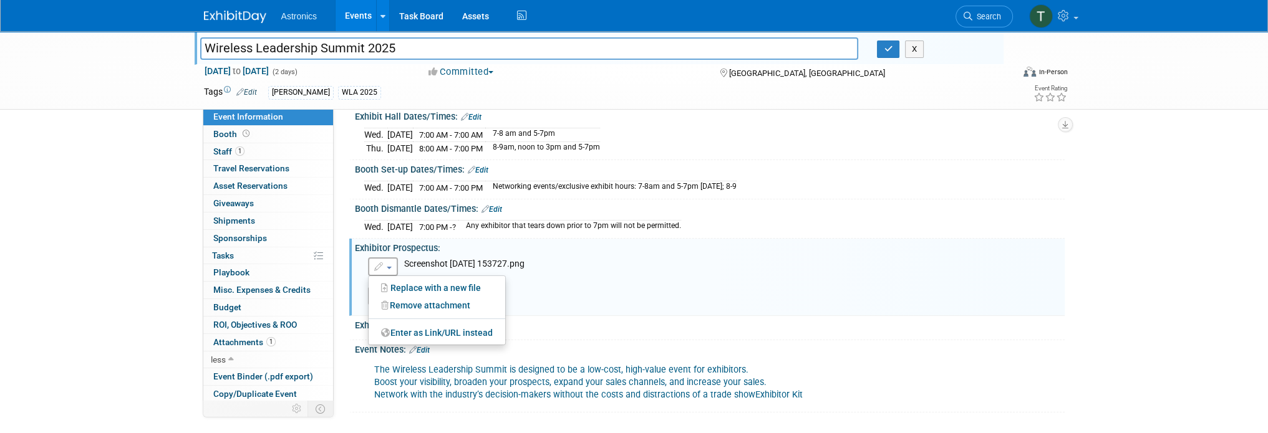
click at [558, 285] on div "Save Changes Cancel" at bounding box center [712, 290] width 706 height 29
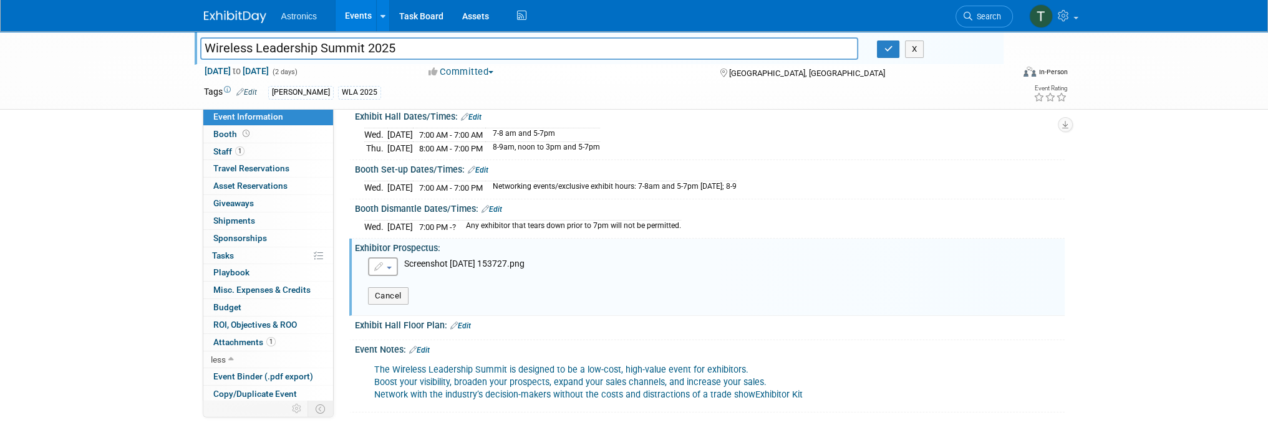
click at [382, 265] on icon "button" at bounding box center [379, 266] width 11 height 9
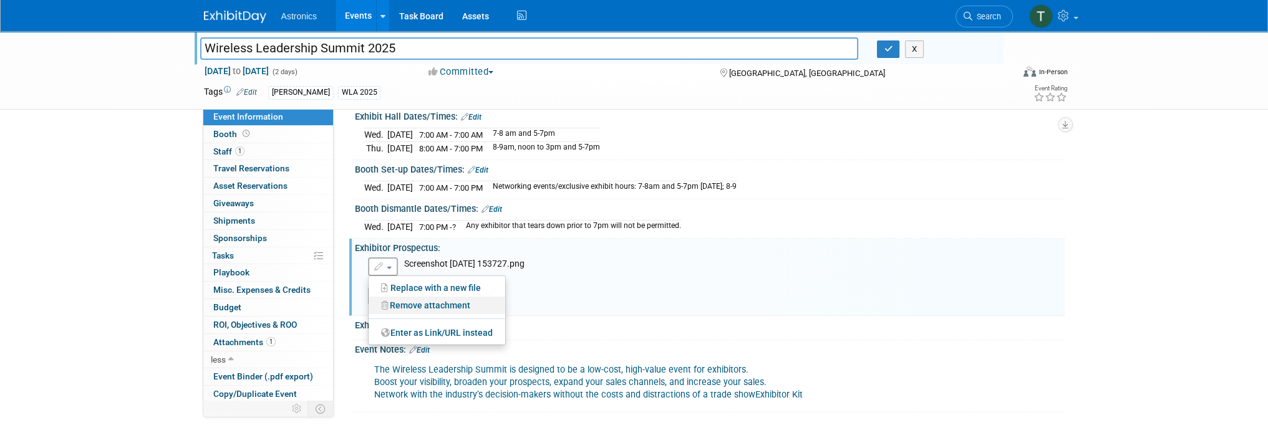
click at [393, 301] on link "Remove attachment" at bounding box center [436, 305] width 137 height 17
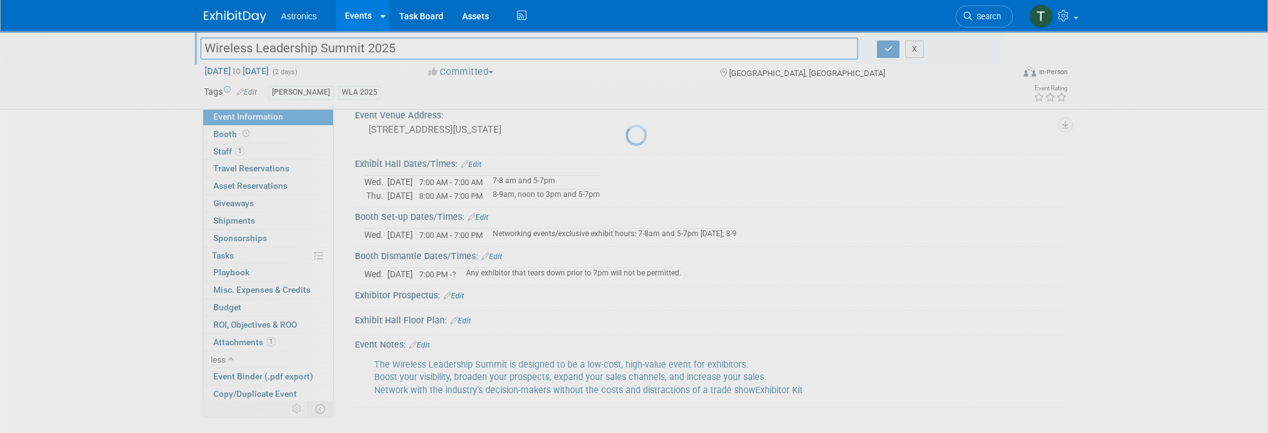
scroll to position [88, 0]
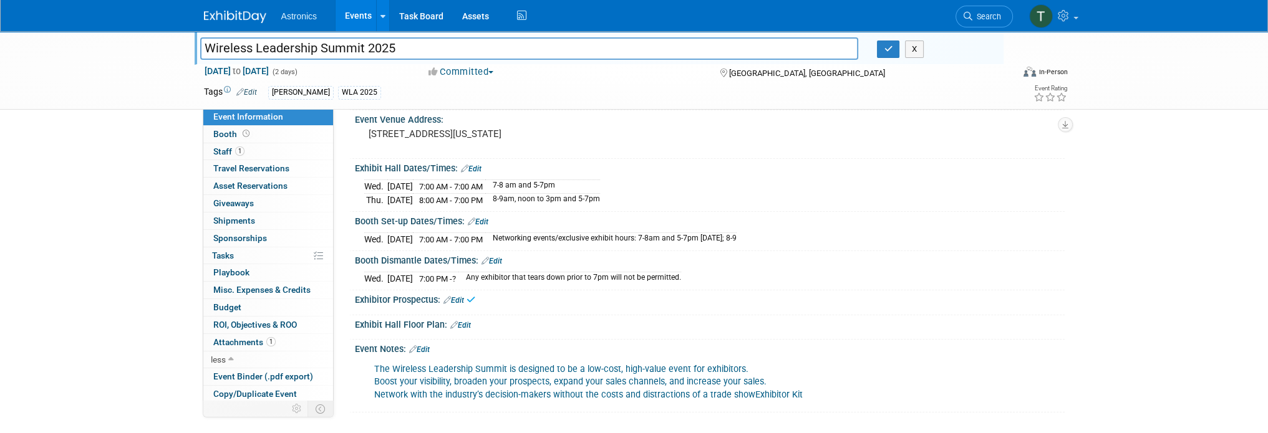
click at [464, 296] on link "Edit" at bounding box center [453, 300] width 21 height 9
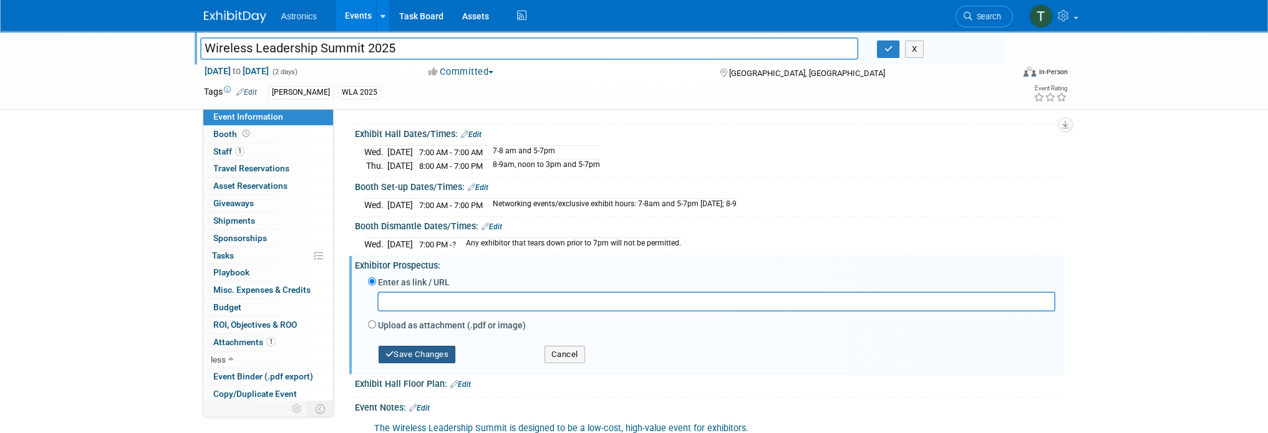
scroll to position [150, 0]
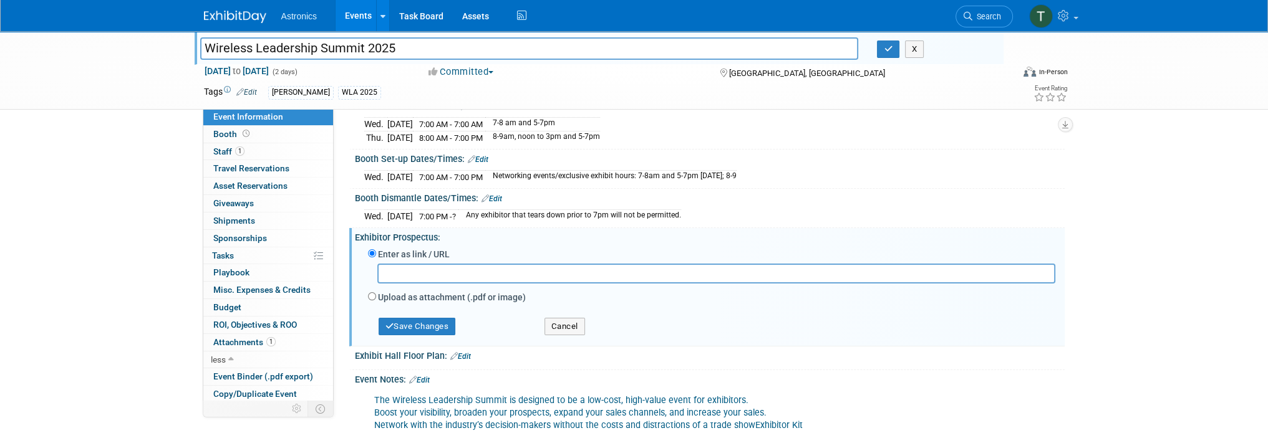
paste input "https://myewa.enterprisewireless.org/sites/default/files/EWA%20WLS%20-%202025%2…"
type input "https://myewa.enterprisewireless.org/sites/default/files/EWA%20WLS%20-%202025%2…"
click at [434, 322] on button "Save Changes" at bounding box center [416, 326] width 77 height 17
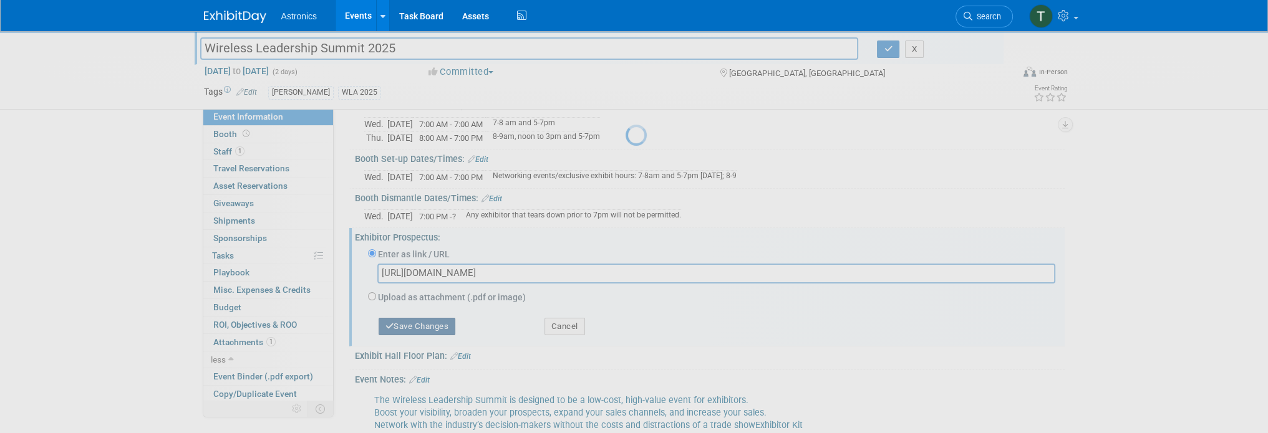
scroll to position [100, 0]
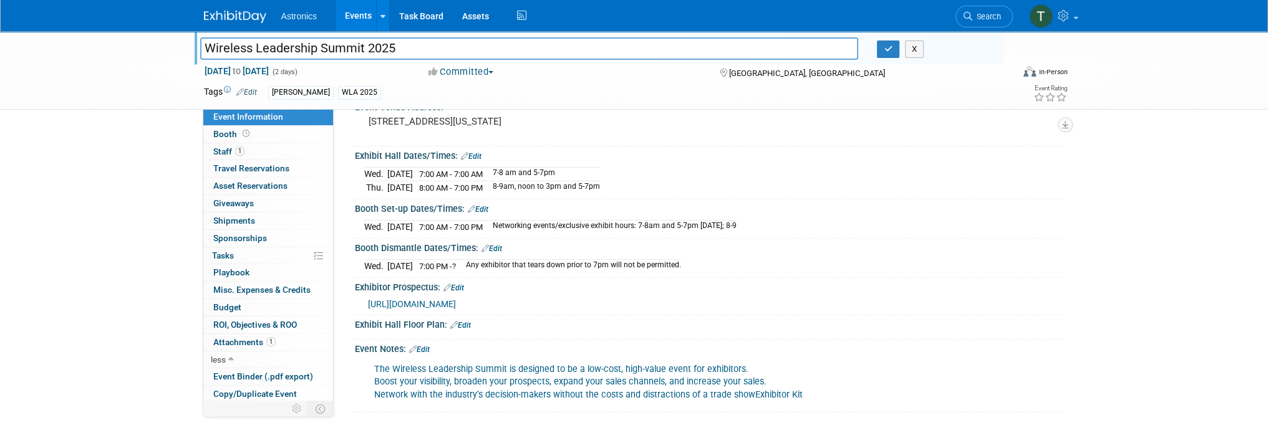
click at [430, 345] on link "Edit" at bounding box center [419, 349] width 21 height 9
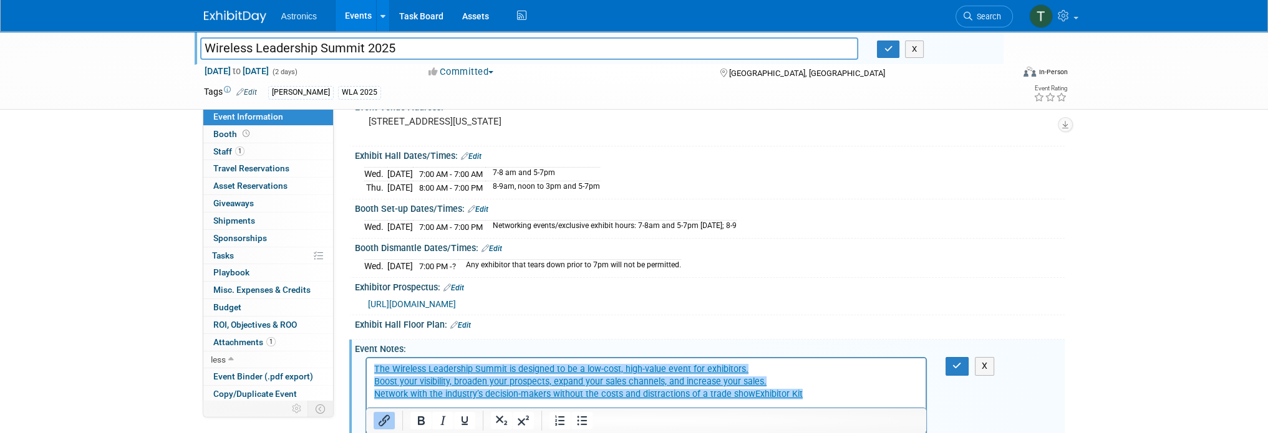
scroll to position [0, 0]
click at [839, 395] on p "﻿ The Wireless Leadership Summit is designed to be a low-cost, high-value event…" at bounding box center [645, 381] width 545 height 37
drag, startPoint x: 822, startPoint y: 394, endPoint x: 751, endPoint y: 398, distance: 71.2
click at [751, 398] on p "The Wireless Leadership Summit is designed to be a low-cost, high-value event f…" at bounding box center [645, 381] width 545 height 37
click at [798, 283] on div "Exhibitor Prospectus: Edit" at bounding box center [710, 286] width 710 height 16
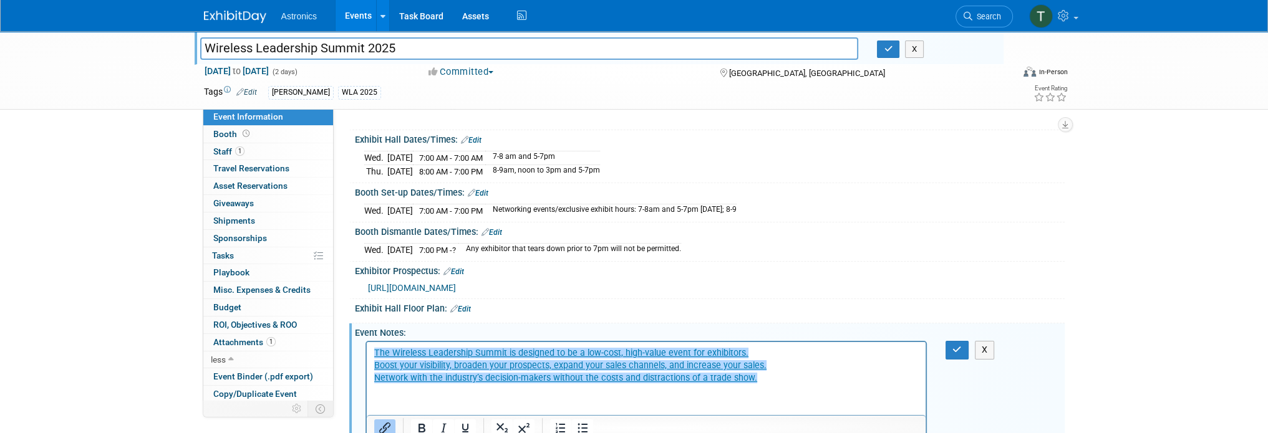
scroll to position [132, 0]
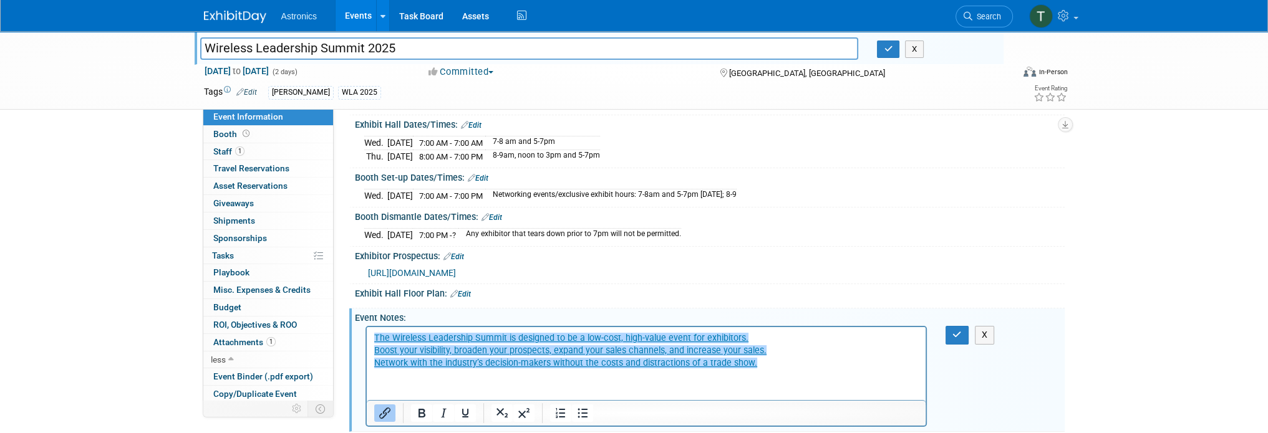
click at [385, 411] on icon "Insert/edit link" at bounding box center [384, 413] width 11 height 11
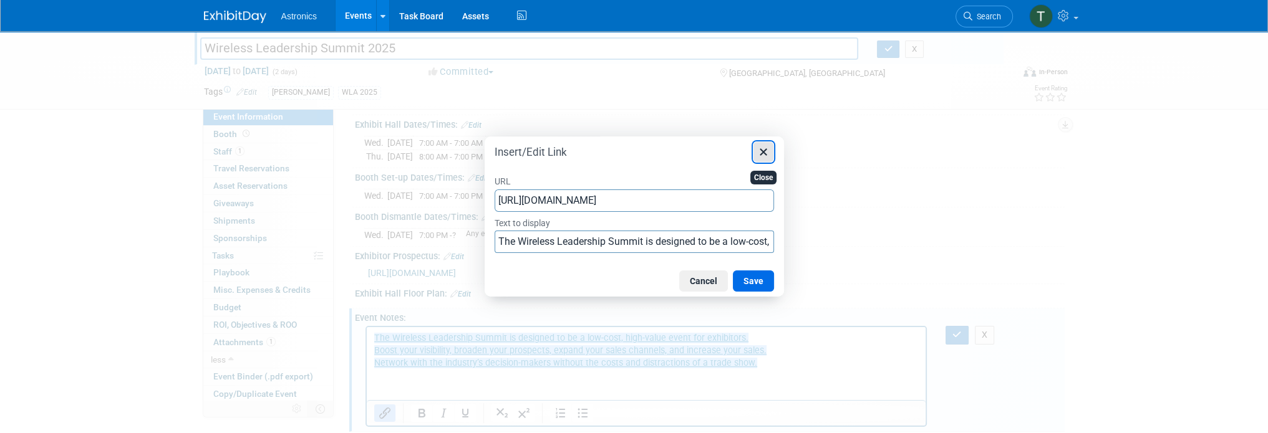
scroll to position [0, 0]
click at [759, 154] on icon "Close" at bounding box center [763, 152] width 15 height 15
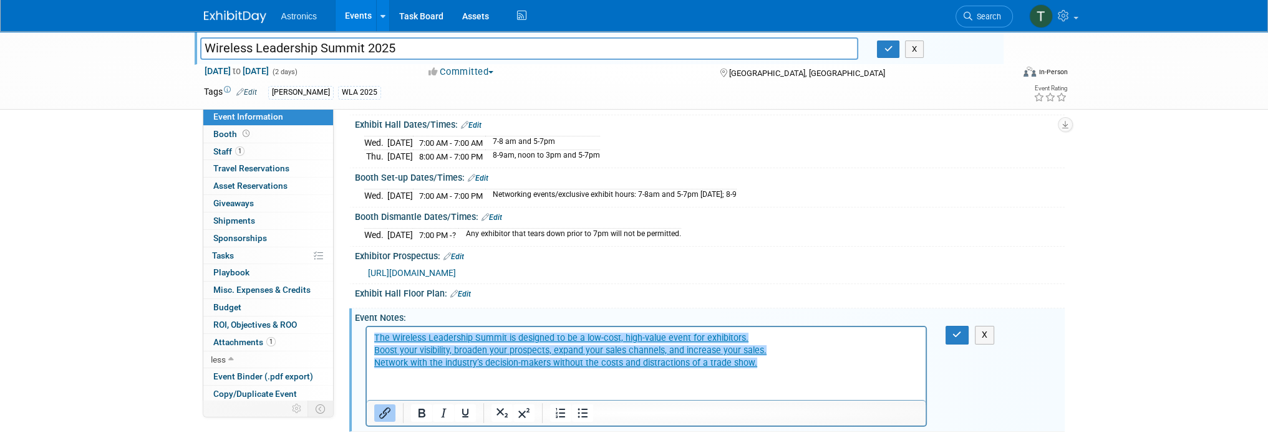
click at [782, 370] on html "The Wireless Leadership Summit is designed to be a low-cost, high-value event f…" at bounding box center [645, 348] width 559 height 42
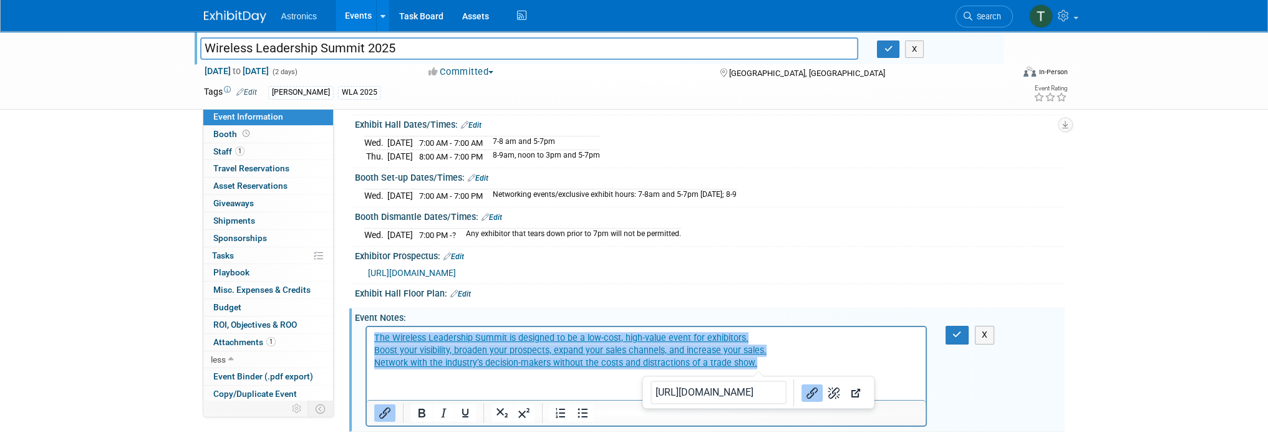
drag, startPoint x: 772, startPoint y: 366, endPoint x: 729, endPoint y: 657, distance: 293.7
click at [366, 331] on html "The Wireless Leadership Summit is designed to be a low-cost, high-value event f…" at bounding box center [645, 348] width 559 height 42
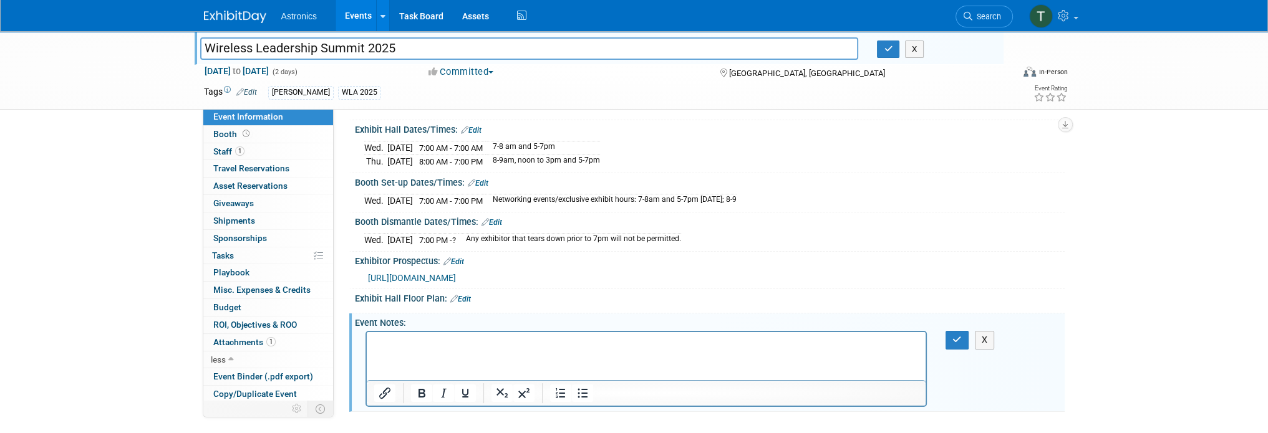
click at [492, 178] on div "Booth Set-up Dates/Times: Edit" at bounding box center [710, 181] width 710 height 16
click at [486, 179] on link "Edit" at bounding box center [478, 183] width 21 height 9
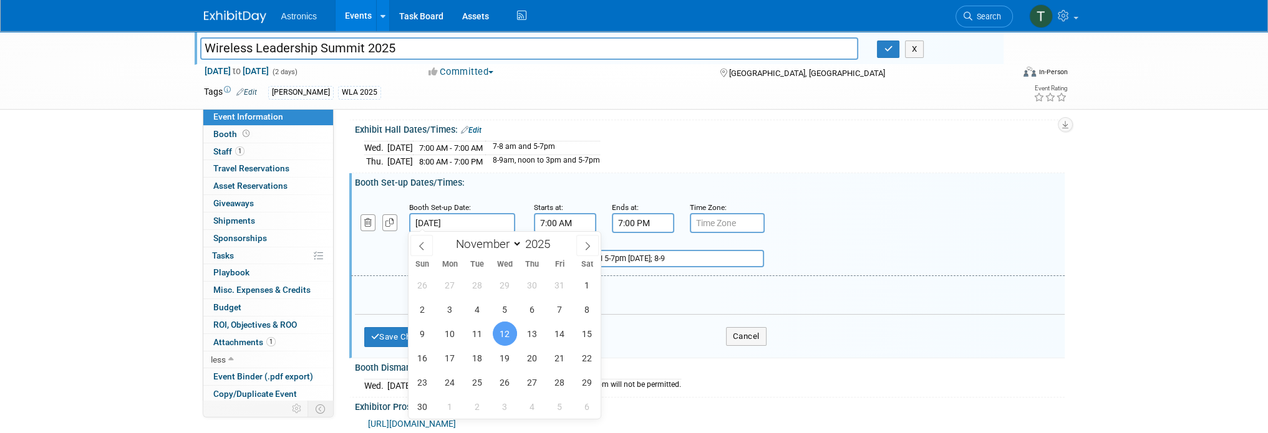
click at [446, 216] on input "[DATE]" at bounding box center [462, 223] width 106 height 20
click at [479, 335] on span "11" at bounding box center [477, 334] width 24 height 24
type input "Nov 11, 2025"
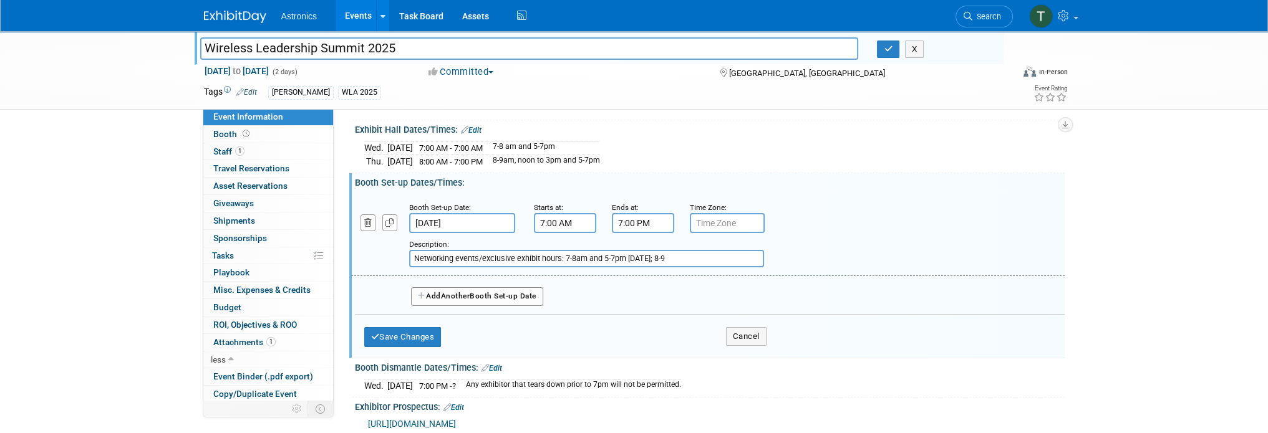
click at [572, 219] on input "7:00 AM" at bounding box center [565, 223] width 62 height 20
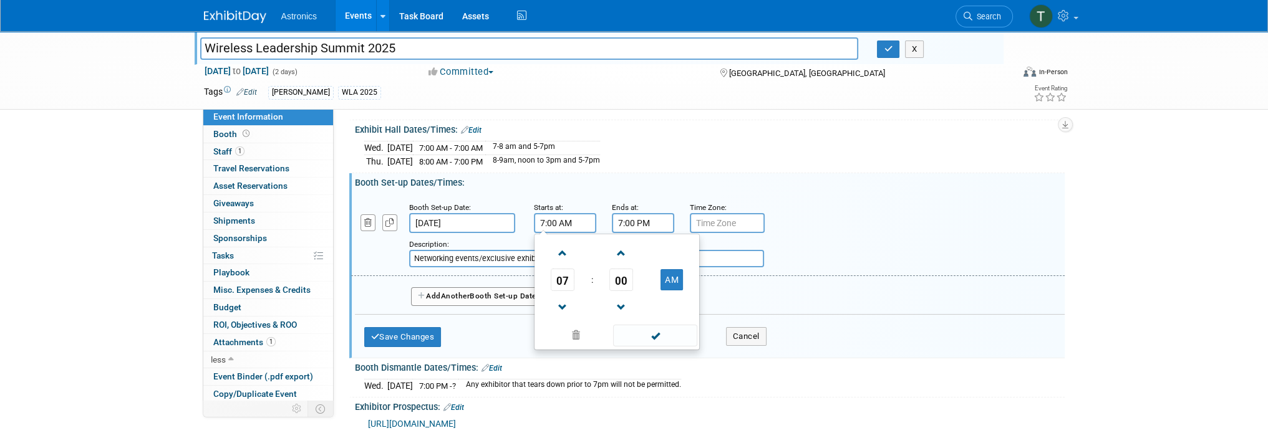
drag, startPoint x: 566, startPoint y: 221, endPoint x: 484, endPoint y: 226, distance: 81.8
click at [484, 226] on div "Booth Set-up Date: Nov 11, 2025 Starts at: 7:00 AM 07 : 00 AM 12 01 02 03 04 05…" at bounding box center [707, 235] width 713 height 82
type input "8:00 AM"
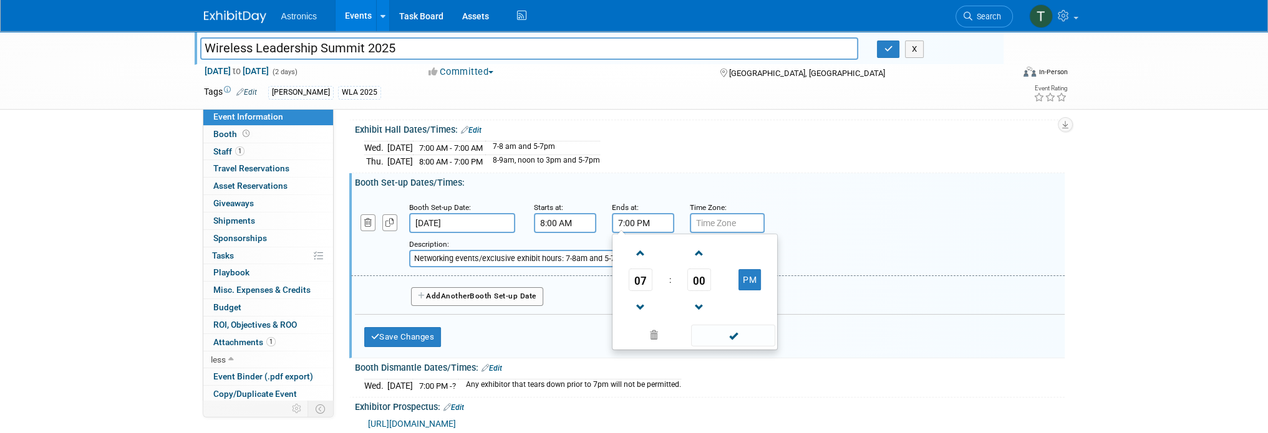
click at [663, 225] on input "7:00 PM" at bounding box center [643, 223] width 62 height 20
drag, startPoint x: 663, startPoint y: 221, endPoint x: 589, endPoint y: 221, distance: 74.2
click at [589, 221] on div "Booth Set-up Date: Nov 11, 2025 Starts at: 8:00 AM Ends at: 7:00 PM 07 : 00 PM …" at bounding box center [707, 235] width 713 height 82
type input "5:00 AM"
click at [653, 153] on div "Wed. Nov 12, 2025 7:00 AM - 7:00 AM 7-8 am and 5-7pm Thu. Nov 13, 2025 8:00 AM …" at bounding box center [709, 153] width 691 height 30
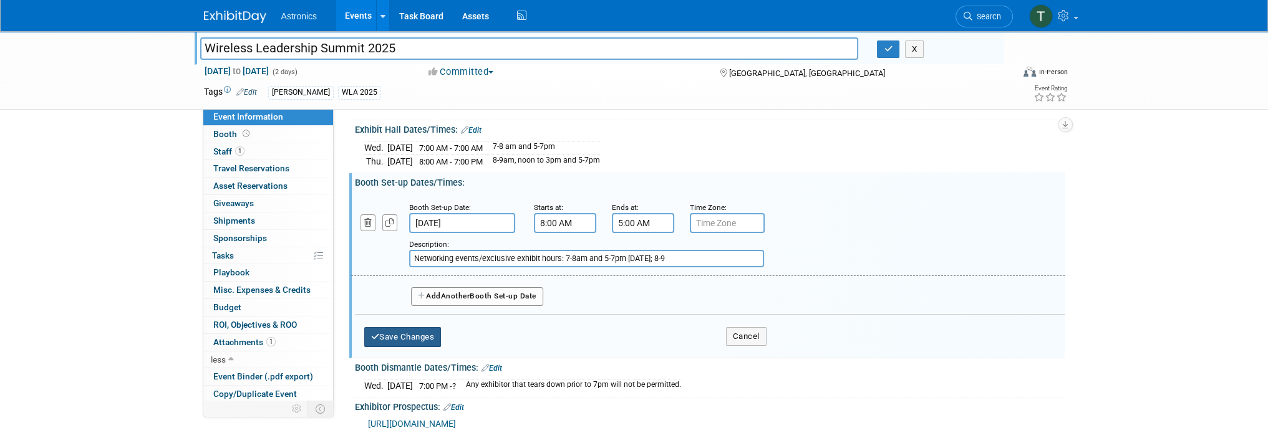
click at [415, 335] on button "Save Changes" at bounding box center [402, 337] width 77 height 20
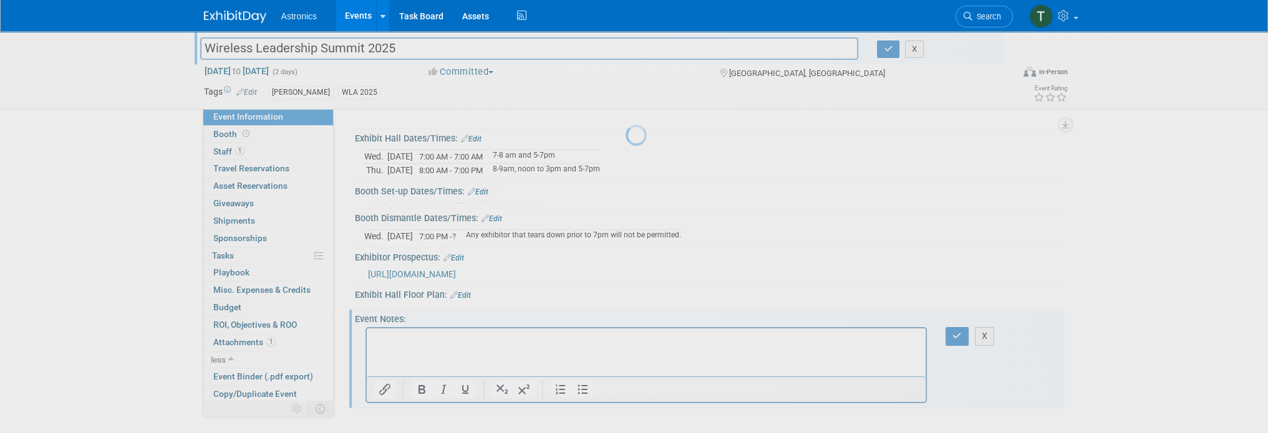
scroll to position [110, 0]
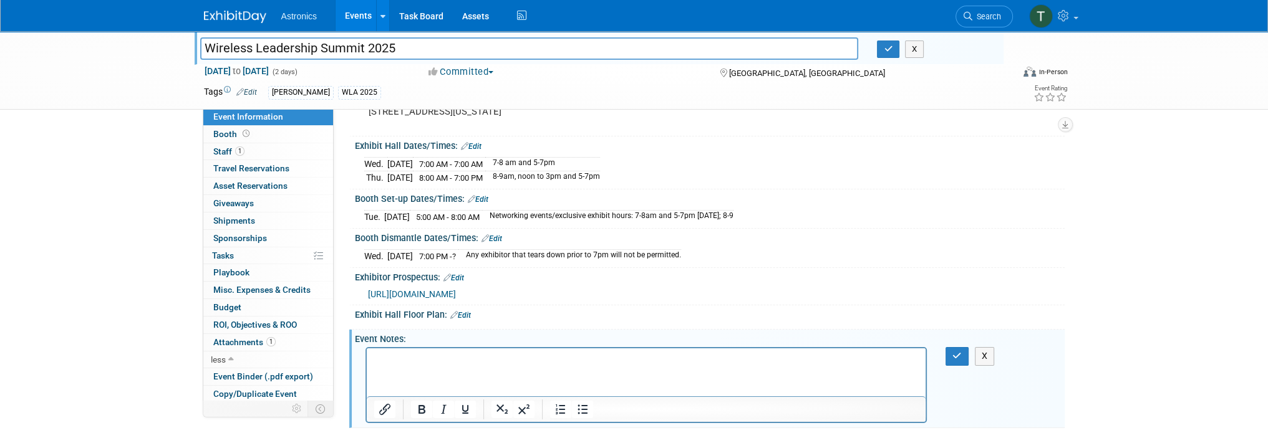
click at [486, 196] on link "Edit" at bounding box center [478, 199] width 21 height 9
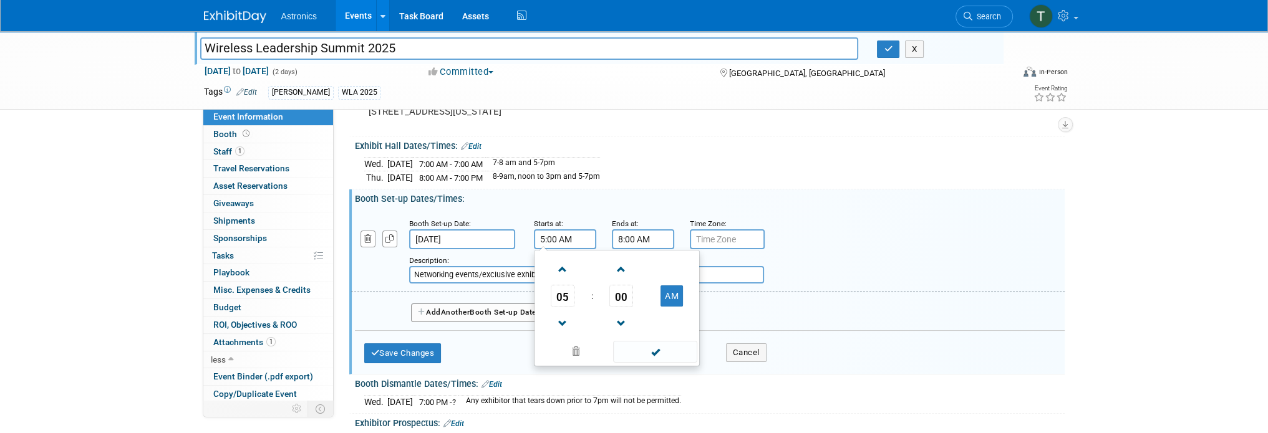
click at [569, 239] on input "5:00 AM" at bounding box center [565, 239] width 62 height 20
drag, startPoint x: 576, startPoint y: 236, endPoint x: 500, endPoint y: 234, distance: 76.1
click at [500, 234] on div "Booth Set-up Date: Nov 11, 2025 Starts at: 5:00 AM 05 : 00 AM 12 01 02 03 04 05…" at bounding box center [707, 251] width 713 height 82
type input "8:00 AM"
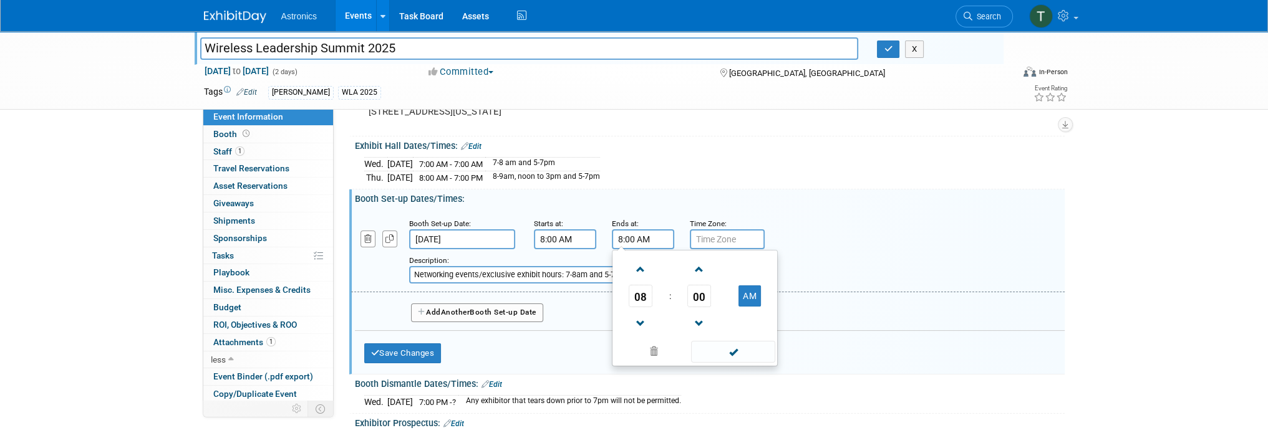
click at [655, 243] on input "8:00 AM" at bounding box center [643, 239] width 62 height 20
drag, startPoint x: 653, startPoint y: 240, endPoint x: 592, endPoint y: 239, distance: 61.1
click at [592, 239] on div "Booth Set-up Date: Nov 11, 2025 Starts at: 8:00 AM Ends at: 8:00 AM 08 : 00 AM …" at bounding box center [707, 251] width 713 height 82
click at [756, 292] on button "AM" at bounding box center [749, 296] width 22 height 21
click at [623, 236] on input "8:00 PM" at bounding box center [643, 239] width 62 height 20
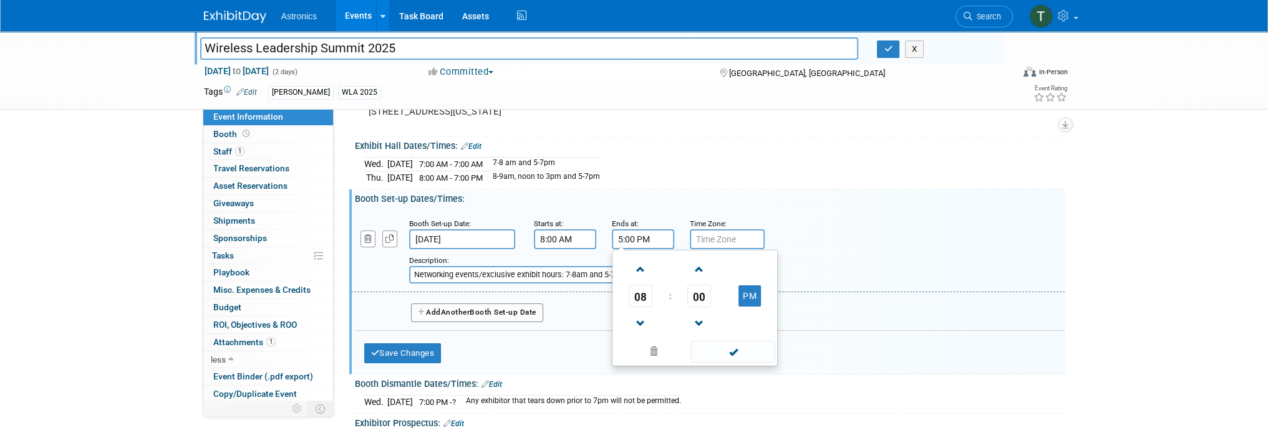
type input "5:00 PM"
click at [833, 190] on div "Booth Set-up Dates/Times: Edit" at bounding box center [710, 198] width 710 height 16
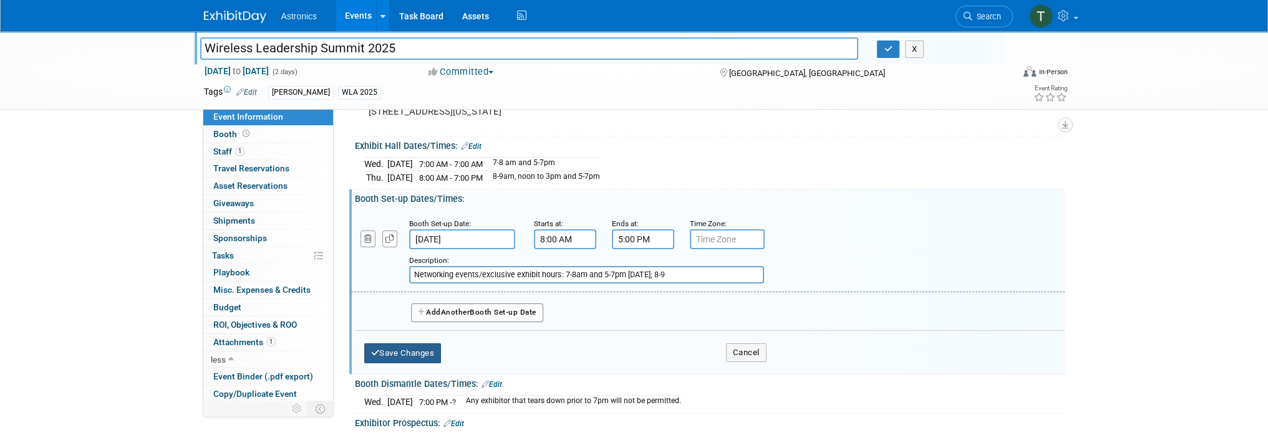
click at [393, 344] on button "Save Changes" at bounding box center [402, 354] width 77 height 20
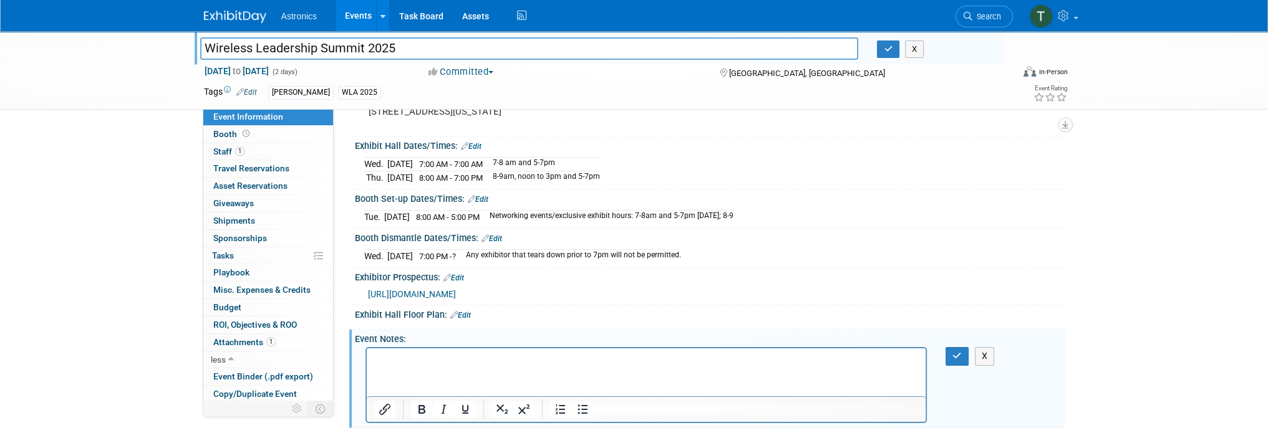
click at [486, 197] on link "Edit" at bounding box center [478, 199] width 21 height 9
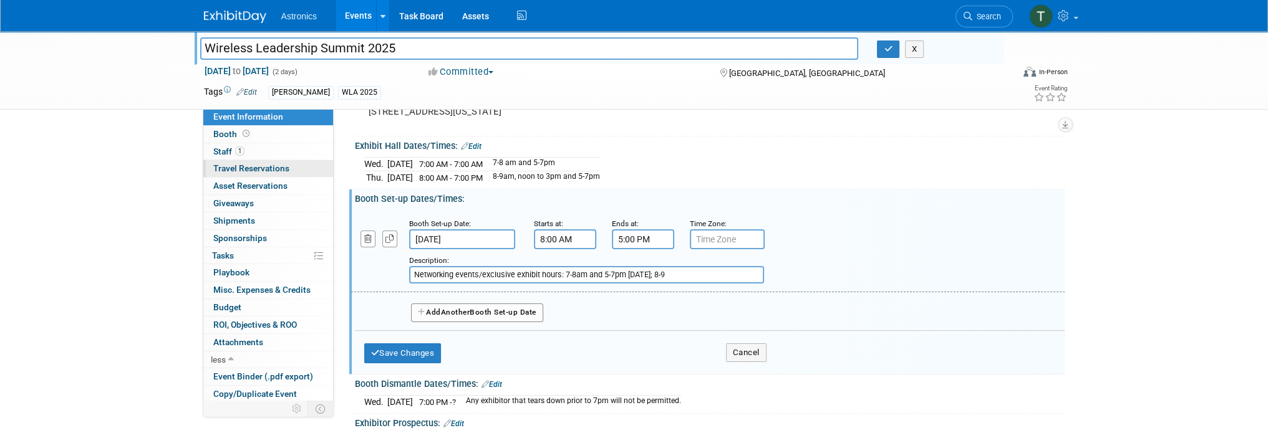
click at [262, 173] on span "Travel Reservations 0" at bounding box center [251, 168] width 76 height 10
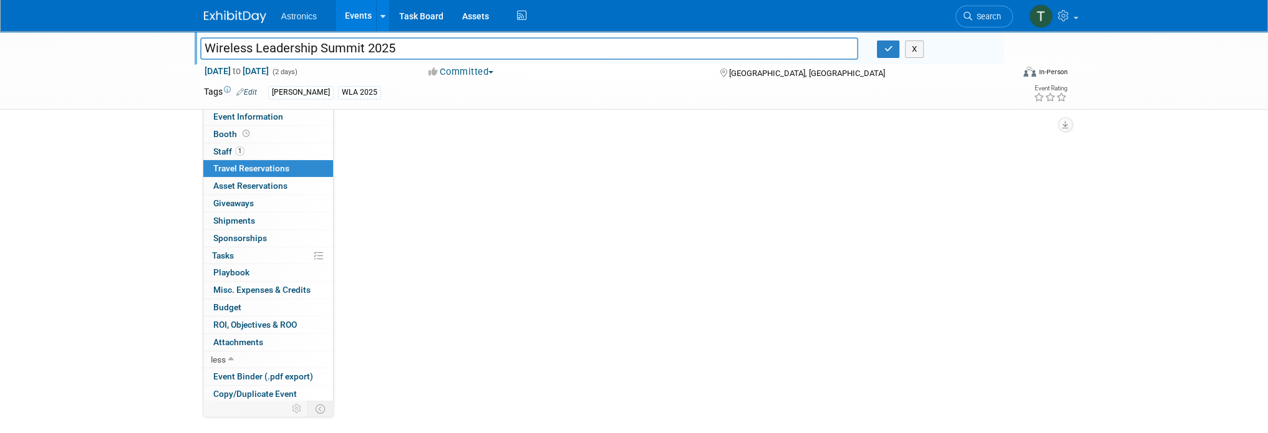
scroll to position [0, 0]
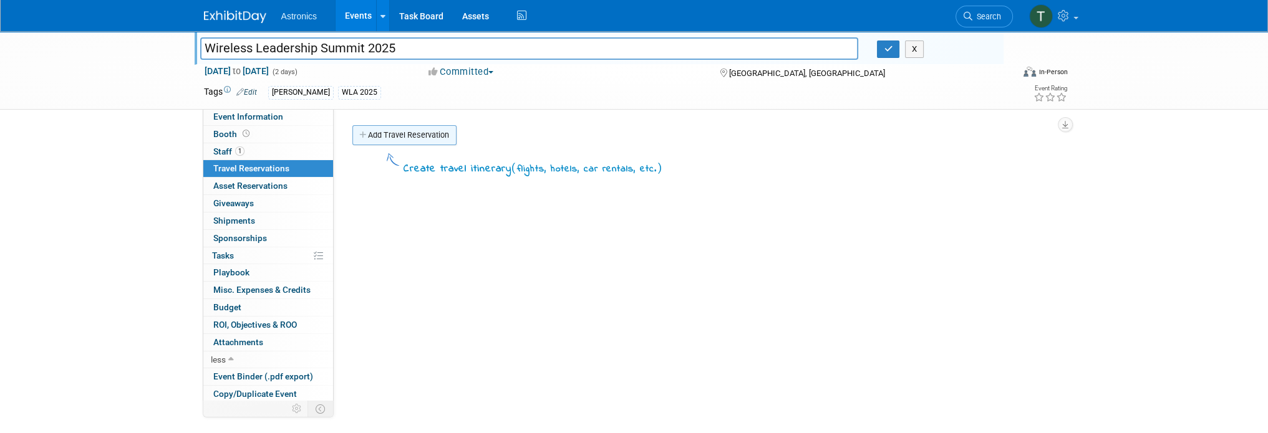
click at [383, 137] on link "Add Travel Reservation" at bounding box center [404, 135] width 104 height 20
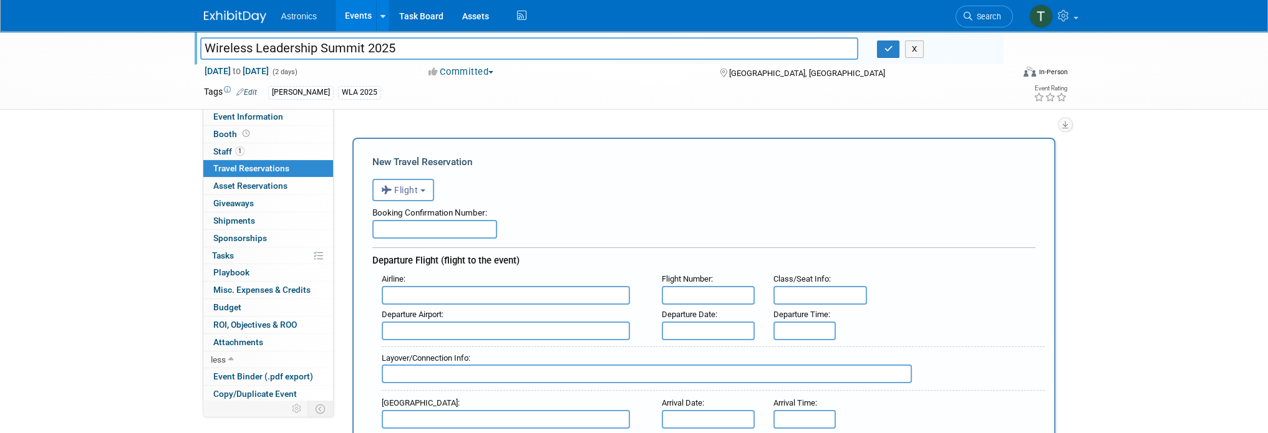
click at [426, 201] on div "Booking Confirmation Number:" at bounding box center [703, 210] width 663 height 19
click at [424, 196] on button "Flight" at bounding box center [403, 190] width 62 height 22
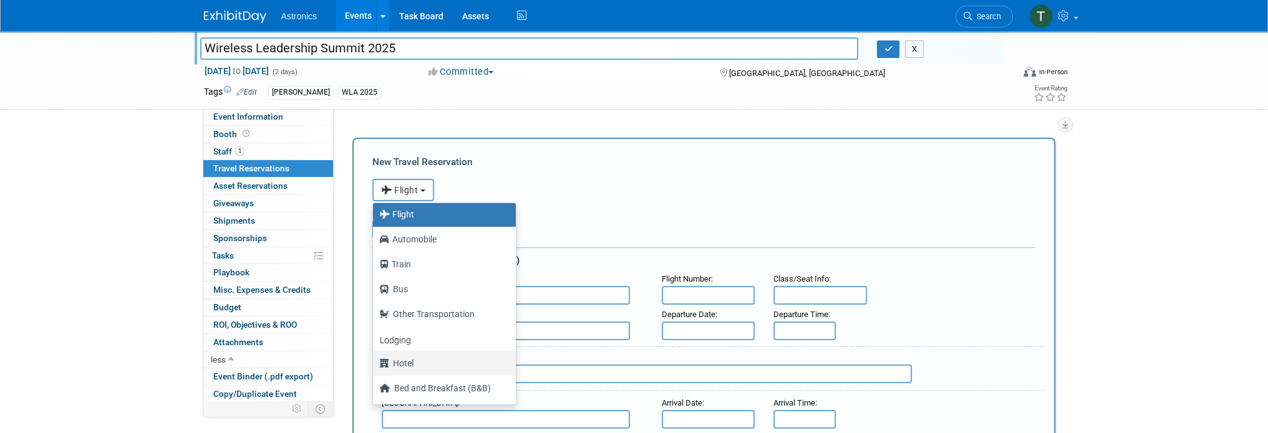
scroll to position [52, 0]
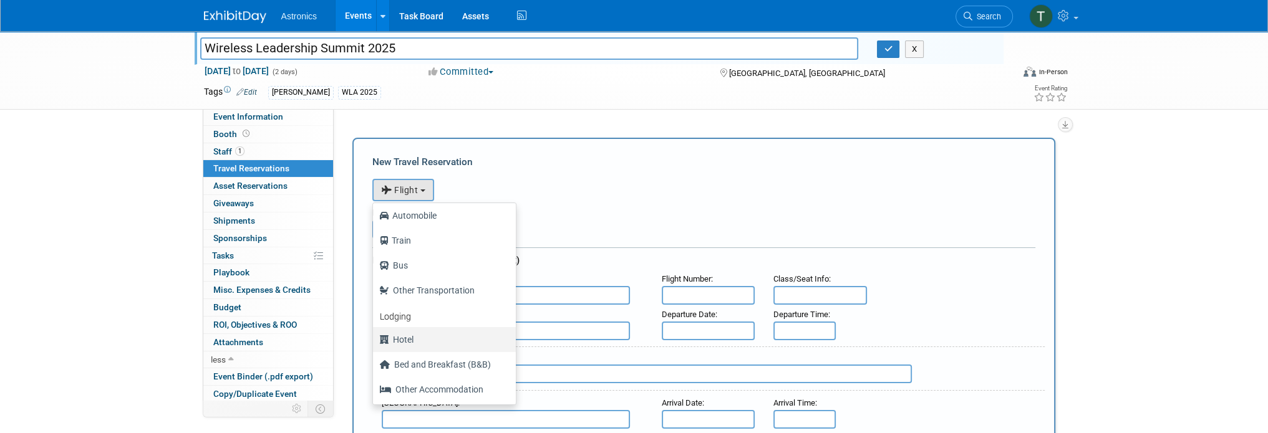
click at [423, 333] on label "Hotel" at bounding box center [441, 340] width 124 height 20
click at [375, 334] on input "Hotel" at bounding box center [371, 338] width 8 height 8
select select "6"
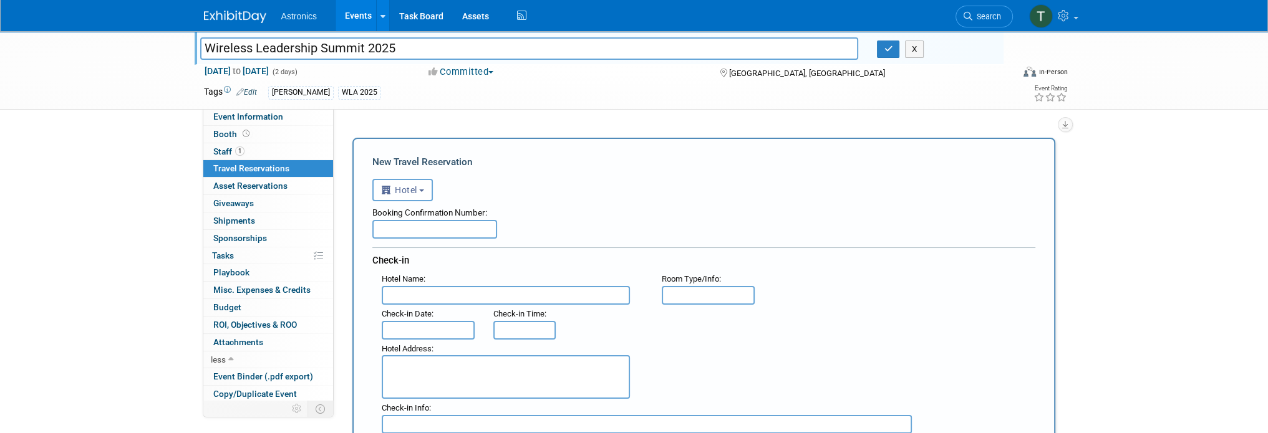
click at [417, 293] on input "text" at bounding box center [506, 295] width 248 height 19
click at [414, 292] on input "text" at bounding box center [506, 295] width 248 height 19
click at [402, 363] on textarea at bounding box center [506, 377] width 248 height 44
paste textarea "HOTEL RESERVATIONS Reserve by October 20, 2025 to receive the reduced Summit ra…"
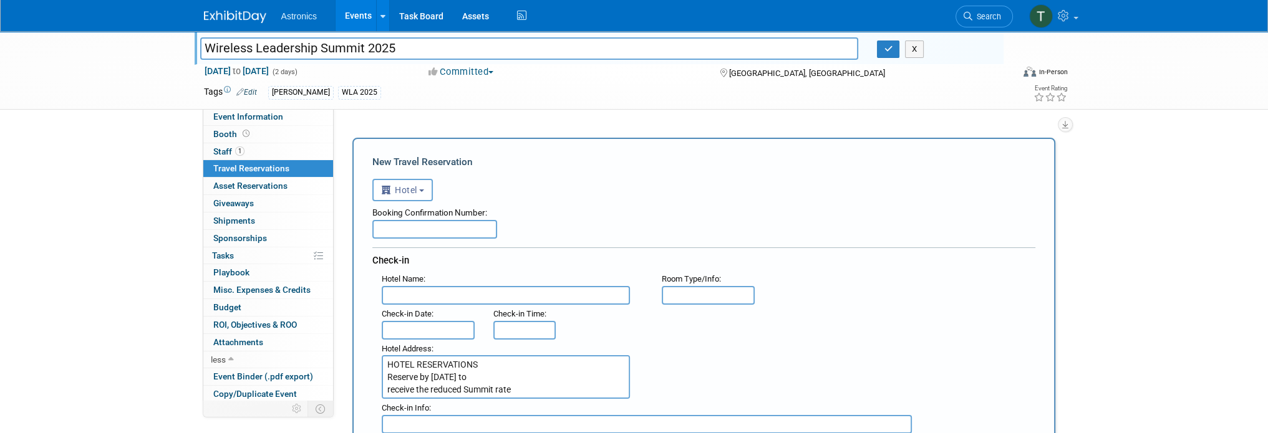
click at [499, 366] on textarea "HOTEL RESERVATIONS Reserve by October 20, 2025 to receive the reduced Summit ra…" at bounding box center [506, 377] width 248 height 44
drag, startPoint x: 498, startPoint y: 365, endPoint x: 388, endPoint y: 367, distance: 110.4
click at [388, 367] on textarea "HOTEL RESERVATIONS Reserve by October 20, 2025 to receive the reduced Summit ra…" at bounding box center [506, 377] width 248 height 44
type textarea "HOTEL RESERVATIONS Reserve by October 20, 2025 to receive the reduced Summit ra…"
click at [410, 292] on input "text" at bounding box center [506, 295] width 248 height 19
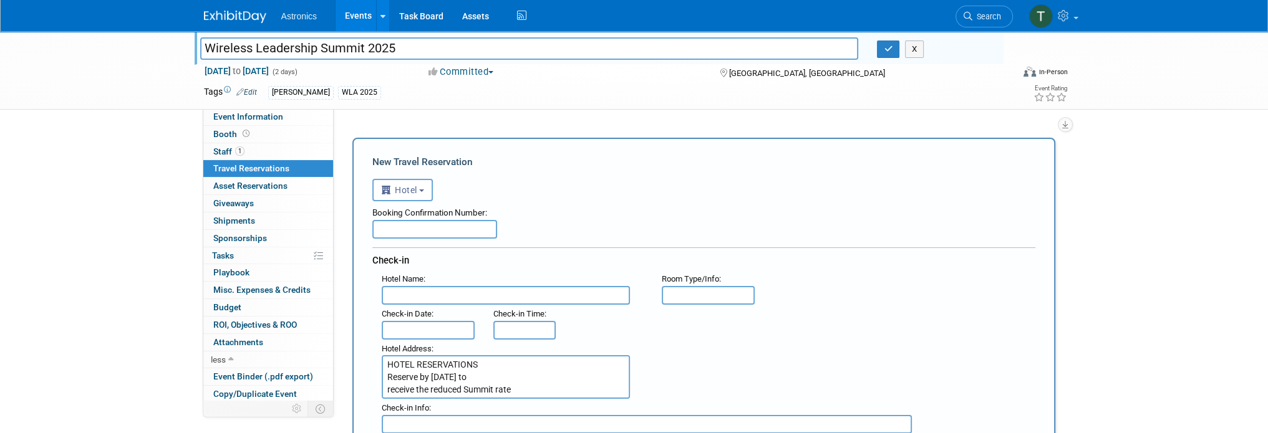
paste input "Renaissance Columbus Downtown Hotel, venue for WLS 2025 50 N. 3rd Street, Colum…"
click at [399, 296] on input "Renaissance Columbus Downtown Hotel, venue for WLS 2025 50 N. 3rd Street, Colum…" at bounding box center [506, 295] width 248 height 19
drag, startPoint x: 547, startPoint y: 293, endPoint x: 715, endPoint y: 267, distance: 169.8
click at [715, 267] on div "Booking Confirmation Number: Check-in Hotel Name : Renaissance Columbus Downtow…" at bounding box center [703, 367] width 663 height 333
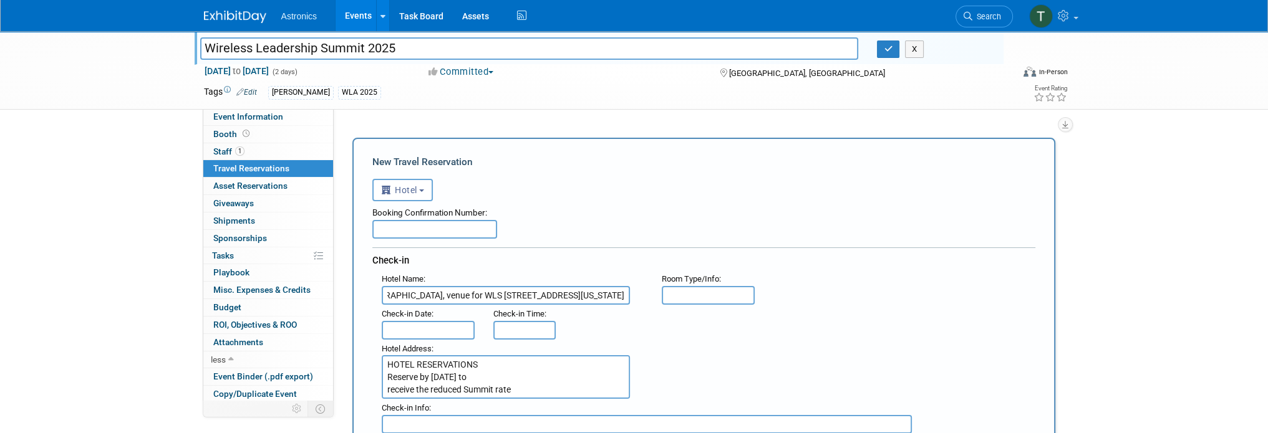
click at [504, 291] on input "Renaissance Columbus Downtown Hotel, venue for WLS 2025 50 N. 3rd Street, Colum…" at bounding box center [506, 295] width 248 height 19
type input "Renaissance Columbus Downtown Hotel"
click at [508, 359] on textarea "HOTEL RESERVATIONS Reserve by October 20, 2025 to receive the reduced Summit ra…" at bounding box center [506, 377] width 248 height 44
click at [392, 360] on textarea "HOTEL RESERVATIONS Reserve by October 20, 2025 to receive the reduced Summit ra…" at bounding box center [506, 377] width 248 height 44
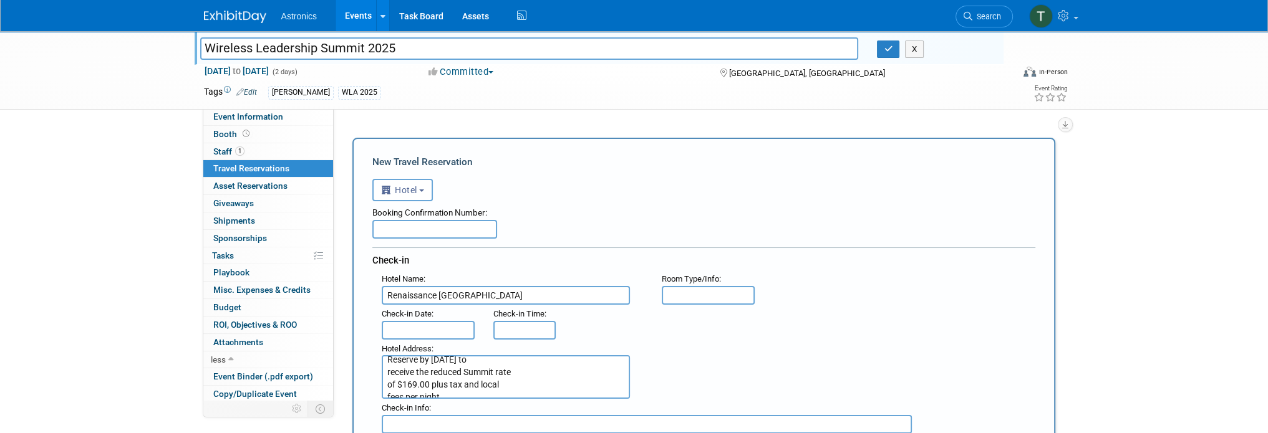
scroll to position [25, 0]
drag, startPoint x: 387, startPoint y: 359, endPoint x: 575, endPoint y: 402, distance: 193.8
click at [575, 402] on div "Hotel Name : Renaissance Columbus Downtown Hotel Flight Number : Room Type/Info…" at bounding box center [703, 351] width 663 height 163
paste textarea "venue for WLS 2025 50 N. 3rd Street, Columbus, Ohio 43215"
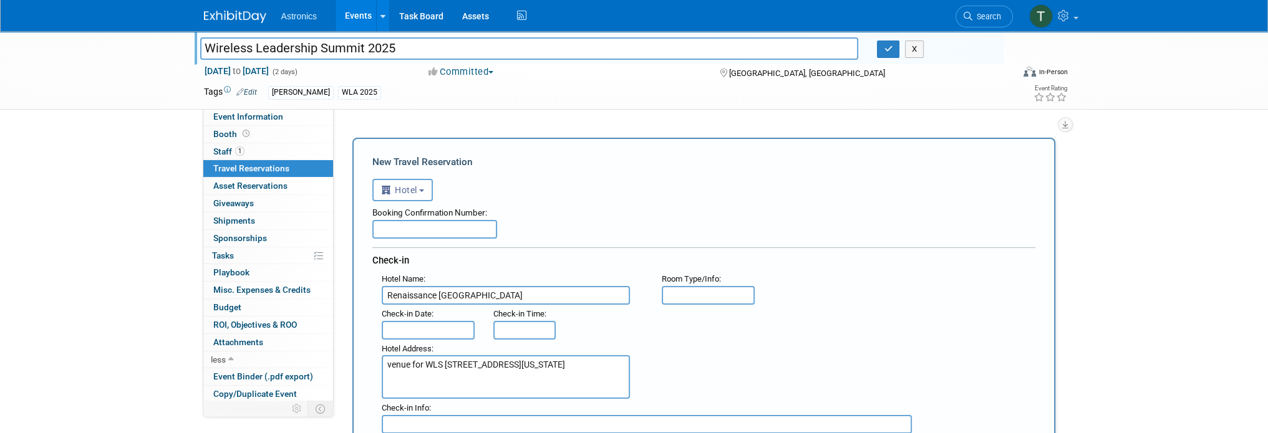
drag, startPoint x: 470, startPoint y: 361, endPoint x: 357, endPoint y: 357, distance: 112.9
drag, startPoint x: 557, startPoint y: 363, endPoint x: 580, endPoint y: 330, distance: 39.4
click at [569, 347] on div "Hotel Address : 50 N. 3rd Street, Columbus, Ohio 43215" at bounding box center [512, 370] width 280 height 60
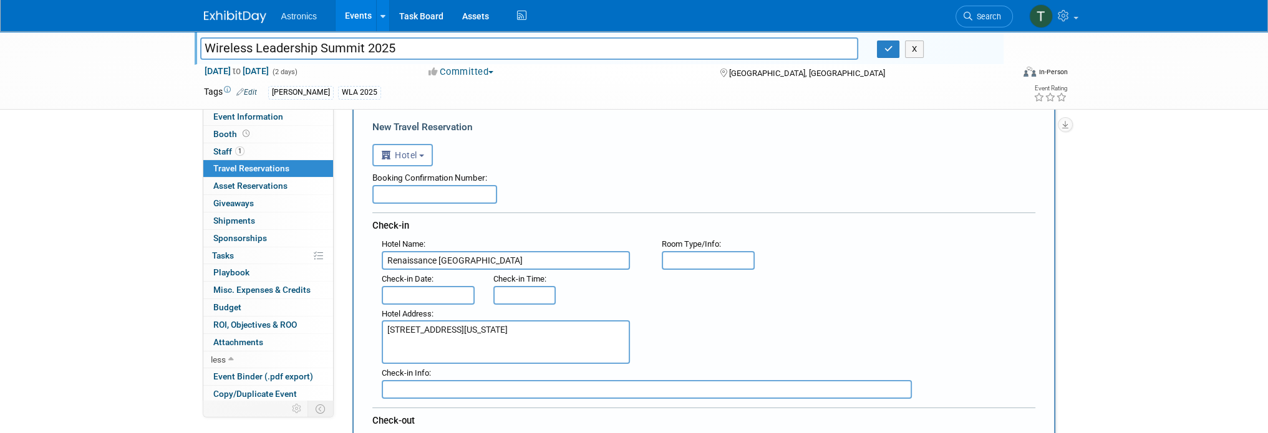
scroll to position [62, 0]
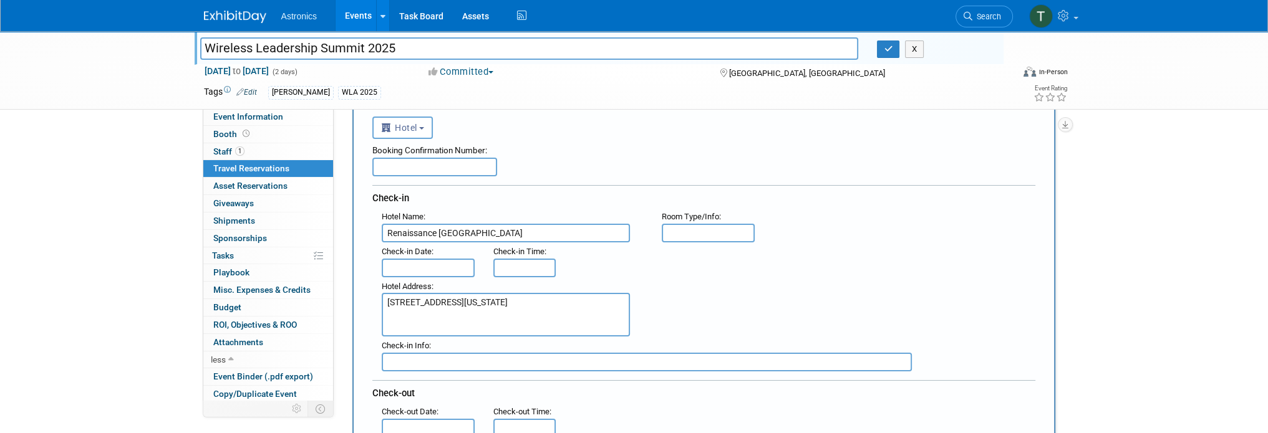
click at [562, 298] on textarea "[STREET_ADDRESS][US_STATE]" at bounding box center [506, 315] width 248 height 44
paste textarea "Reserve by October 20, 2025 to receive the reduced Summit rate of $169.00 plus …"
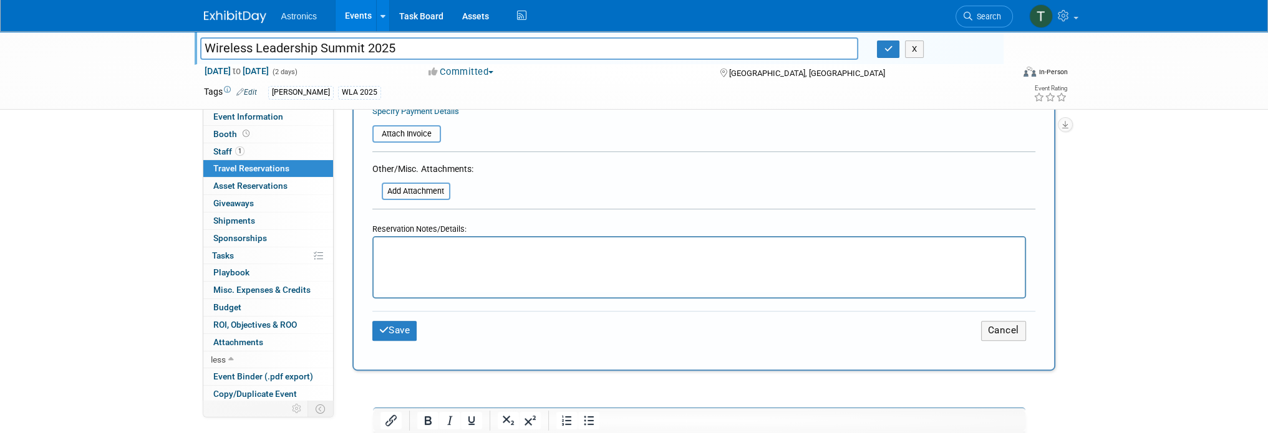
scroll to position [561, 0]
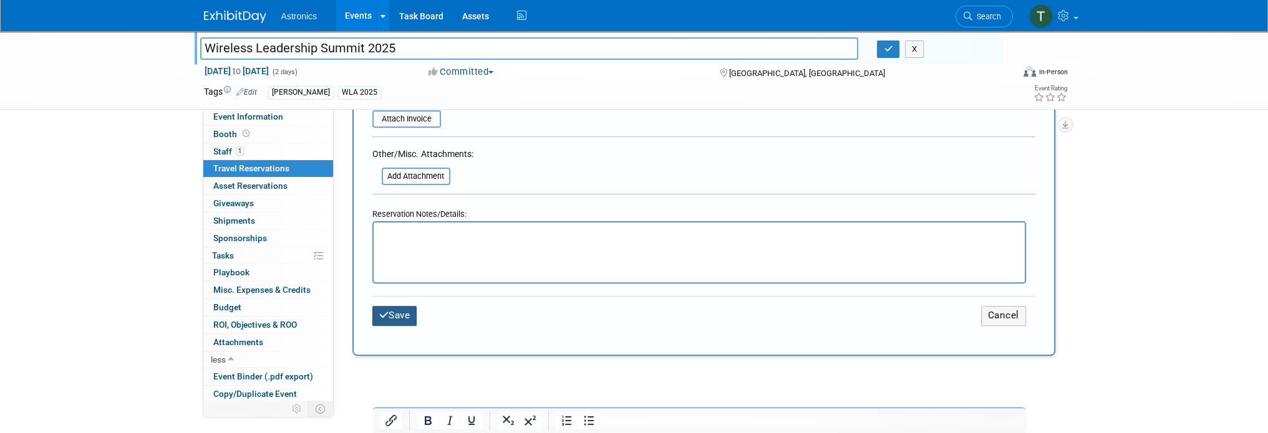
type textarea "50 N. 3rd Street, Columbus, Ohio 43215 Reserve by October 20, 2025 to receive t…"
click at [412, 314] on button "Save" at bounding box center [394, 315] width 45 height 19
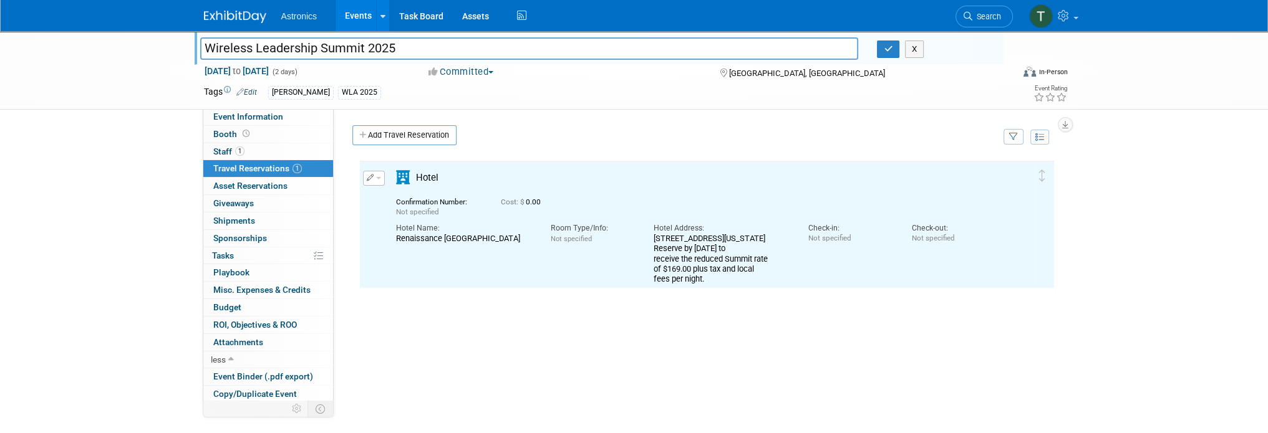
scroll to position [0, 0]
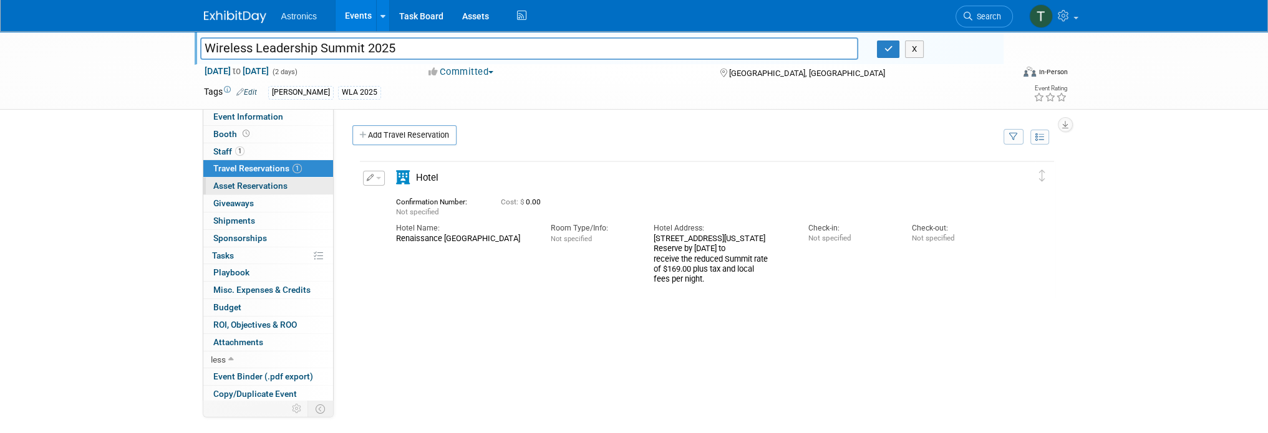
click at [243, 188] on span "Asset Reservations 0" at bounding box center [250, 186] width 74 height 10
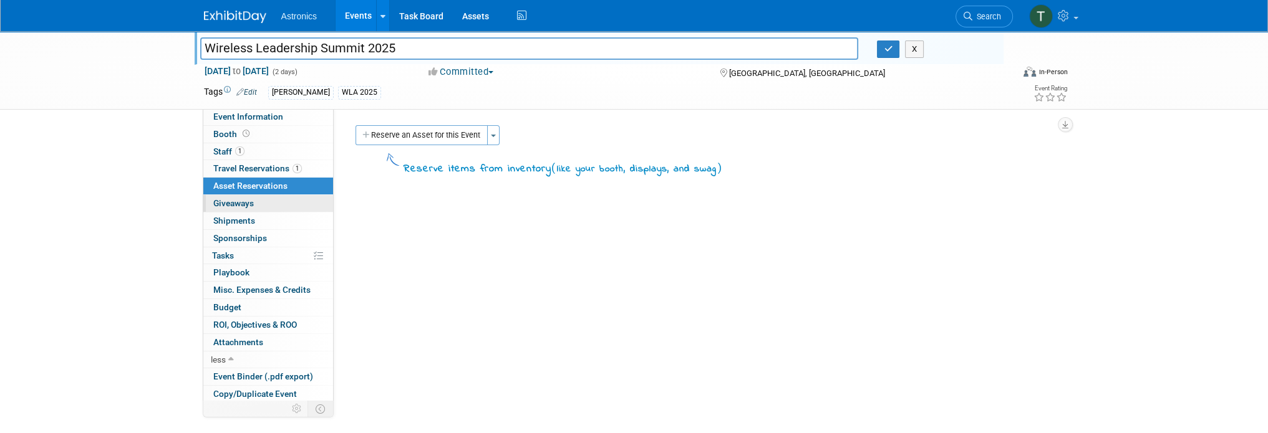
click at [241, 202] on span "Giveaways 0" at bounding box center [233, 203] width 41 height 10
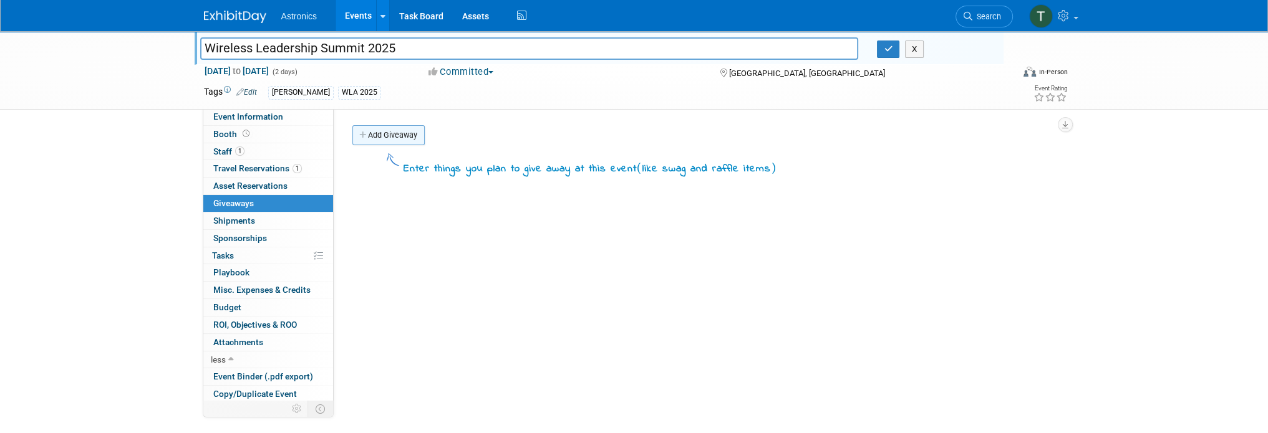
click at [369, 132] on link "Add Giveaway" at bounding box center [388, 135] width 72 height 20
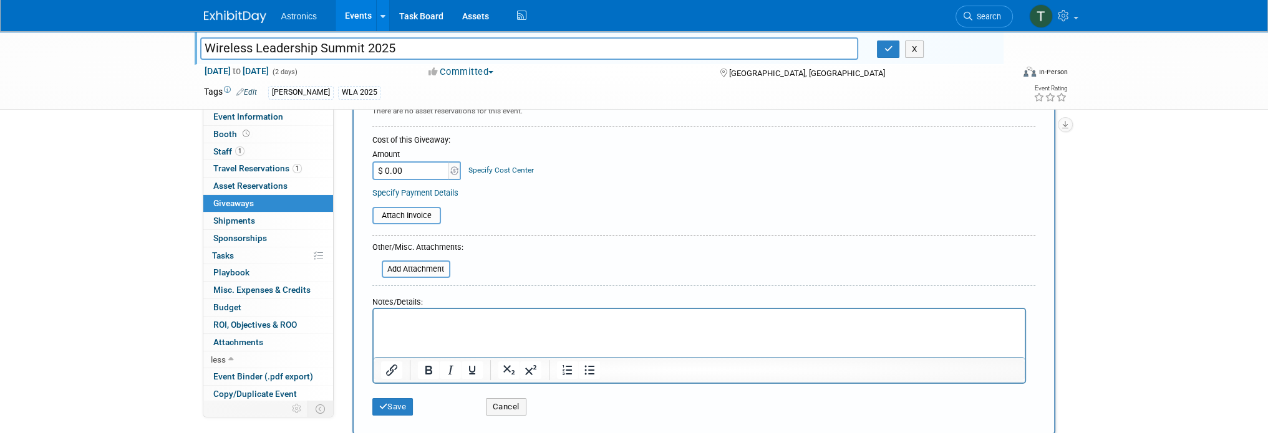
scroll to position [125, 0]
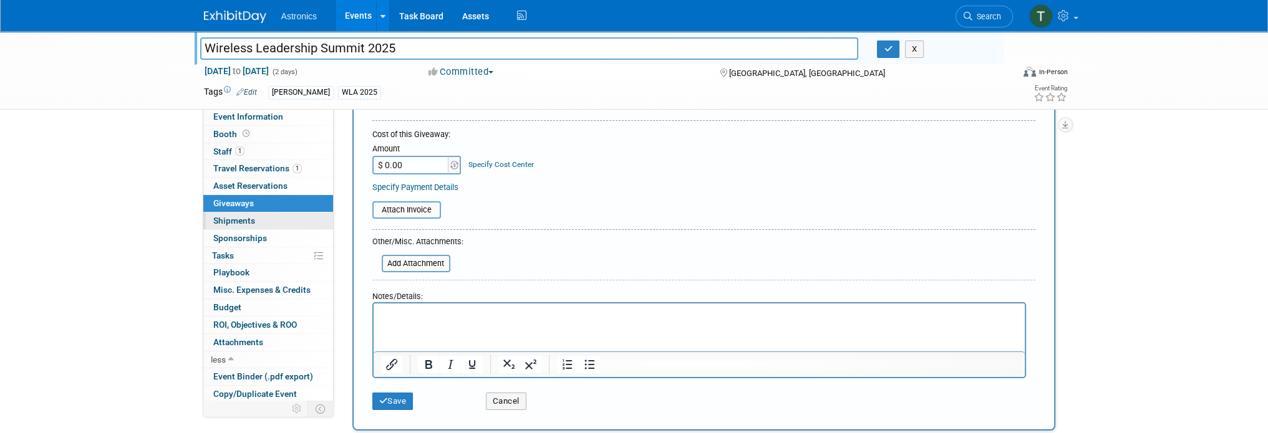
click at [234, 223] on span "Shipments 0" at bounding box center [234, 221] width 42 height 10
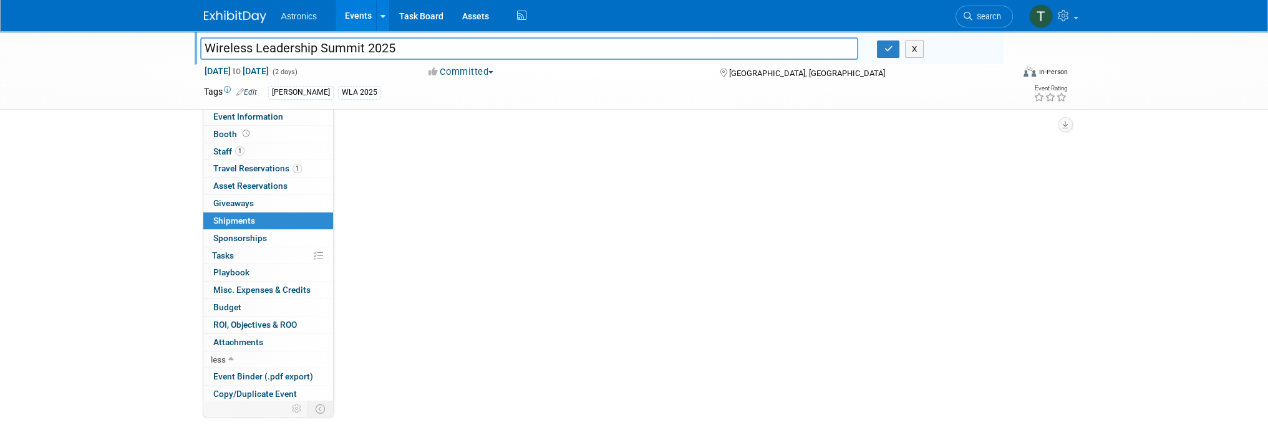
scroll to position [0, 0]
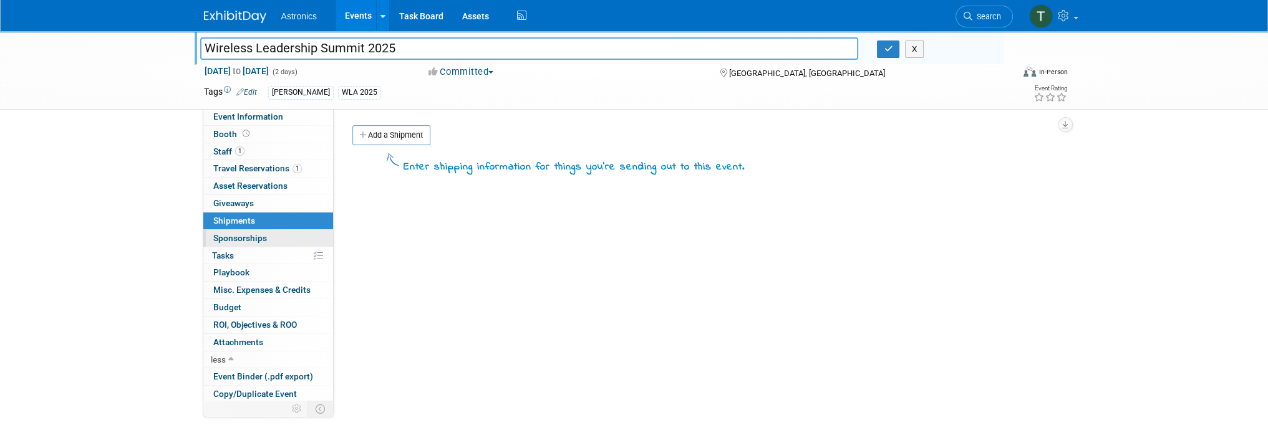
click at [234, 231] on link "0 Sponsorships 0" at bounding box center [268, 238] width 130 height 17
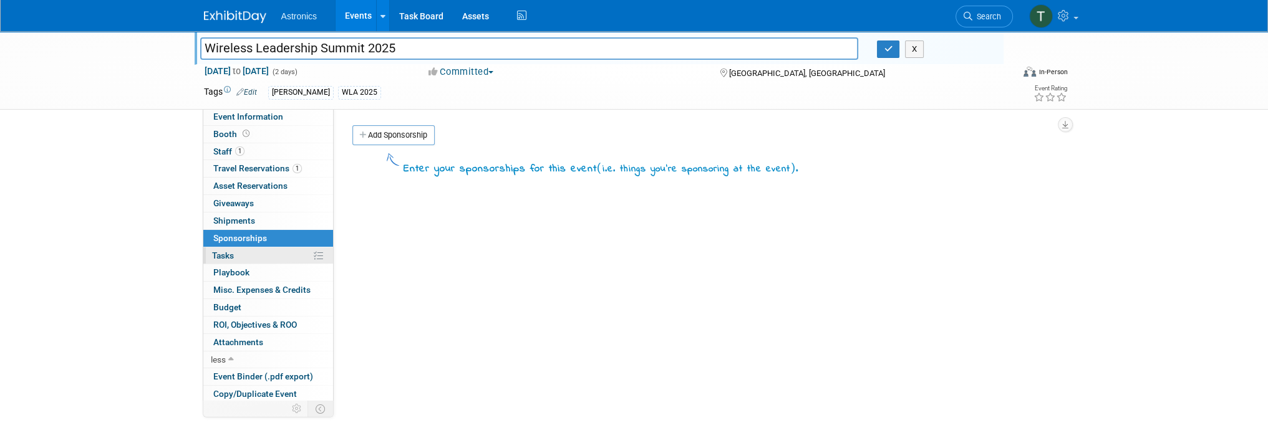
click at [226, 249] on link "0% Tasks 0%" at bounding box center [268, 256] width 130 height 17
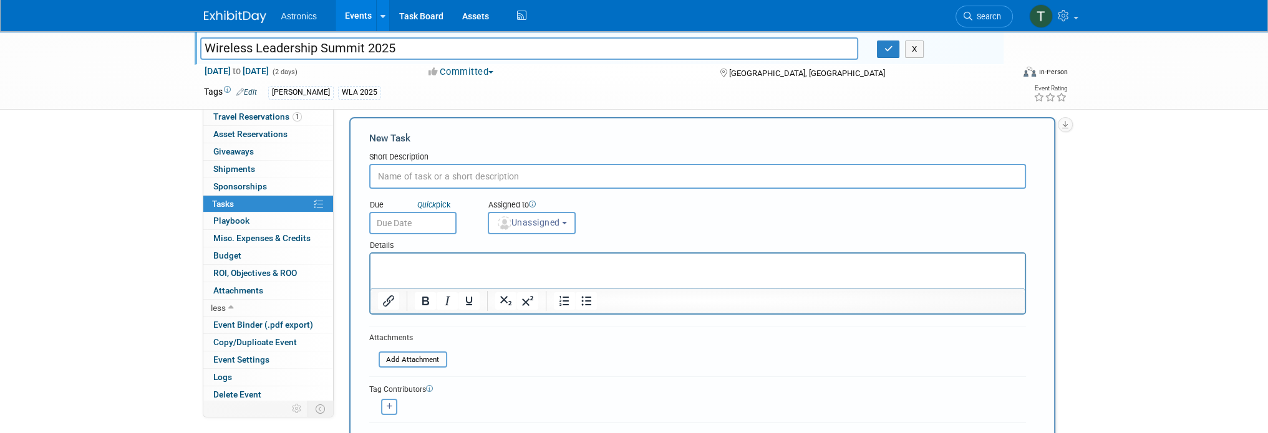
scroll to position [62, 0]
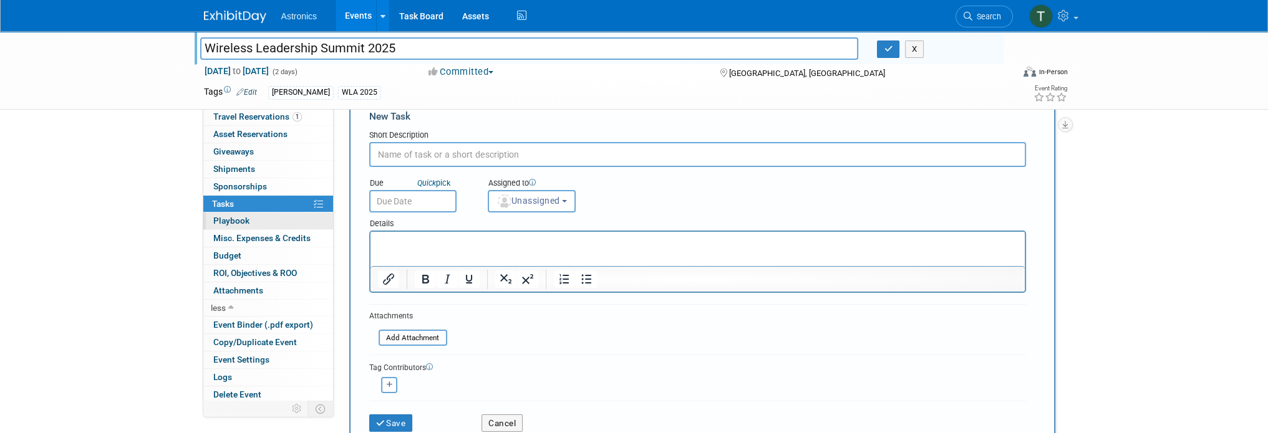
click at [219, 221] on span "Playbook 0" at bounding box center [231, 221] width 36 height 10
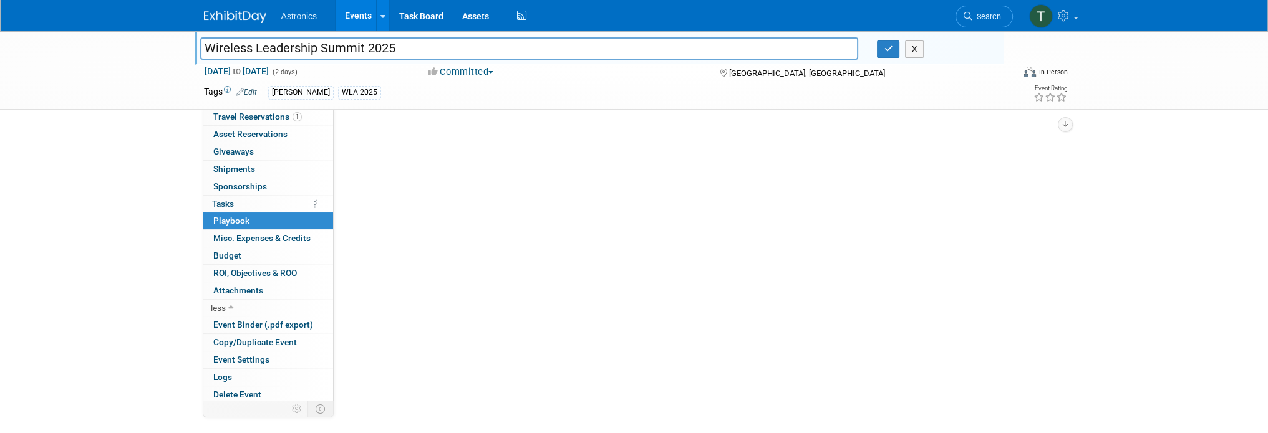
scroll to position [0, 0]
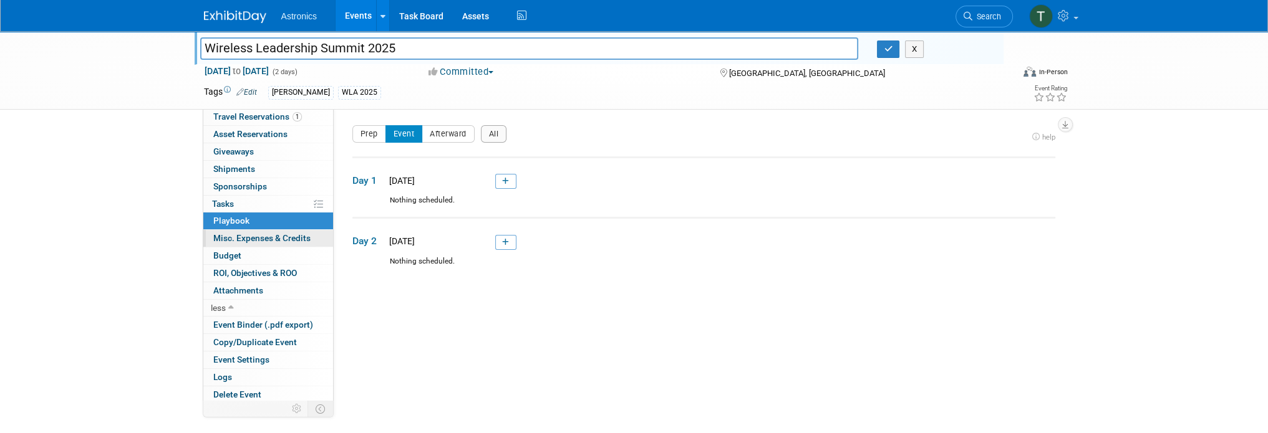
click at [218, 239] on span "Misc. Expenses & Credits 0" at bounding box center [261, 238] width 97 height 10
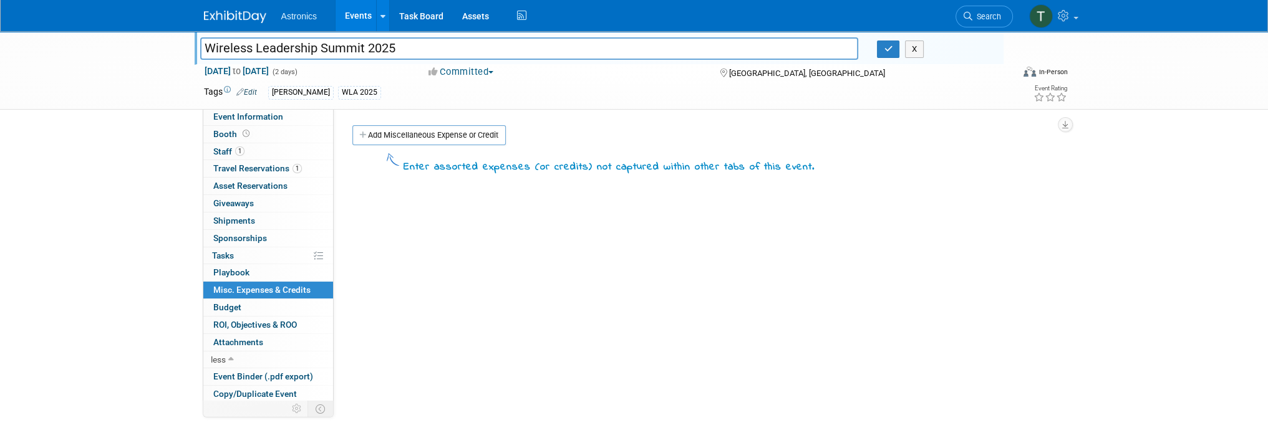
click at [220, 14] on img at bounding box center [235, 17] width 62 height 12
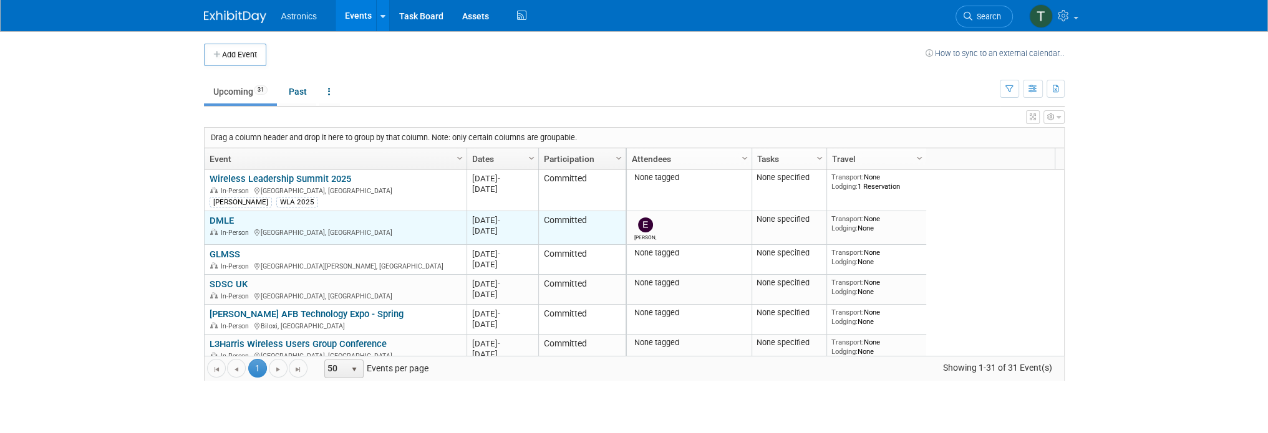
click at [218, 213] on td "DMLE DMLE In-Person Louisville, KY" at bounding box center [336, 228] width 262 height 34
click at [221, 218] on link "DMLE" at bounding box center [221, 220] width 24 height 11
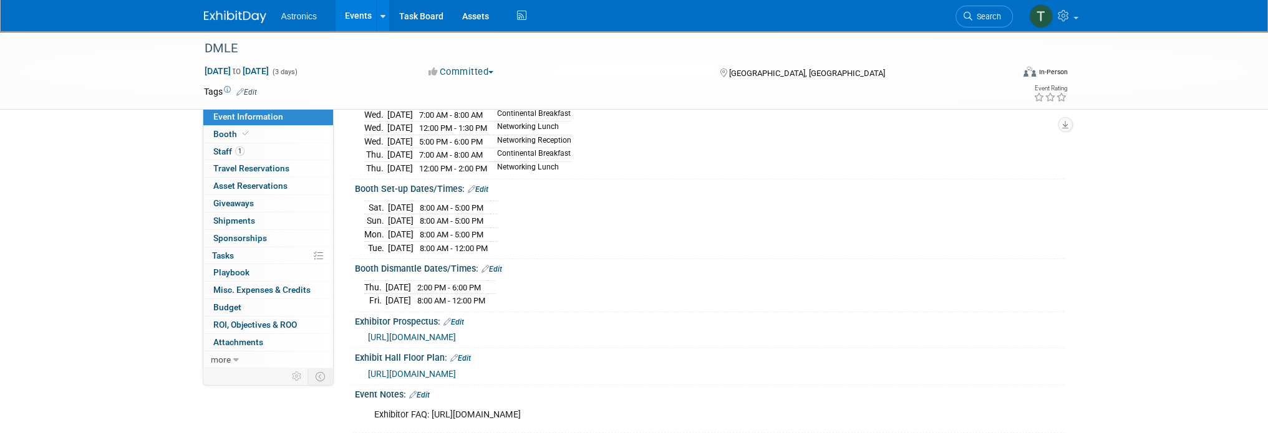
scroll to position [249, 0]
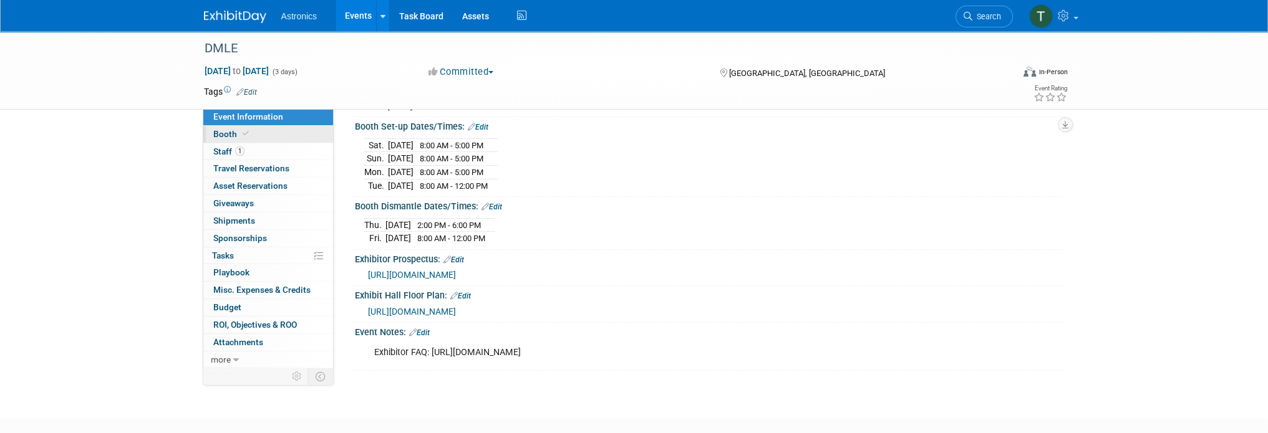
click at [217, 133] on span "Booth" at bounding box center [232, 134] width 38 height 10
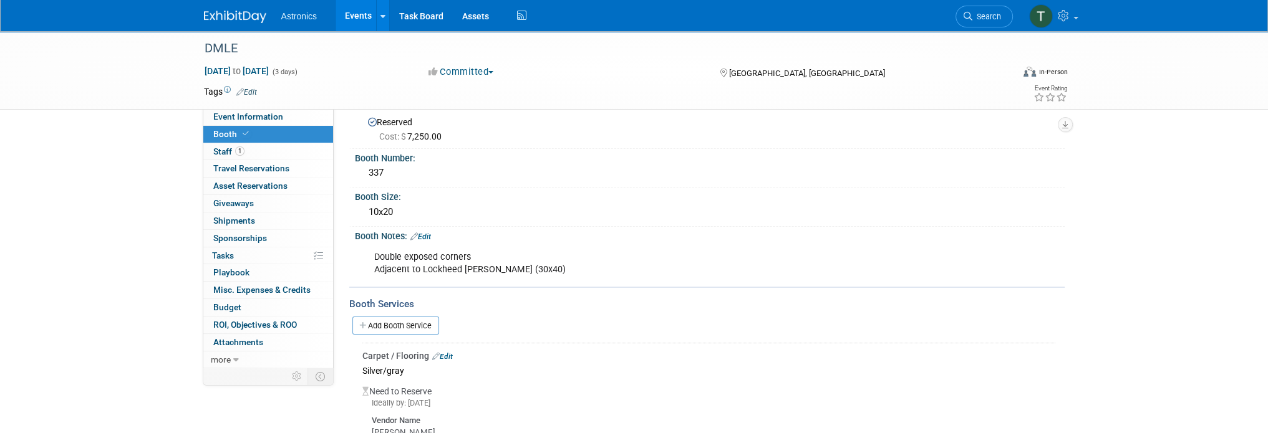
scroll to position [0, 0]
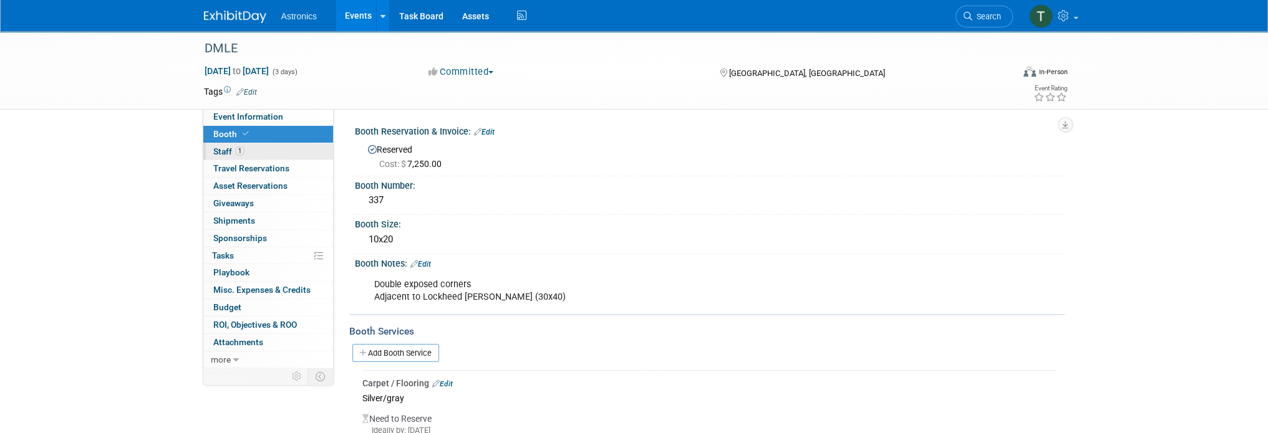
click at [219, 152] on span "Staff 1" at bounding box center [228, 152] width 31 height 10
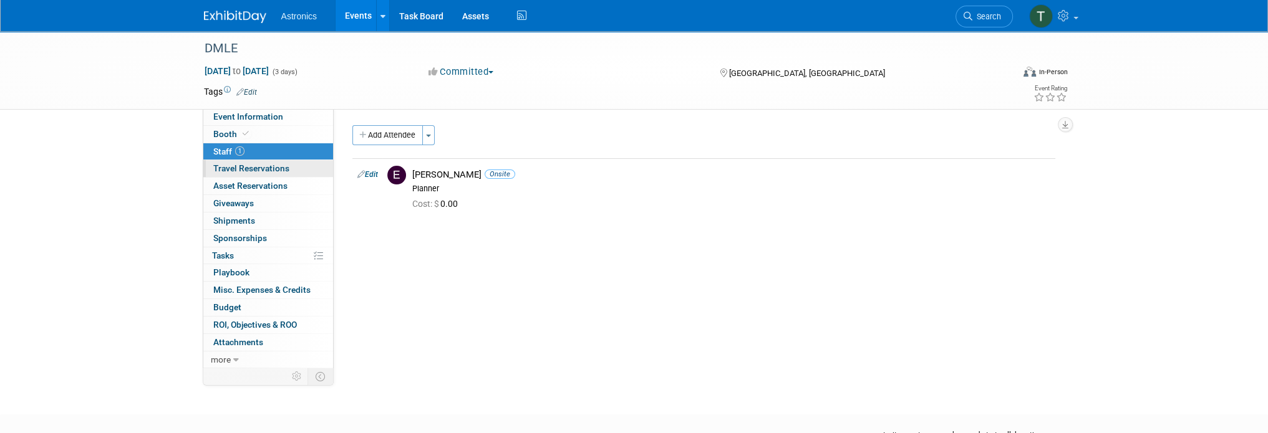
click at [226, 171] on span "Travel Reservations 0" at bounding box center [251, 168] width 76 height 10
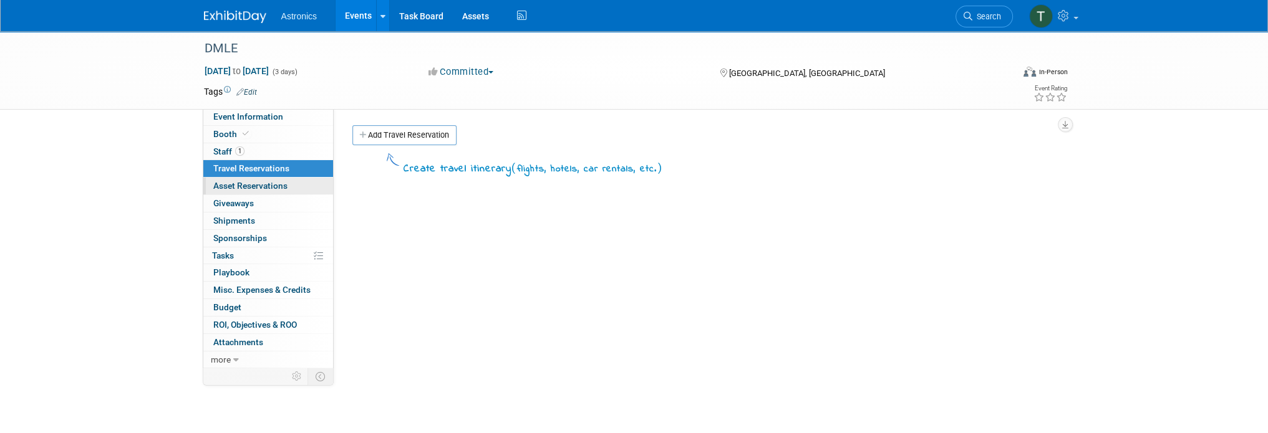
click at [228, 188] on span "Asset Reservations 0" at bounding box center [250, 186] width 74 height 10
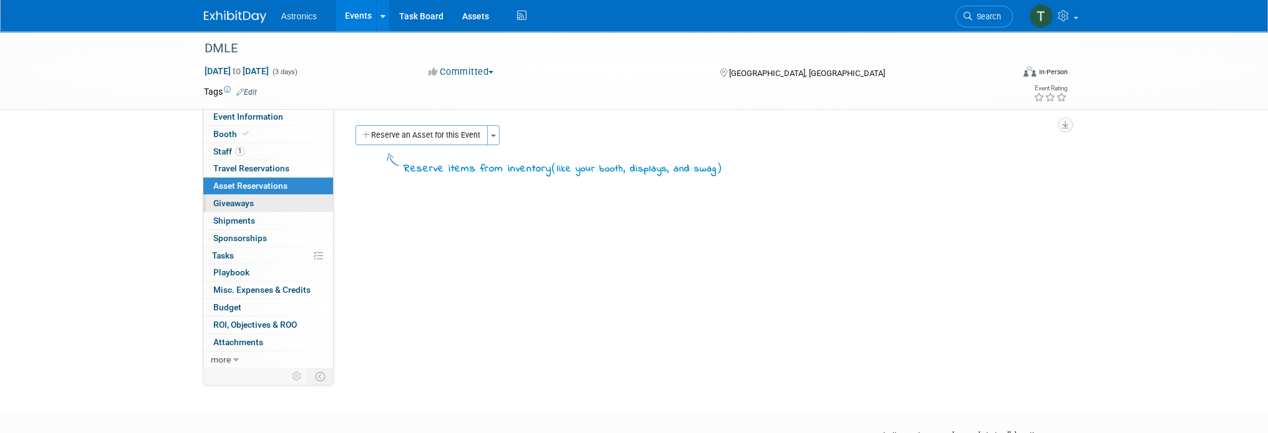
click at [228, 201] on span "Giveaways 0" at bounding box center [233, 203] width 41 height 10
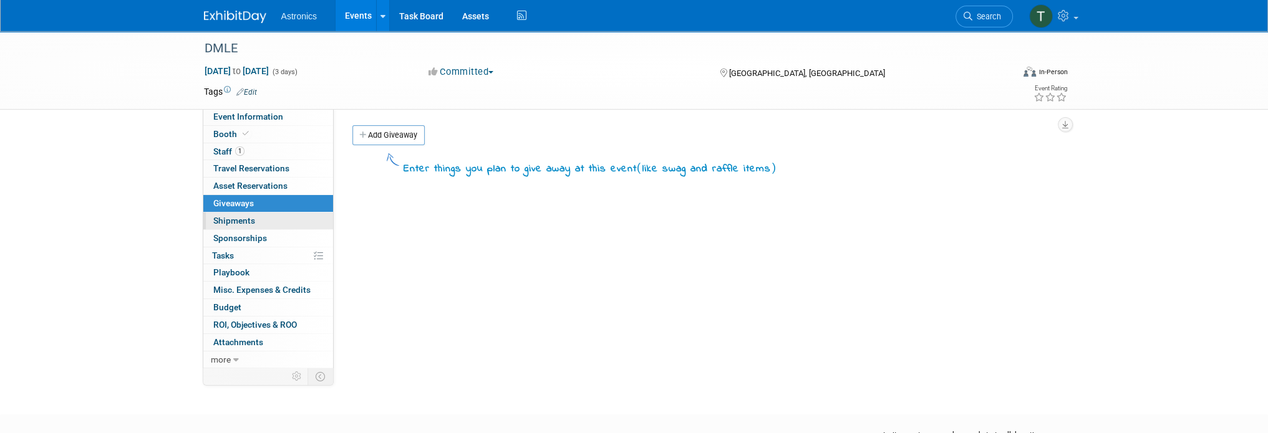
click at [227, 216] on span "Shipments 0" at bounding box center [234, 221] width 42 height 10
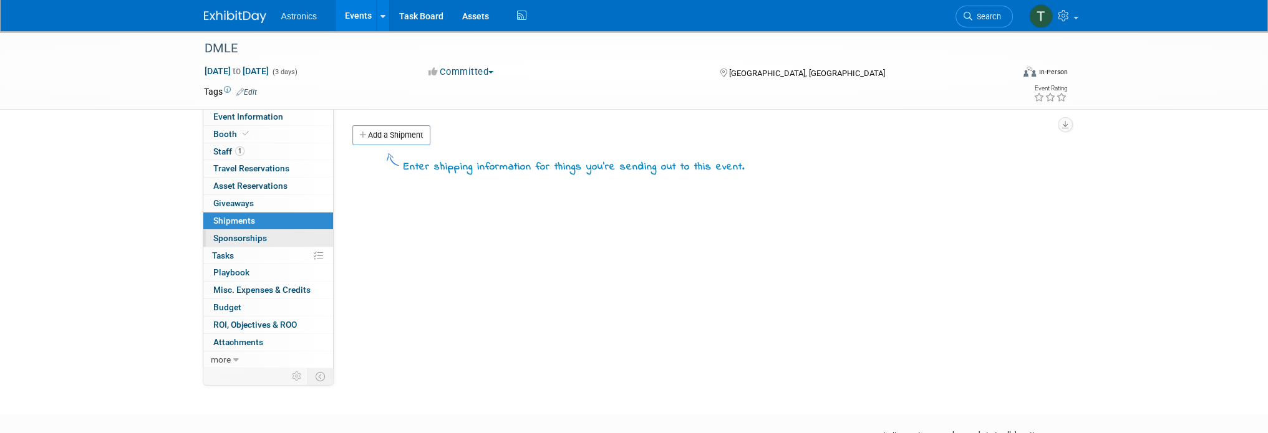
click at [224, 236] on span "Sponsorships 0" at bounding box center [240, 238] width 54 height 10
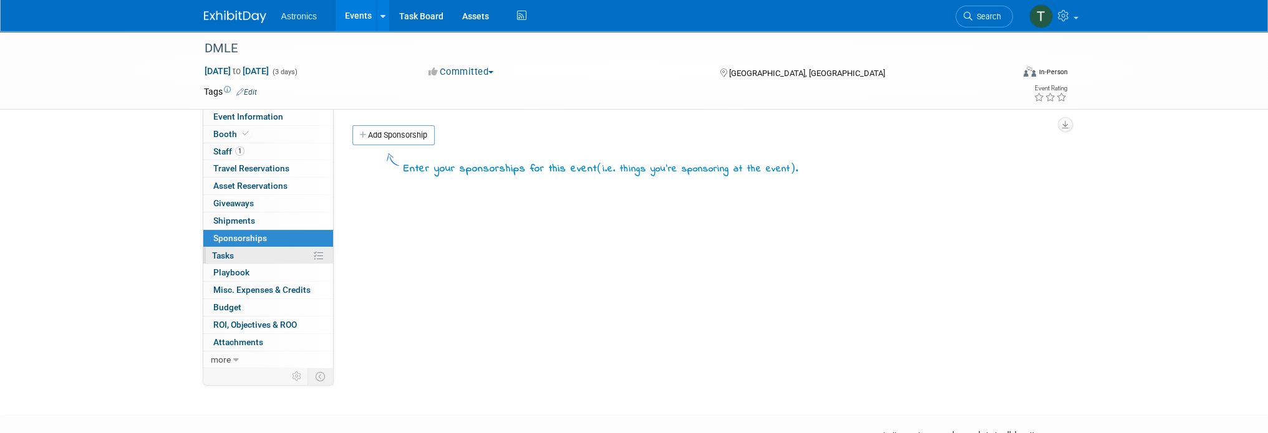
click at [224, 256] on span "Tasks 0%" at bounding box center [223, 256] width 22 height 10
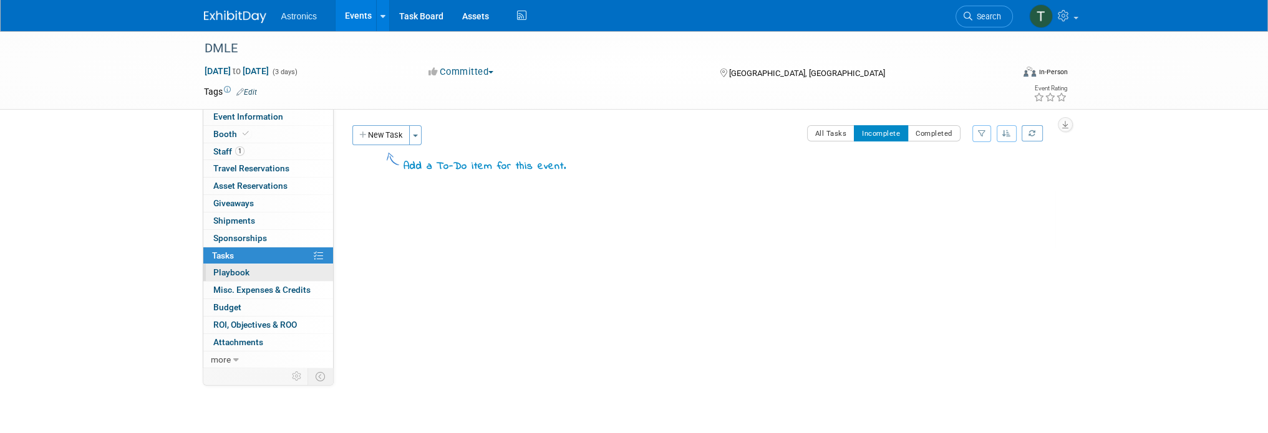
click at [225, 271] on span "Playbook 0" at bounding box center [231, 272] width 36 height 10
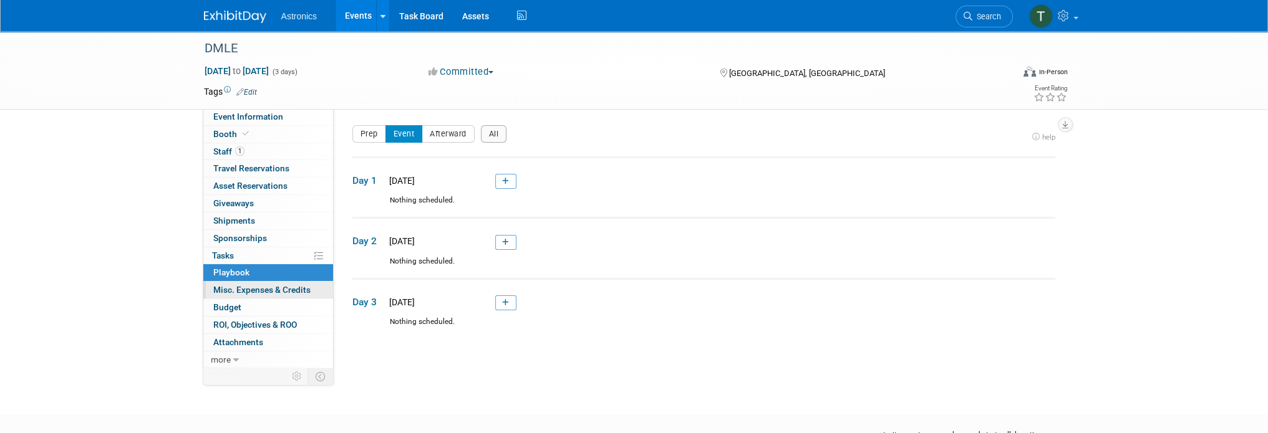
click at [228, 294] on span "Misc. Expenses & Credits 0" at bounding box center [261, 290] width 97 height 10
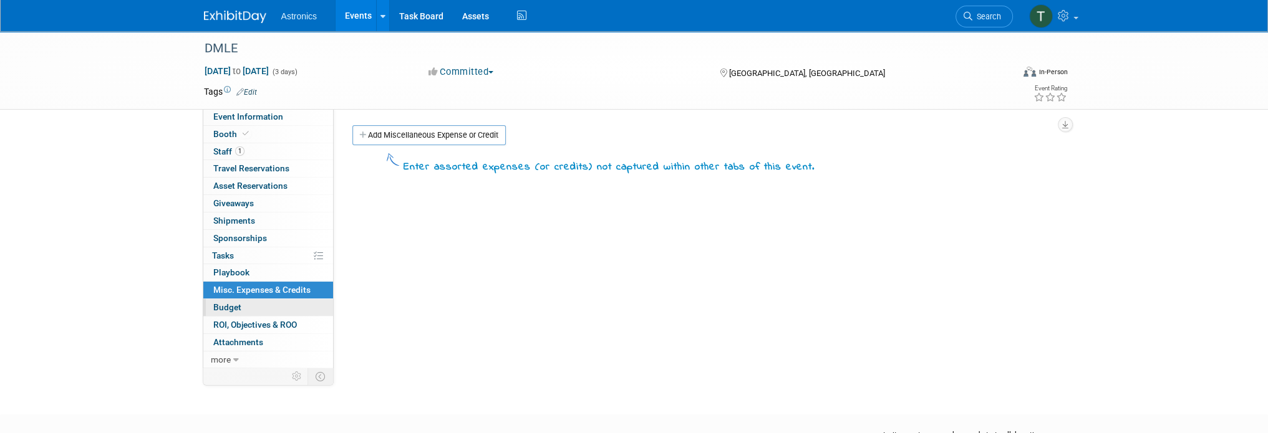
click at [226, 306] on span "Budget" at bounding box center [227, 307] width 28 height 10
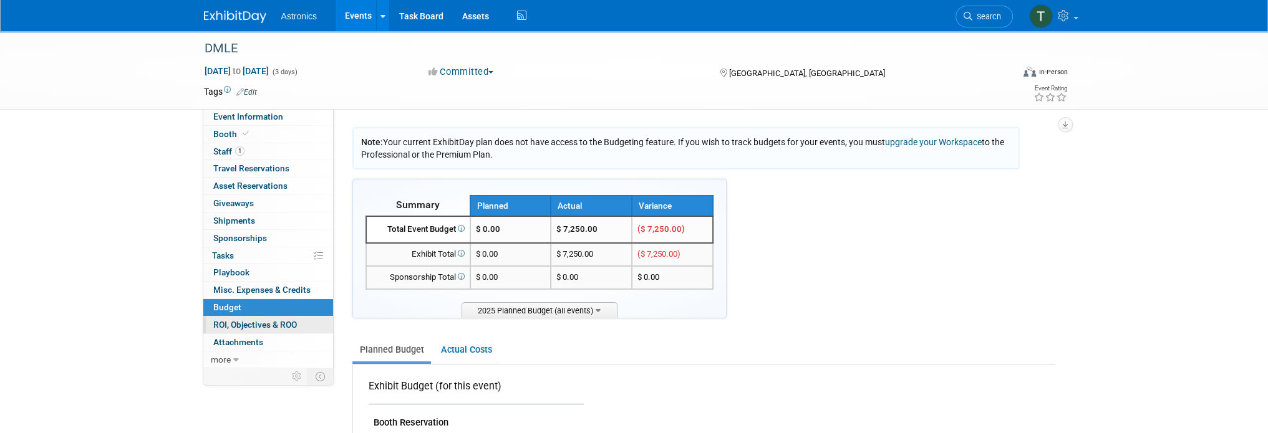
click at [221, 322] on span "ROI, Objectives & ROO 0" at bounding box center [255, 325] width 84 height 10
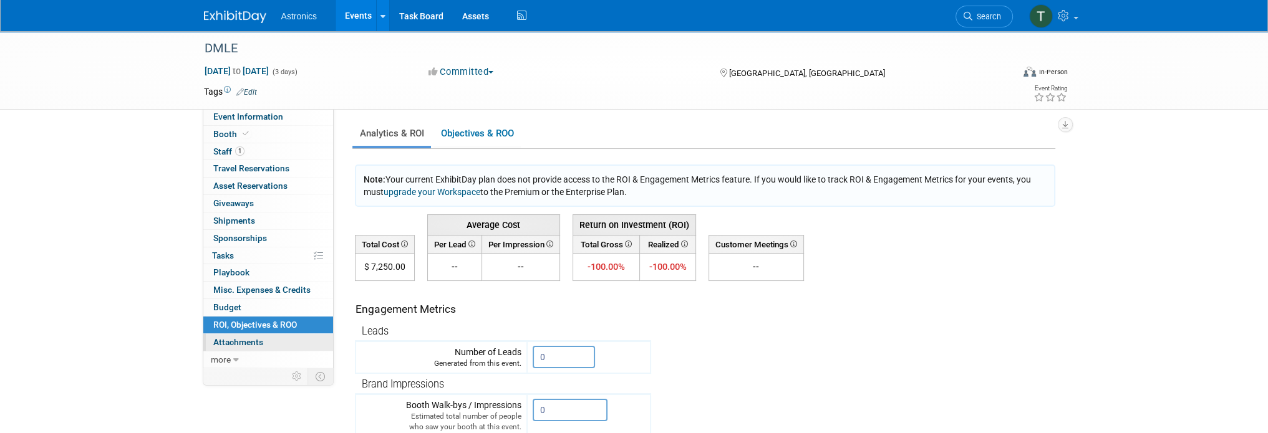
click at [222, 337] on span "Attachments 0" at bounding box center [238, 342] width 50 height 10
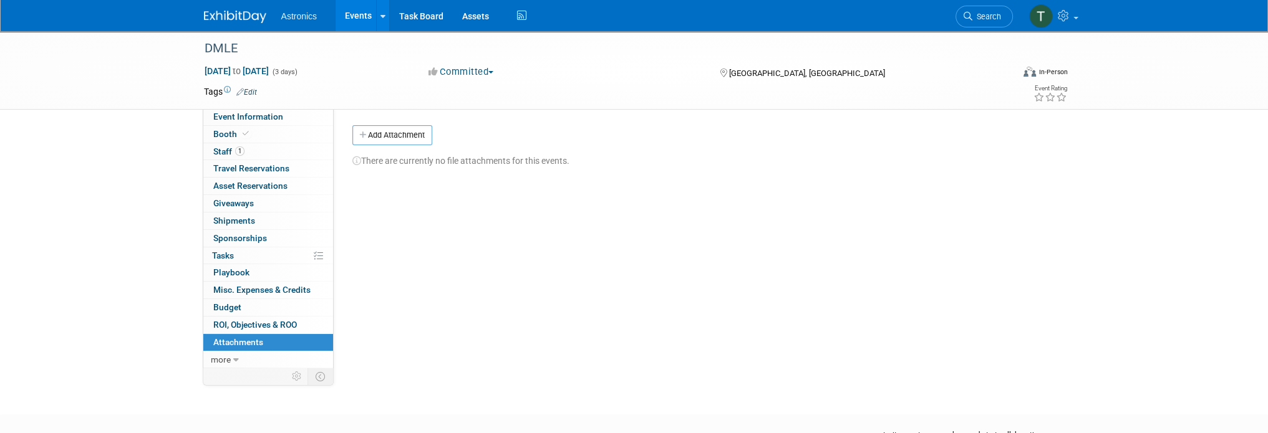
click at [237, 14] on img at bounding box center [235, 17] width 62 height 12
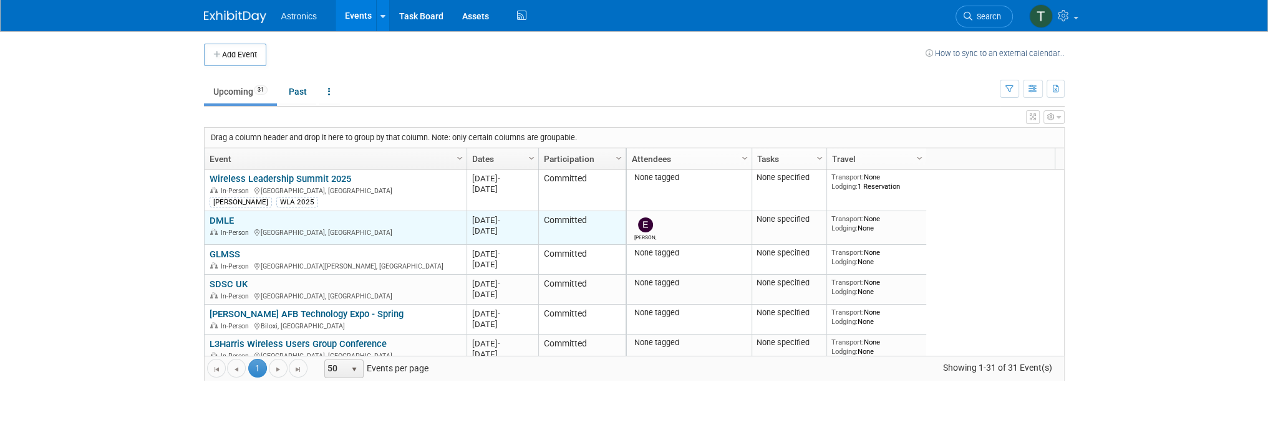
click at [223, 221] on link "DMLE" at bounding box center [221, 220] width 24 height 11
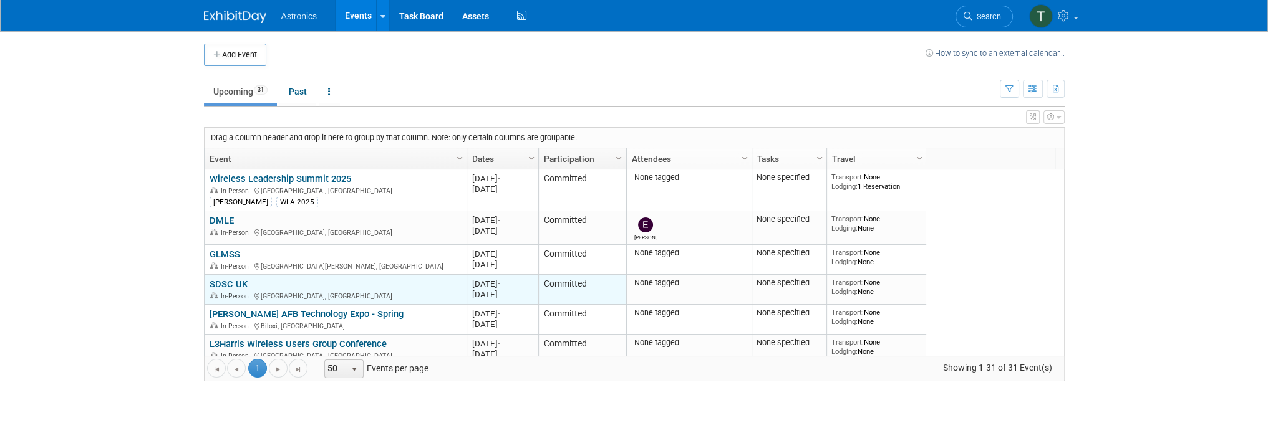
scroll to position [75, 0]
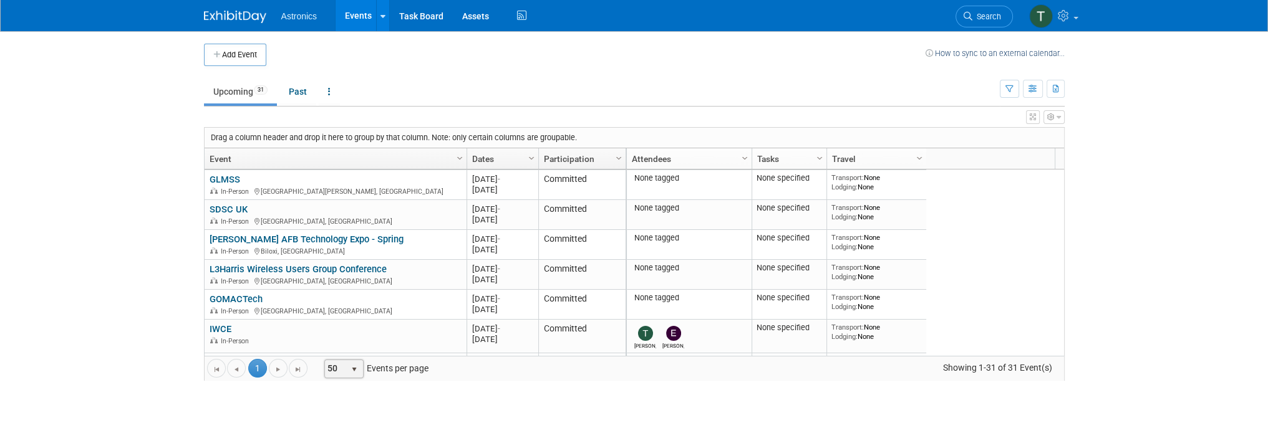
click at [357, 368] on span "select" at bounding box center [354, 370] width 10 height 10
click at [348, 351] on li "100" at bounding box center [342, 349] width 36 height 17
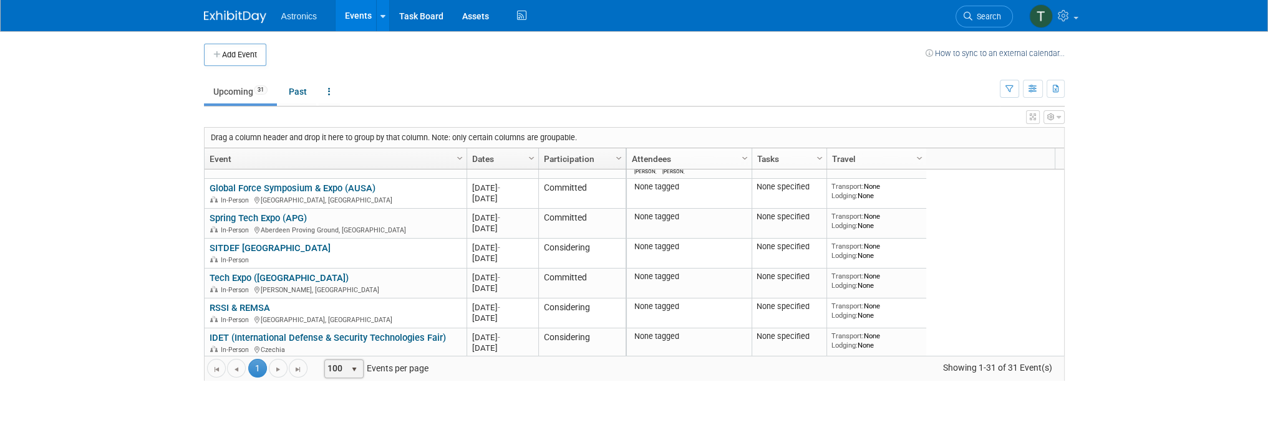
scroll to position [100, 0]
